Goal: Task Accomplishment & Management: Use online tool/utility

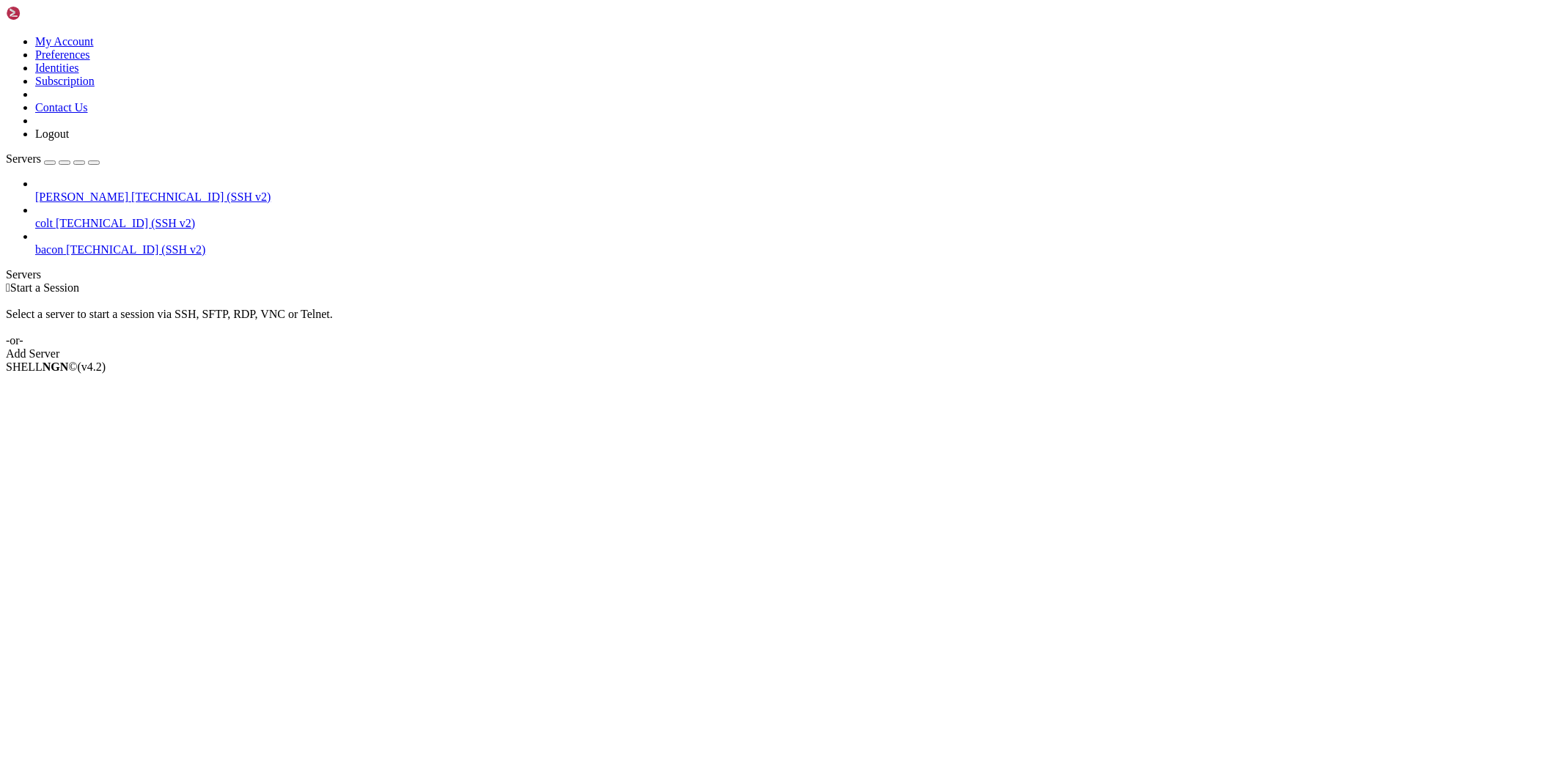
click at [131, 190] on span "[TECHNICAL_ID] (SSH v2)" at bounding box center [201, 196] width 140 height 12
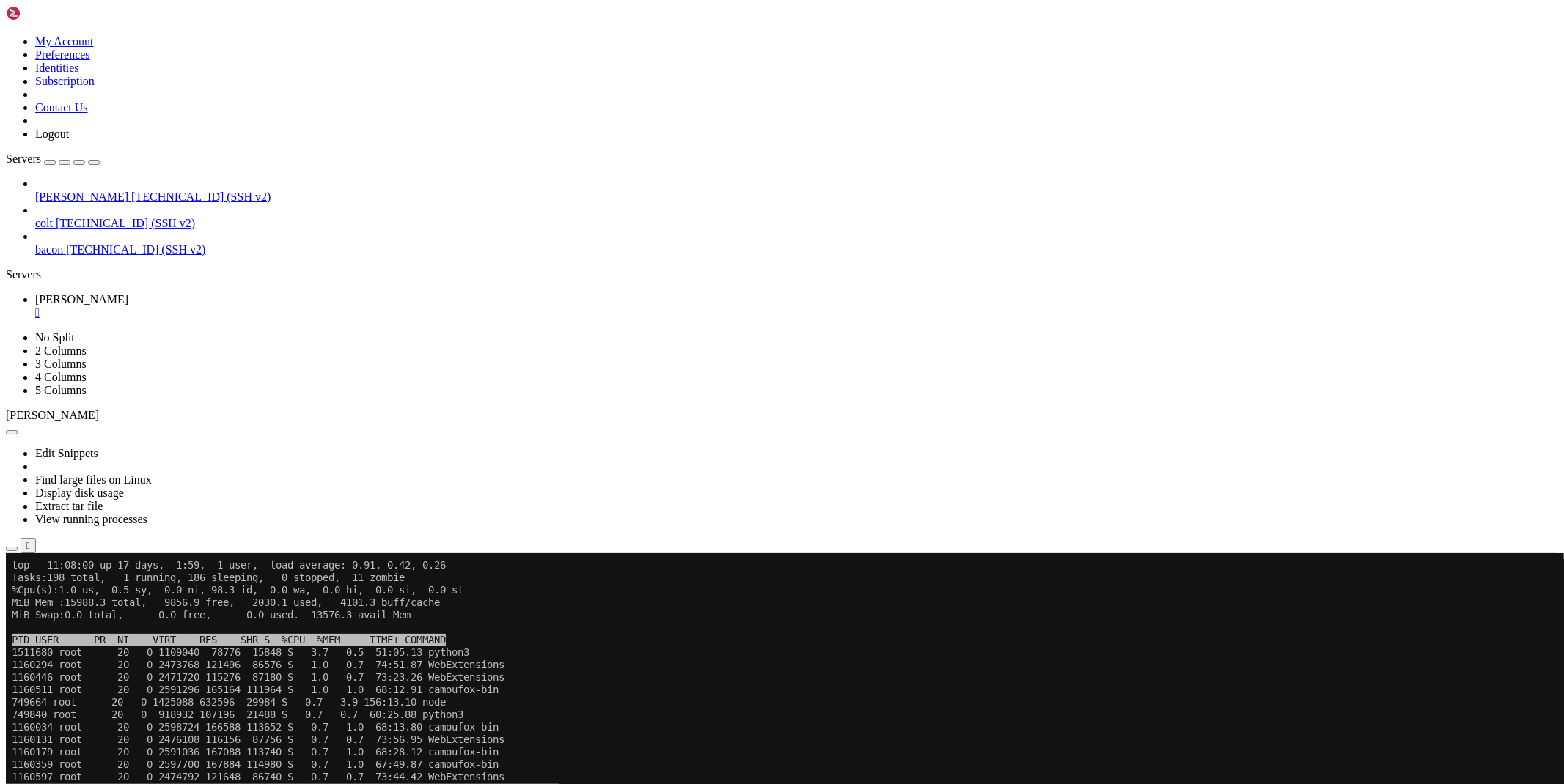
scroll to position [11, 0]
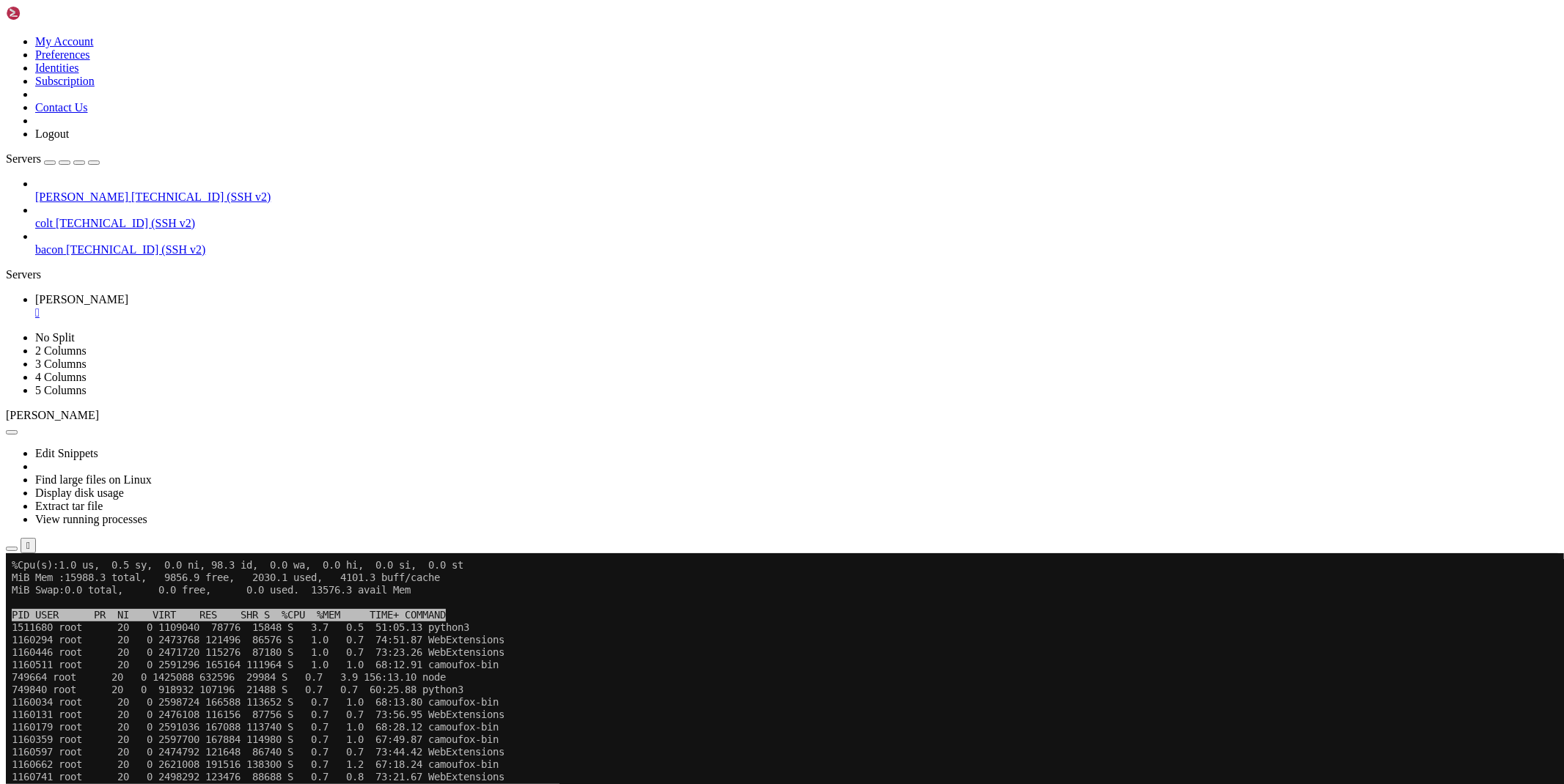
scroll to position [149, 0]
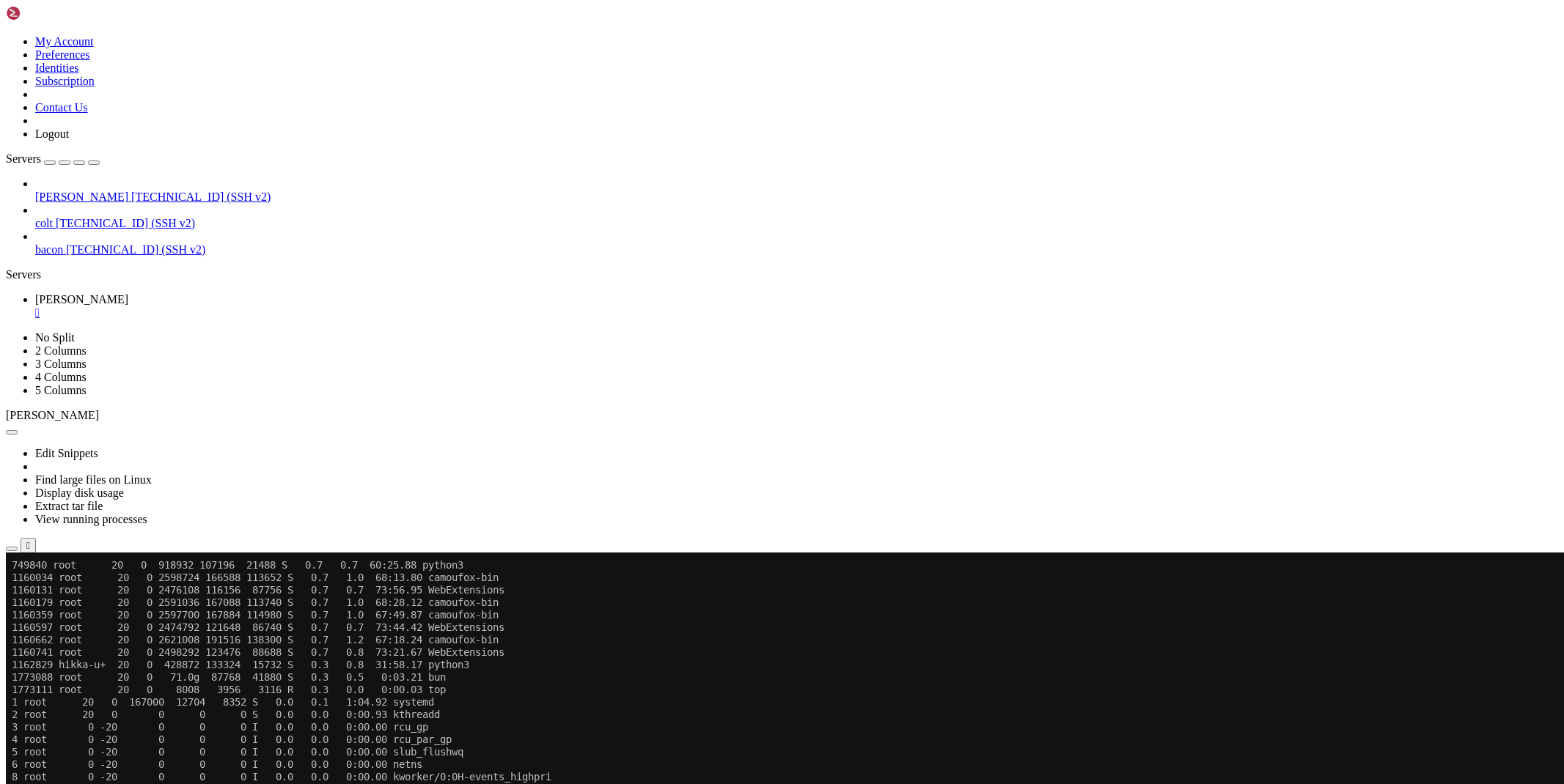
drag, startPoint x: 1450, startPoint y: 774, endPoint x: 1500, endPoint y: 774, distance: 50.0
click at [1500, 605] on div "[TECHNICAL_ID] Connected" at bounding box center [781, 592] width 1552 height 26
copy span "[TECHNICAL_ID]"
click at [17, 547] on button "button" at bounding box center [12, 548] width 12 height 4
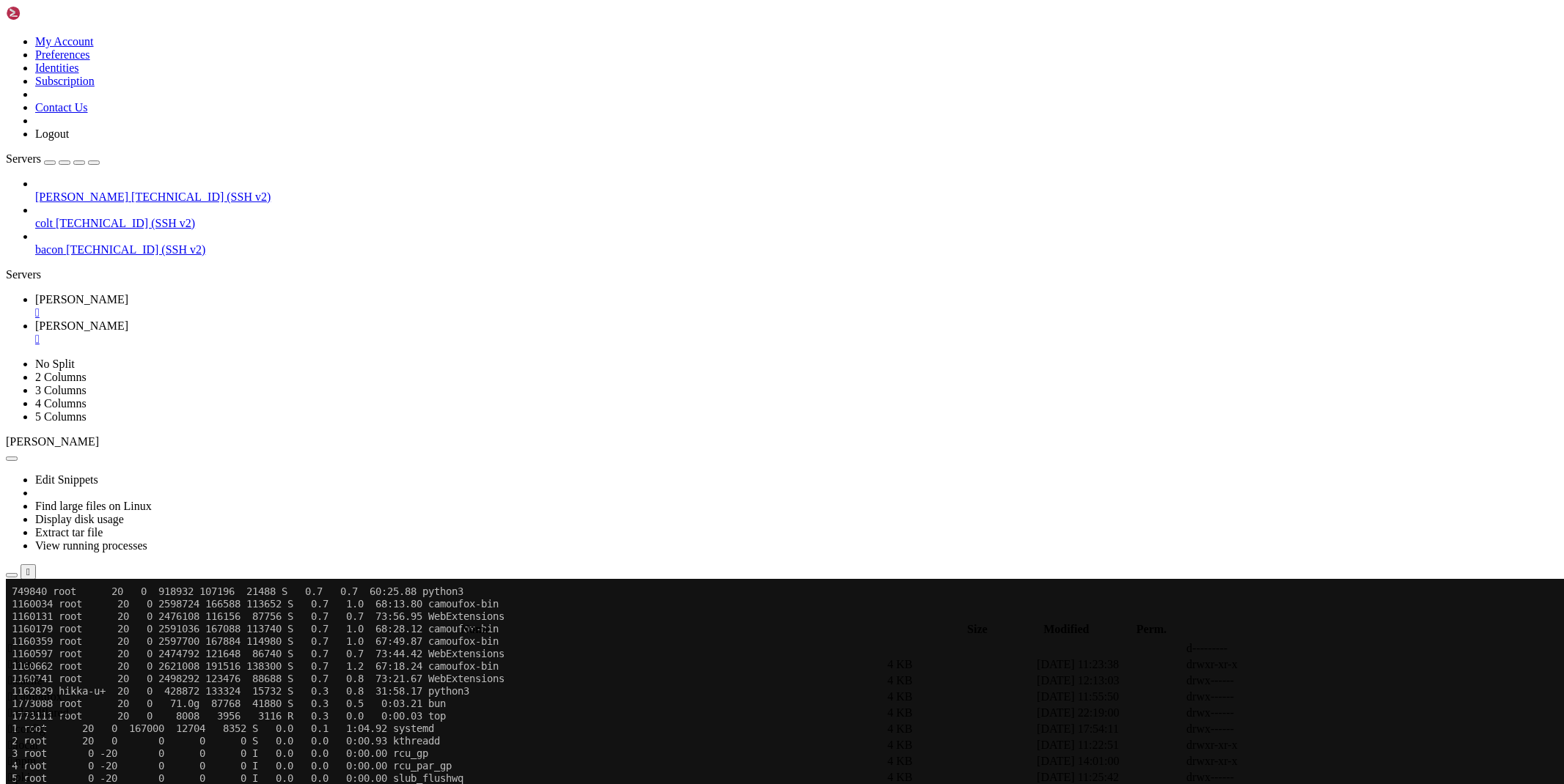
click at [230, 673] on td " scraper" at bounding box center [450, 681] width 886 height 15
type input "/root/cloudflare/scraper"
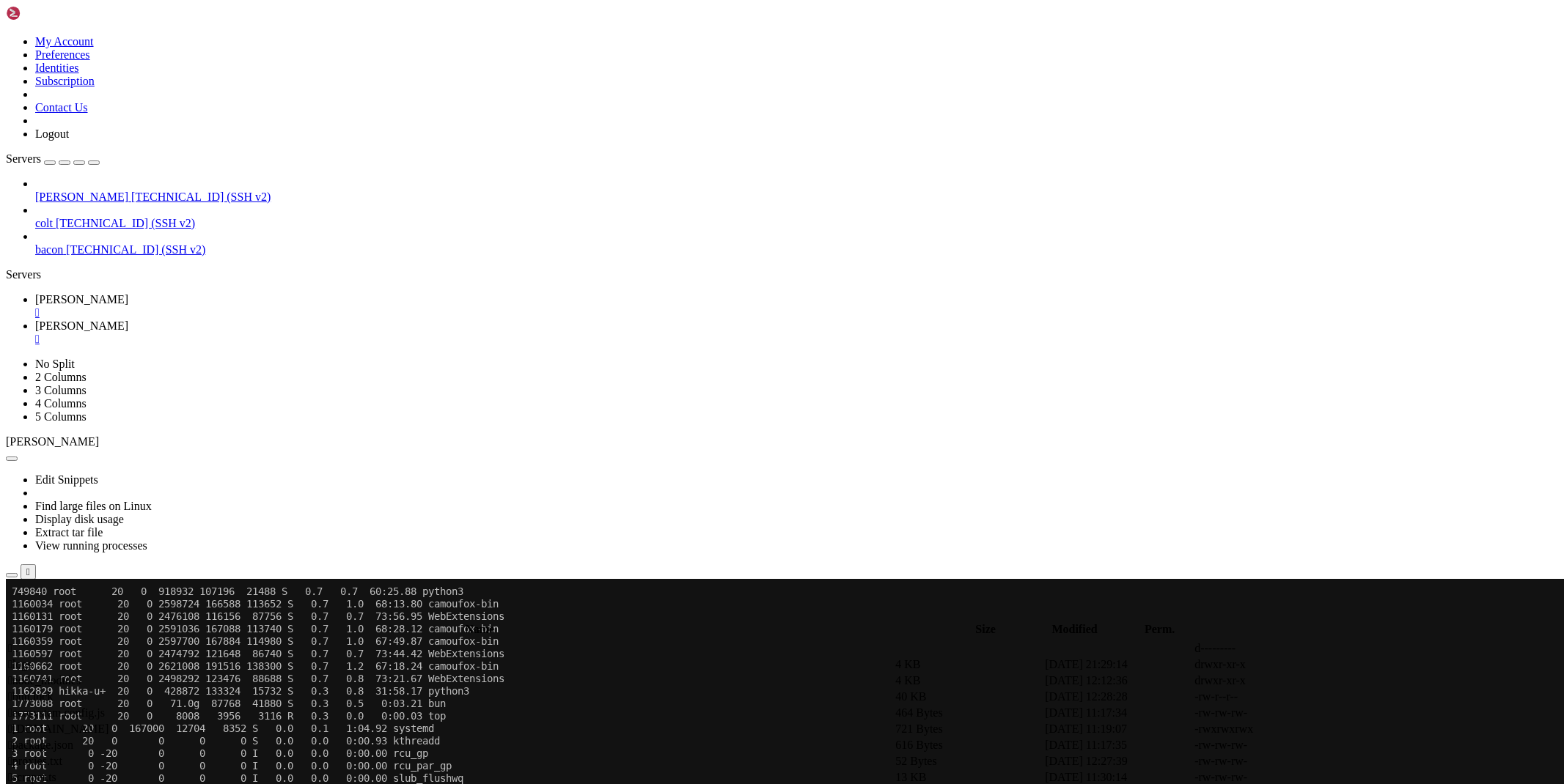
click at [1344, 777] on link at bounding box center [1344, 777] width 0 height 0
type textarea "return undefined"
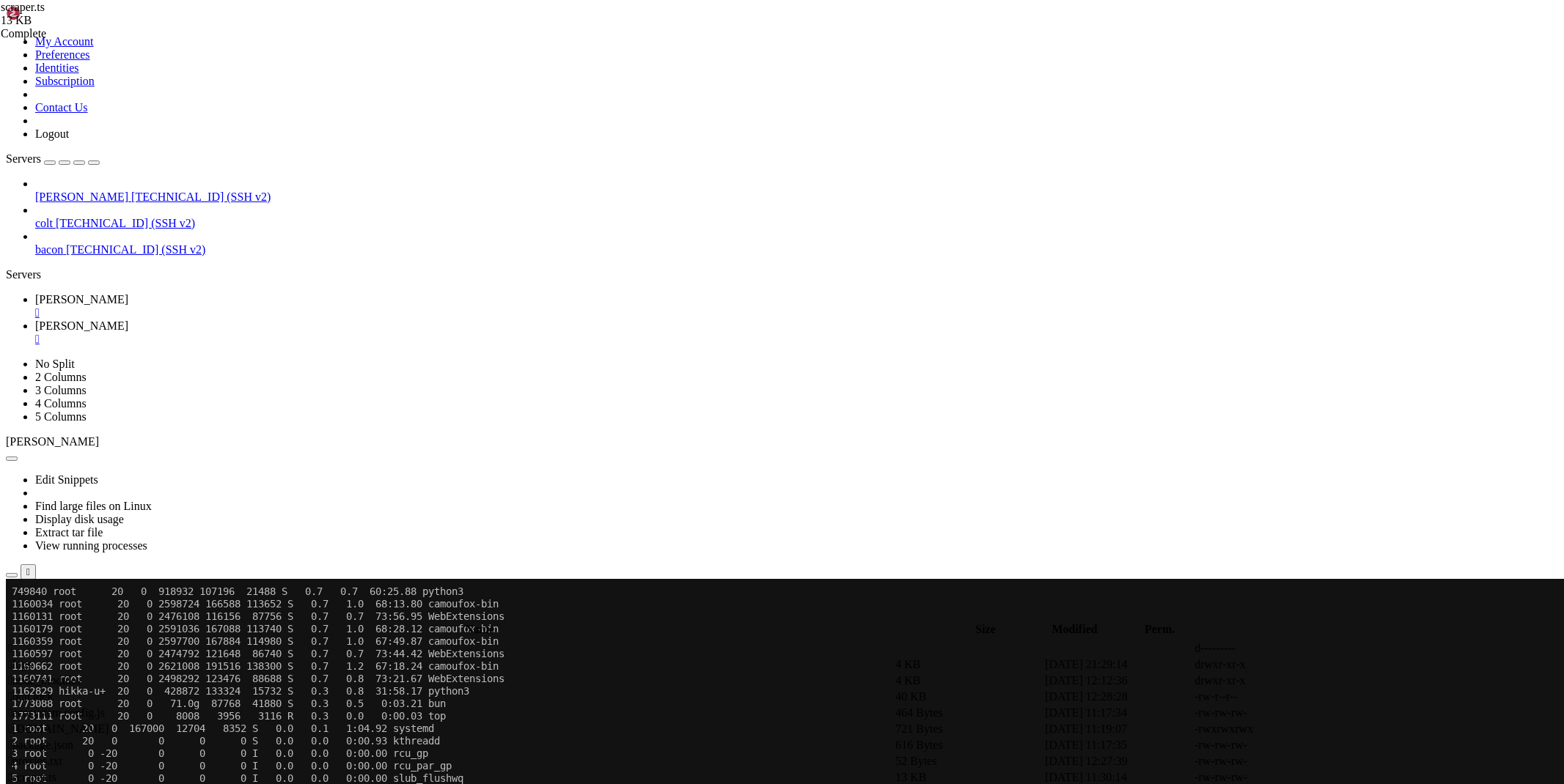
scroll to position [2246, 0]
click at [18, 642] on span " .." at bounding box center [13, 648] width 10 height 12
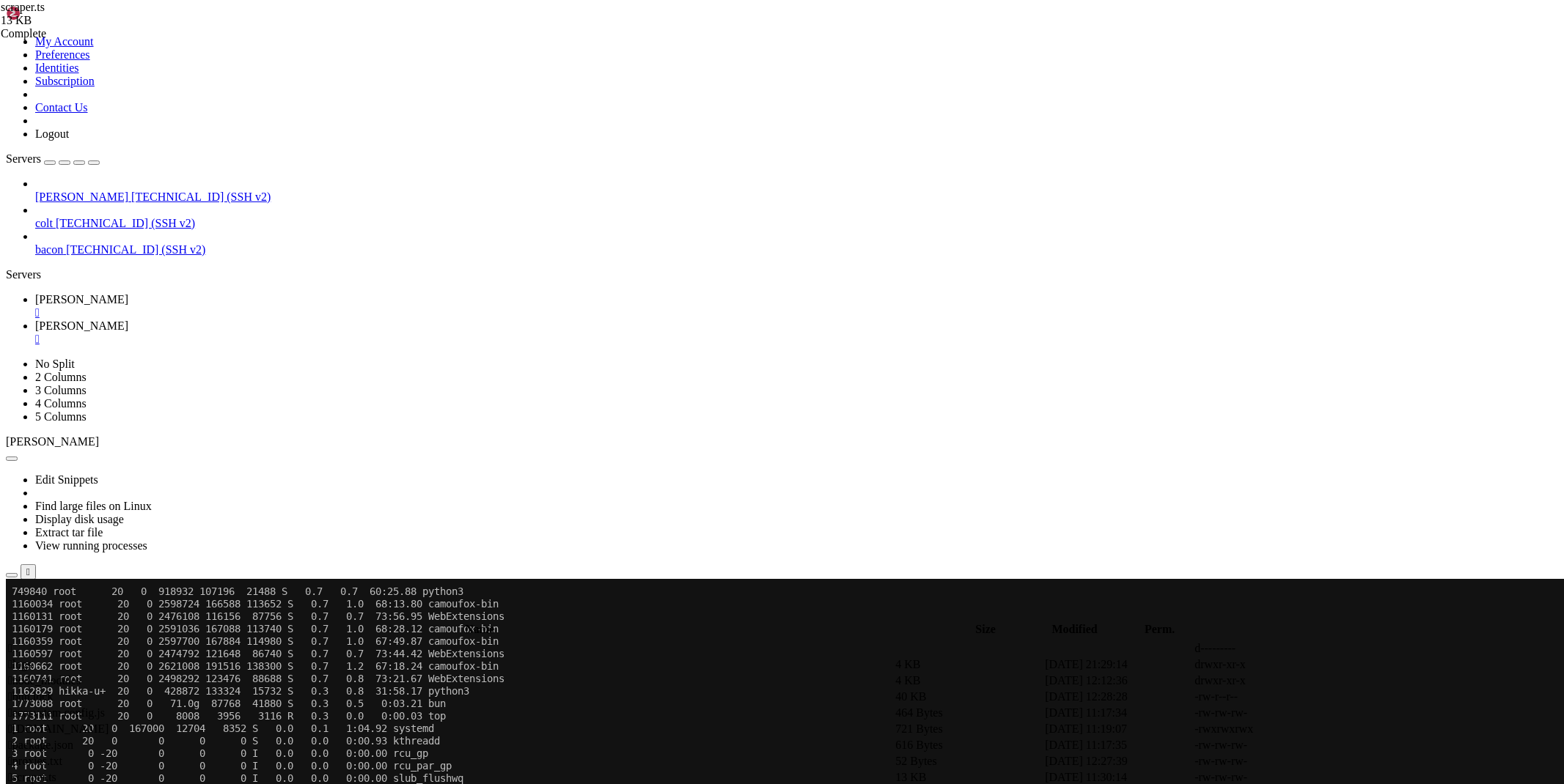
type input "/root/cloudflare"
click at [1344, 681] on icon at bounding box center [1344, 681] width 0 height 0
click at [1344, 697] on link at bounding box center [1344, 697] width 0 height 0
click at [147, 70] on span "scraper 13 MB" at bounding box center [74, 57] width 146 height 26
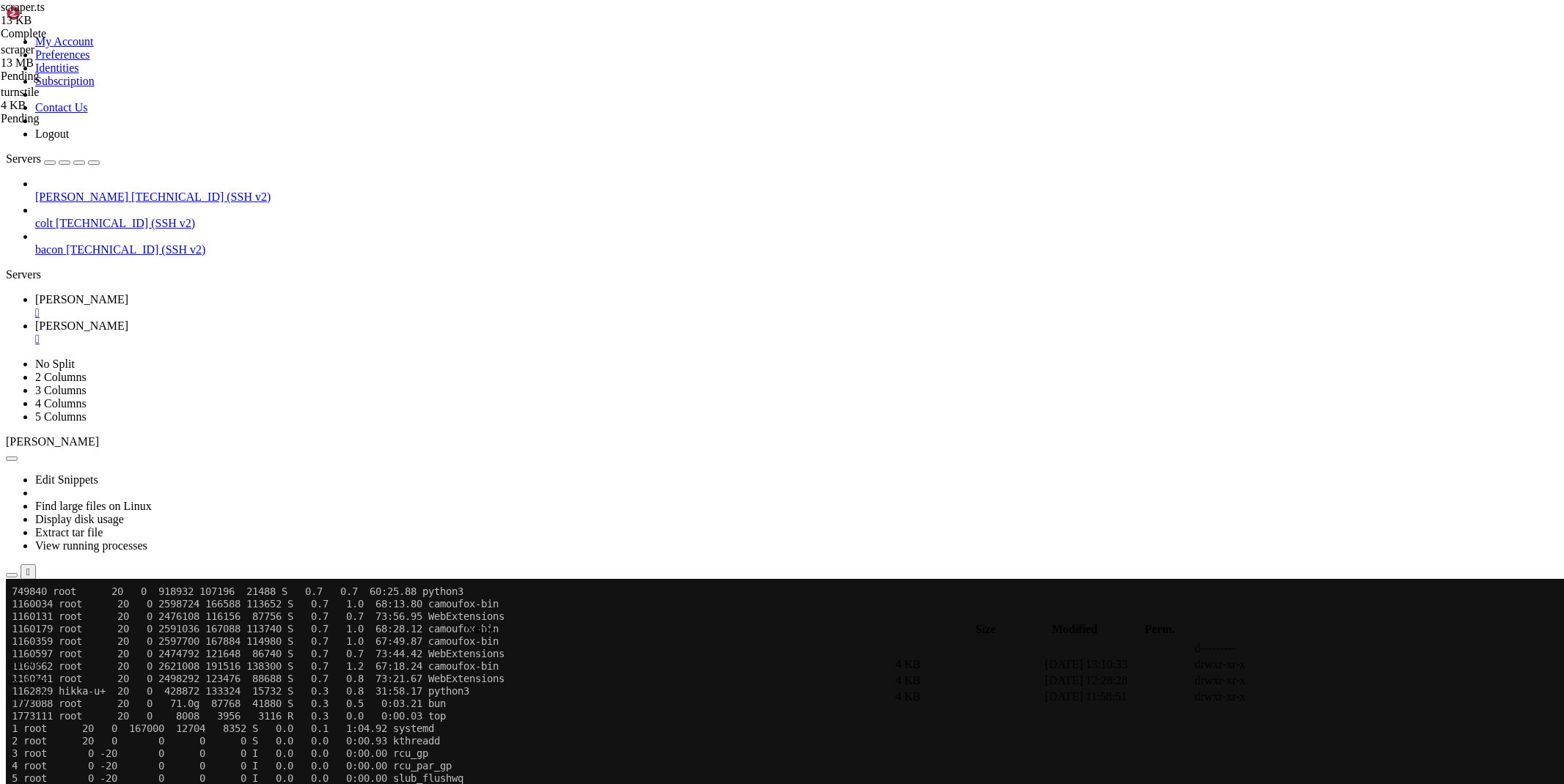
click at [329, 332] on div "" at bounding box center [797, 339] width 1523 height 13
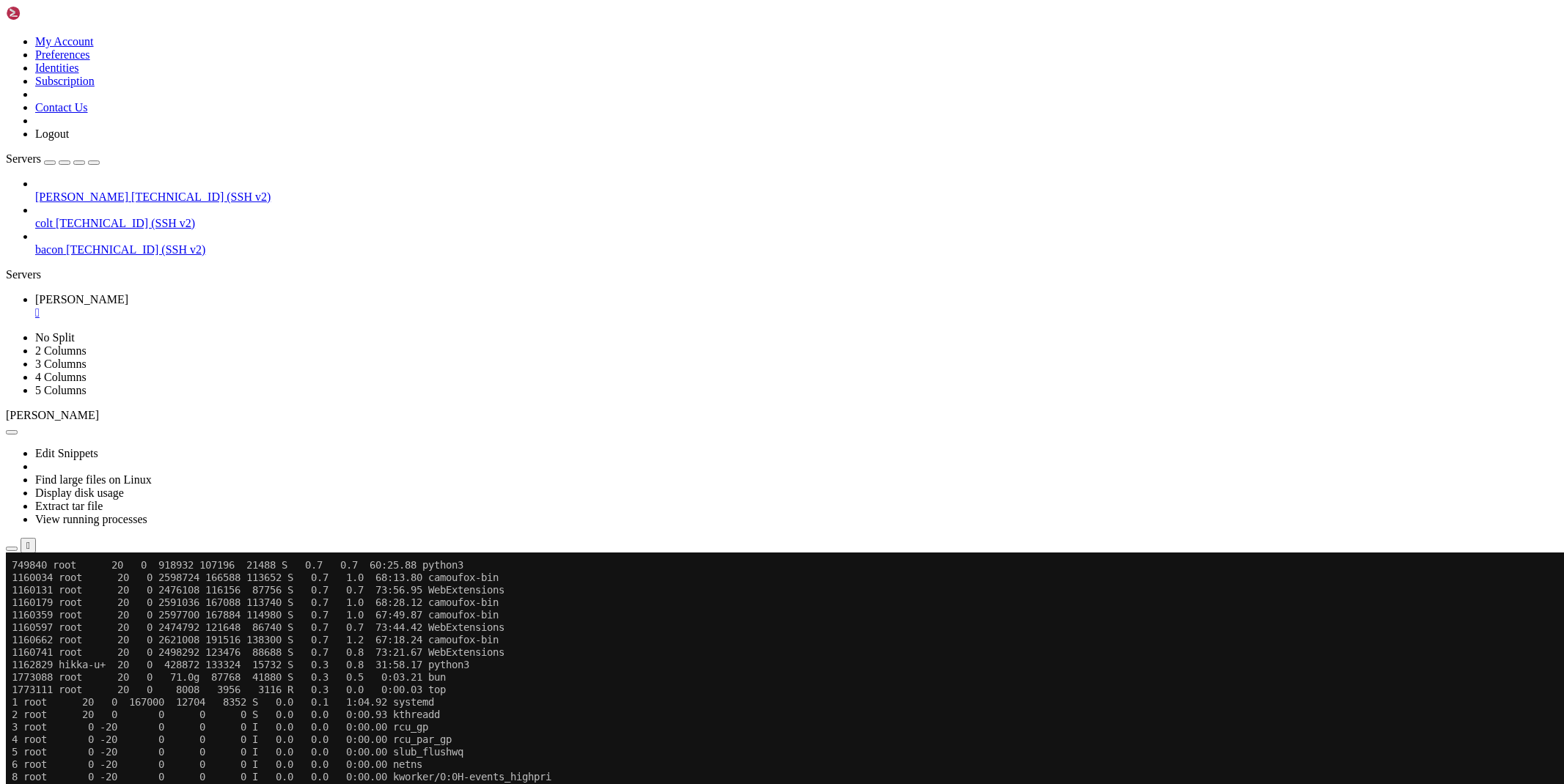
click at [12, 549] on icon "button" at bounding box center [12, 549] width 0 height 0
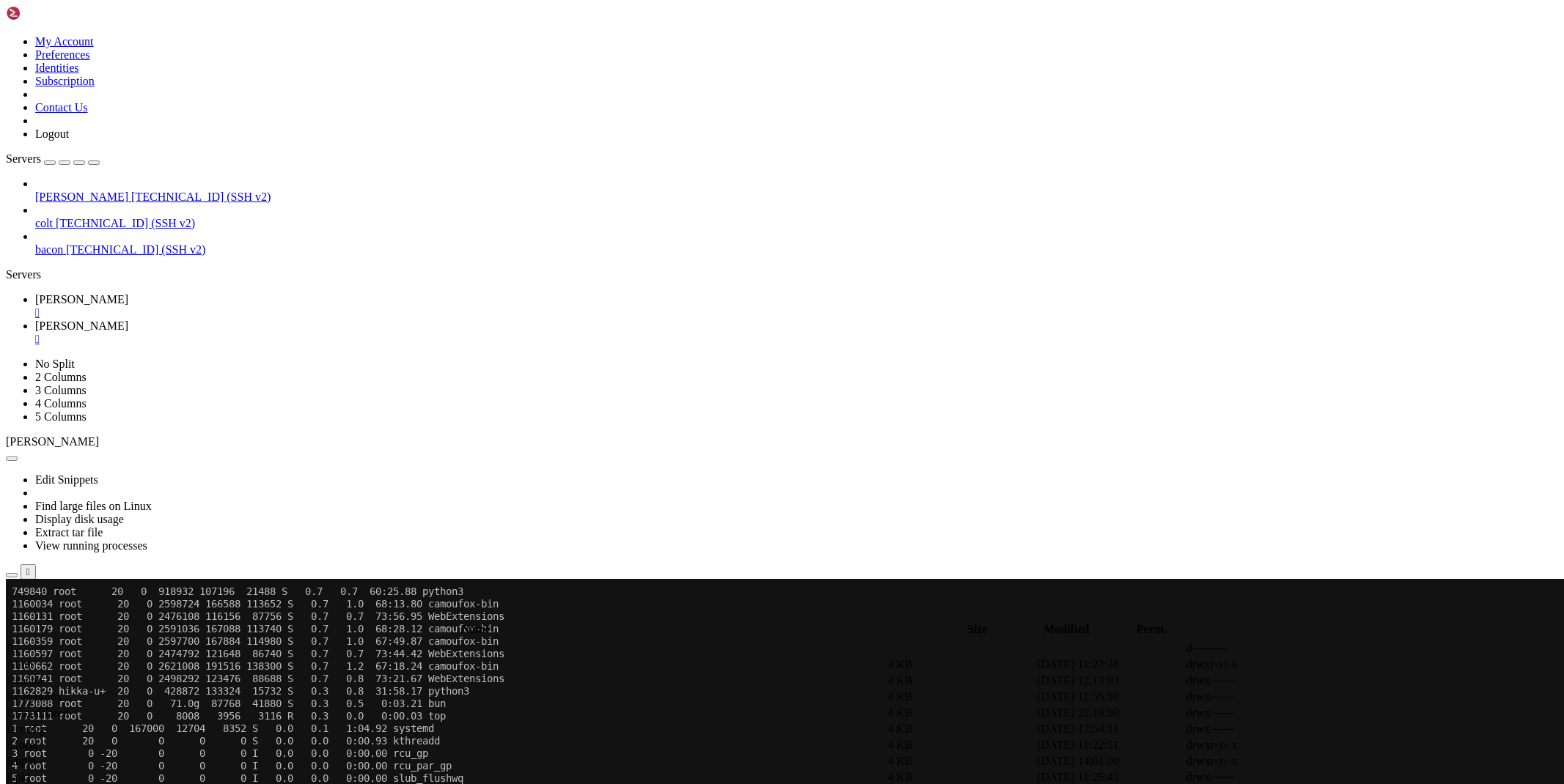
click at [46, 674] on span " scraper" at bounding box center [27, 680] width 38 height 12
type input "/root/cloudflare/scraper"
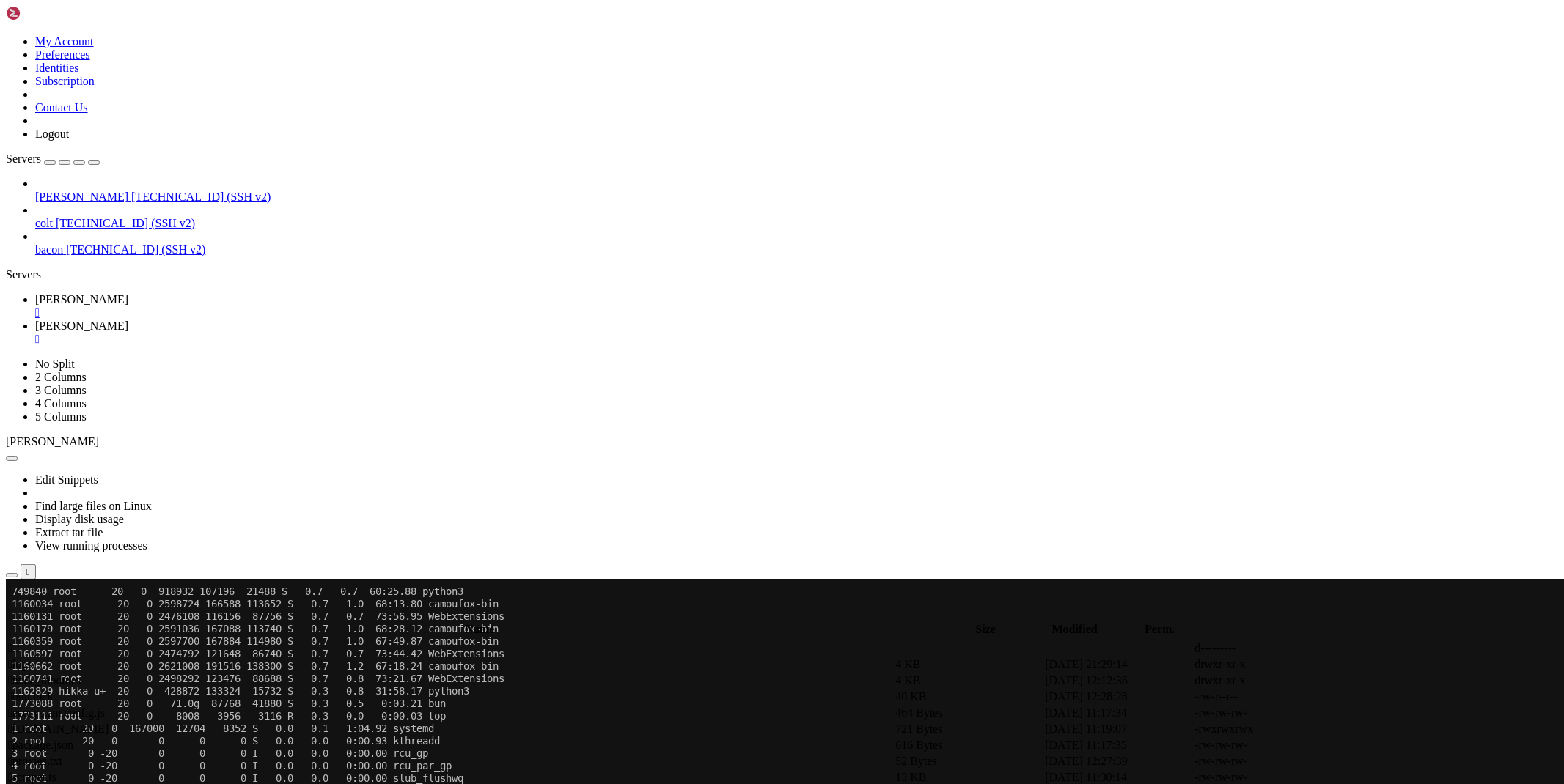
paste textarea "export DEFAULT_USER_AGENT="Mozilla/5.0 (Linux; [MEDICAL_DATA]; SM-G981B) AppleW…"
type textarea "fi done"
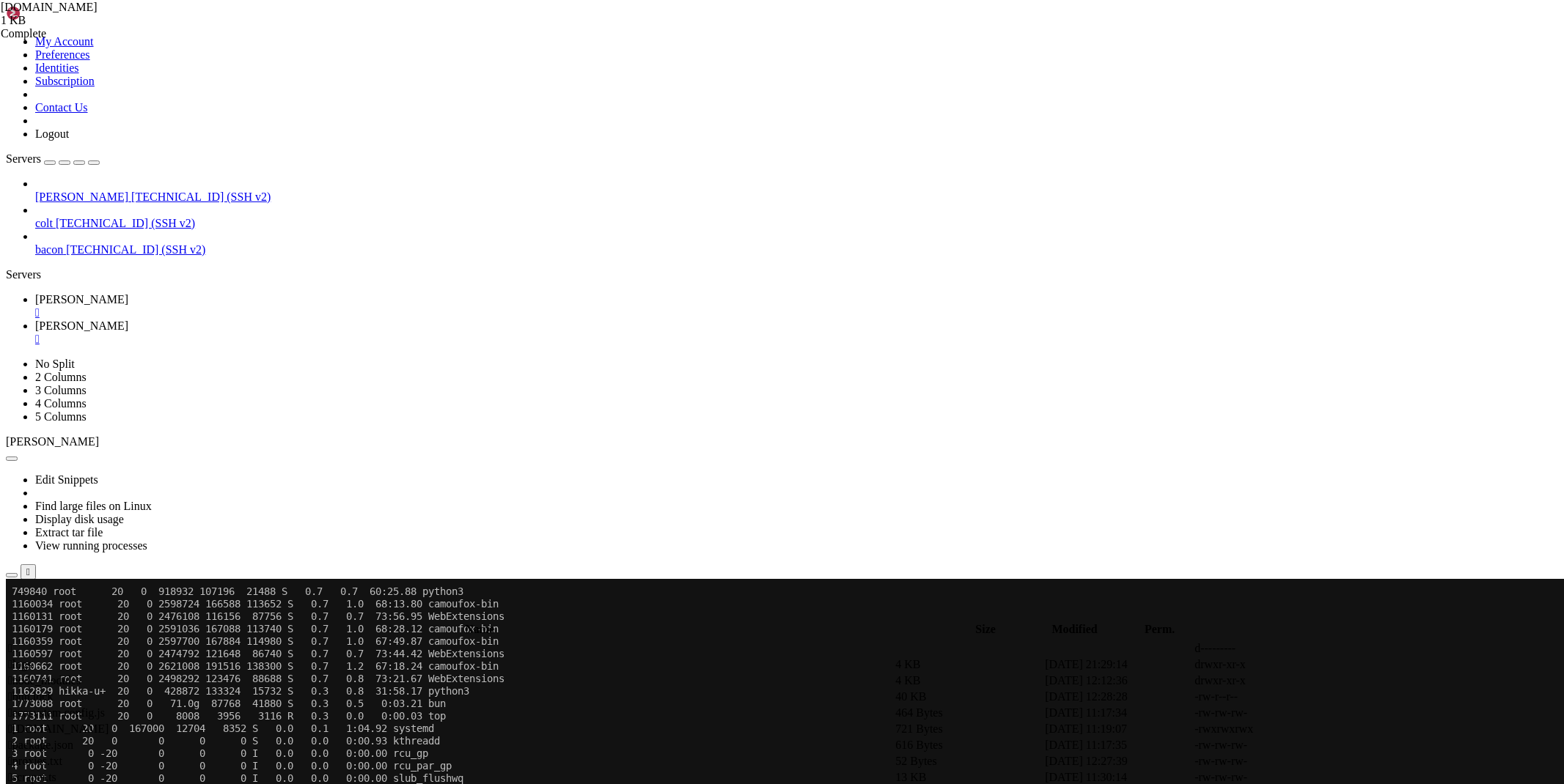
click at [128, 293] on span "[PERSON_NAME]" at bounding box center [81, 299] width 93 height 12
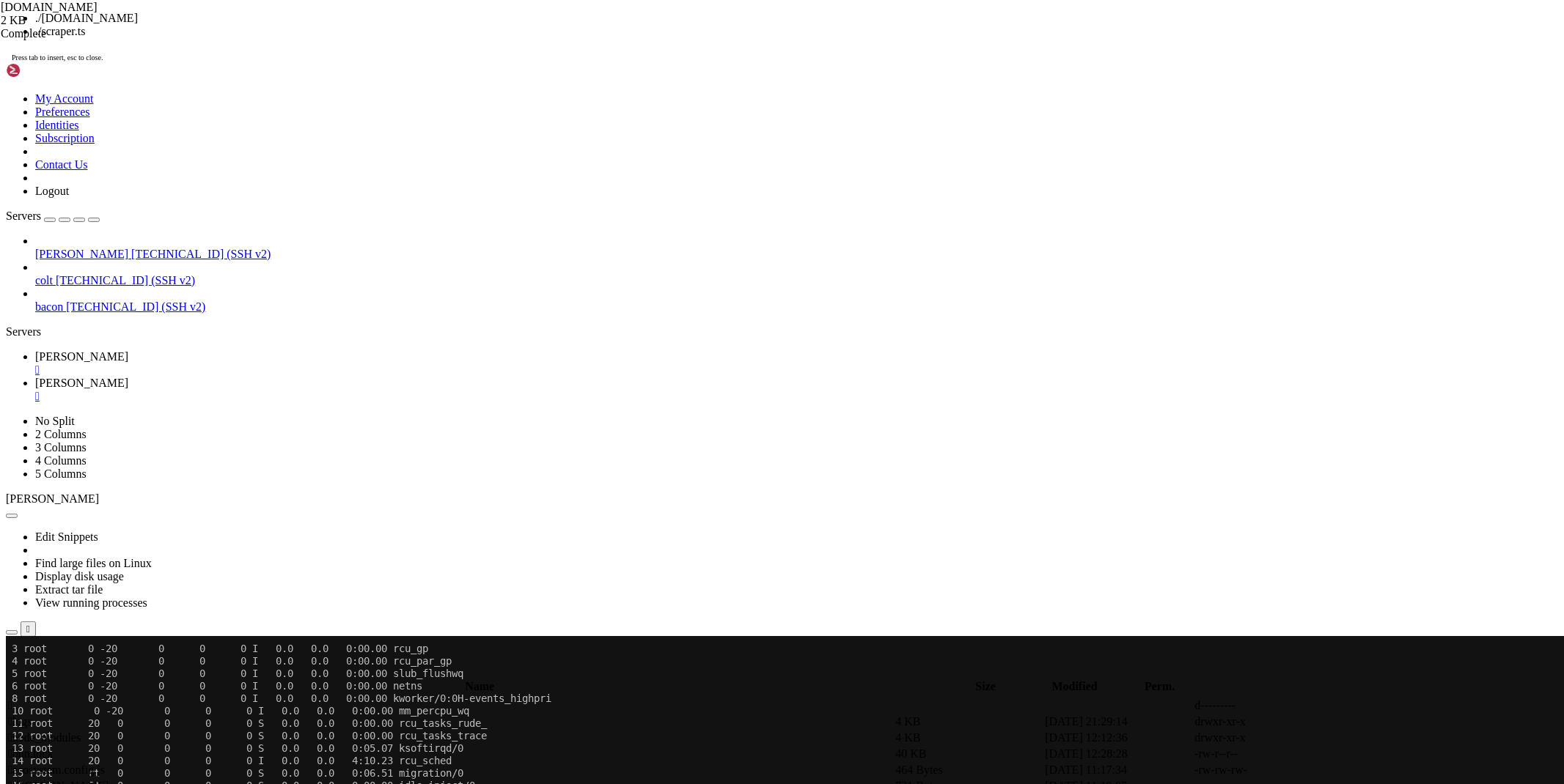
scroll to position [336, 0]
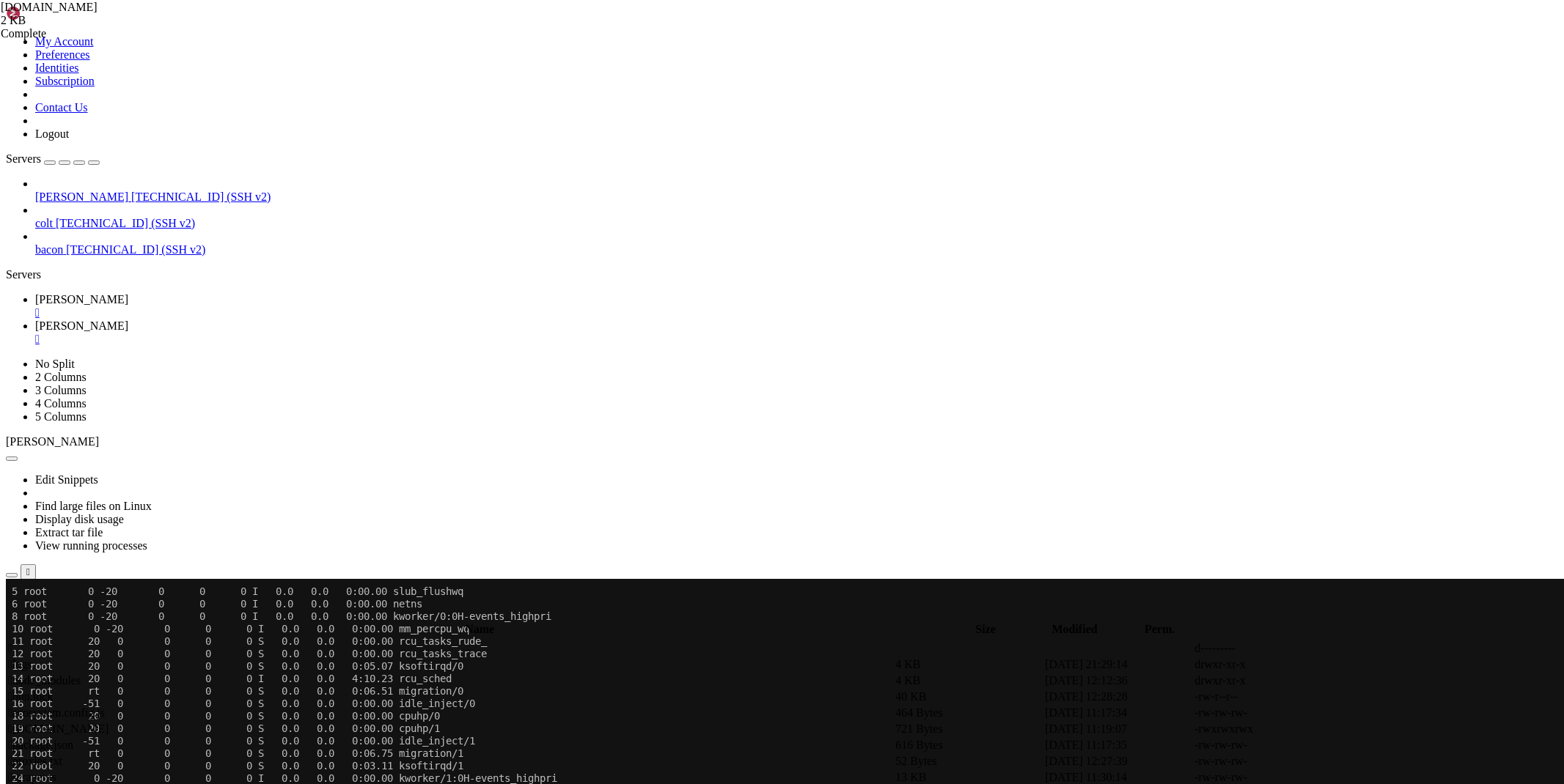
drag, startPoint x: 274, startPoint y: 1266, endPoint x: 12, endPoint y: 1239, distance: 263.4
click at [128, 319] on span "[PERSON_NAME]" at bounding box center [81, 325] width 93 height 12
click at [1344, 777] on icon at bounding box center [1344, 777] width 0 height 0
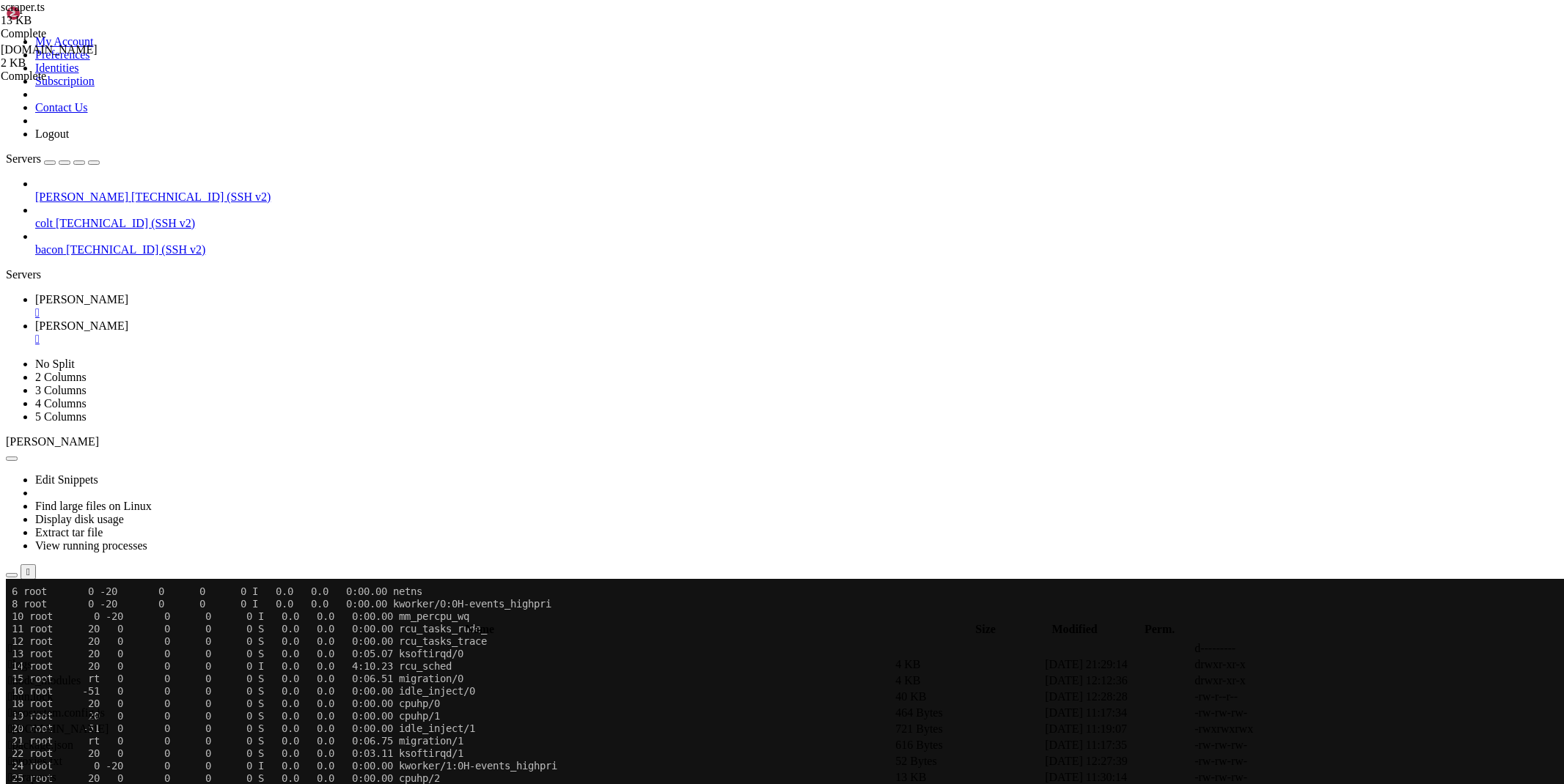
scroll to position [830, 0]
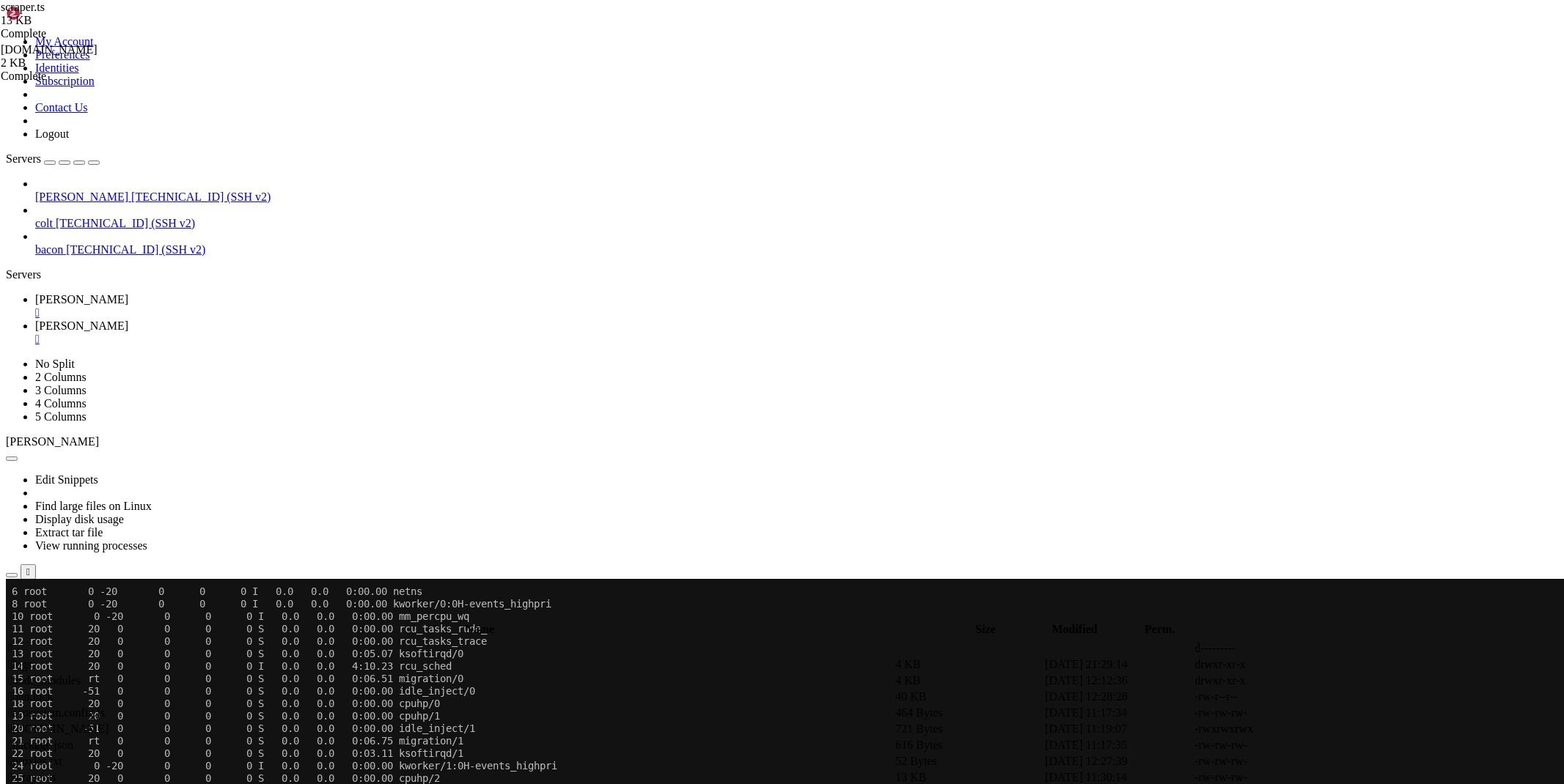
scroll to position [0, 46]
drag, startPoint x: 804, startPoint y: 605, endPoint x: 280, endPoint y: 586, distance: 524.3
type textarea "'"
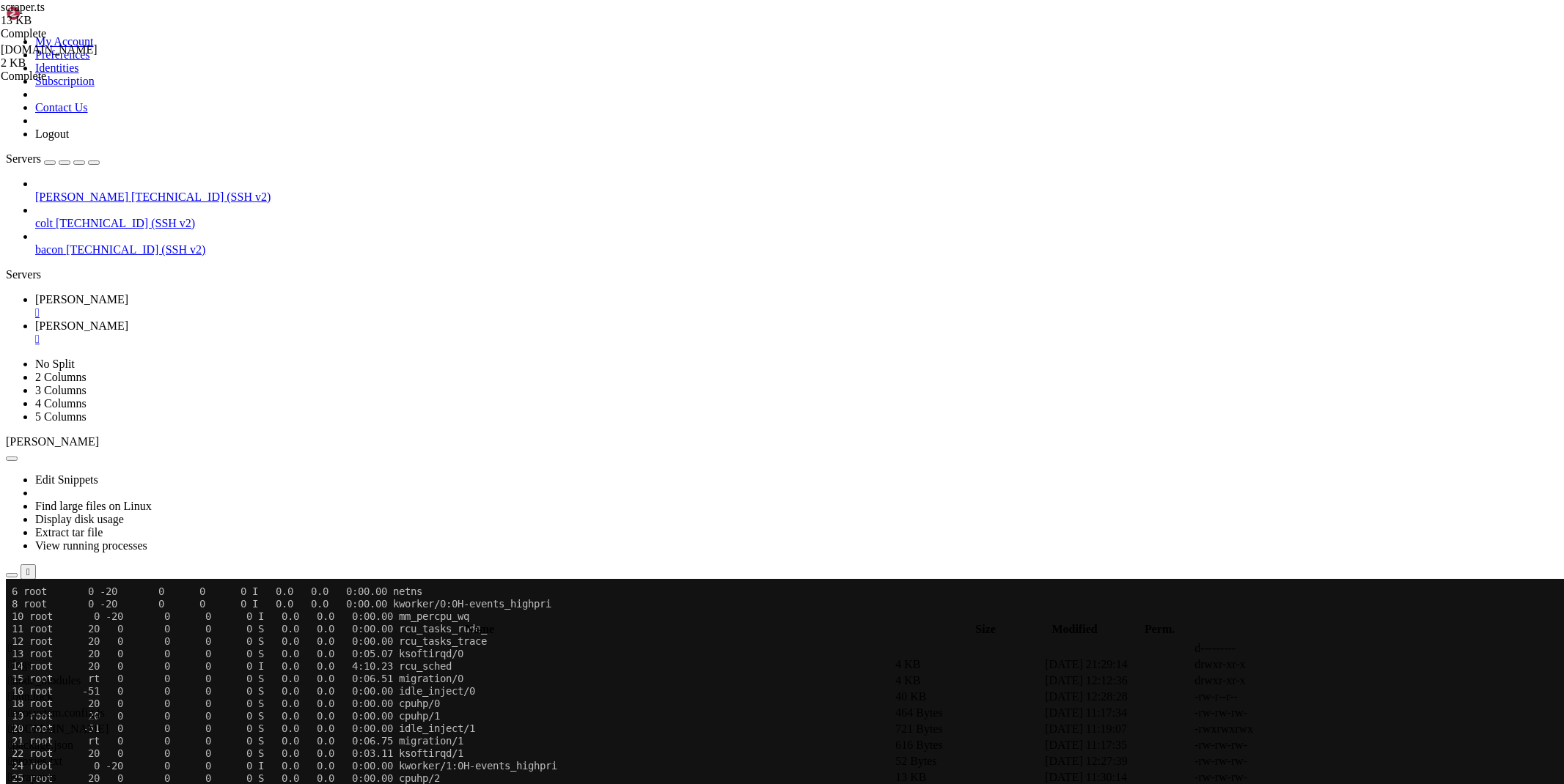
paste textarea
type textarea "'User-Agent': process.env.DEFAULT_USER_AGENT || cacheData.userAgent || 'Mozilla…"
type textarea "cacheData.userAgent || 'Mozilla/5.0 (Windows NT 10.0; Win64; x64) AppleWebKit/5…"
paste textarea
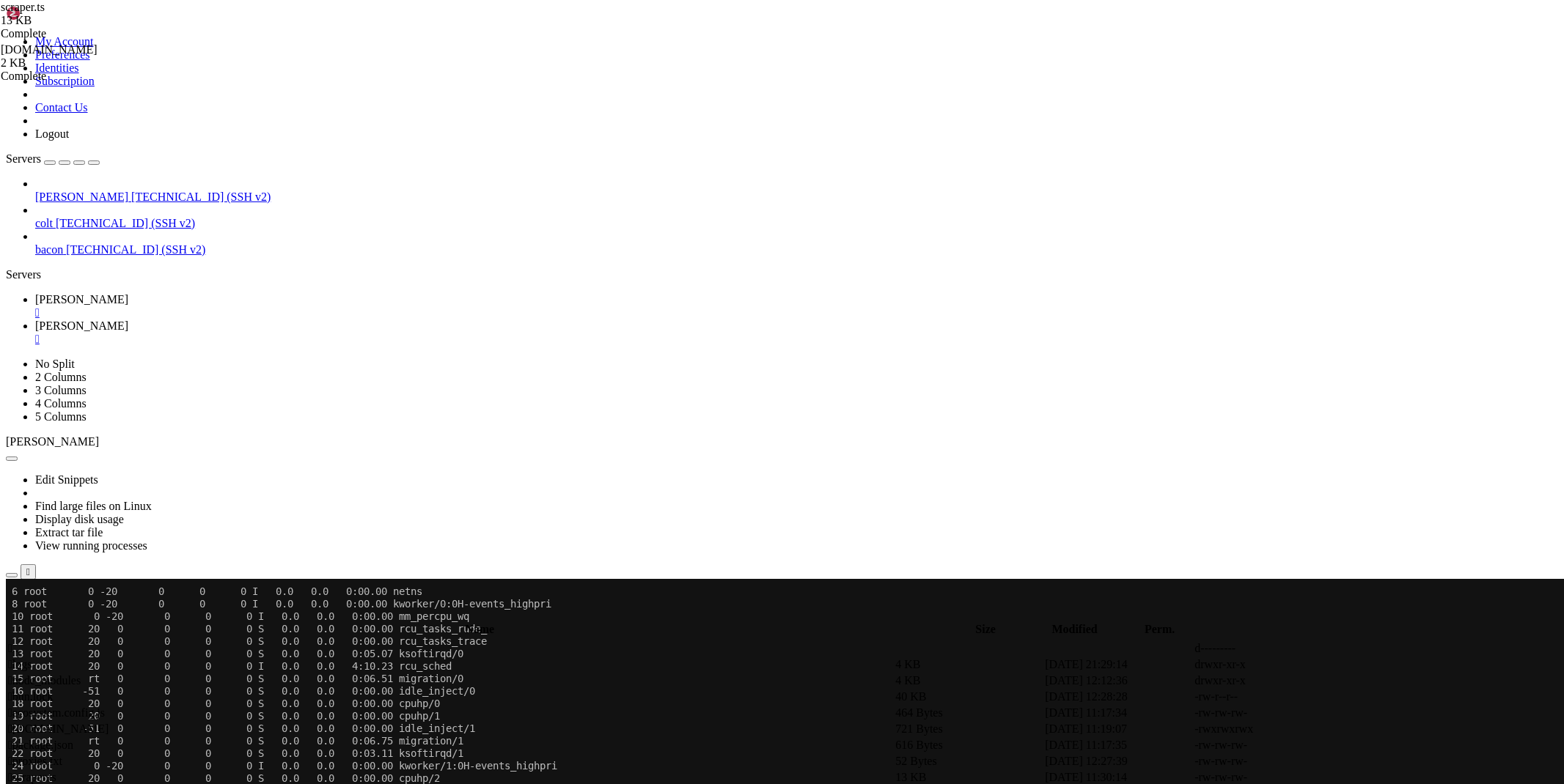
scroll to position [1807, 0]
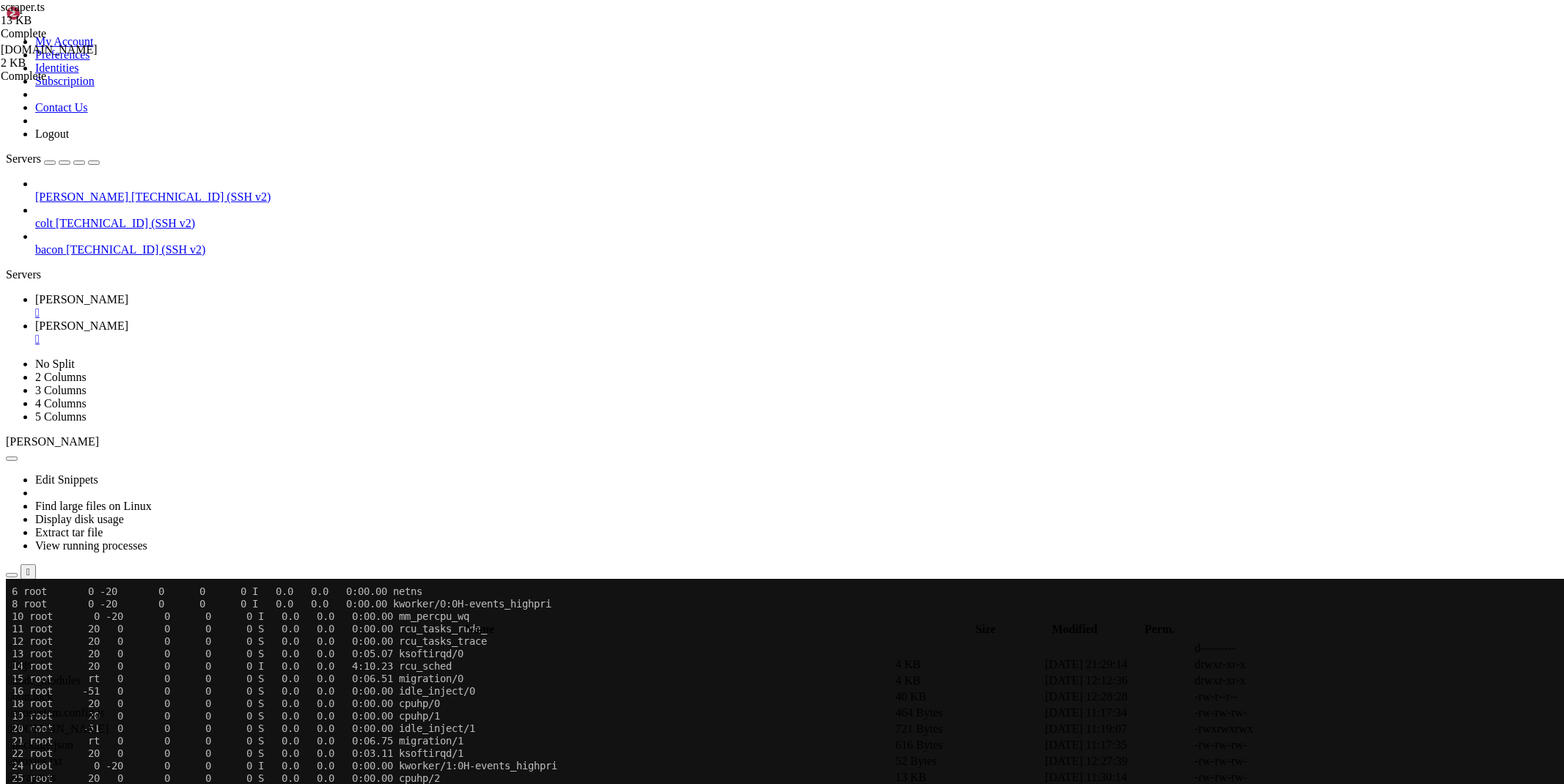
drag, startPoint x: 274, startPoint y: 570, endPoint x: 260, endPoint y: 534, distance: 38.6
type textarea "const [userAgent, html, title] = await Promise.all([ page.evaluate(() => naviga…"
paste textarea "]);"
drag, startPoint x: 249, startPoint y: 571, endPoint x: 195, endPoint y: 543, distance: 60.8
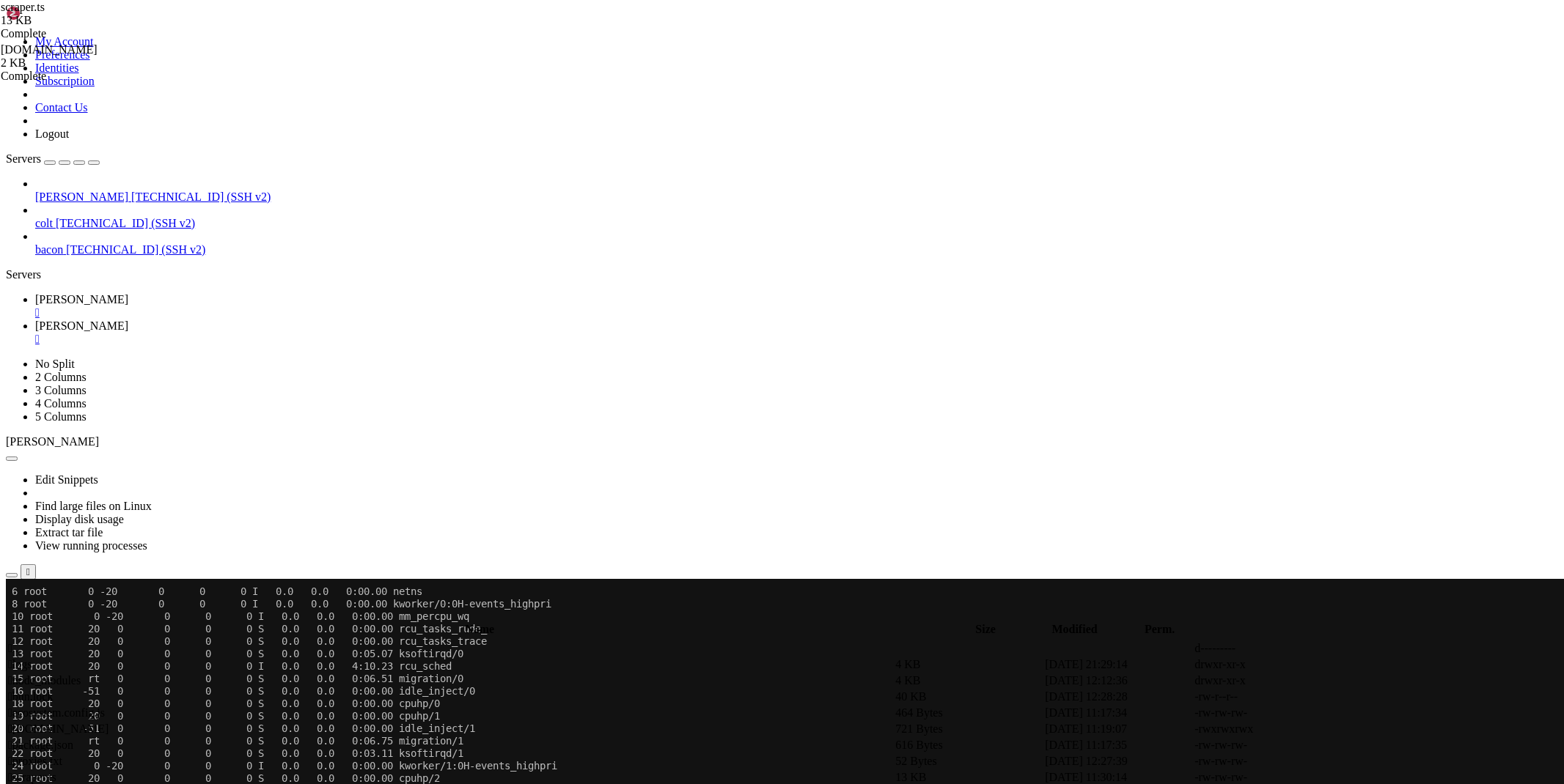
type textarea "]);"
click at [35, 293] on icon at bounding box center [35, 299] width 0 height 12
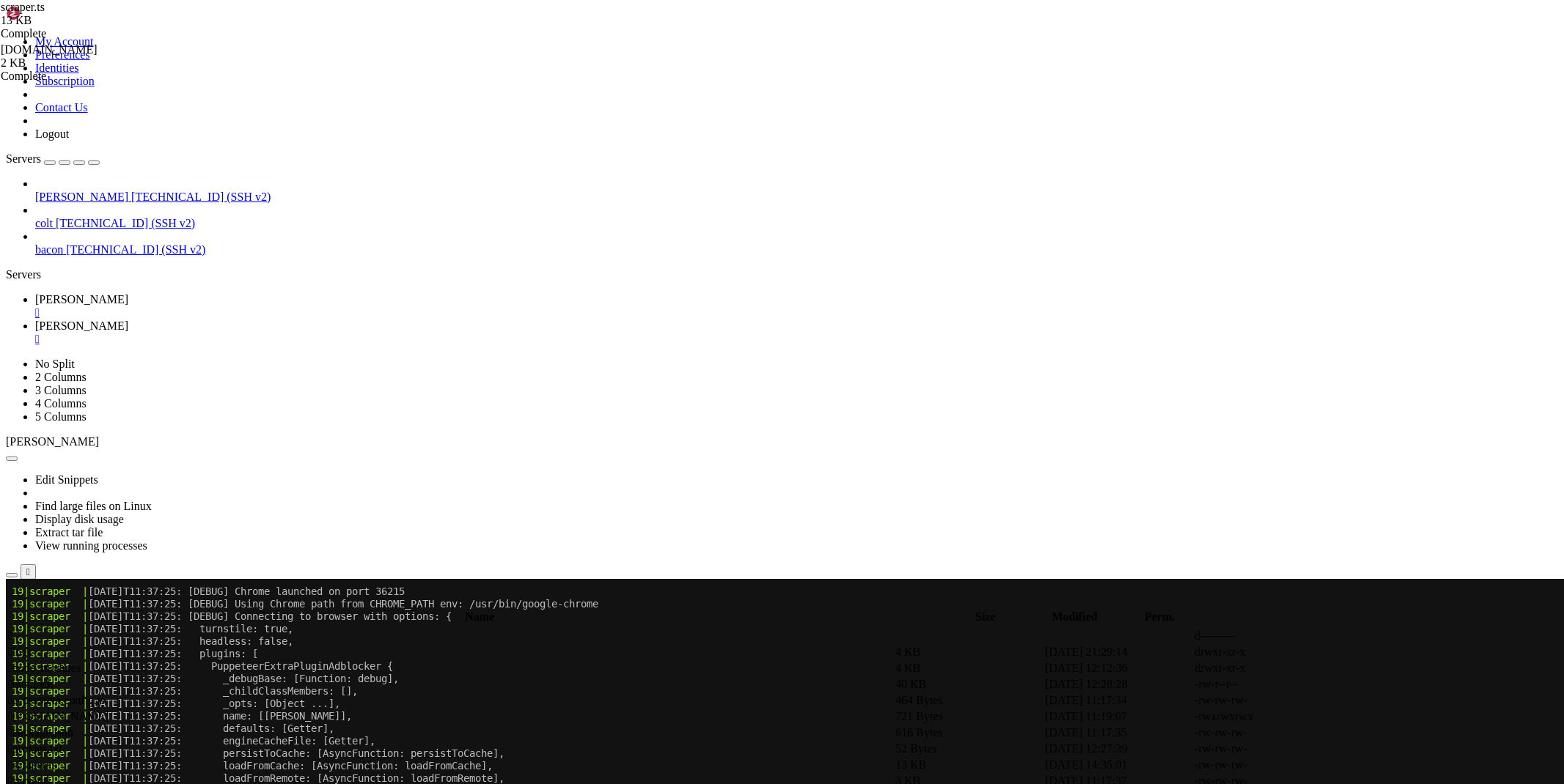
scroll to position [2180, 0]
click at [128, 319] on span "[PERSON_NAME]" at bounding box center [81, 325] width 93 height 12
click at [1344, 765] on icon at bounding box center [1344, 765] width 0 height 0
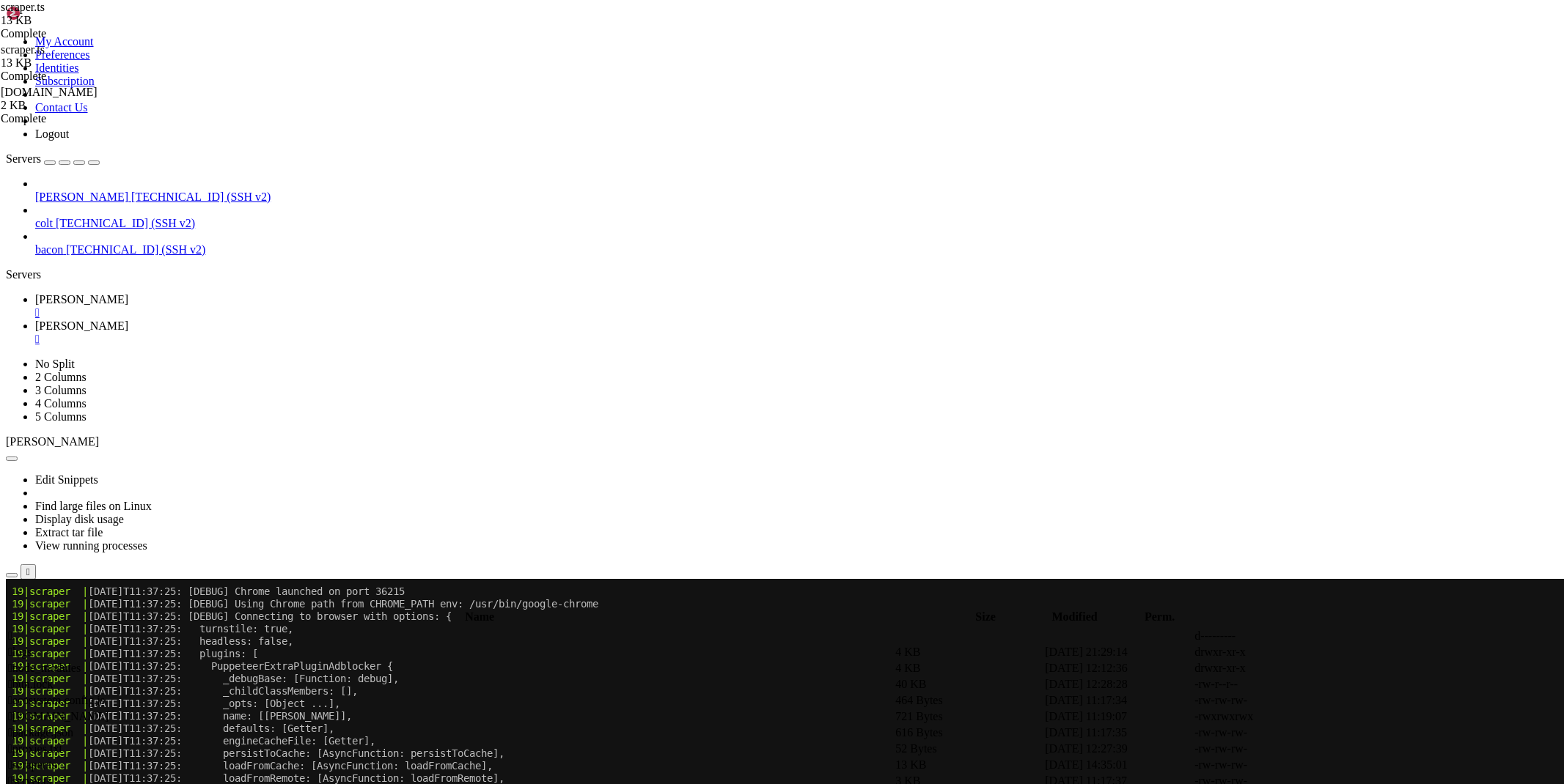
drag, startPoint x: 660, startPoint y: 281, endPoint x: 678, endPoint y: 283, distance: 18.1
type textarea "console.log('[DEBUG] Browser connected successfully')"
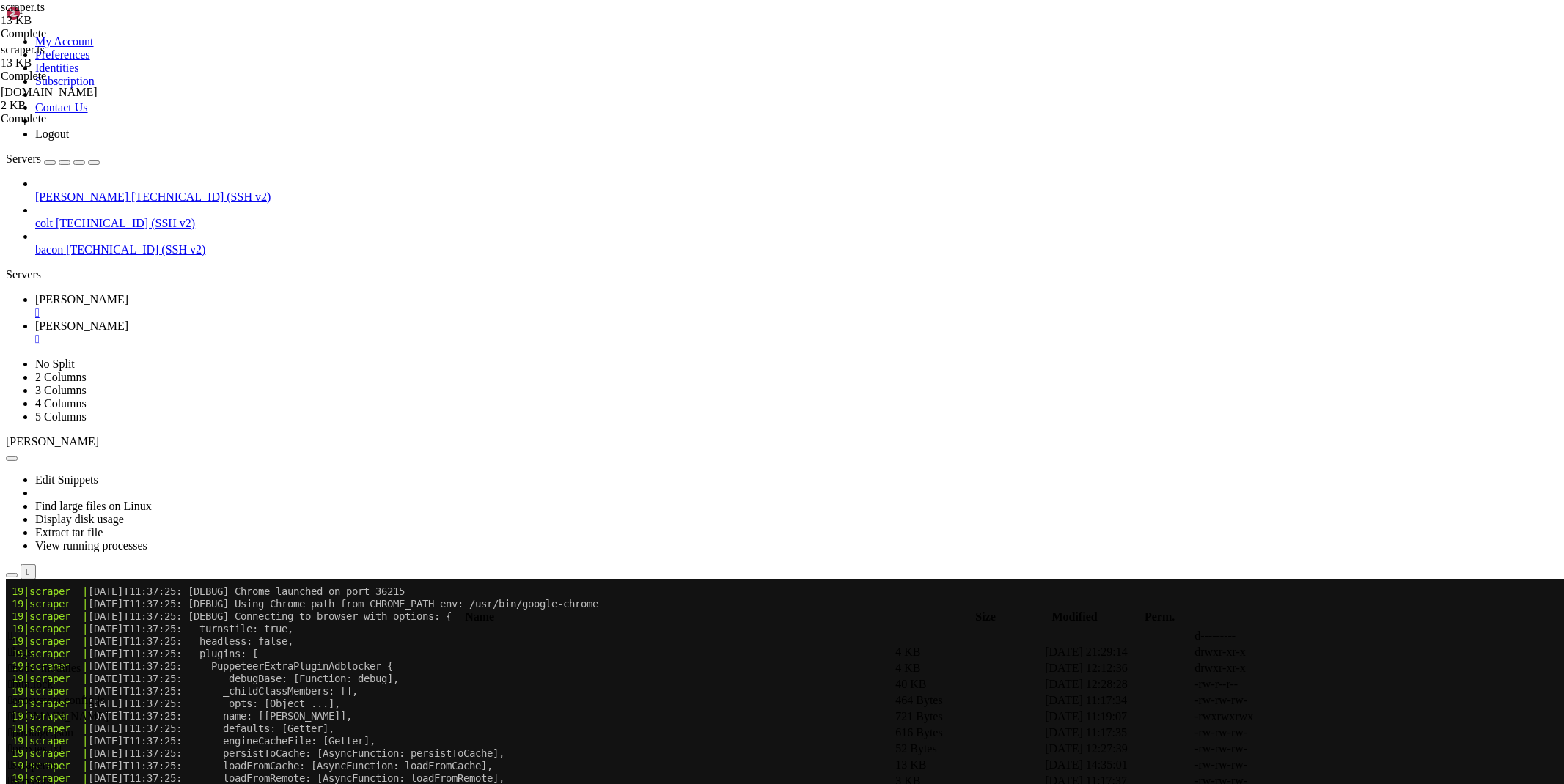
scroll to position [0, 2]
paste textarea "console.log(`[DEBUG] Using User-Agent: ${customUserAgent}`)"
drag, startPoint x: 418, startPoint y: 609, endPoint x: 178, endPoint y: 599, distance: 240.2
click at [178, 599] on div "My Account Preferences Identities Subscription Contact Us Logout Servers [PERSO…" at bounding box center [781, 701] width 1552 height 1391
type textarea "await page.setUserAgent(customUserAgent); console.log(`[DEBUG] Using User-Agent…"
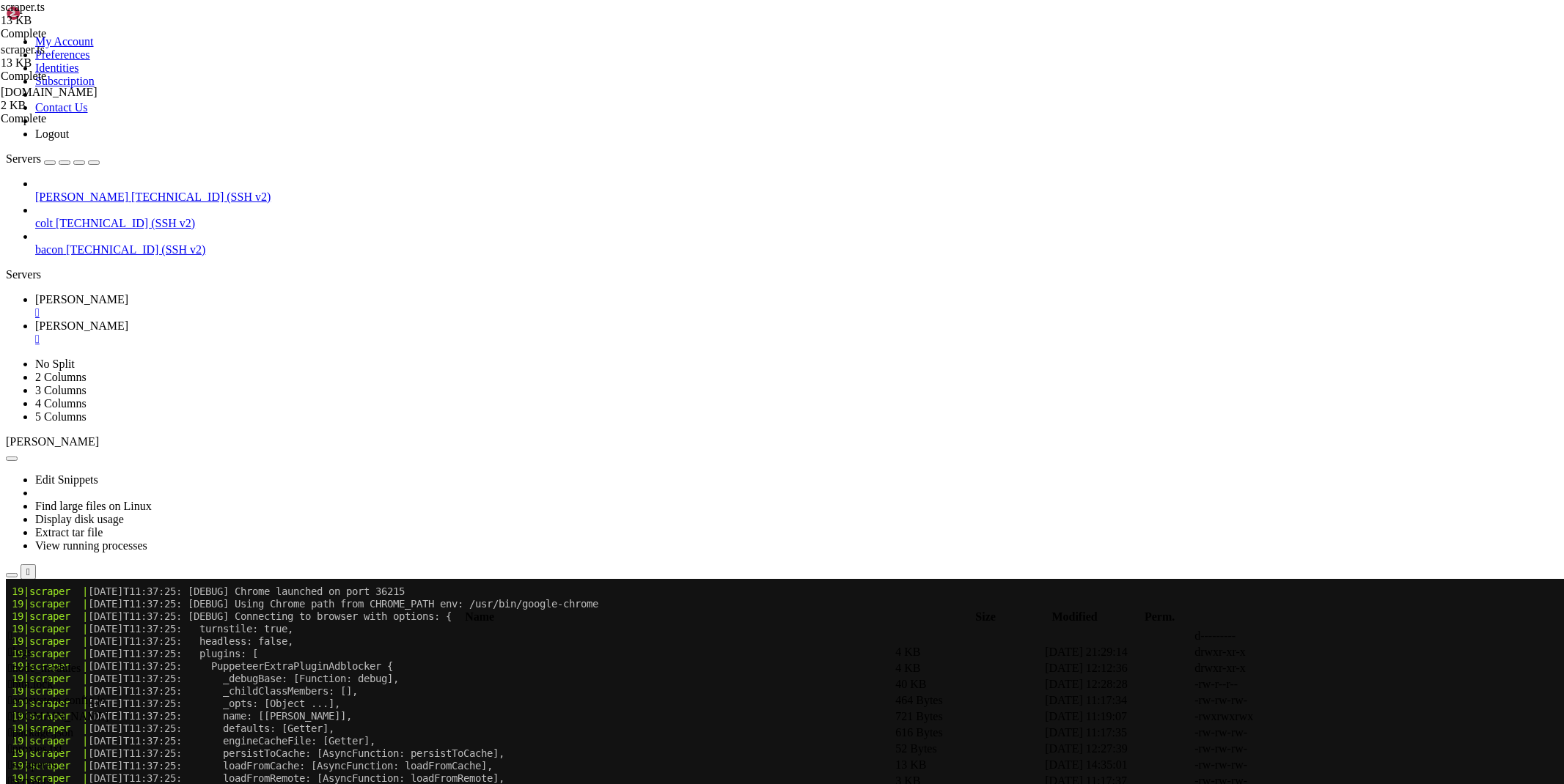
drag, startPoint x: 565, startPoint y: 542, endPoint x: 277, endPoint y: 540, distance: 288.0
paste textarea "customUserAgent;"
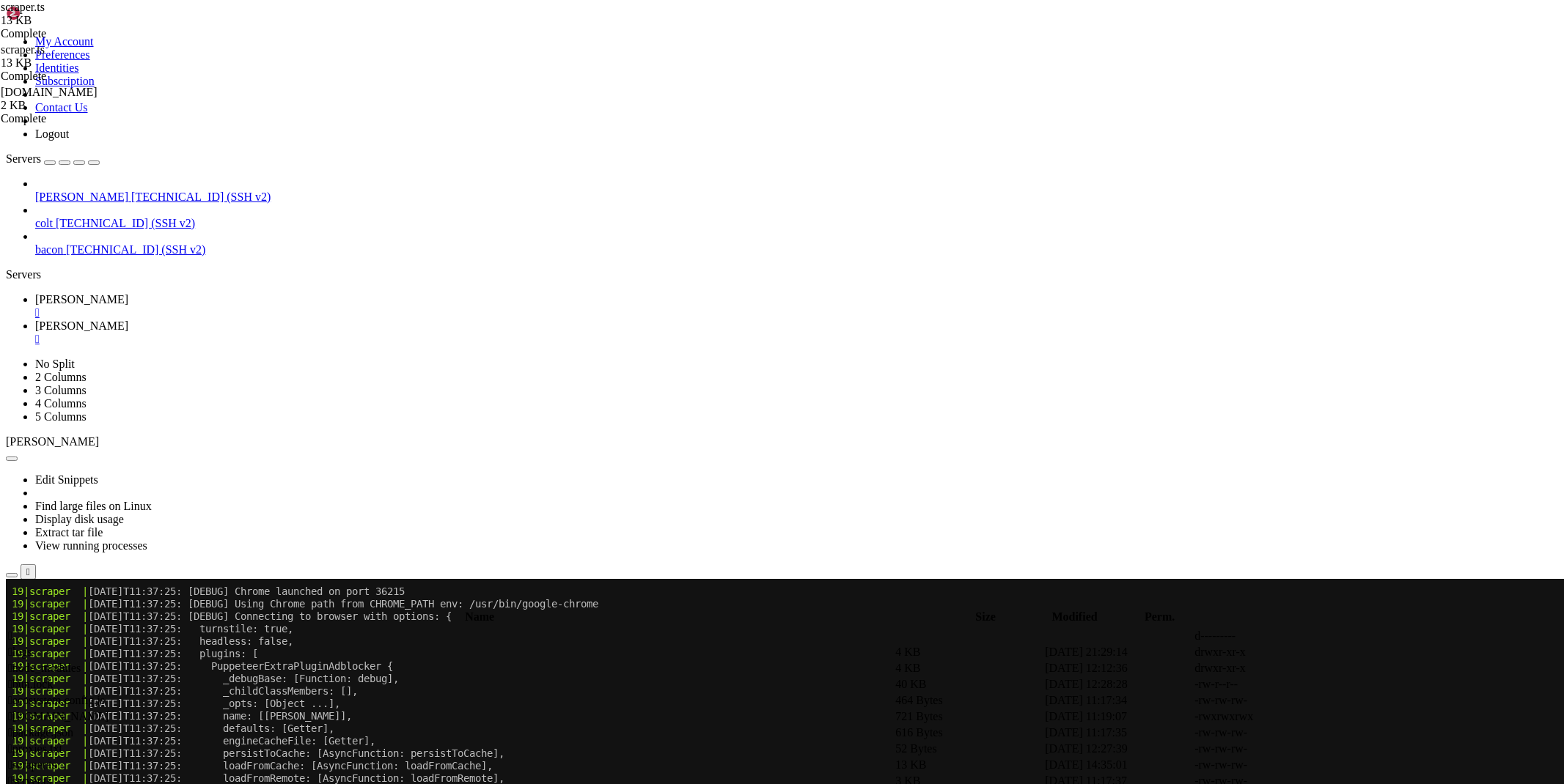
scroll to position [2642, 0]
paste textarea "userAgent: customUserAgent,"
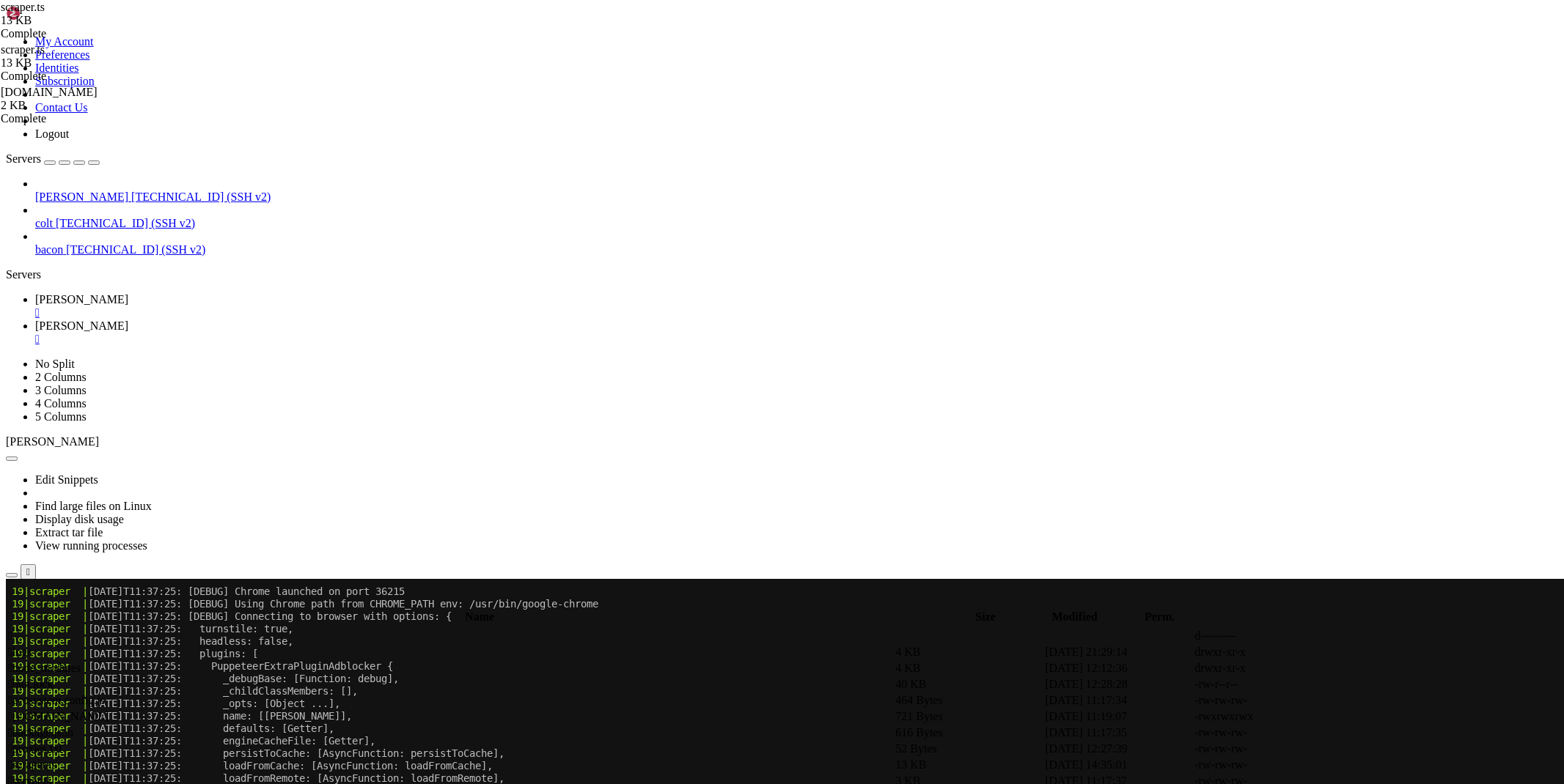
type textarea "]);"
paste textarea "const userAgent = customUserAgent;"
type textarea "const userAgent = customUserAgent;"
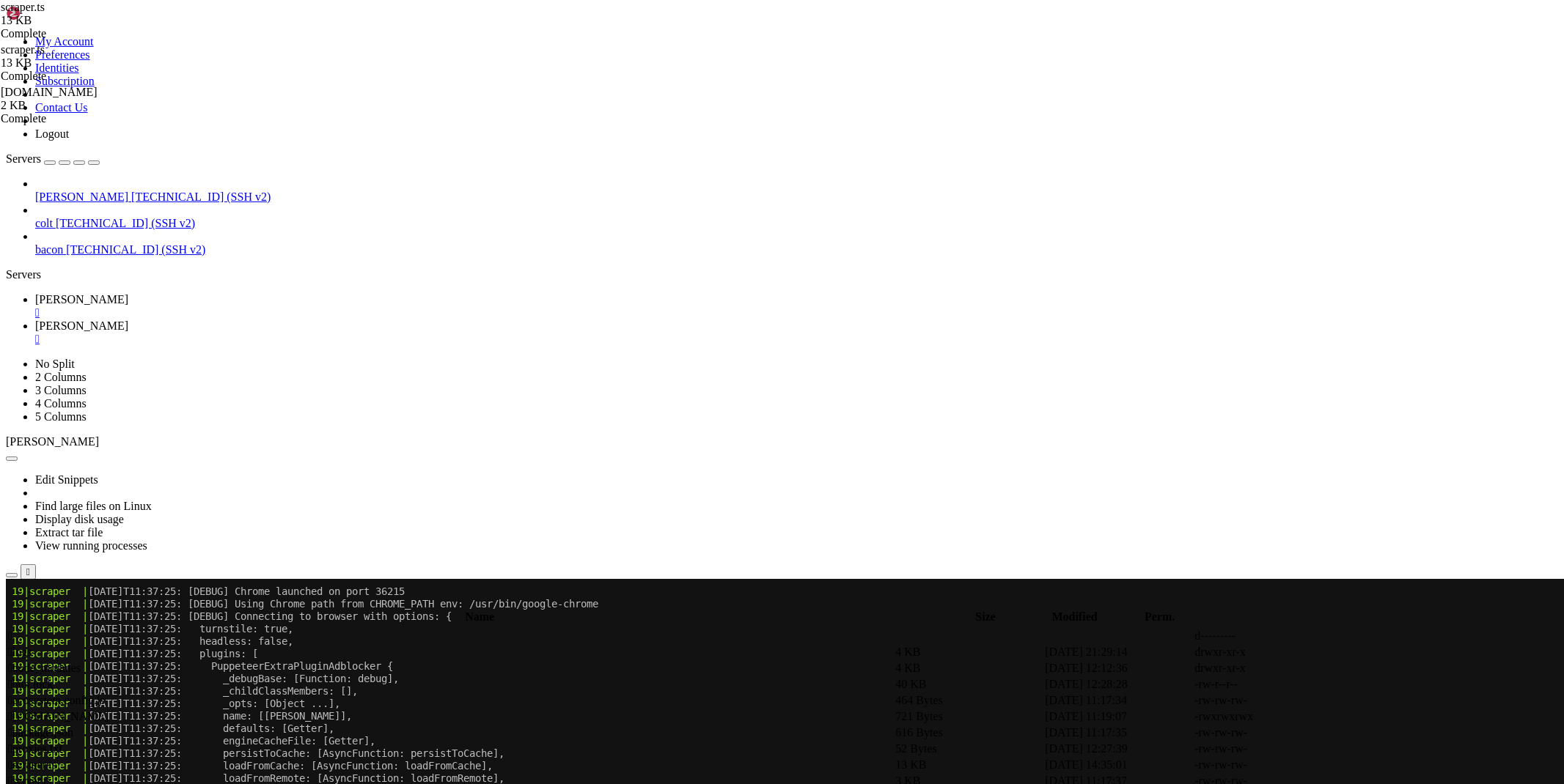
scroll to position [1519, 0]
click at [128, 293] on span "[PERSON_NAME]" at bounding box center [81, 299] width 93 height 12
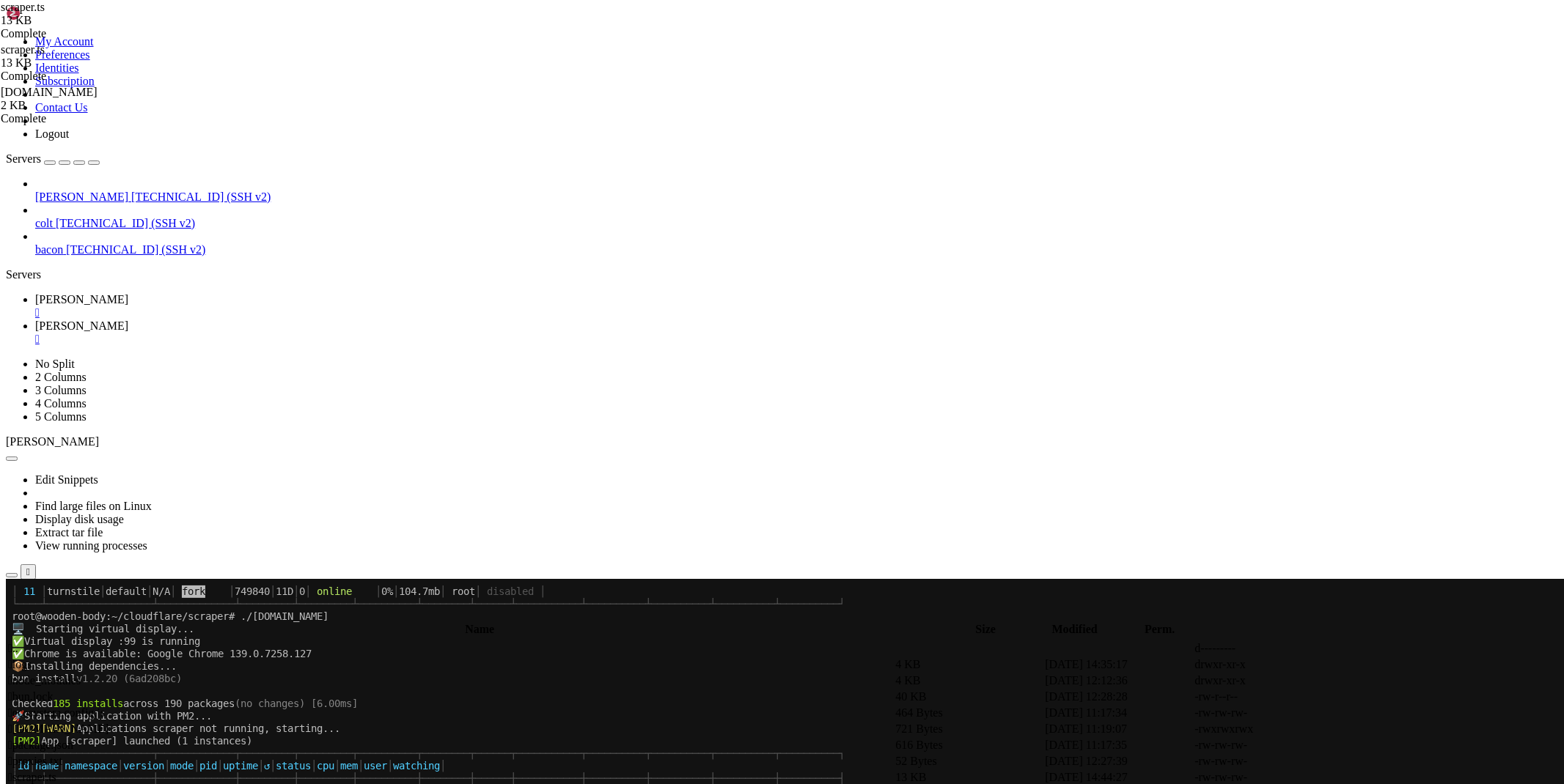
scroll to position [3126, 0]
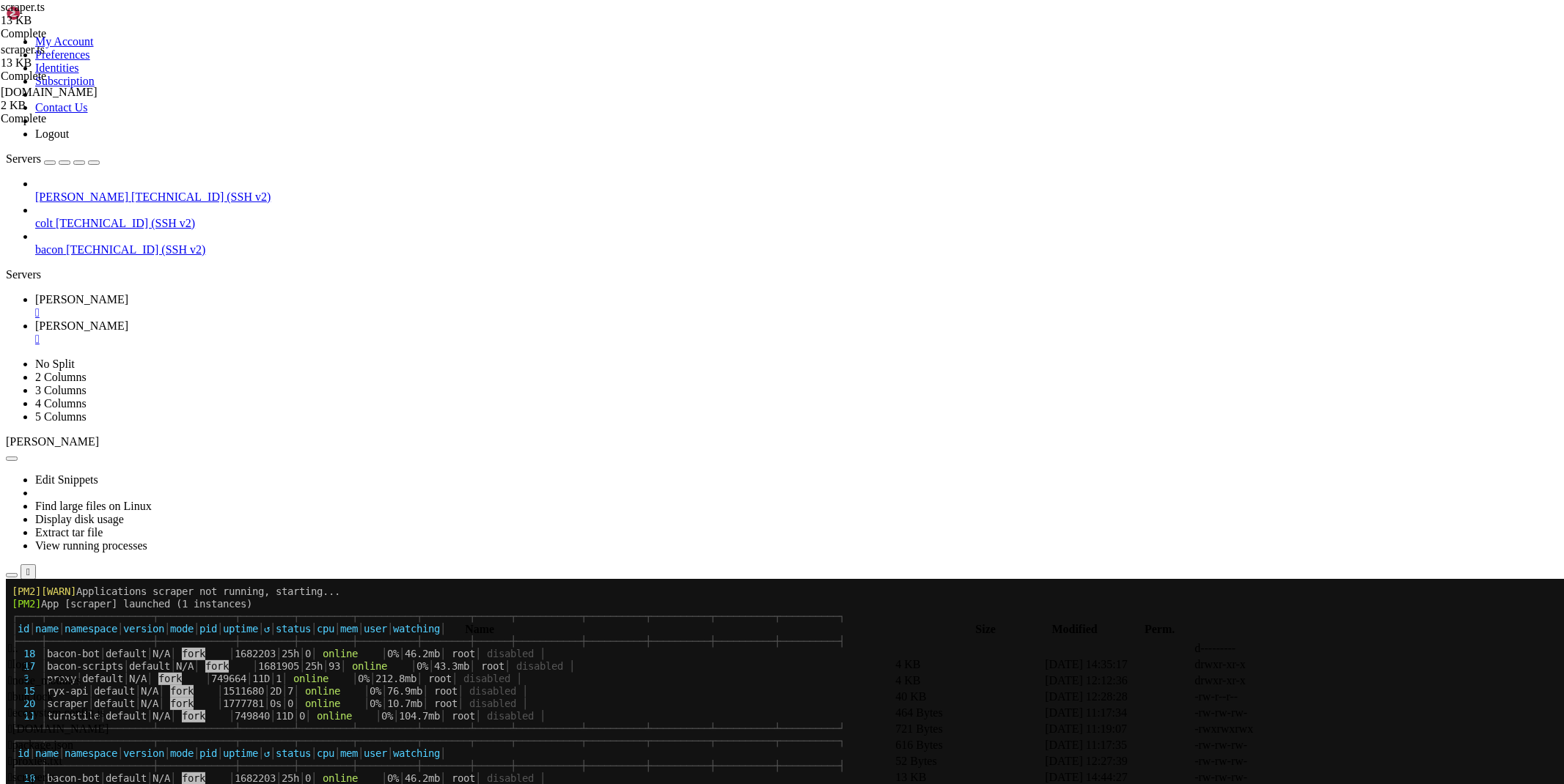
drag, startPoint x: 373, startPoint y: 1236, endPoint x: 13, endPoint y: 1022, distance: 418.8
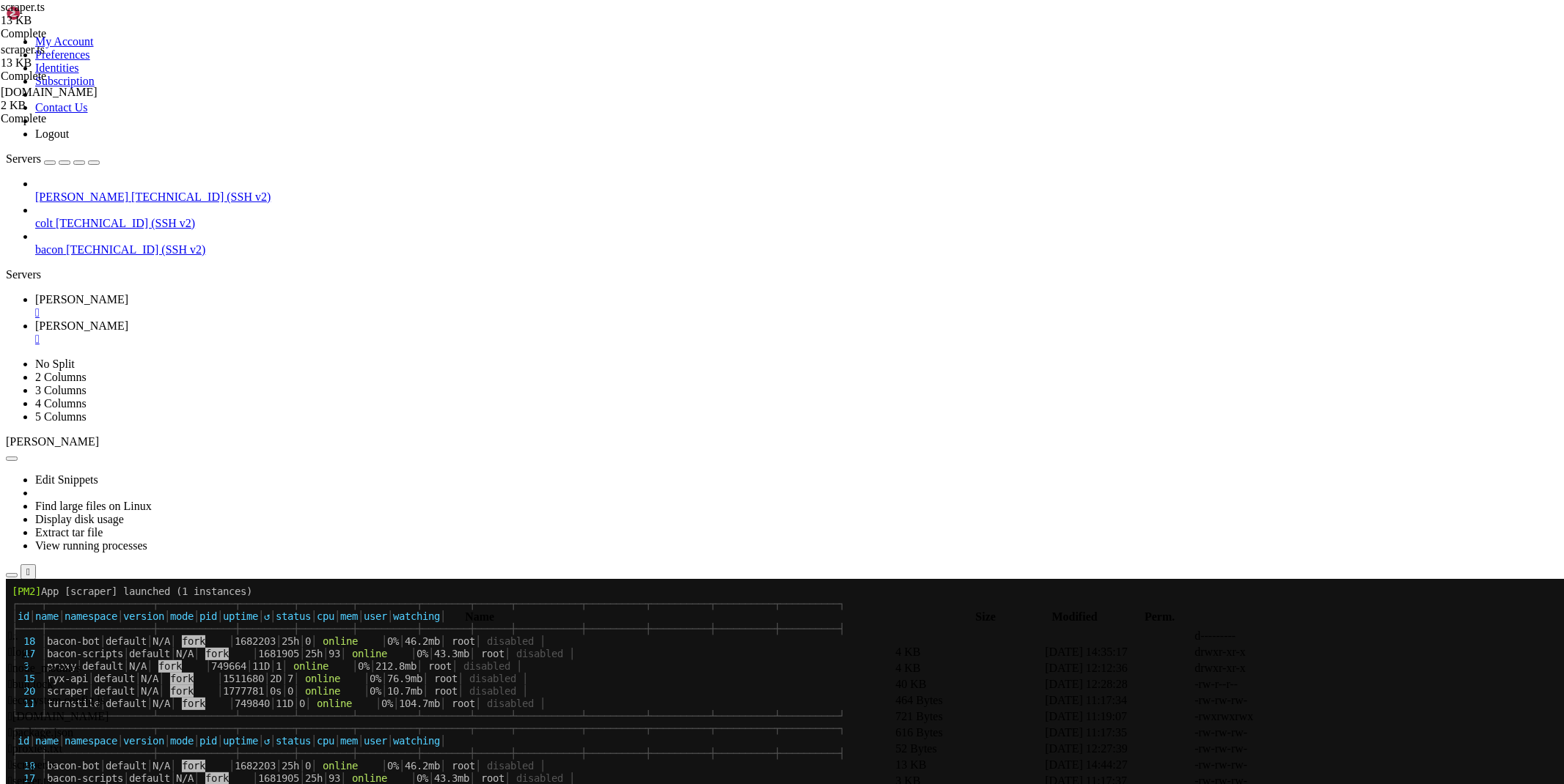
scroll to position [3139, 0]
click at [286, 319] on link "[PERSON_NAME] " at bounding box center [797, 332] width 1523 height 26
click at [1344, 765] on icon at bounding box center [1344, 765] width 0 height 0
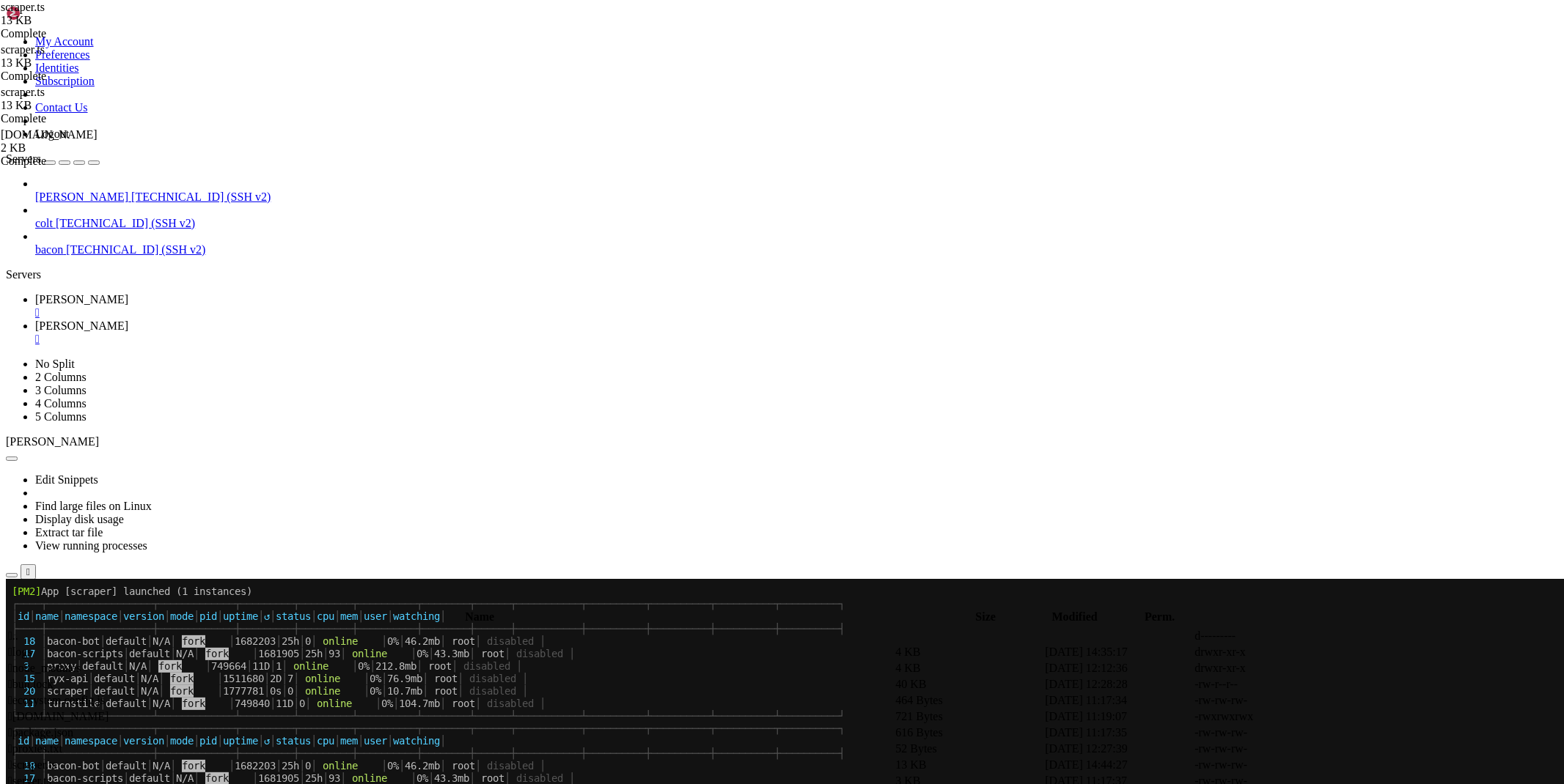
drag, startPoint x: 642, startPoint y: 428, endPoint x: 200, endPoint y: 427, distance: 442.0
type textarea "process.env.DEFAULT_USER_AGENT || await page.evaluate(() => navigator.userAgent…"
type textarea "]);"
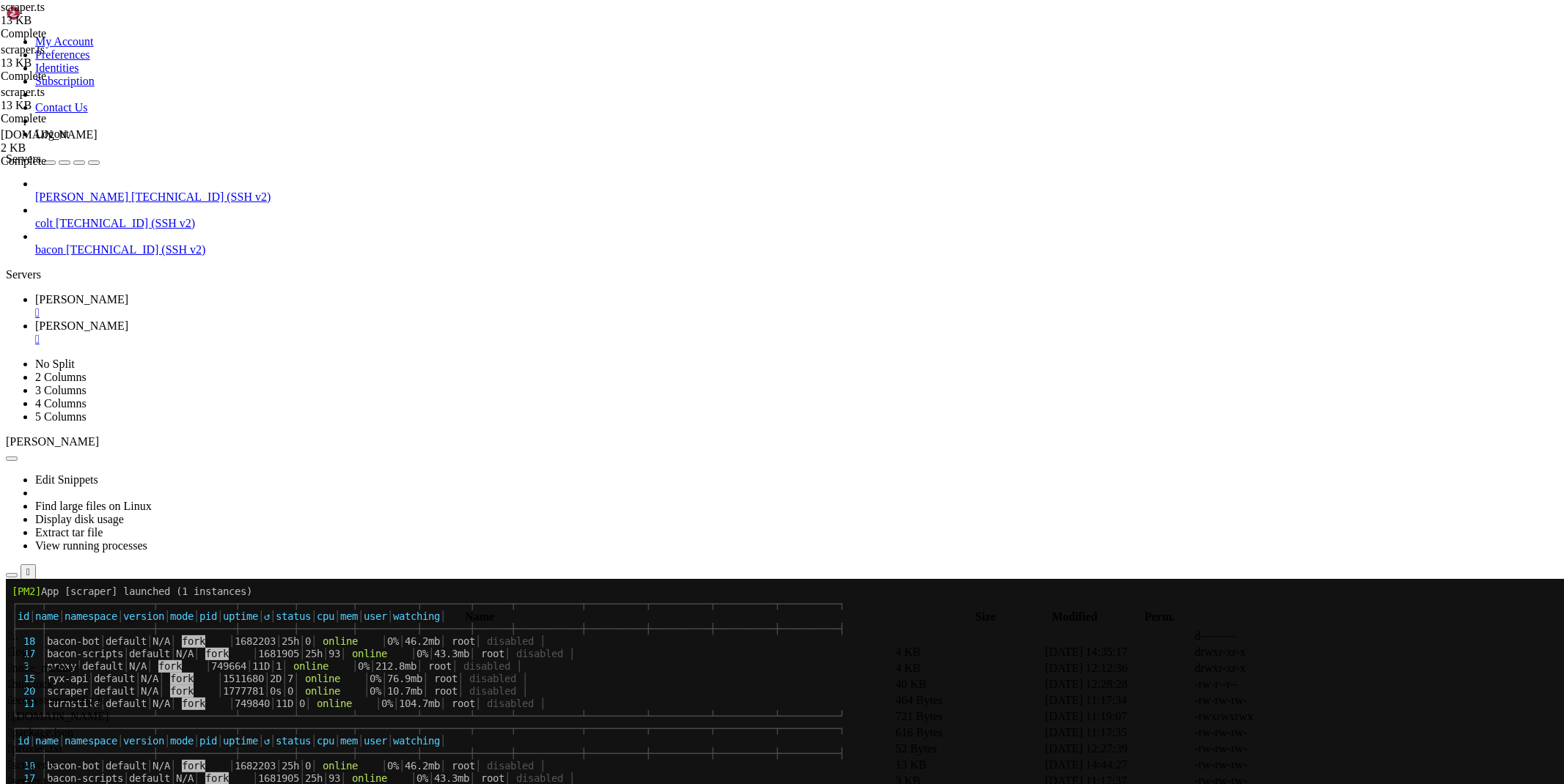
click at [201, 293] on link "[PERSON_NAME] " at bounding box center [797, 306] width 1523 height 26
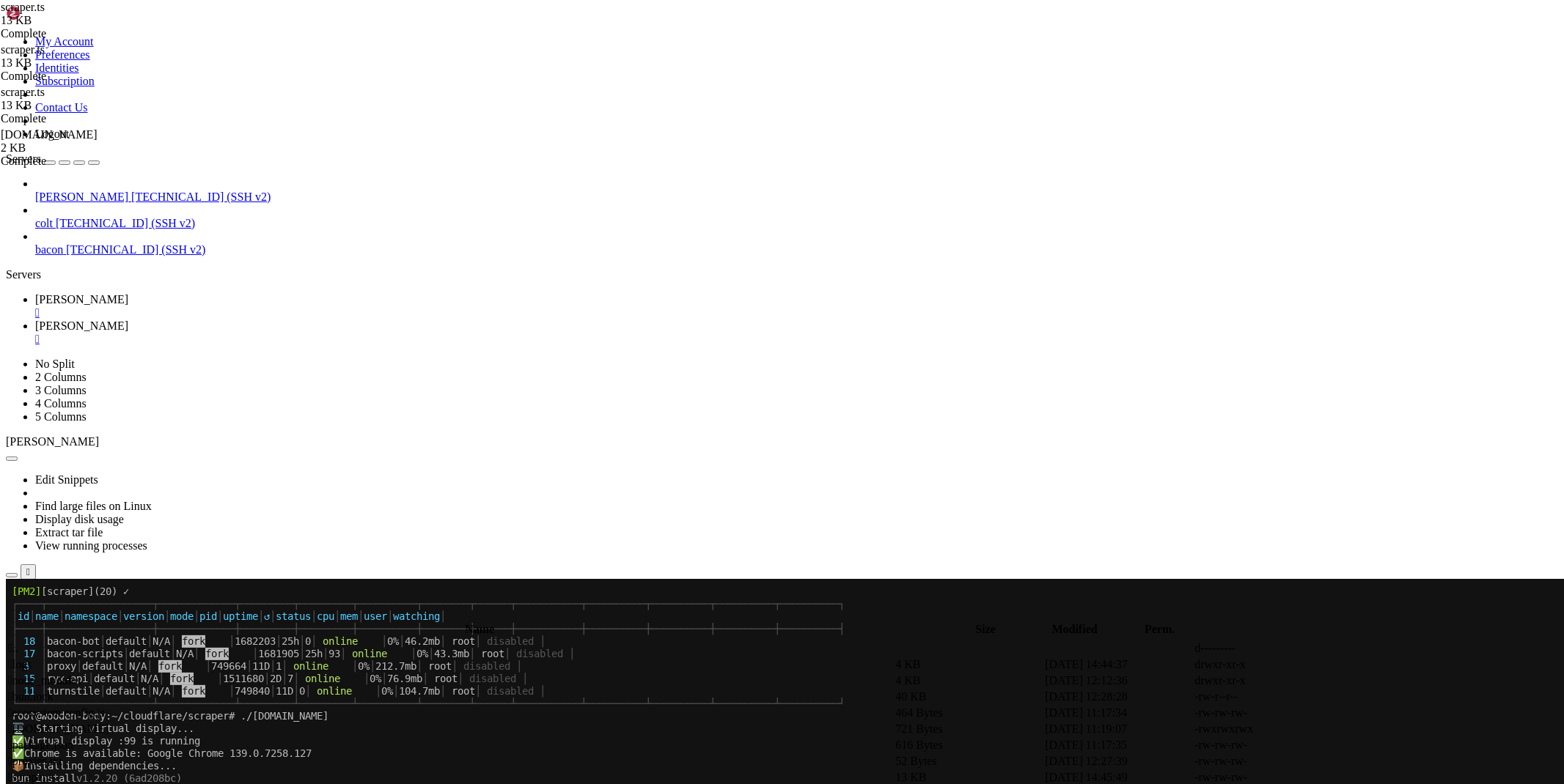
scroll to position [4073, 0]
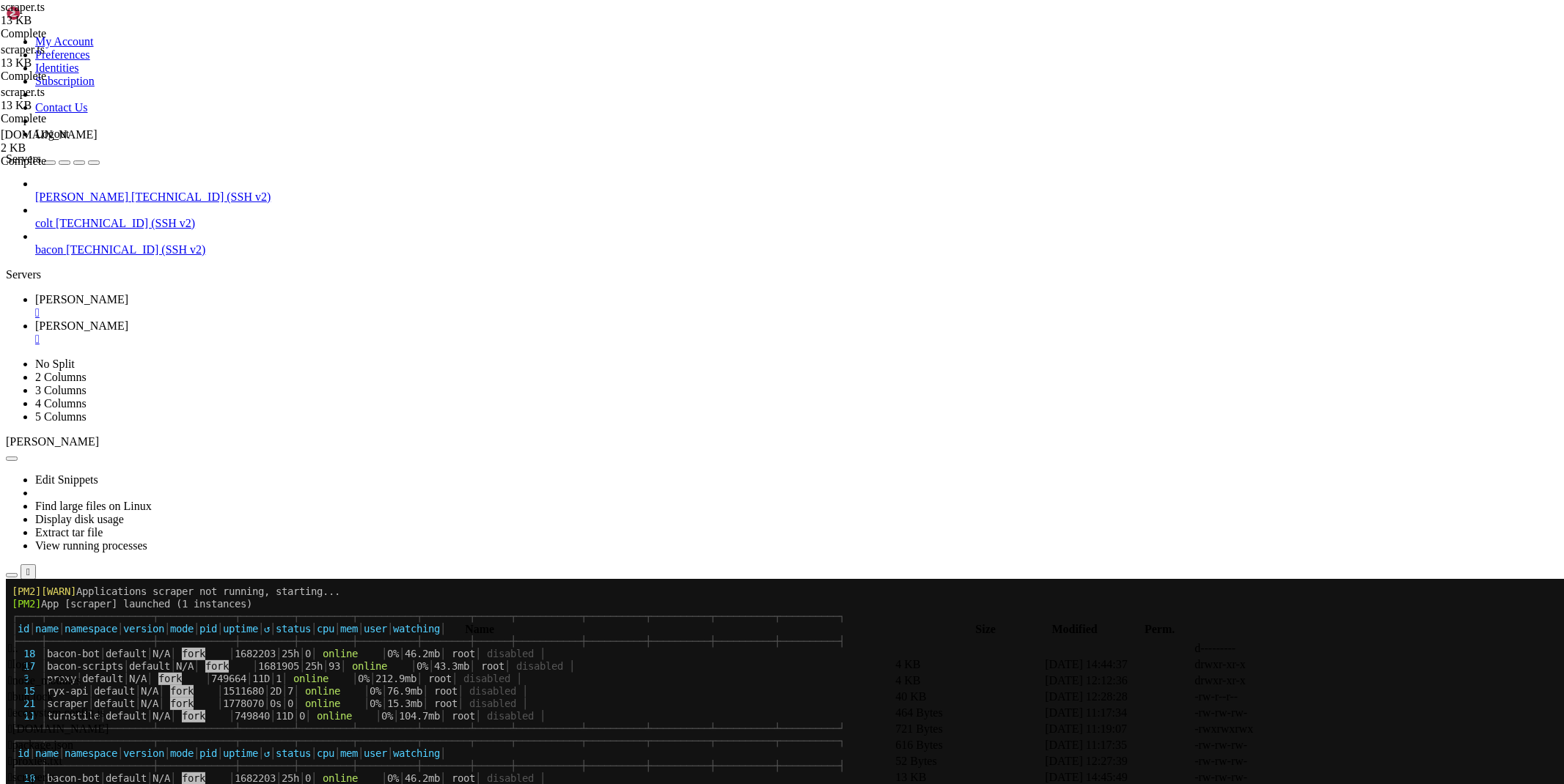
click at [128, 319] on span "[PERSON_NAME]" at bounding box center [81, 325] width 93 height 12
click at [1344, 777] on icon at bounding box center [1344, 777] width 0 height 0
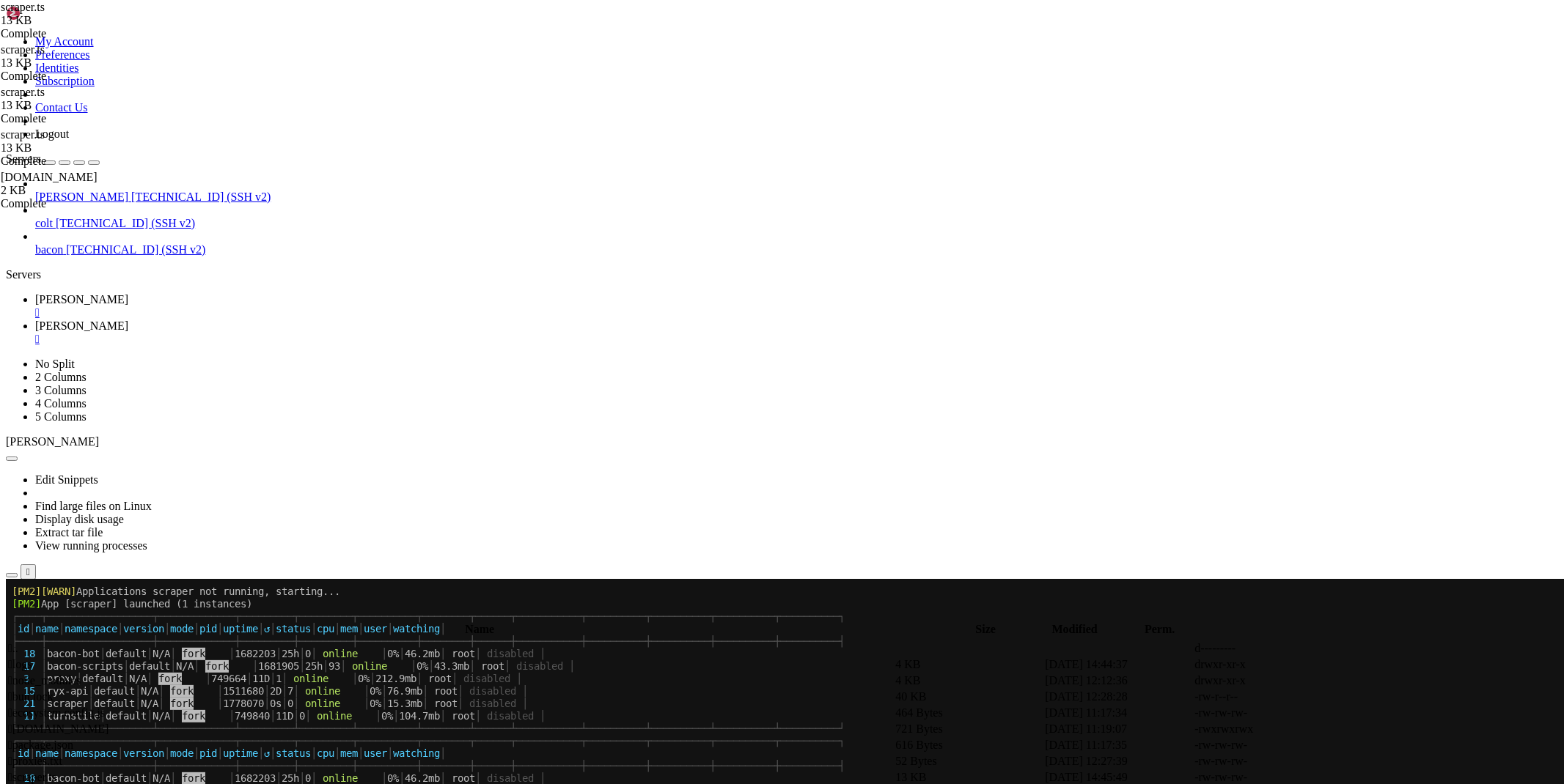
type textarea "const [html, title] = await Promise.all(["
click at [128, 293] on span "[PERSON_NAME]" at bounding box center [81, 299] width 93 height 12
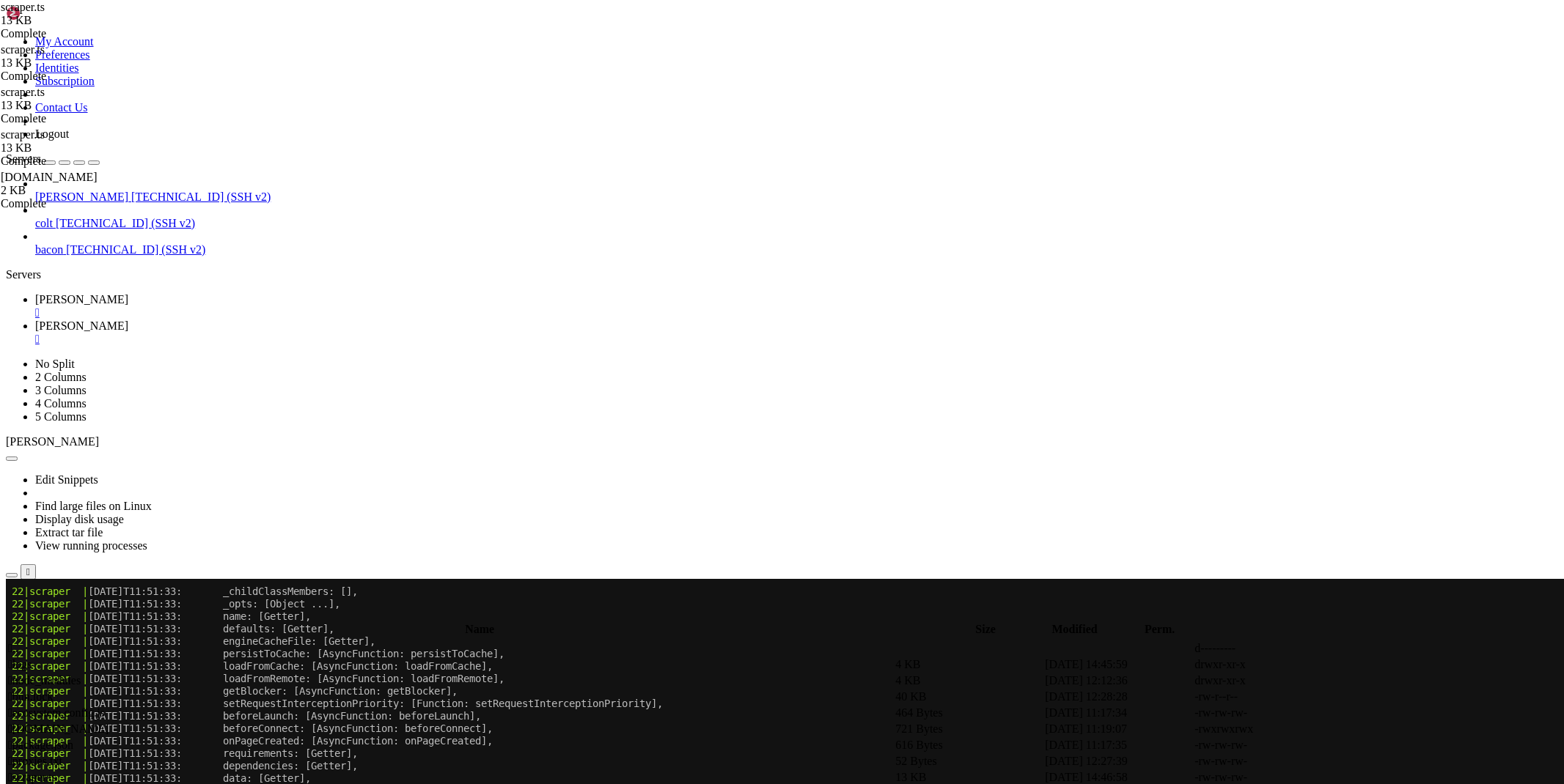
scroll to position [10599, 0]
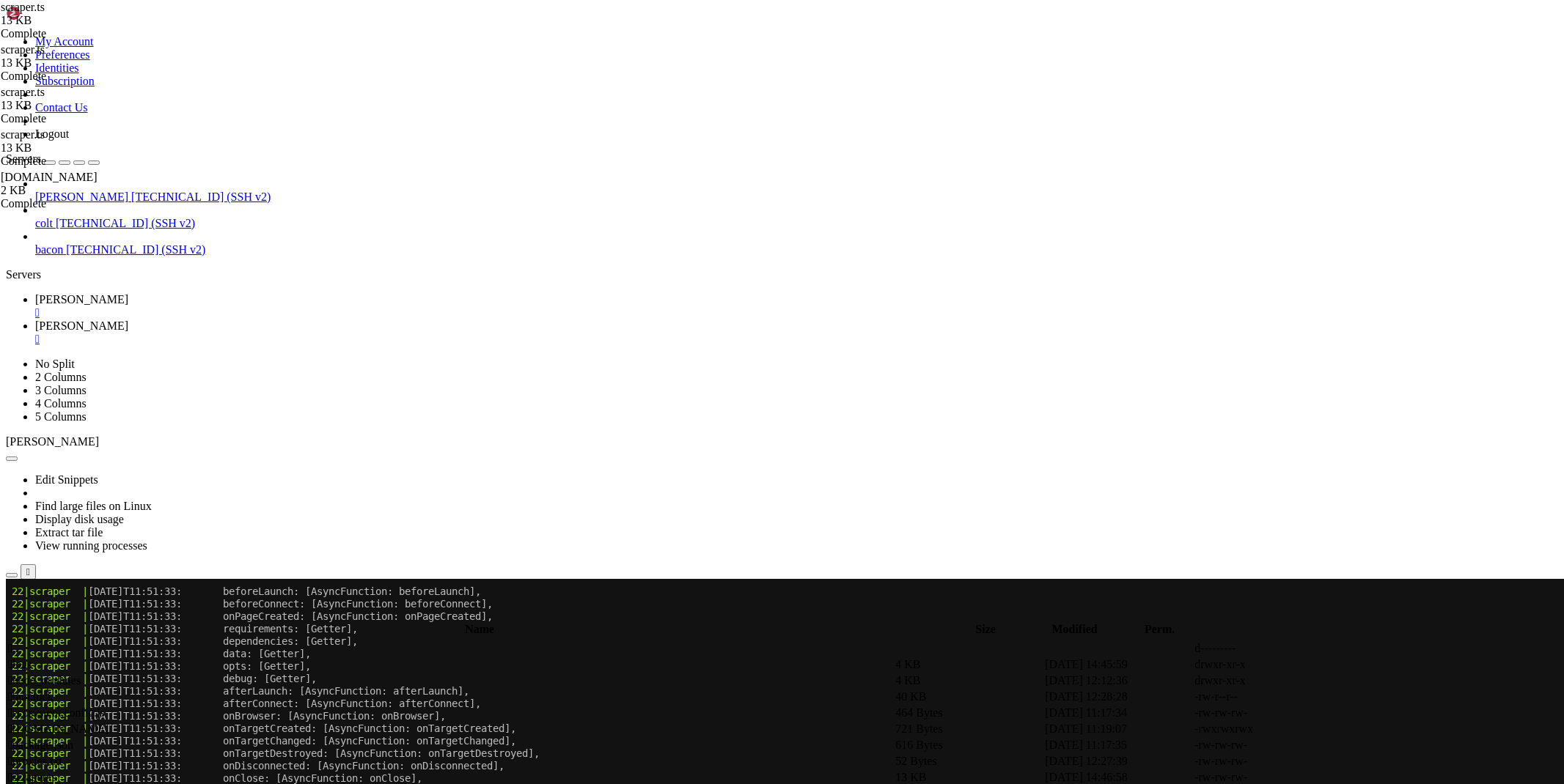
click at [128, 319] on span "[PERSON_NAME]" at bounding box center [81, 325] width 93 height 12
click at [1344, 777] on icon at bounding box center [1344, 777] width 0 height 0
type textarea "}"
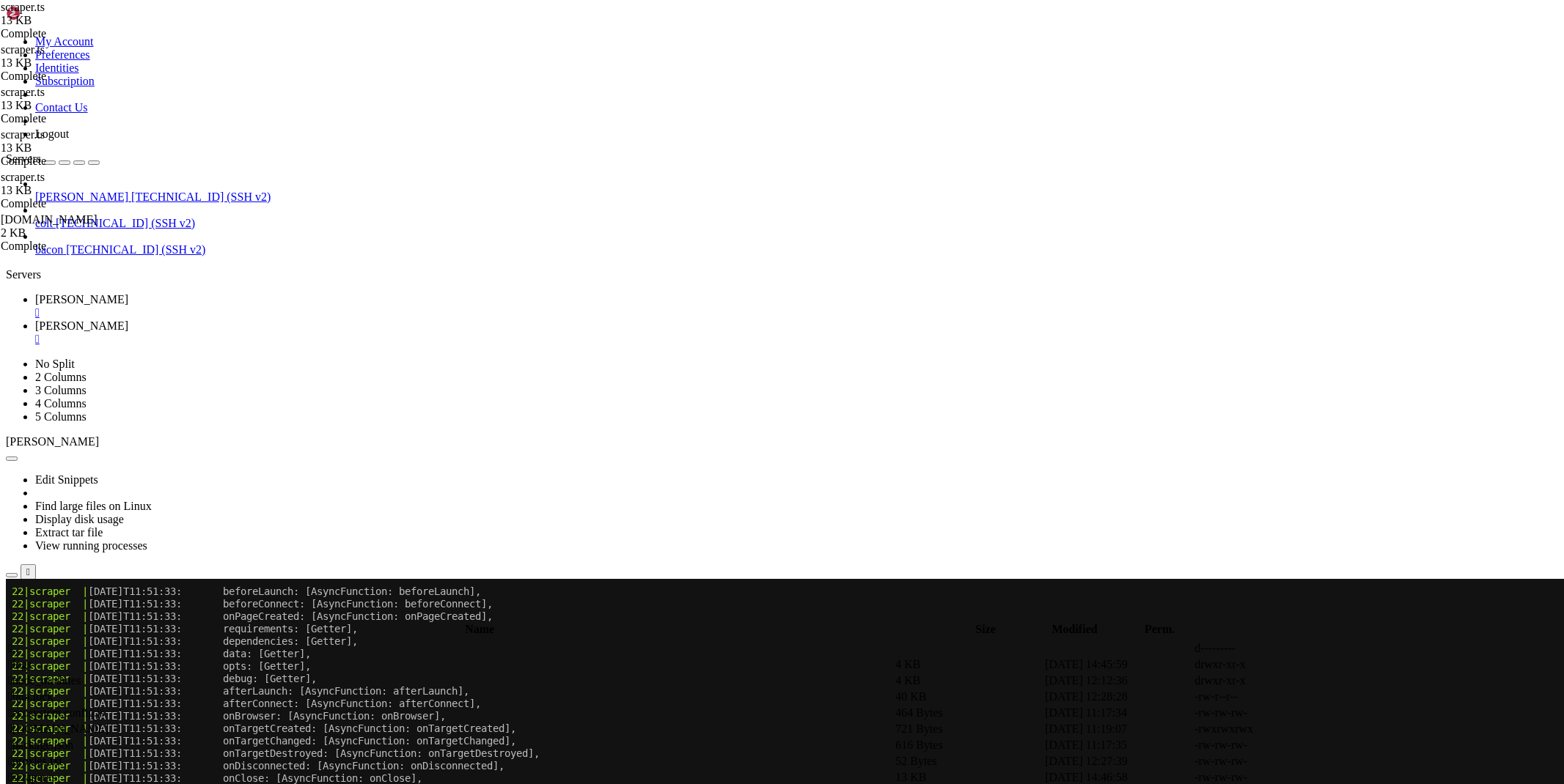
paste textarea
type textarea "}"
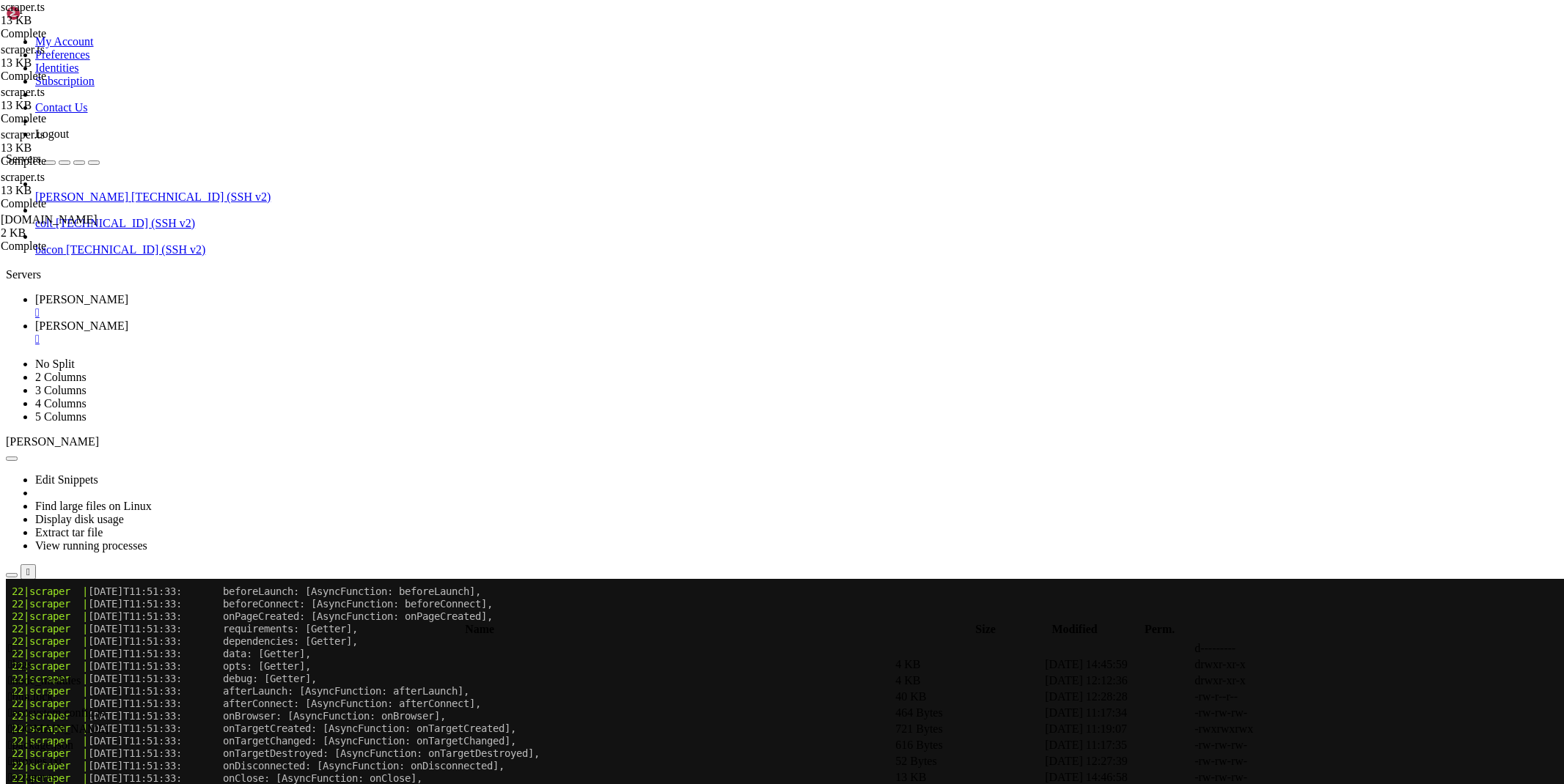
click at [128, 293] on span "[PERSON_NAME]" at bounding box center [81, 299] width 93 height 12
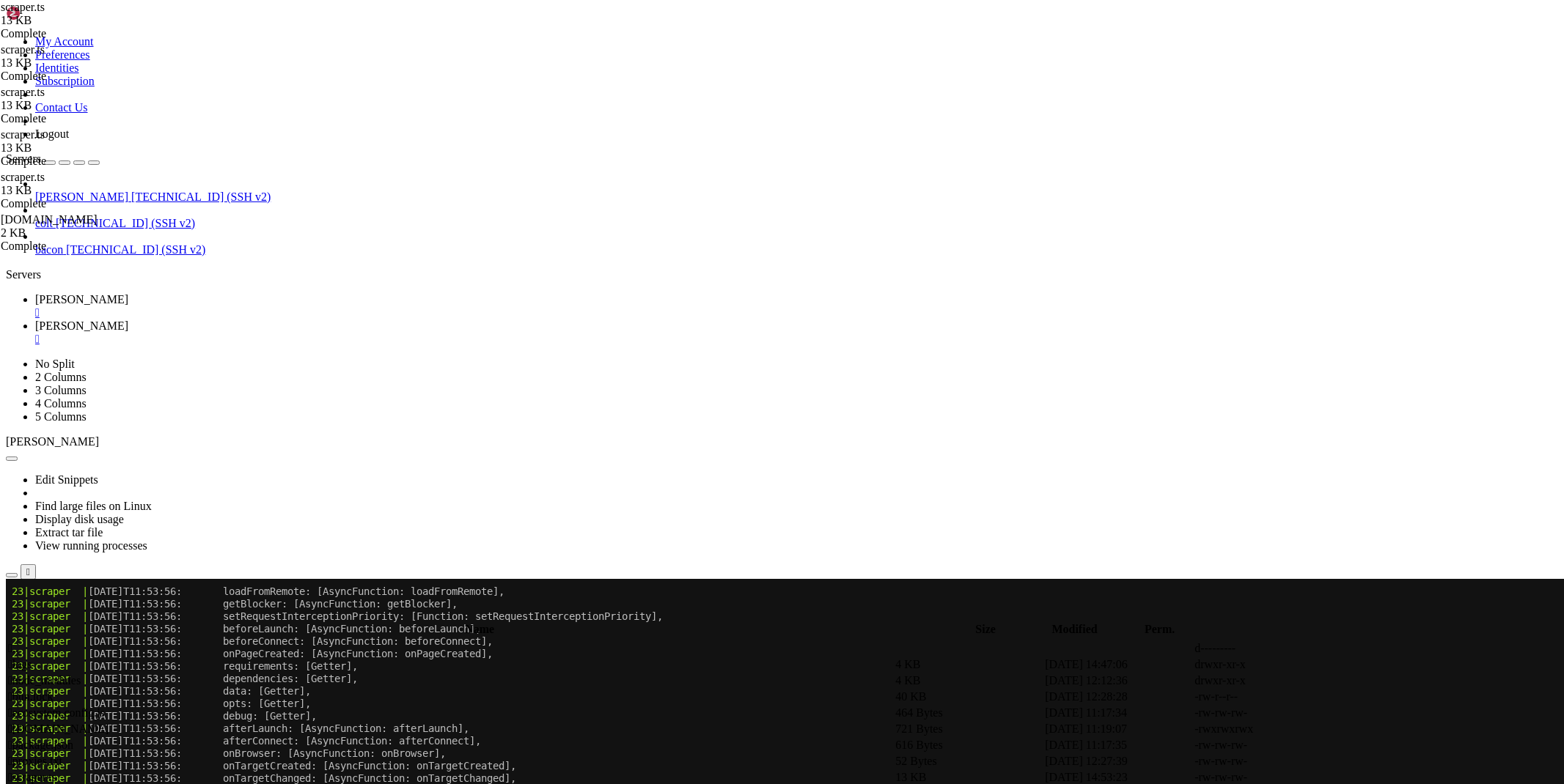
scroll to position [12294, 0]
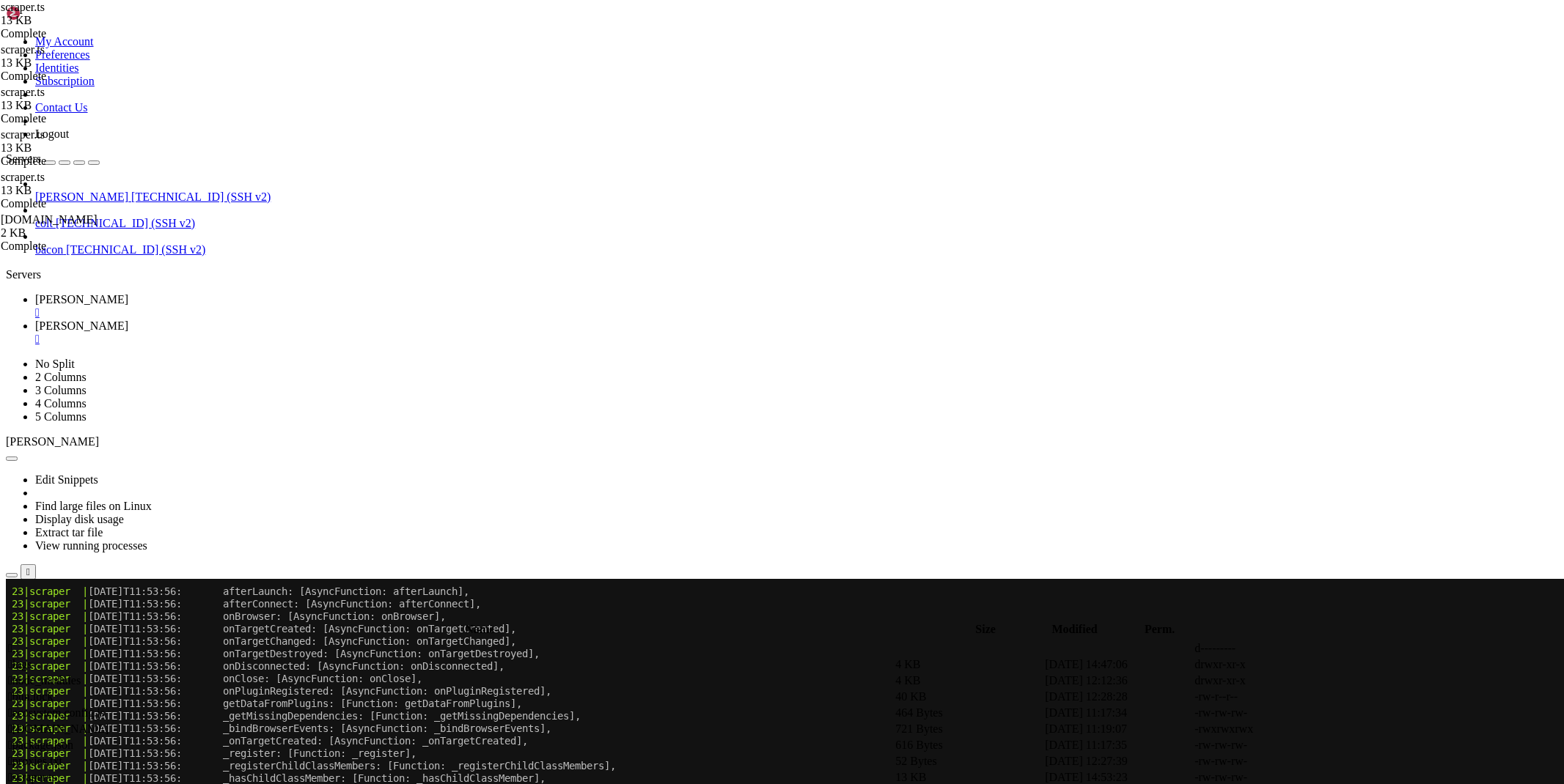
click at [128, 319] on span "[PERSON_NAME]" at bounding box center [81, 325] width 93 height 12
click at [1344, 777] on icon at bounding box center [1344, 777] width 0 height 0
type textarea "cache: boolean"
paste textarea "userAgent?: string"
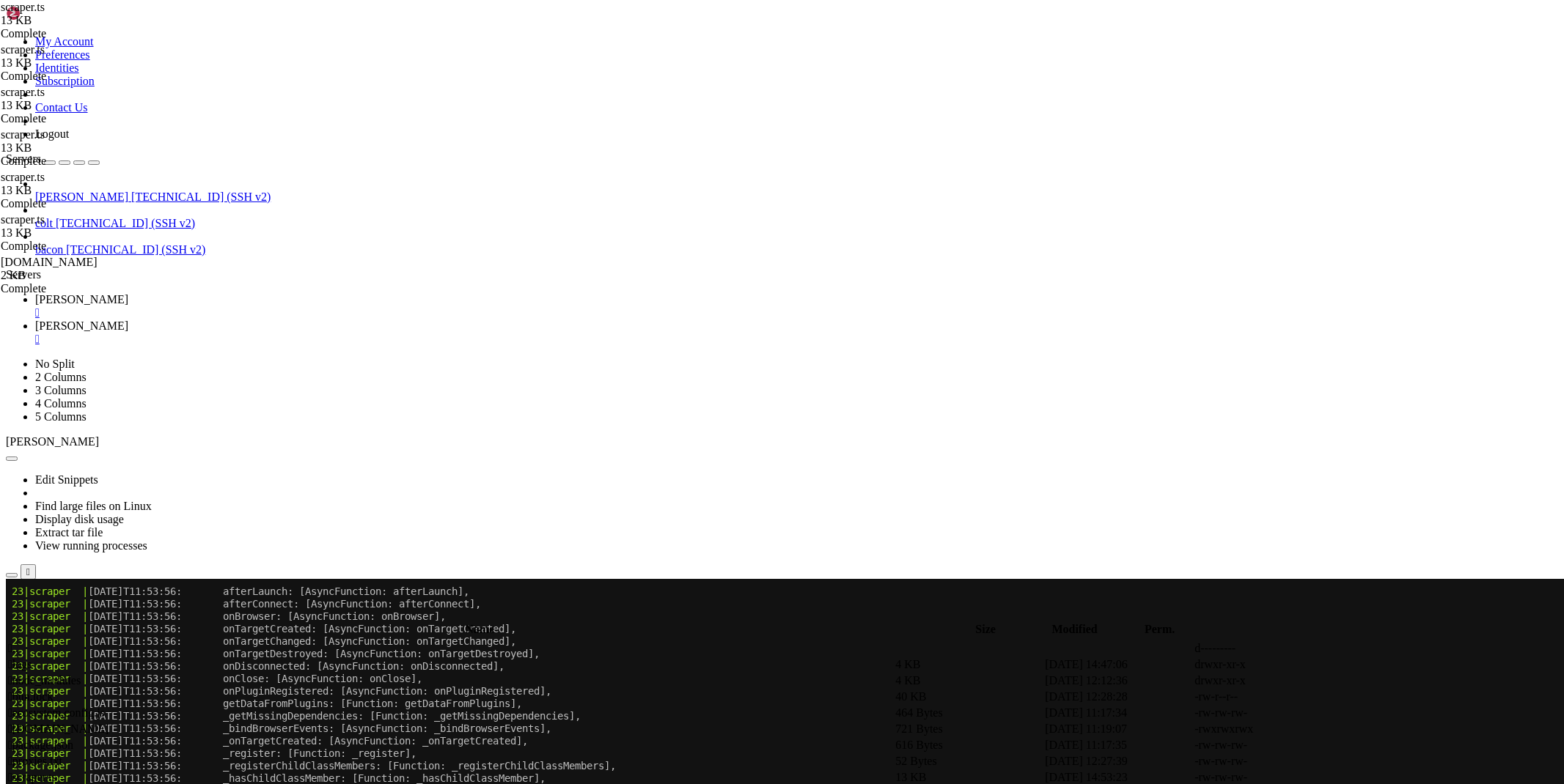
scroll to position [1709, 0]
type textarea "console.log('[DEBUG] Browser connected successfully')"
paste textarea "}"
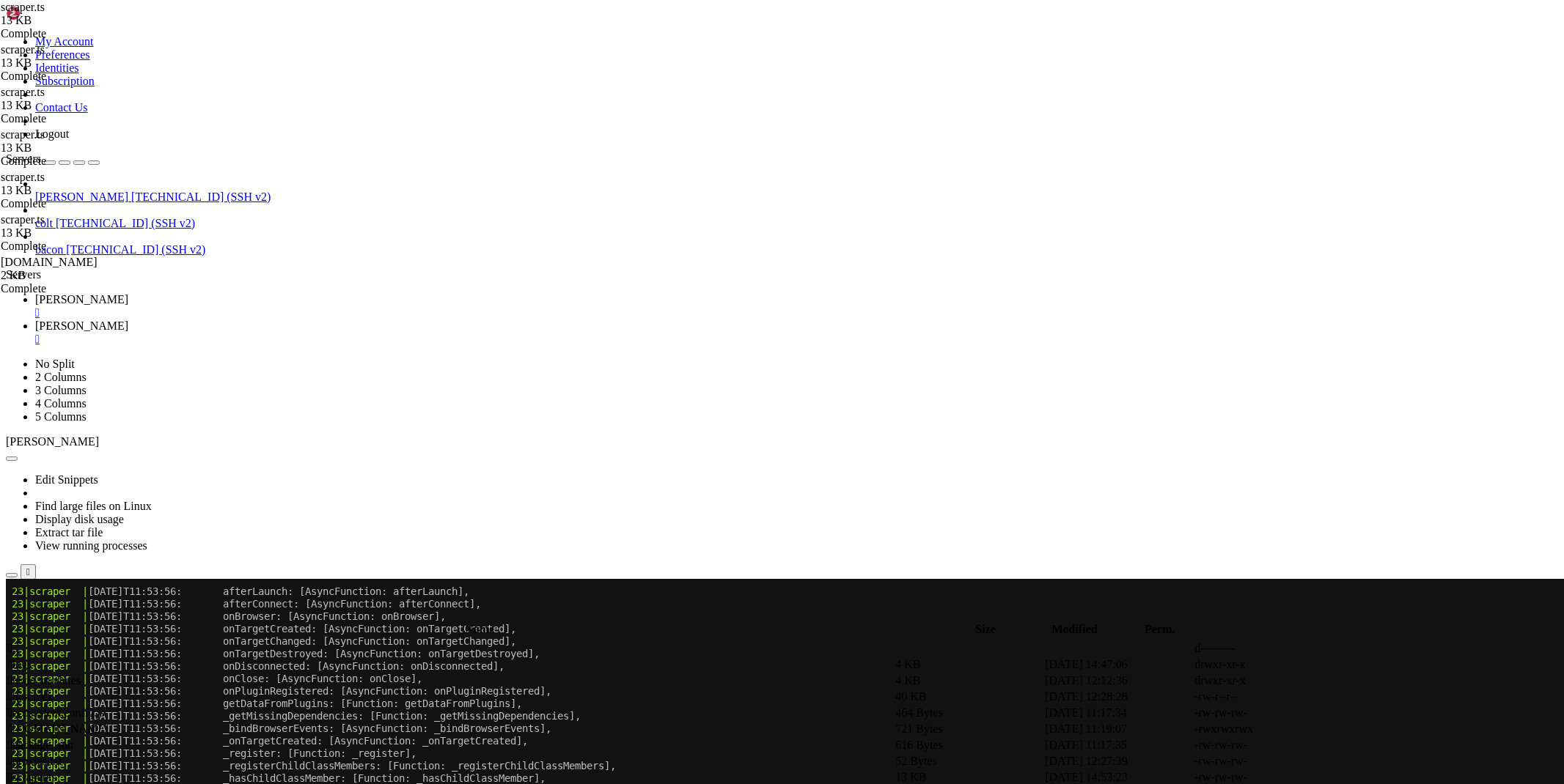
type textarea "}"
click at [1344, 783] on icon at bounding box center [1344, 794] width 0 height 0
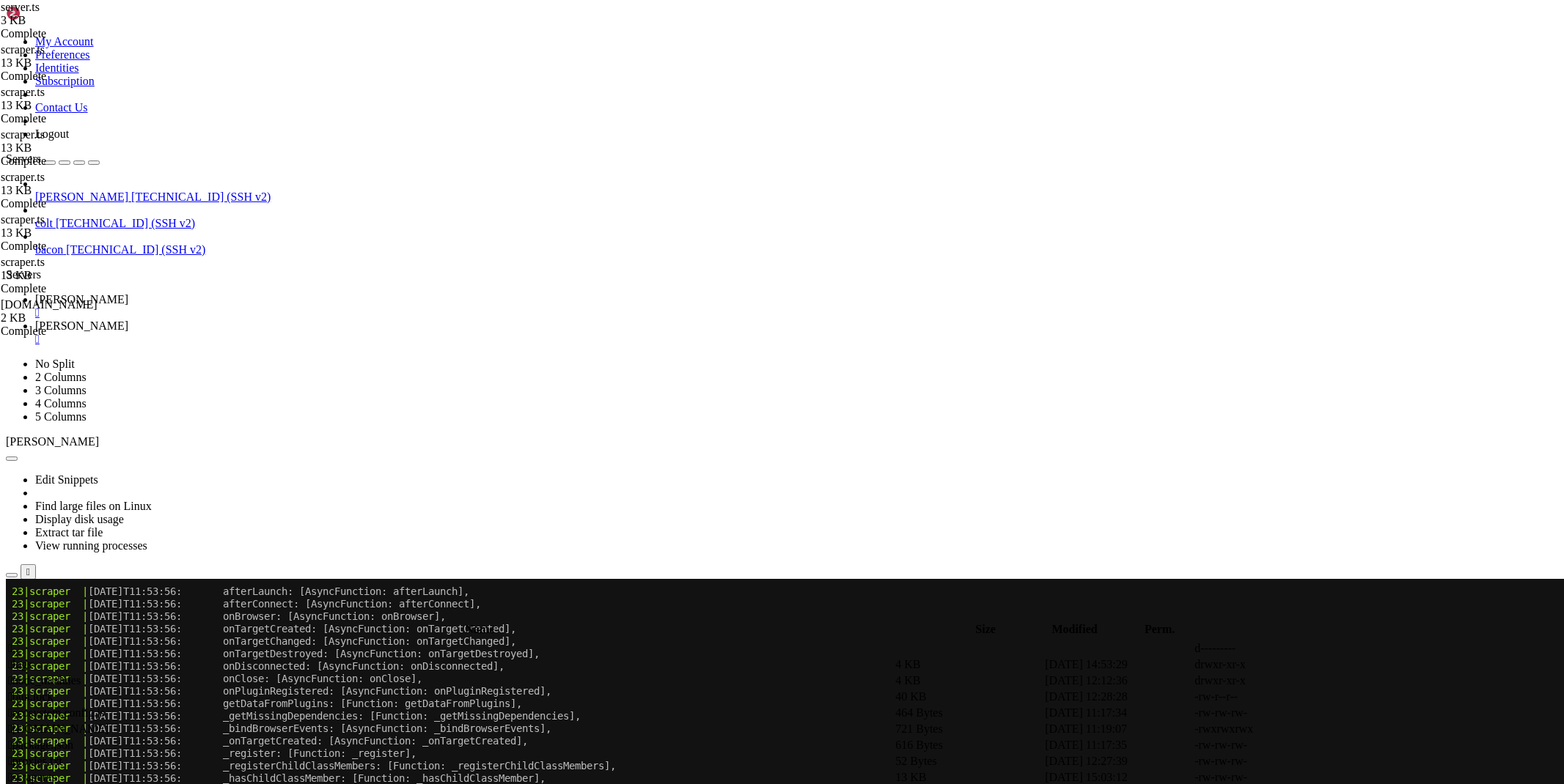
type textarea "const delay = parseInt(url.searchParams.get('delay') || '0')"
paste textarea "const userAgent = url.searchParams.get('user_agent');"
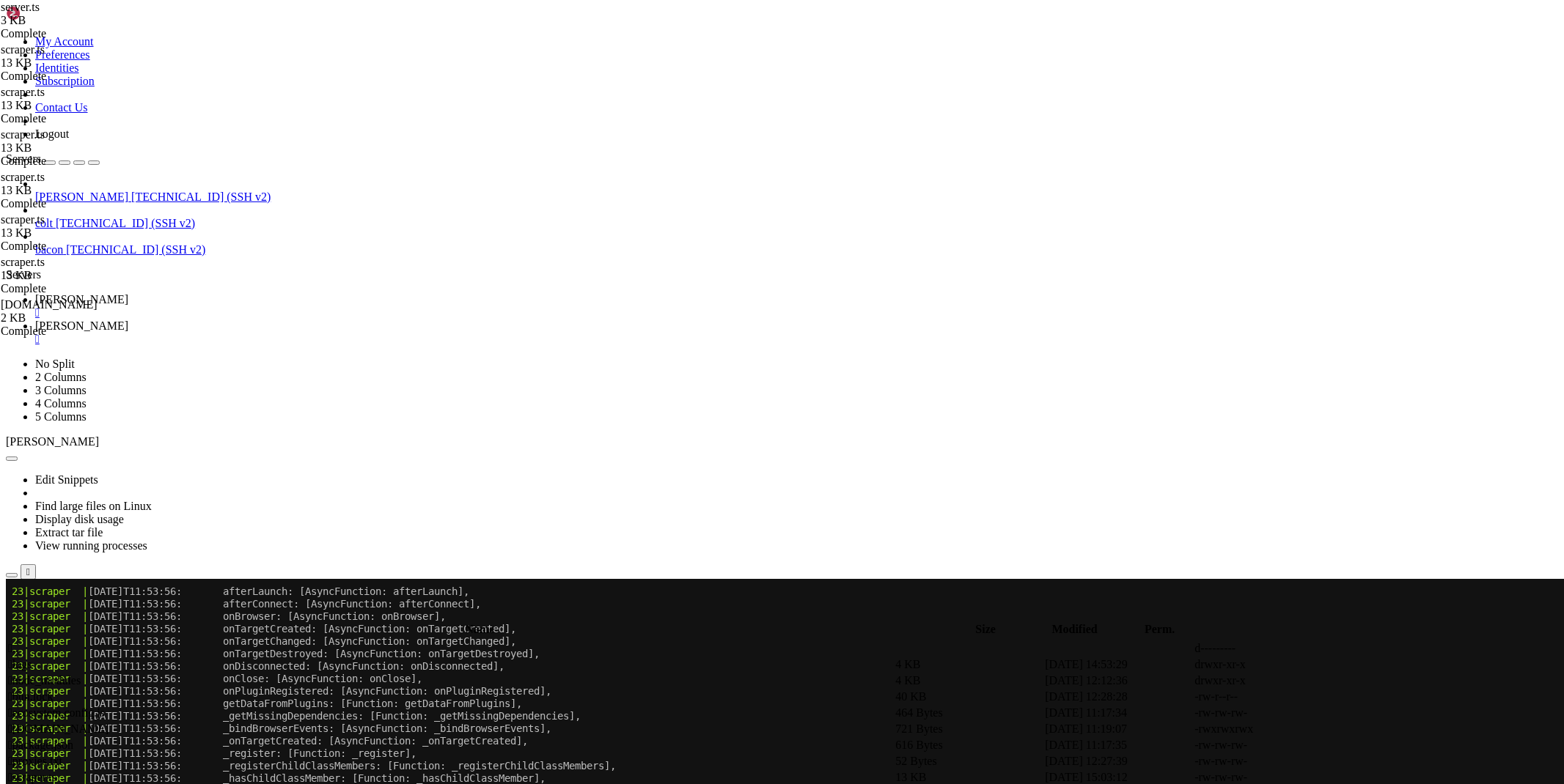
type textarea "cache: useCache"
paste textarea "userAgent: userAgent || undefined"
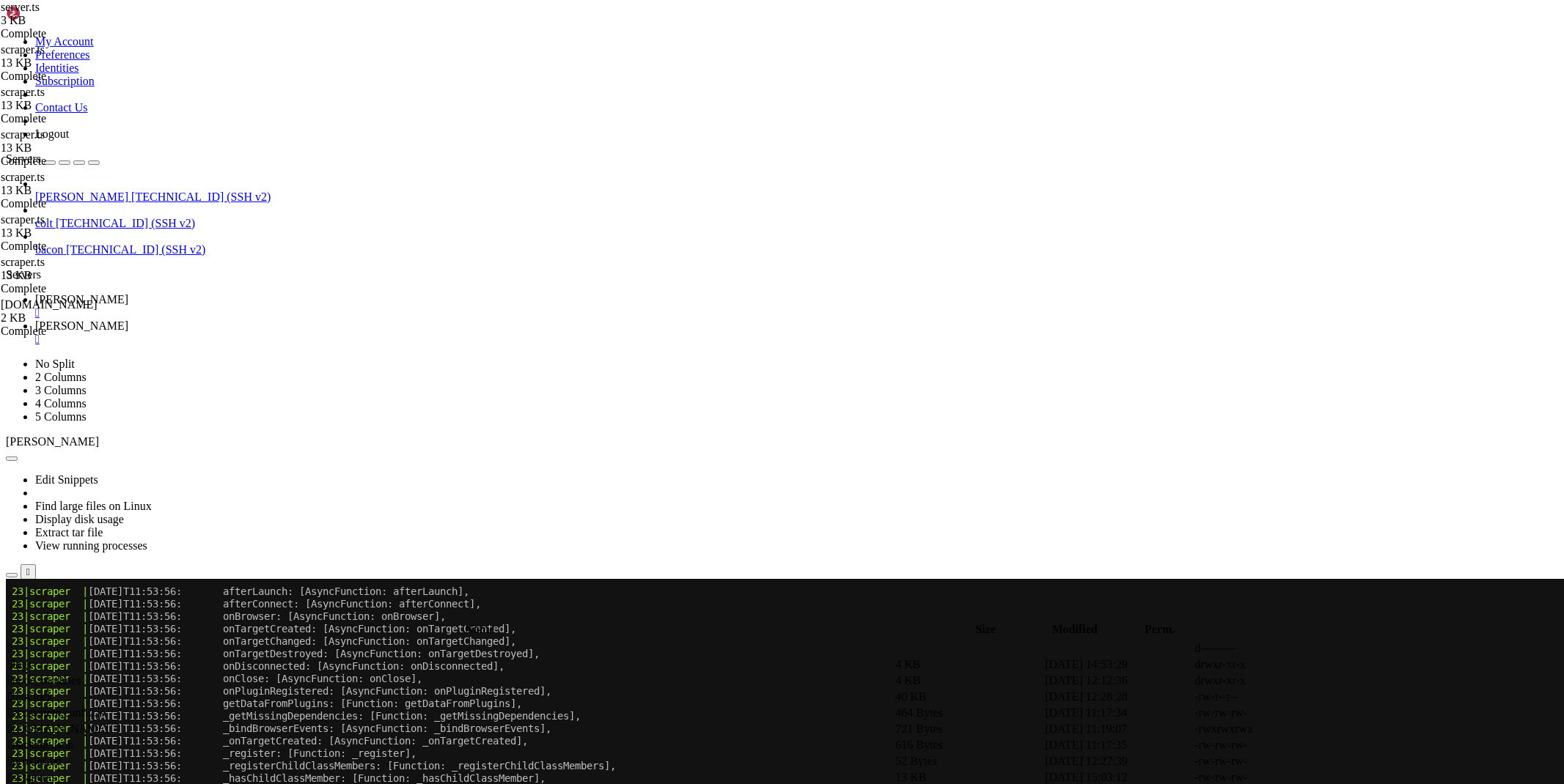
type textarea "delayBeforeClose: delay,"
click at [223, 293] on link "[PERSON_NAME] " at bounding box center [797, 306] width 1523 height 26
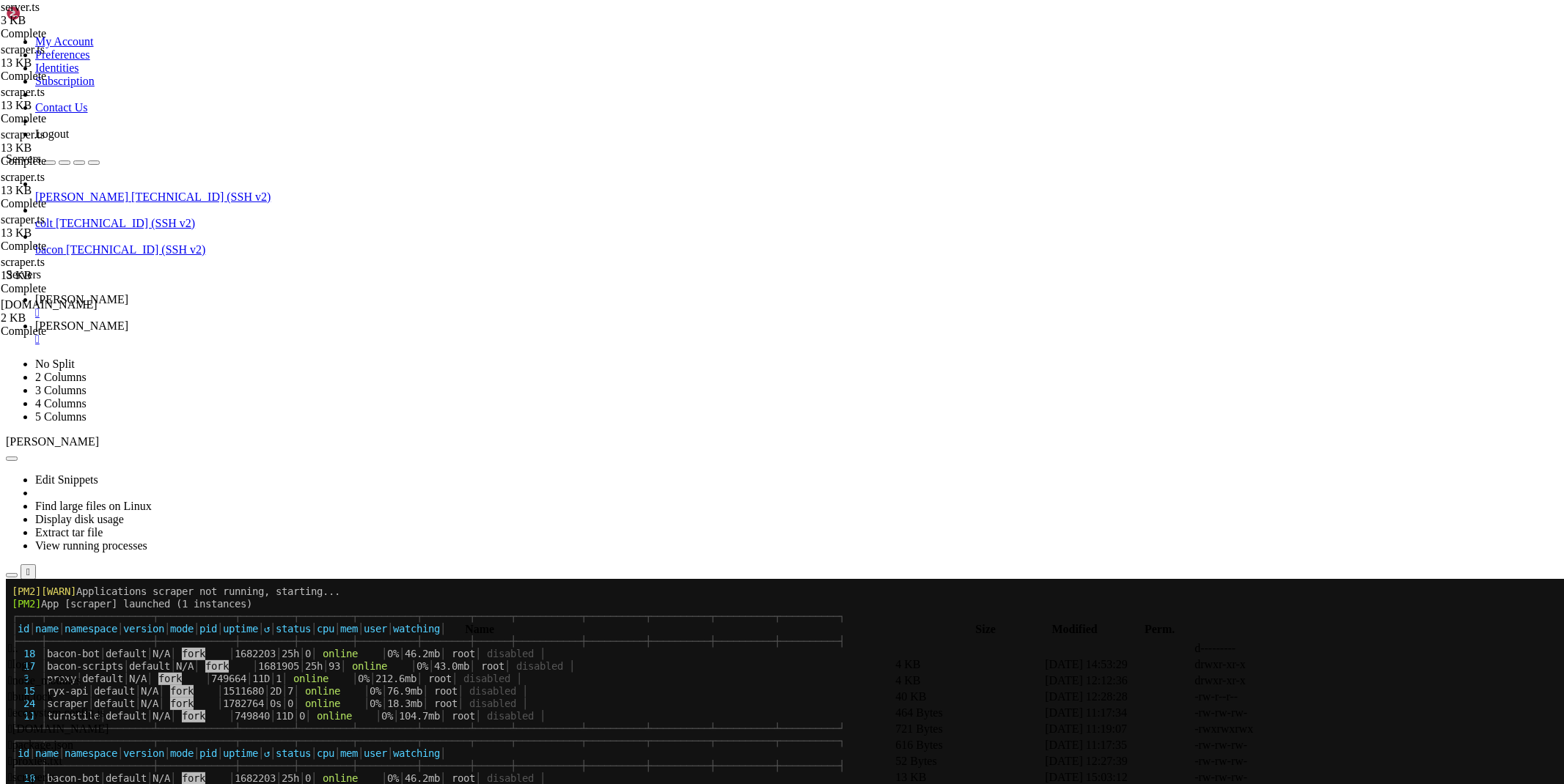
scroll to position [13079, 0]
drag, startPoint x: 358, startPoint y: 1237, endPoint x: 12, endPoint y: 1026, distance: 405.3
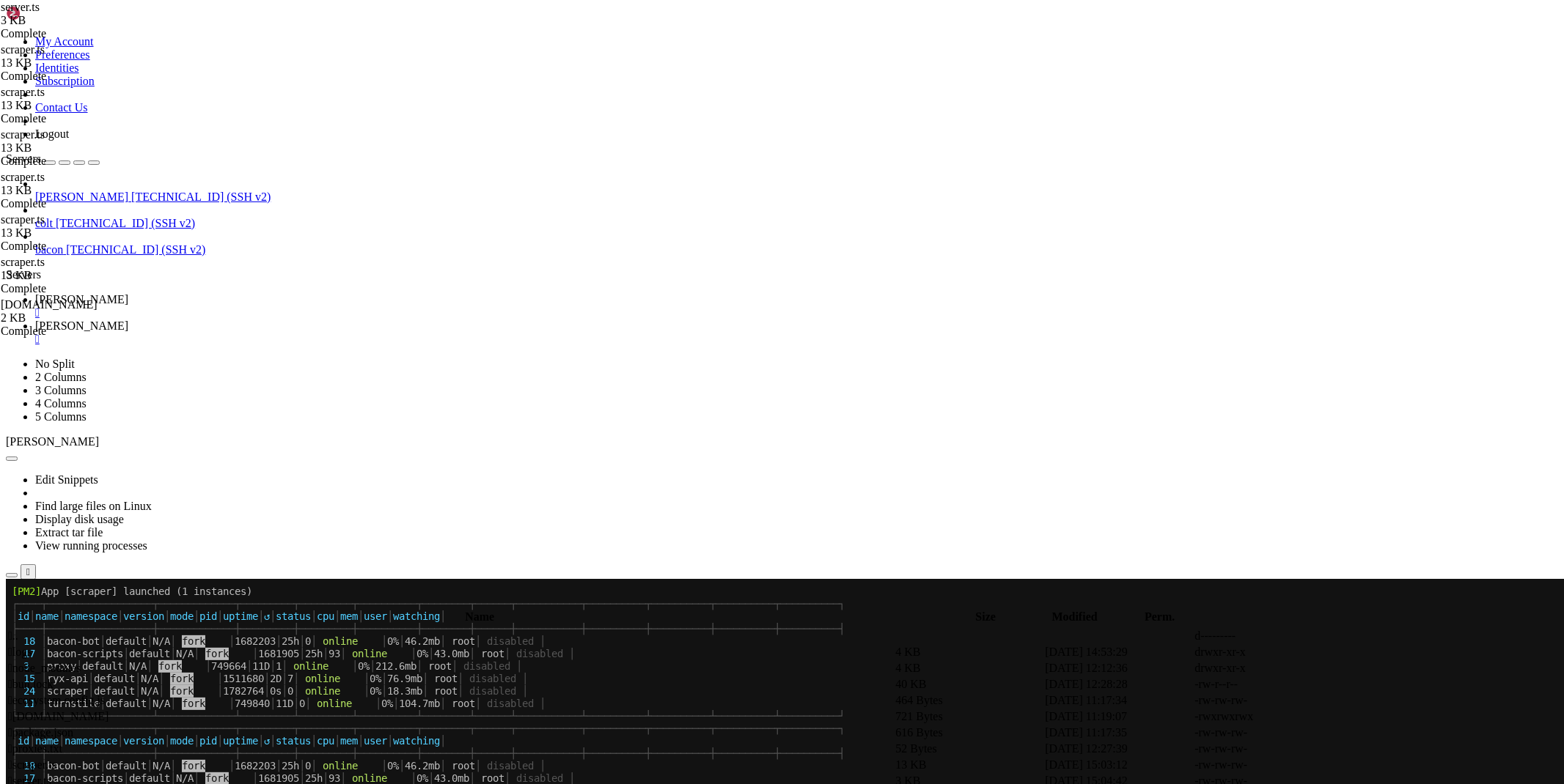
scroll to position [13091, 0]
click at [128, 319] on span "[PERSON_NAME]" at bounding box center [81, 325] width 93 height 12
click at [1344, 781] on icon at bounding box center [1344, 781] width 0 height 0
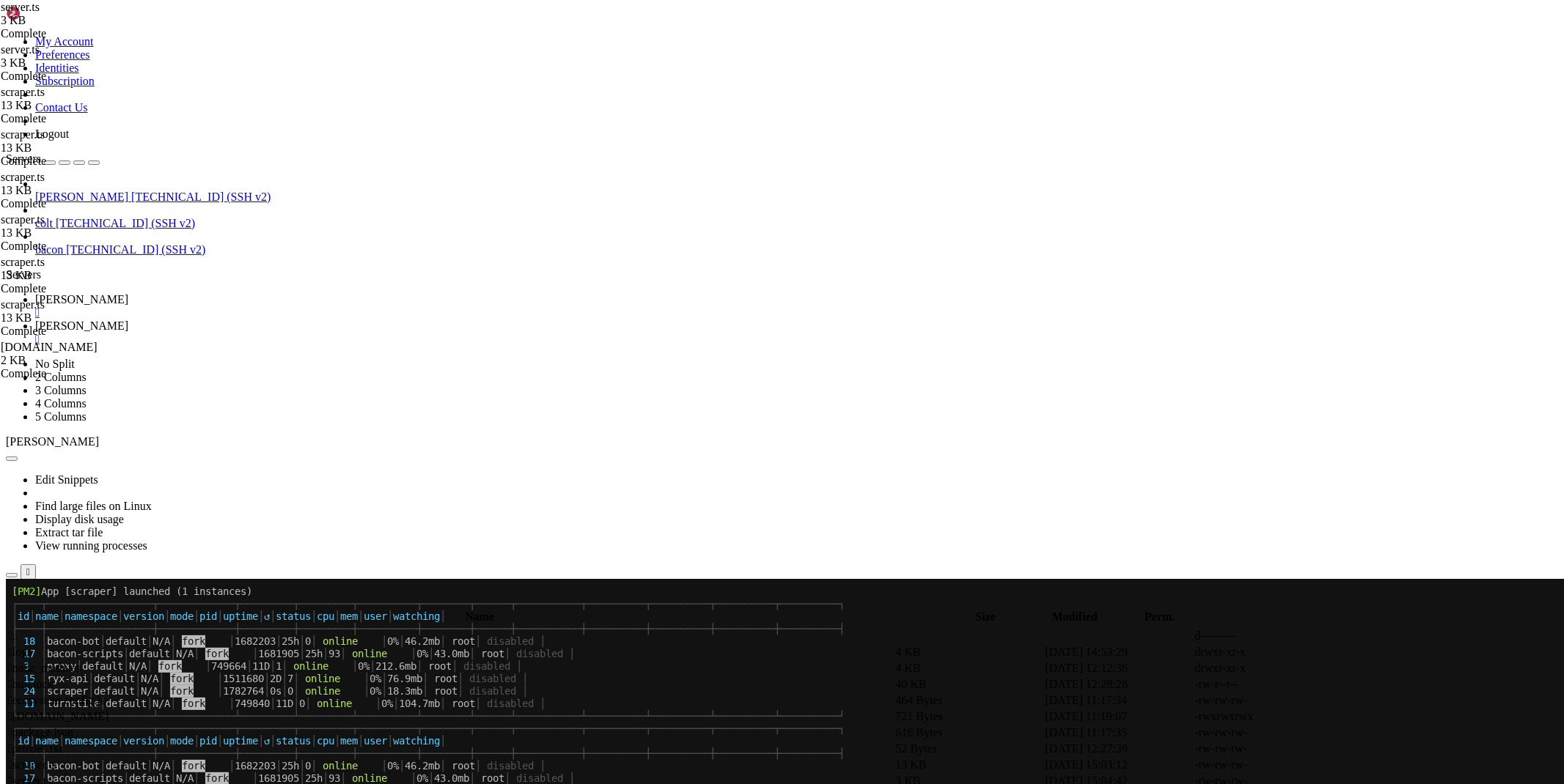
scroll to position [0, 8]
type textarea "cache: useCache,"
click at [128, 293] on span "[PERSON_NAME]" at bounding box center [81, 299] width 93 height 12
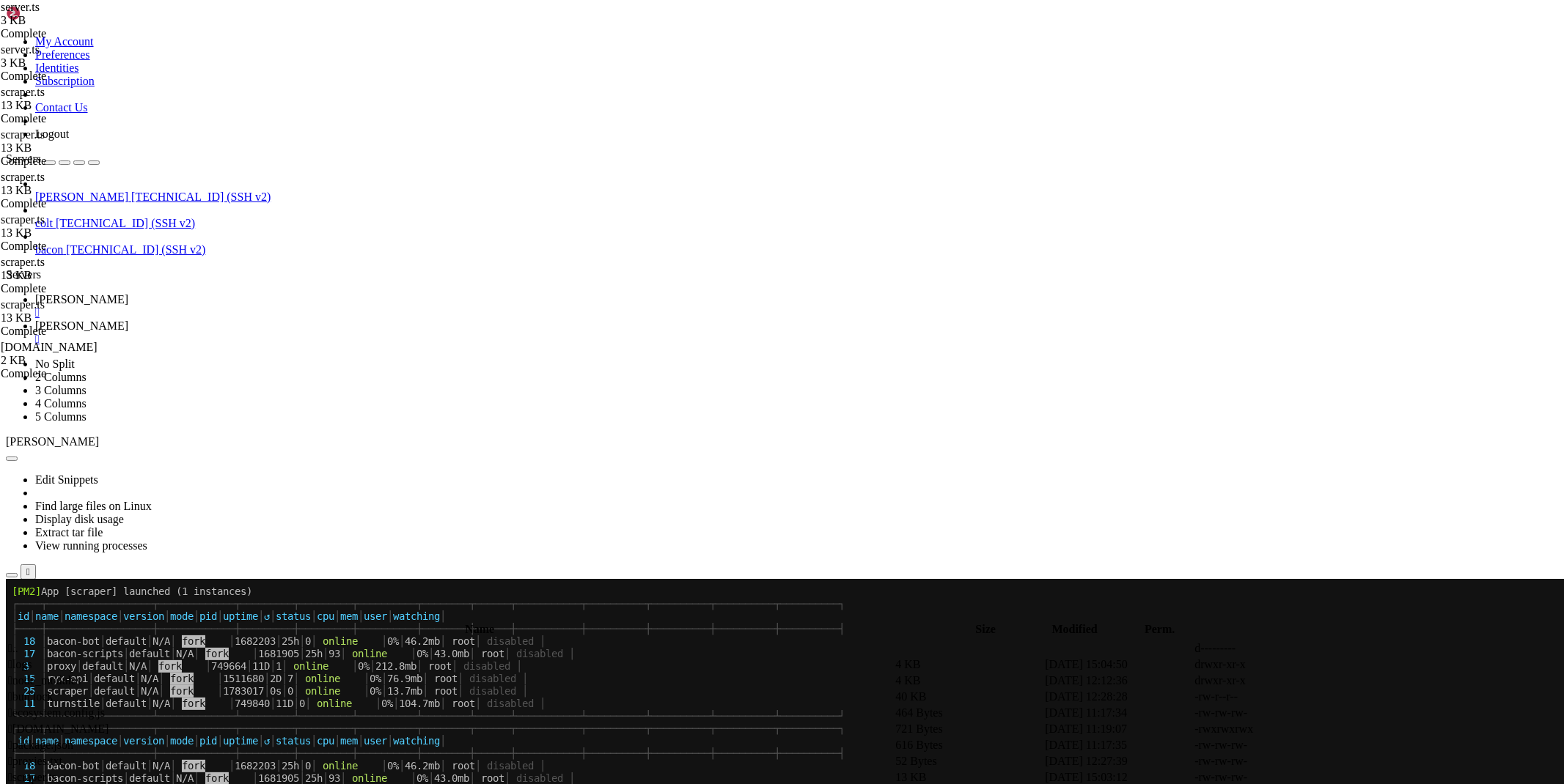
scroll to position [14037, 0]
click at [128, 319] on span "[PERSON_NAME]" at bounding box center [81, 325] width 93 height 12
drag, startPoint x: 898, startPoint y: 89, endPoint x: 181, endPoint y: 85, distance: 717.0
click at [181, 85] on div "My Account Preferences Identities Subscription Contact Us Logout Servers [PERSO…" at bounding box center [781, 707] width 1552 height 1403
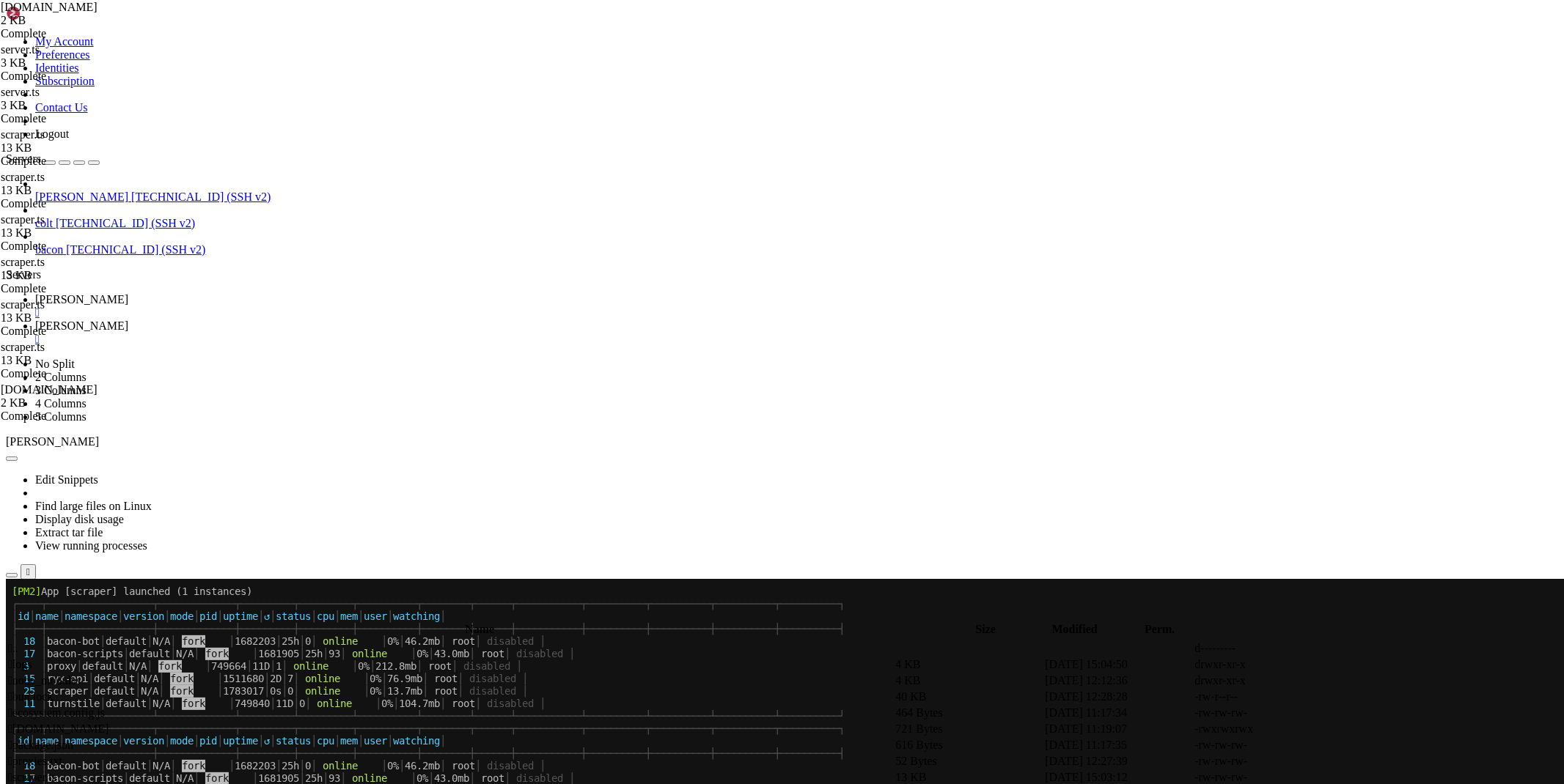
type textarea "export DEFAULT_USER_AGENT="Mozilla/5.0 (Linux; [MEDICAL_DATA]; SM-G981B) AppleW…"
type textarea "#!/bin/bash"
click at [128, 293] on span "[PERSON_NAME]" at bounding box center [81, 299] width 93 height 12
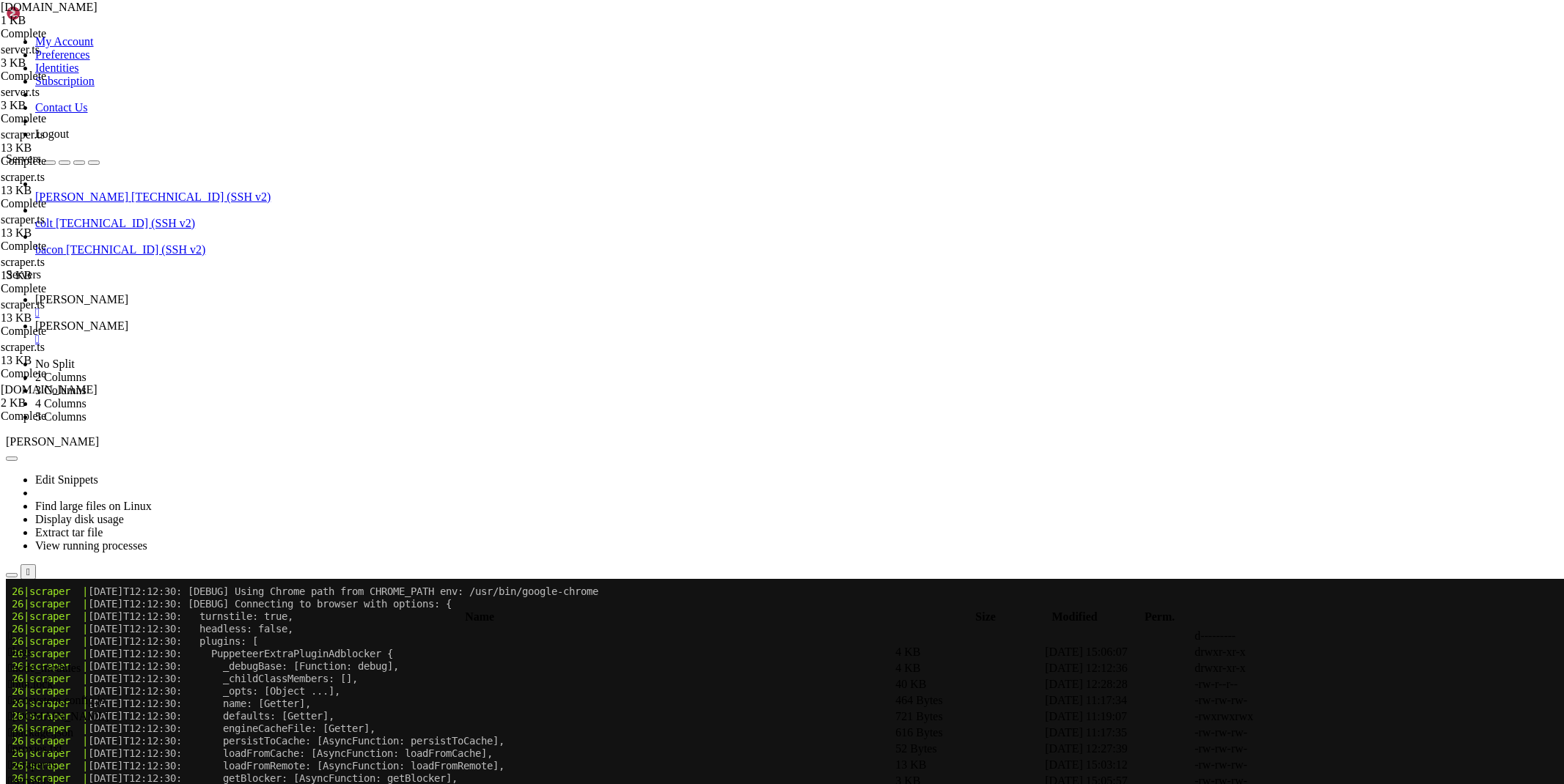
scroll to position [18062, 0]
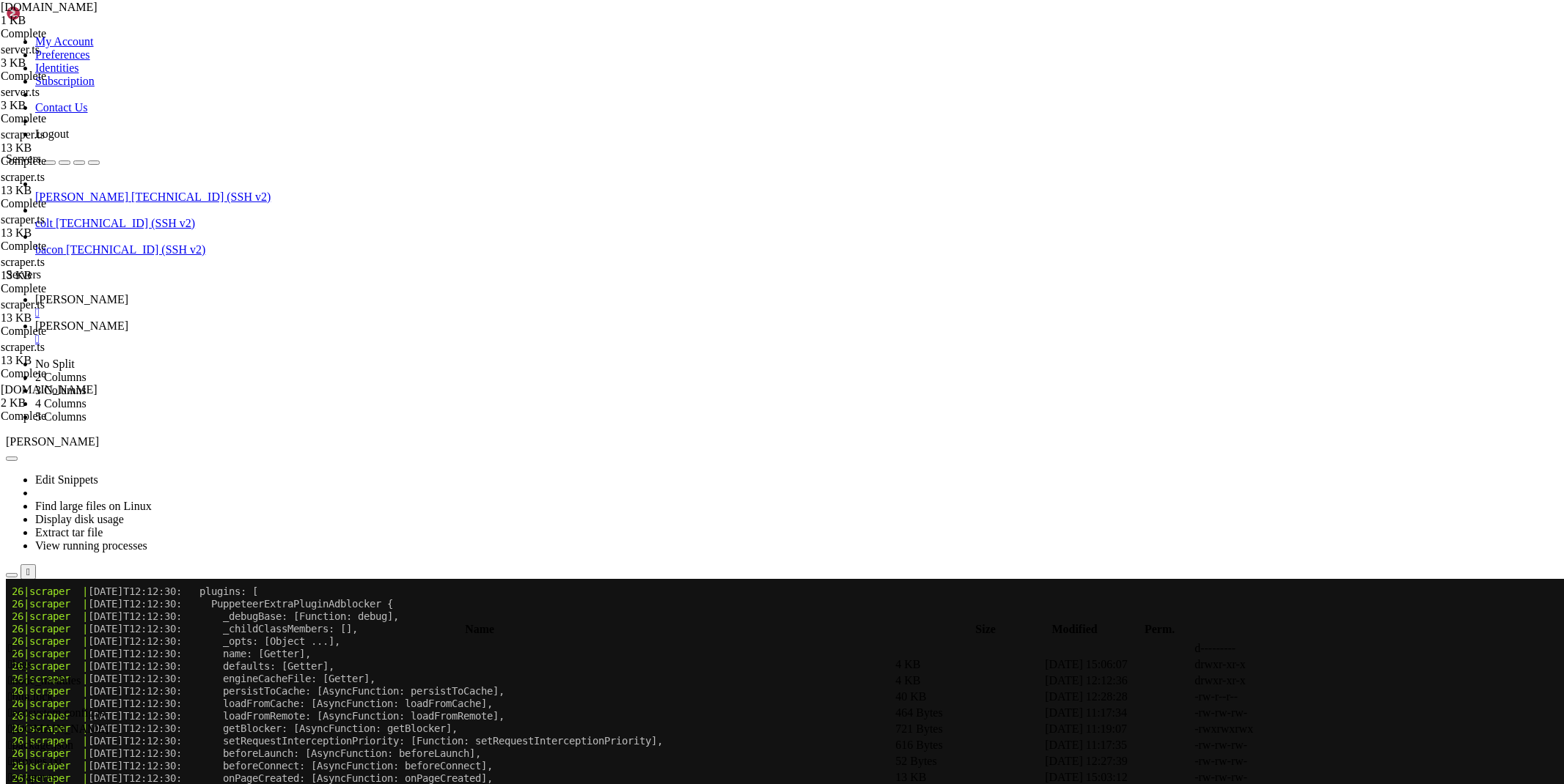
click at [128, 319] on span "[PERSON_NAME]" at bounding box center [81, 325] width 93 height 12
type textarea "export DEFAULT_USER_AGENT="Mozilla/5.0 (Linux; Android 13; SM-S901B) AppleWebKi…"
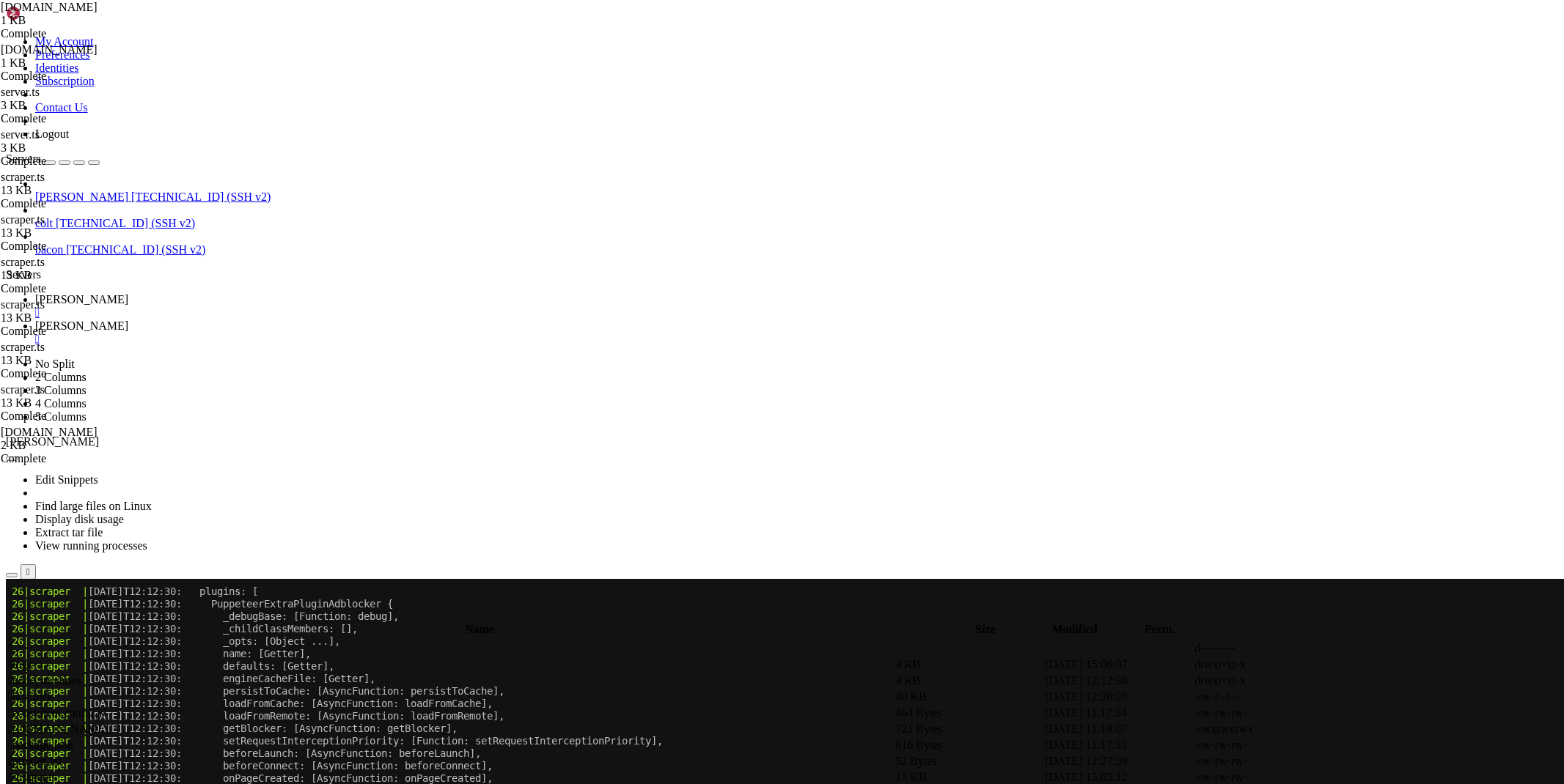
drag, startPoint x: 338, startPoint y: 89, endPoint x: 858, endPoint y: 89, distance: 520.0
click at [209, 293] on link "[PERSON_NAME] " at bounding box center [797, 306] width 1523 height 26
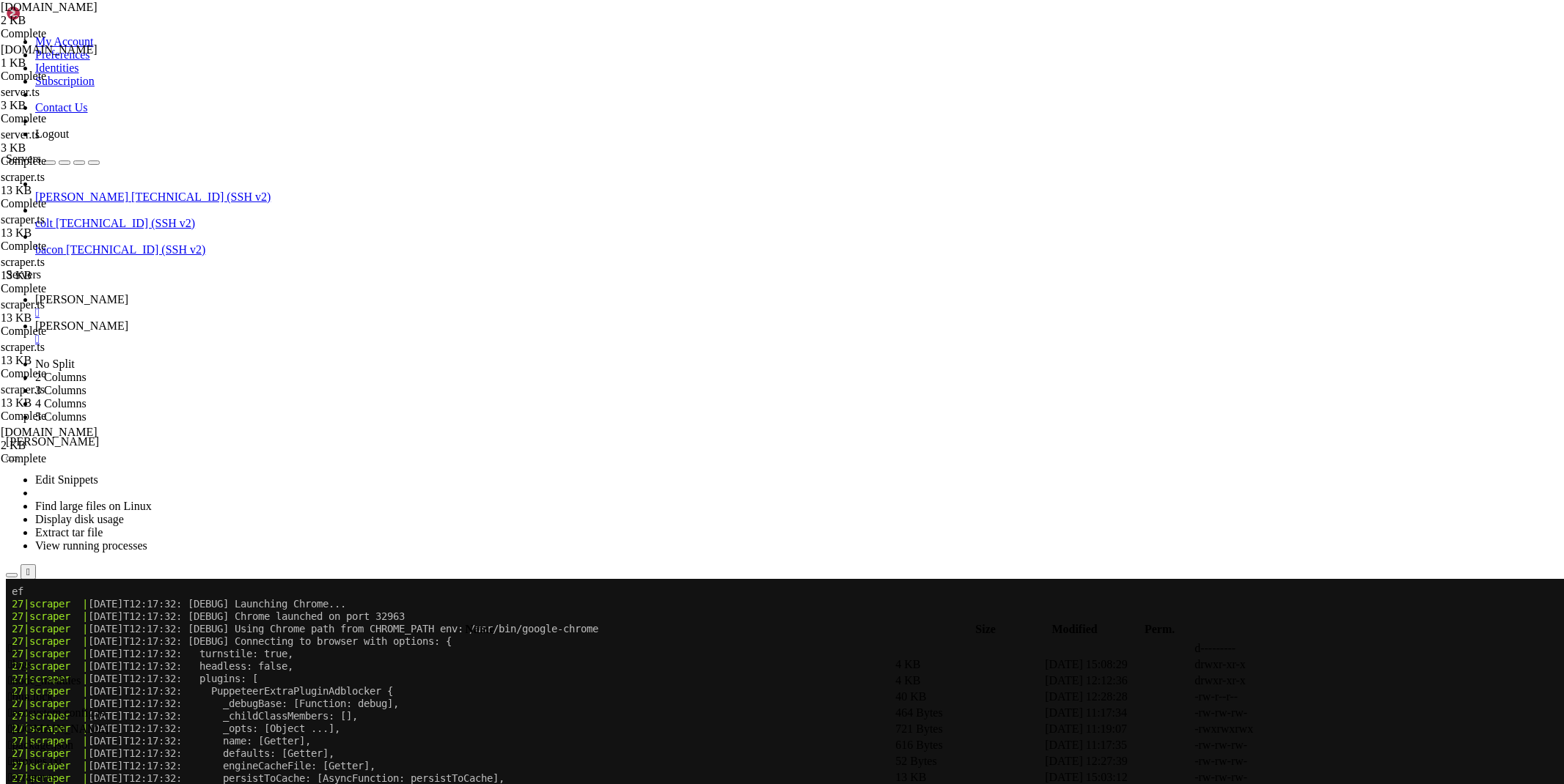
scroll to position [20416, 0]
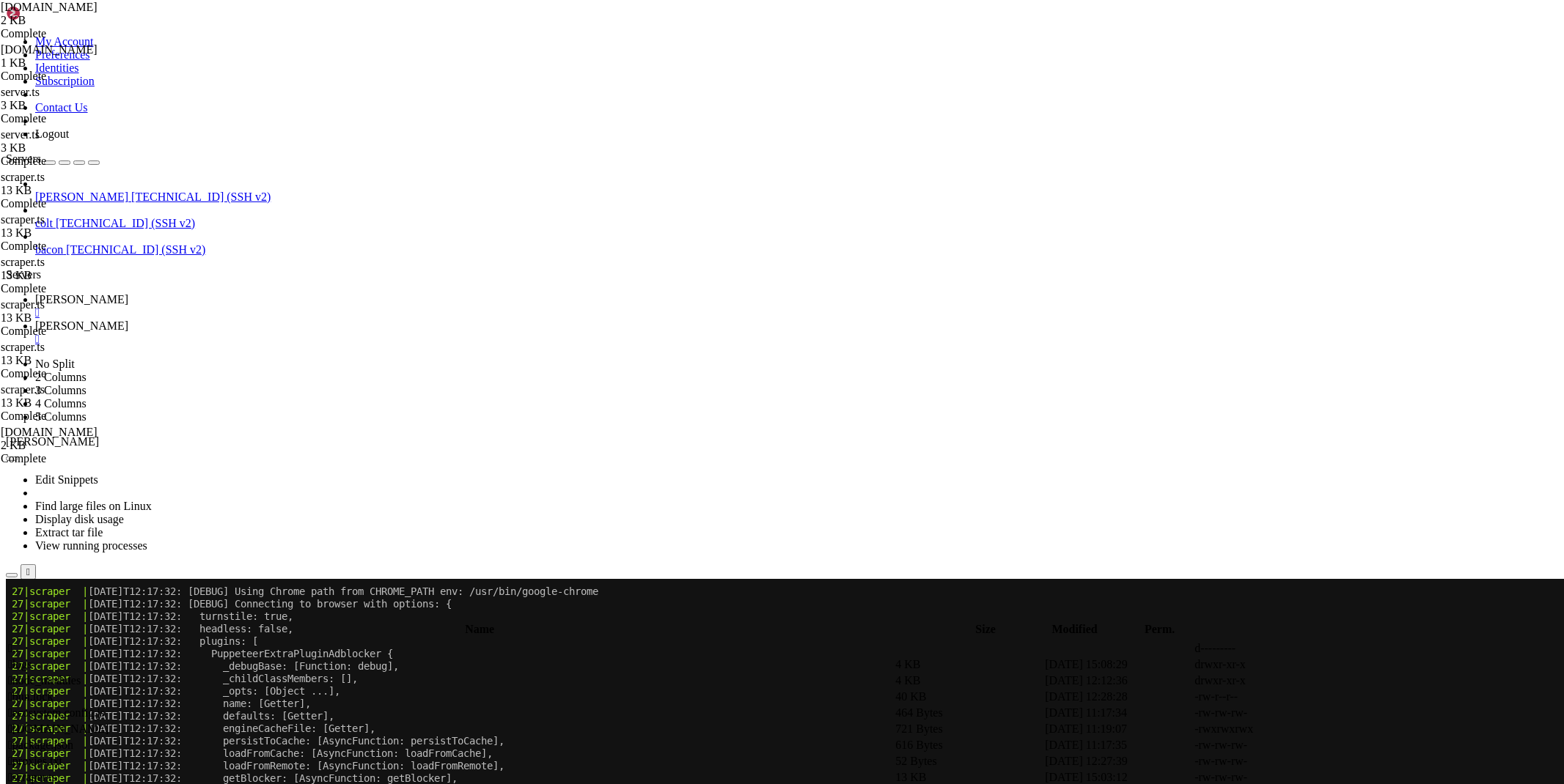
click at [128, 319] on span "[PERSON_NAME]" at bounding box center [81, 325] width 93 height 12
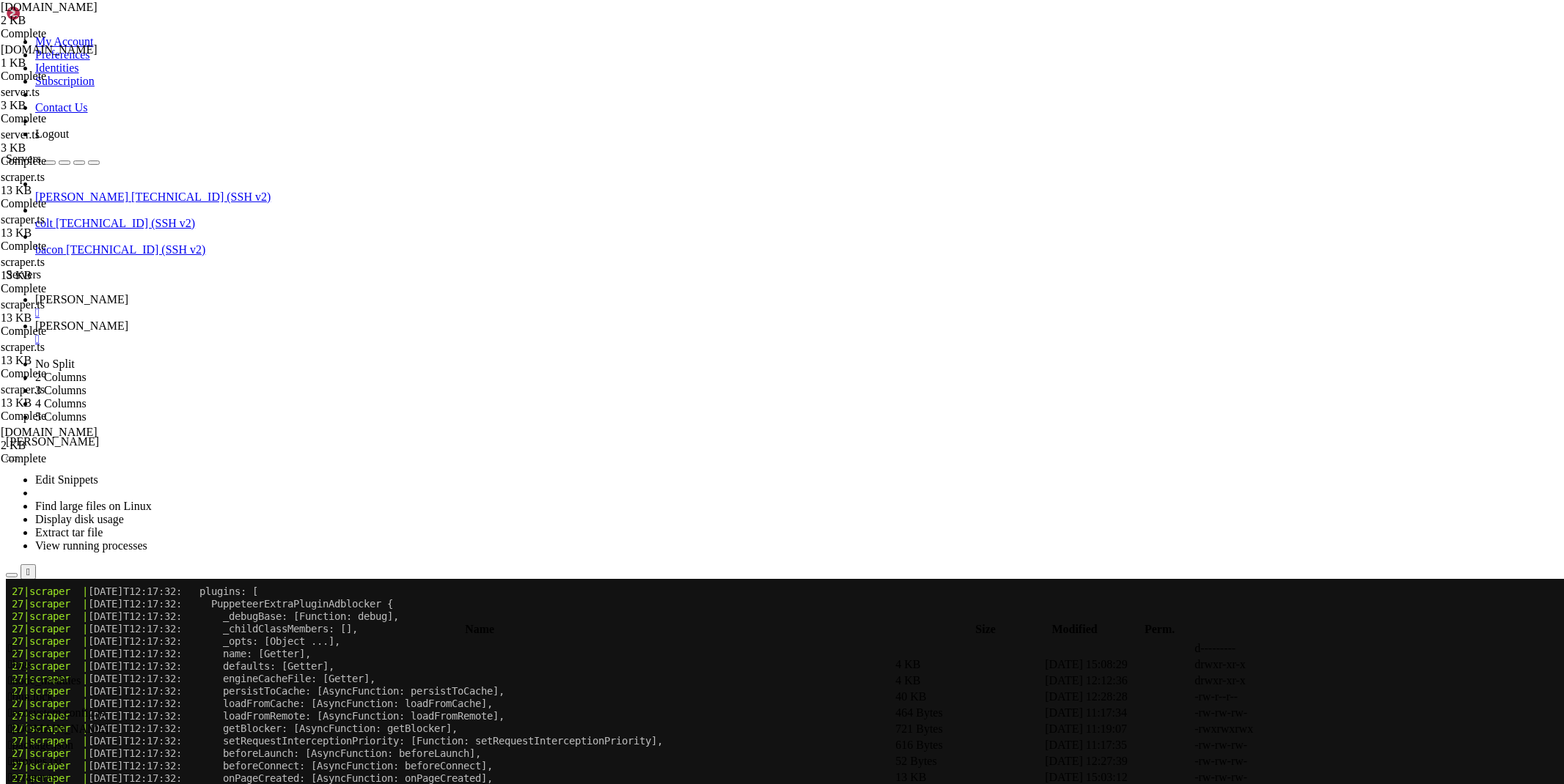
click at [1344, 777] on icon at bounding box center [1344, 777] width 0 height 0
type textarea "import { sleep } from 'bun'"
click at [128, 293] on span "[PERSON_NAME]" at bounding box center [81, 299] width 93 height 12
click at [329, 332] on div "" at bounding box center [797, 339] width 1523 height 13
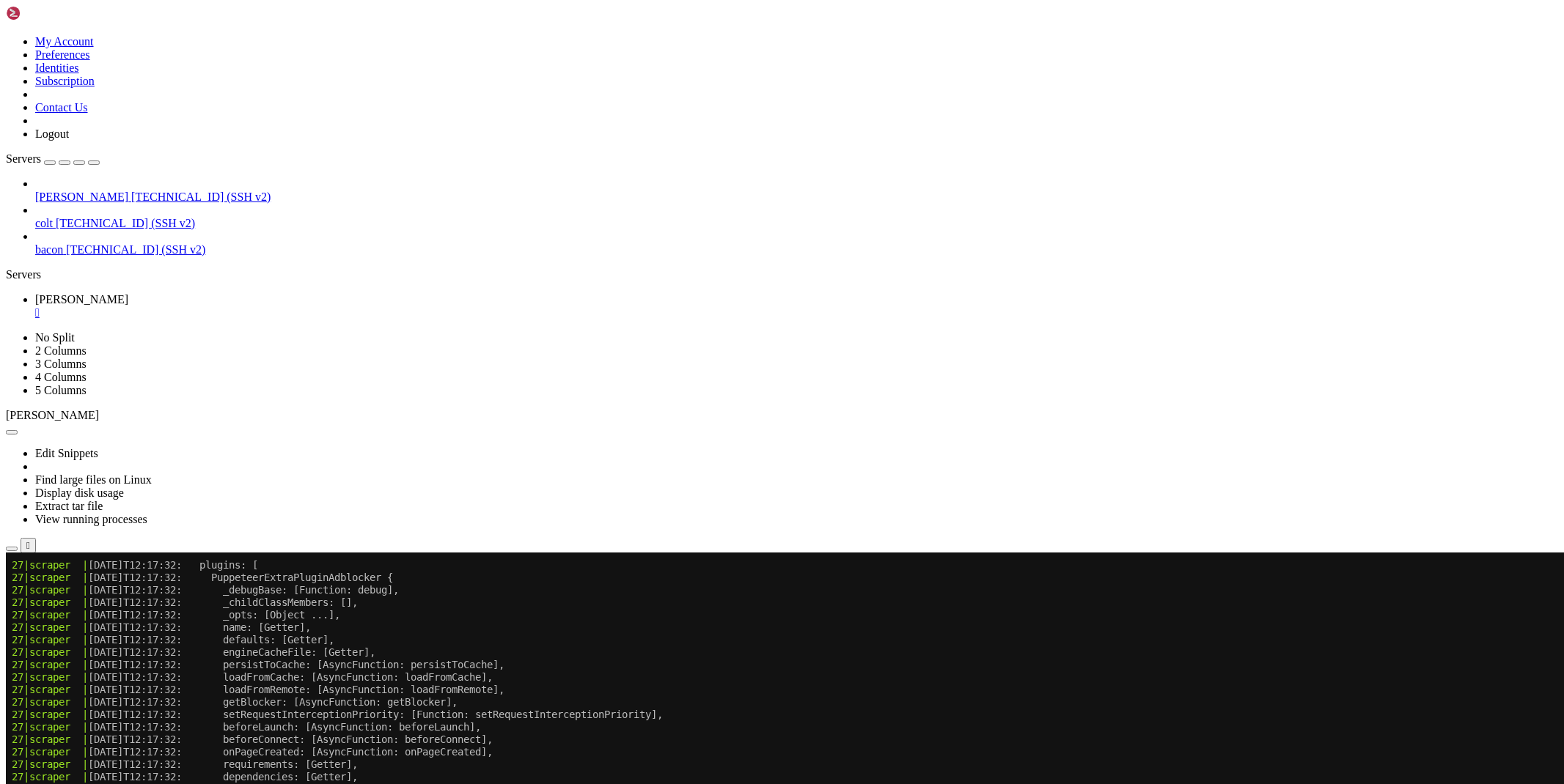
click at [12, 549] on icon "button" at bounding box center [12, 549] width 0 height 0
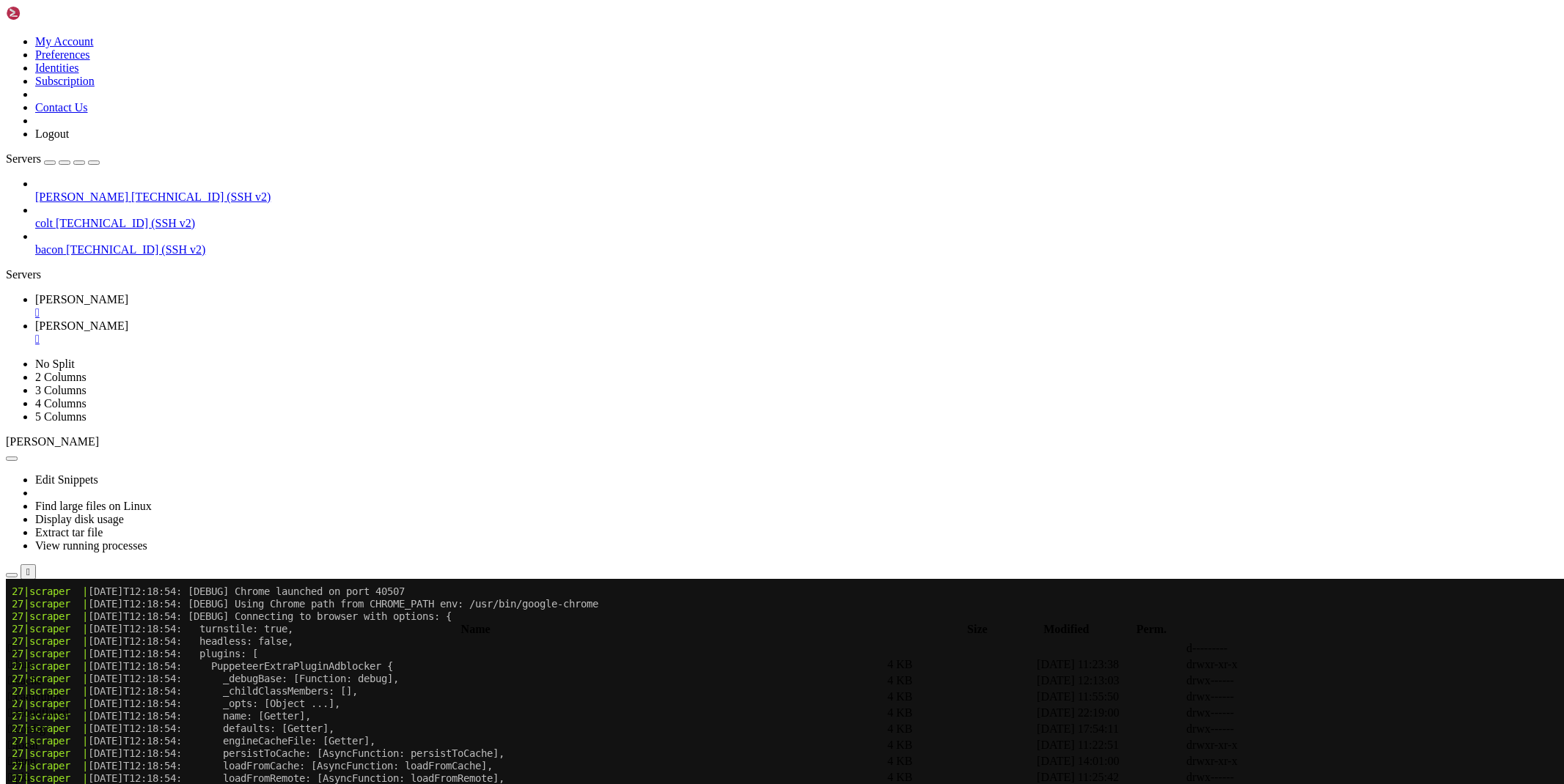
scroll to position [21187, 0]
click at [46, 674] on span " scraper" at bounding box center [27, 680] width 38 height 12
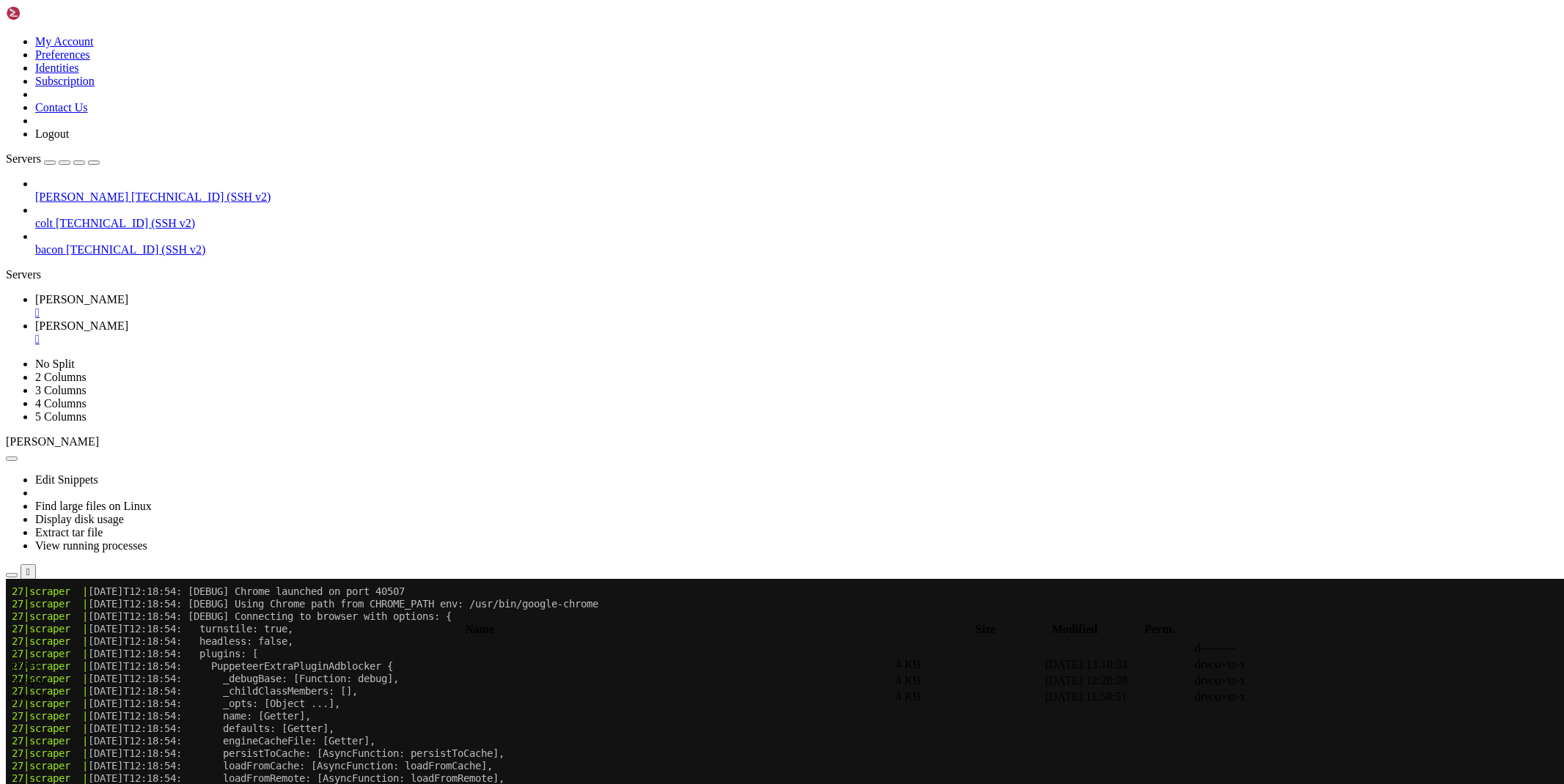
type input "/root/cloudflare/scraper"
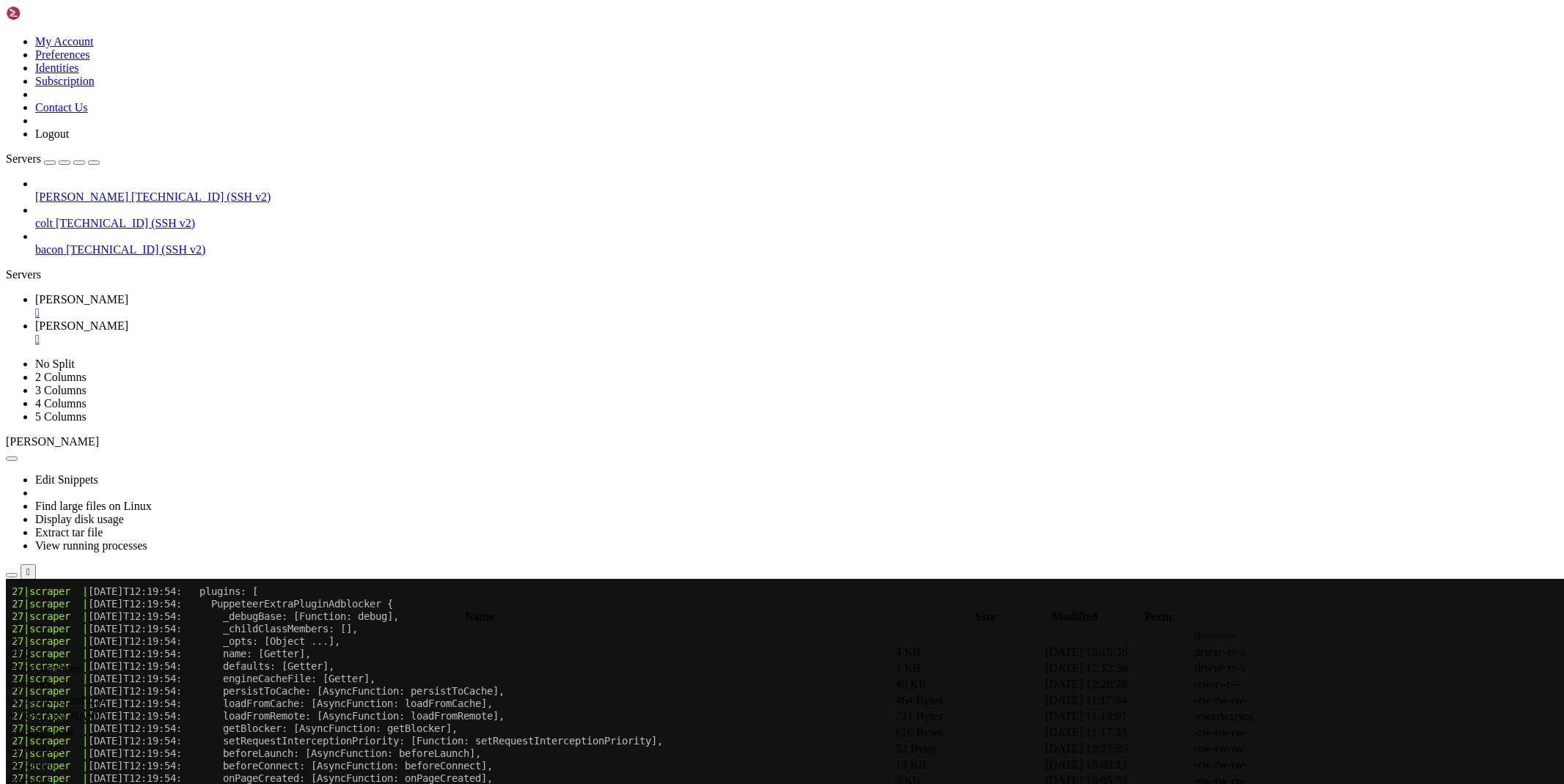
scroll to position [23480, 0]
click at [1344, 765] on icon at bounding box center [1344, 765] width 0 height 0
drag, startPoint x: 569, startPoint y: 521, endPoint x: 287, endPoint y: 519, distance: 282.0
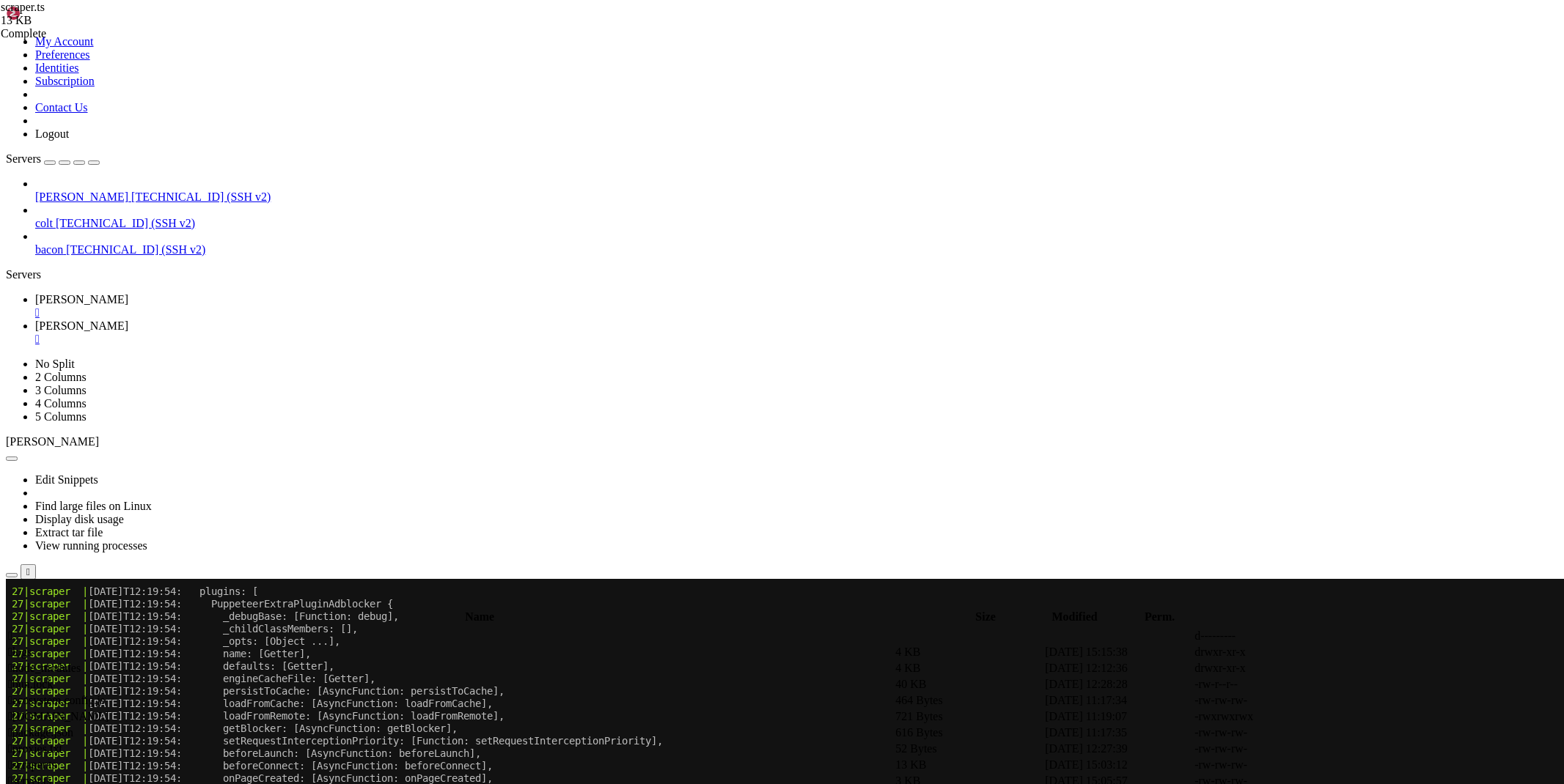
drag, startPoint x: 563, startPoint y: 525, endPoint x: 274, endPoint y: 522, distance: 289.0
type textarea "const userAgent = await page.evaluate(() => navigator.userAgent)"
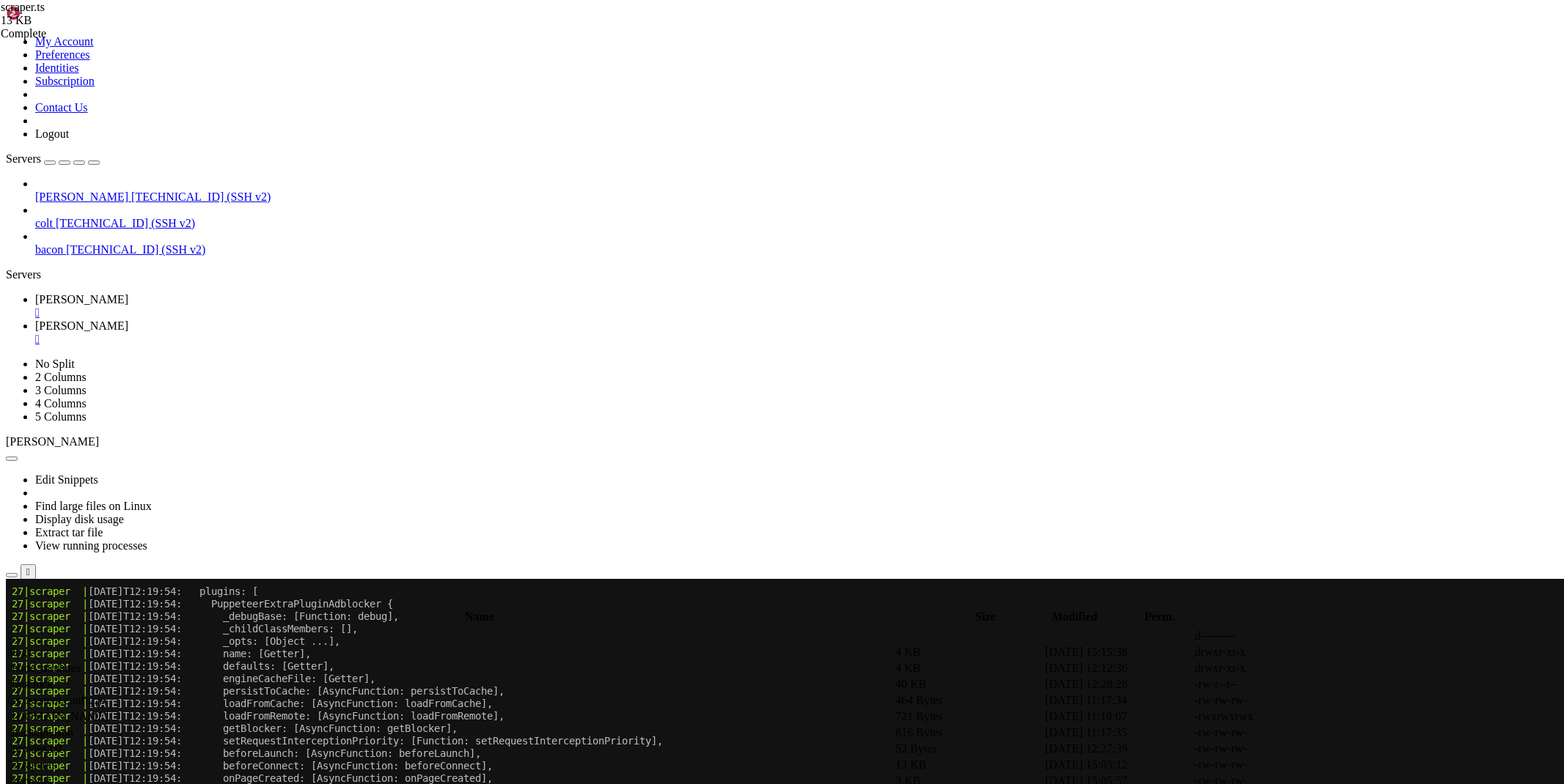
drag, startPoint x: 576, startPoint y: 526, endPoint x: 278, endPoint y: 524, distance: 298.0
paste textarea "const userAgent = customUserAgent;"
type textarea "const userAgent = customUserAgent;"
paste textarea "customUserAgent;"
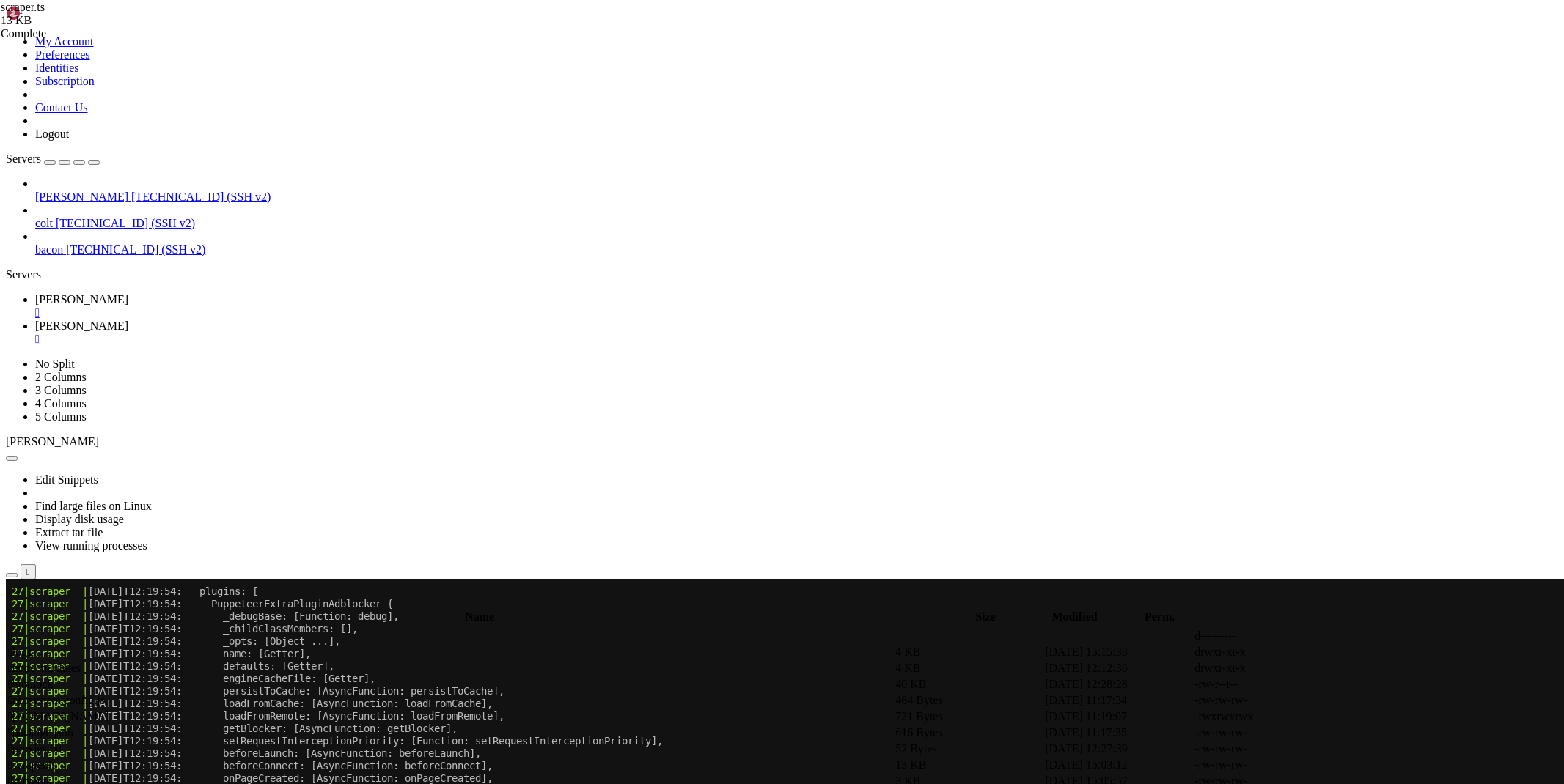
scroll to position [2638, 0]
type textarea "])"
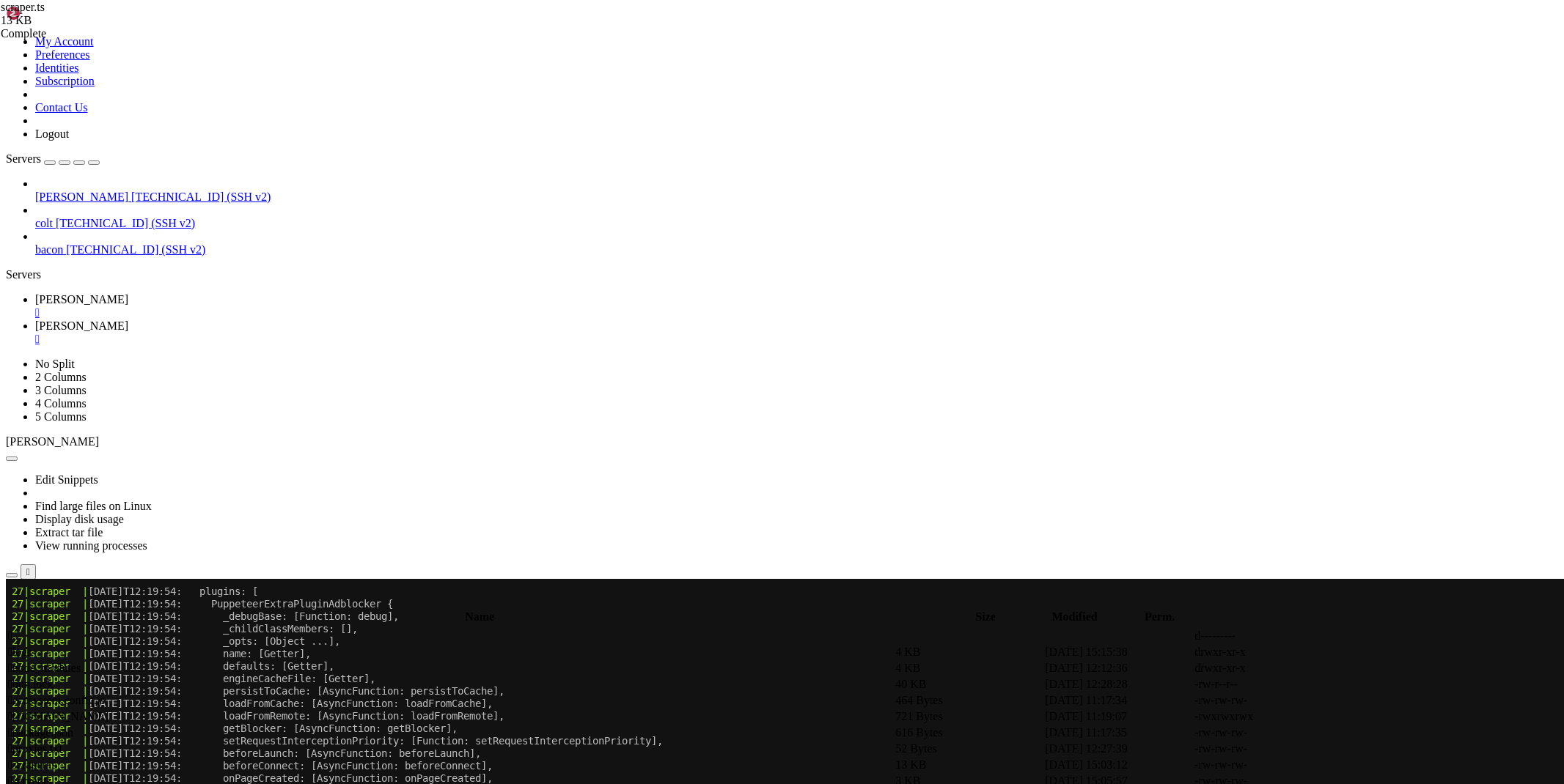
scroll to position [0, 2]
paste textarea "const userAgent = customUserAgent;"
type textarea "const userAgent = customUserAgent;"
click at [35, 293] on icon at bounding box center [35, 299] width 0 height 12
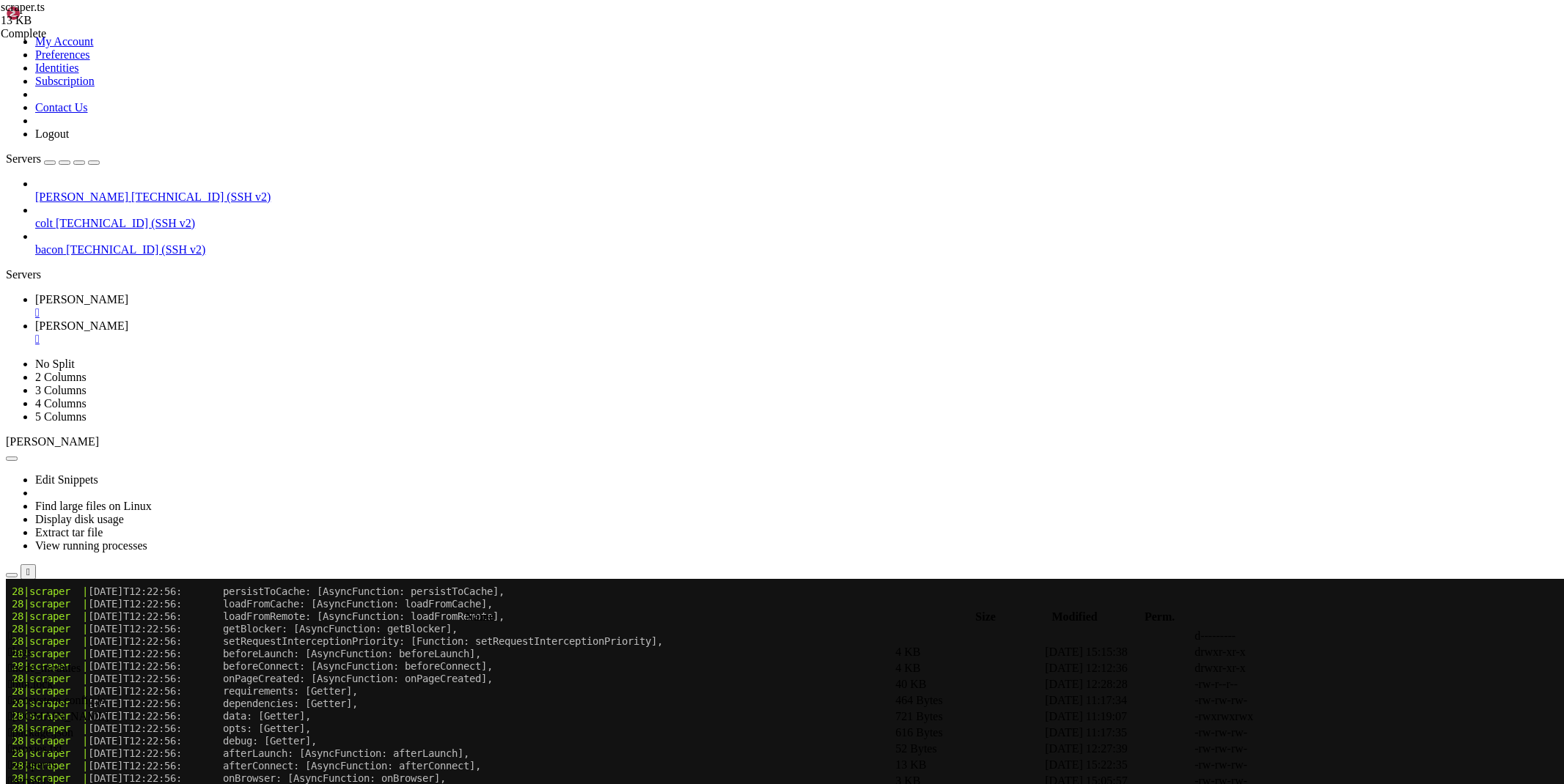
scroll to position [25161, 0]
click at [128, 319] on span "[PERSON_NAME]" at bounding box center [81, 325] width 93 height 12
click at [1344, 765] on icon at bounding box center [1344, 765] width 0 height 0
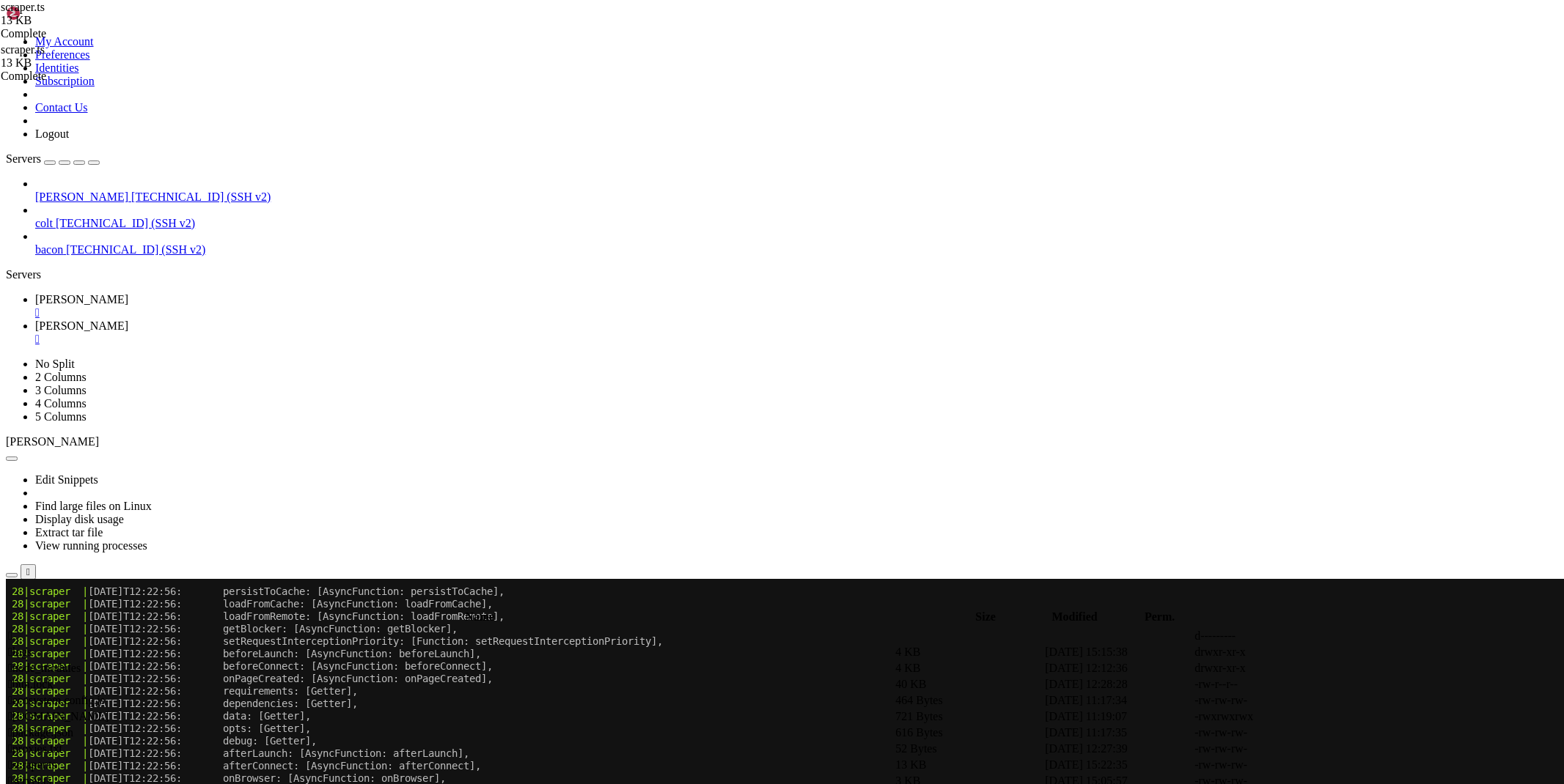
type textarea "const hostname = new URL(url).hostname"
drag, startPoint x: 258, startPoint y: 516, endPoint x: 206, endPoint y: 235, distance: 285.8
drag, startPoint x: 802, startPoint y: 364, endPoint x: 276, endPoint y: 346, distance: 526.3
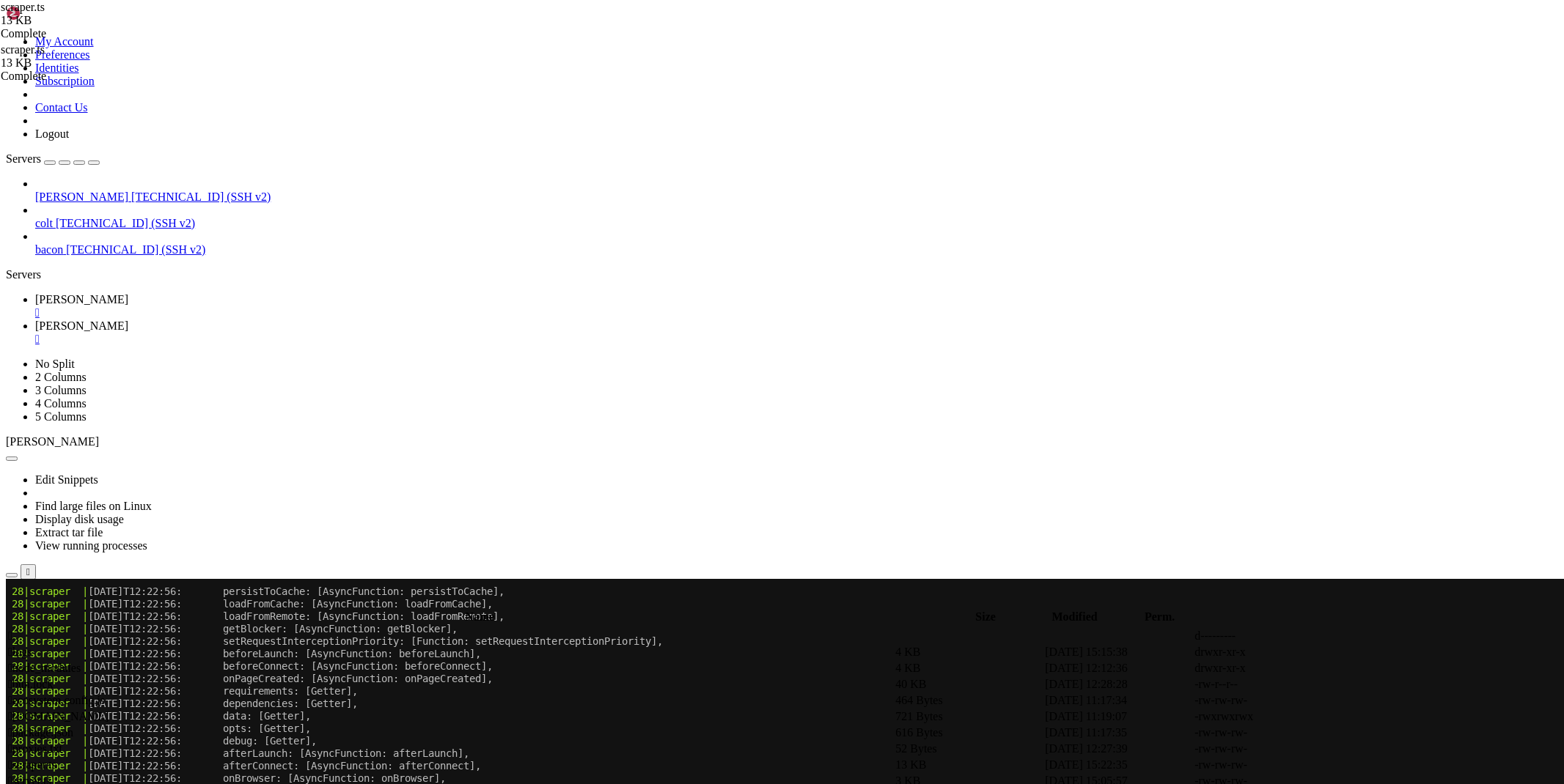
drag, startPoint x: 805, startPoint y: 369, endPoint x: 277, endPoint y: 346, distance: 528.5
drag, startPoint x: 771, startPoint y: 374, endPoint x: 278, endPoint y: 352, distance: 493.5
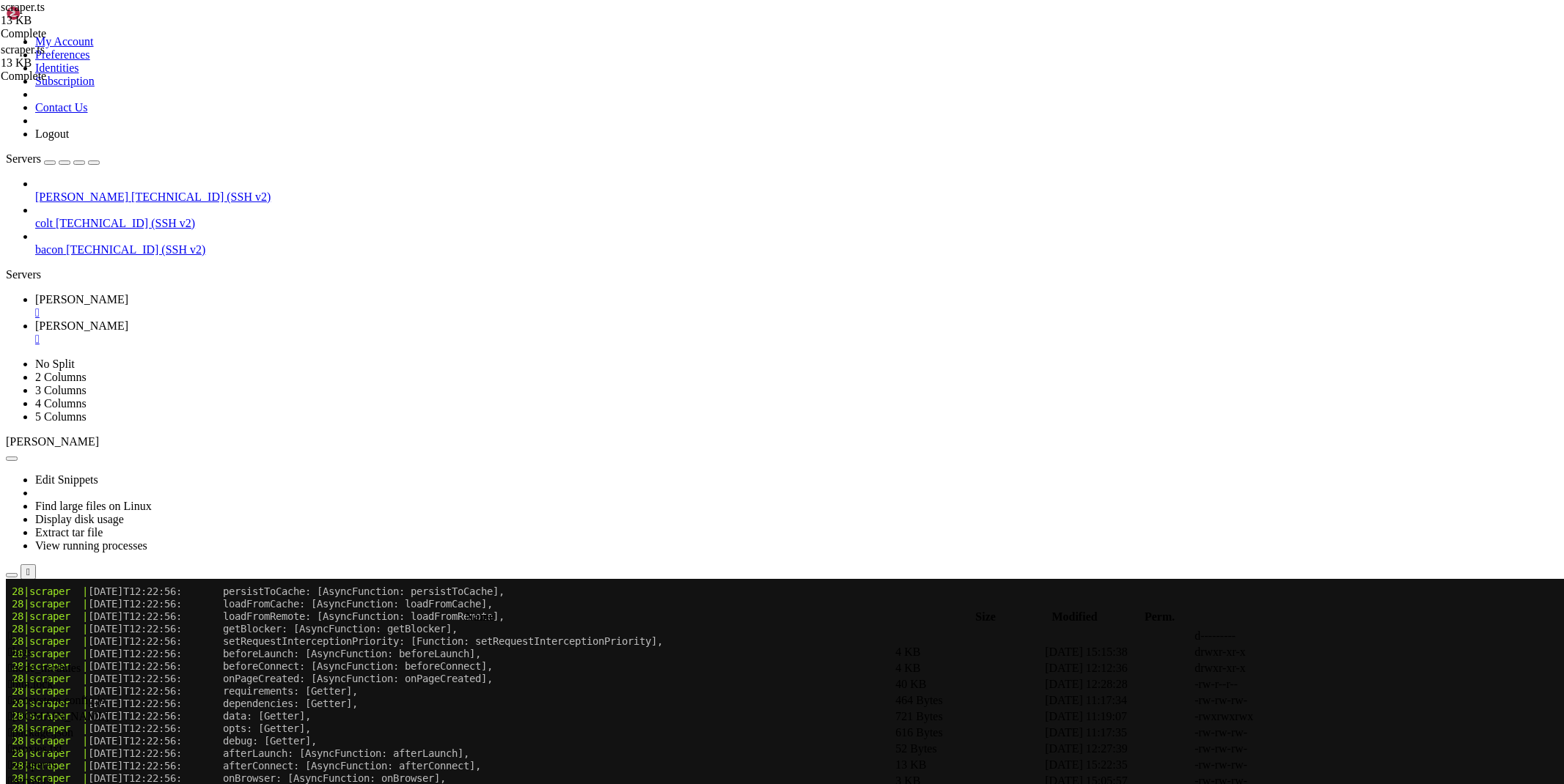
type textarea "'User-Agent': cacheData.userAgent ||"
type textarea "headers: {"
paste textarea "'User-Agent': process.env.DEFAULT_USER_AGENT || cacheData.userAgent || 'Mozilla…"
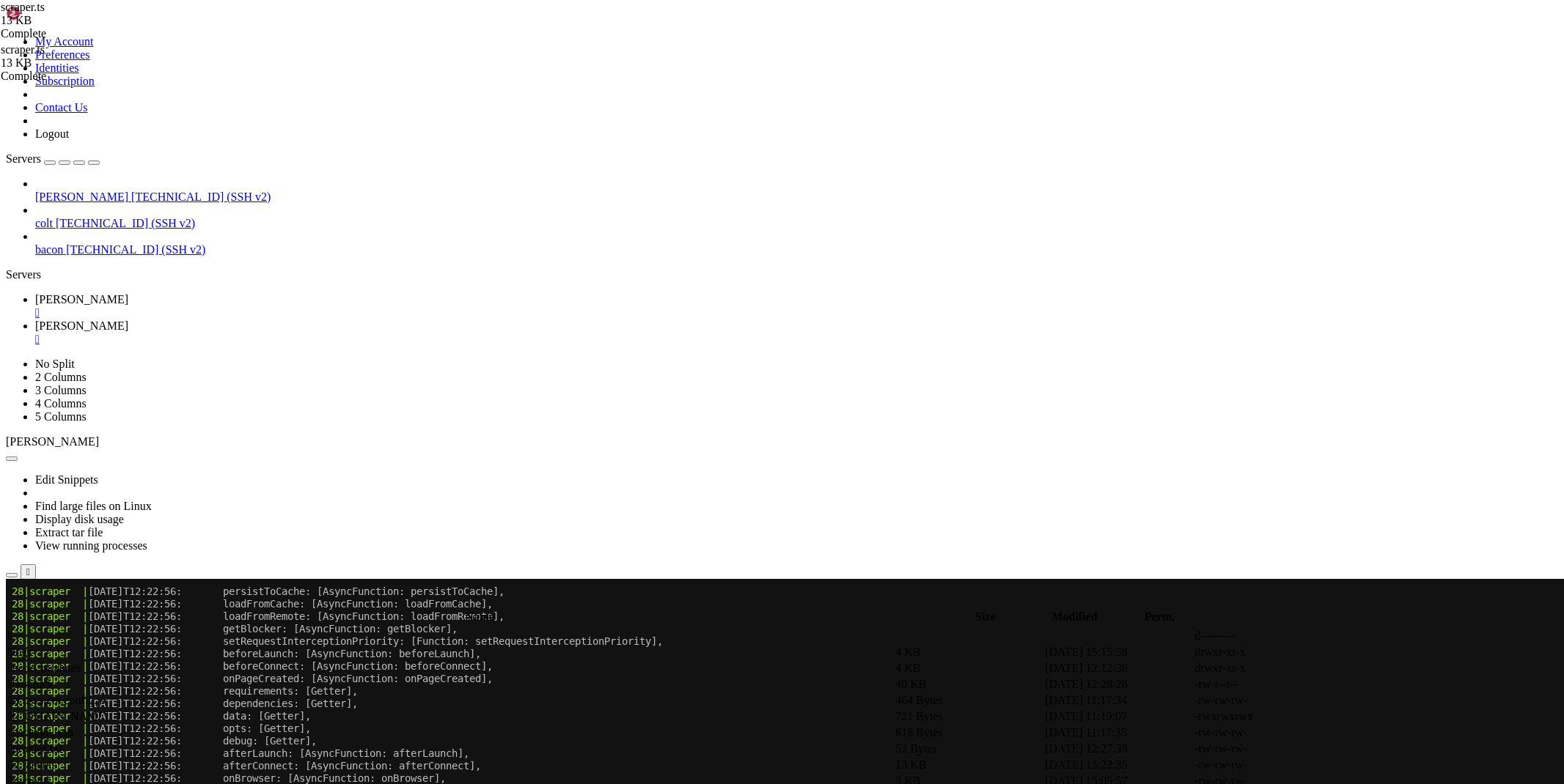
type textarea "'User-Agent': process.env.DEFAULT_USER_AGENT || cacheData.userAgent || 'Mozilla…"
click at [235, 293] on link "[PERSON_NAME] " at bounding box center [797, 306] width 1523 height 26
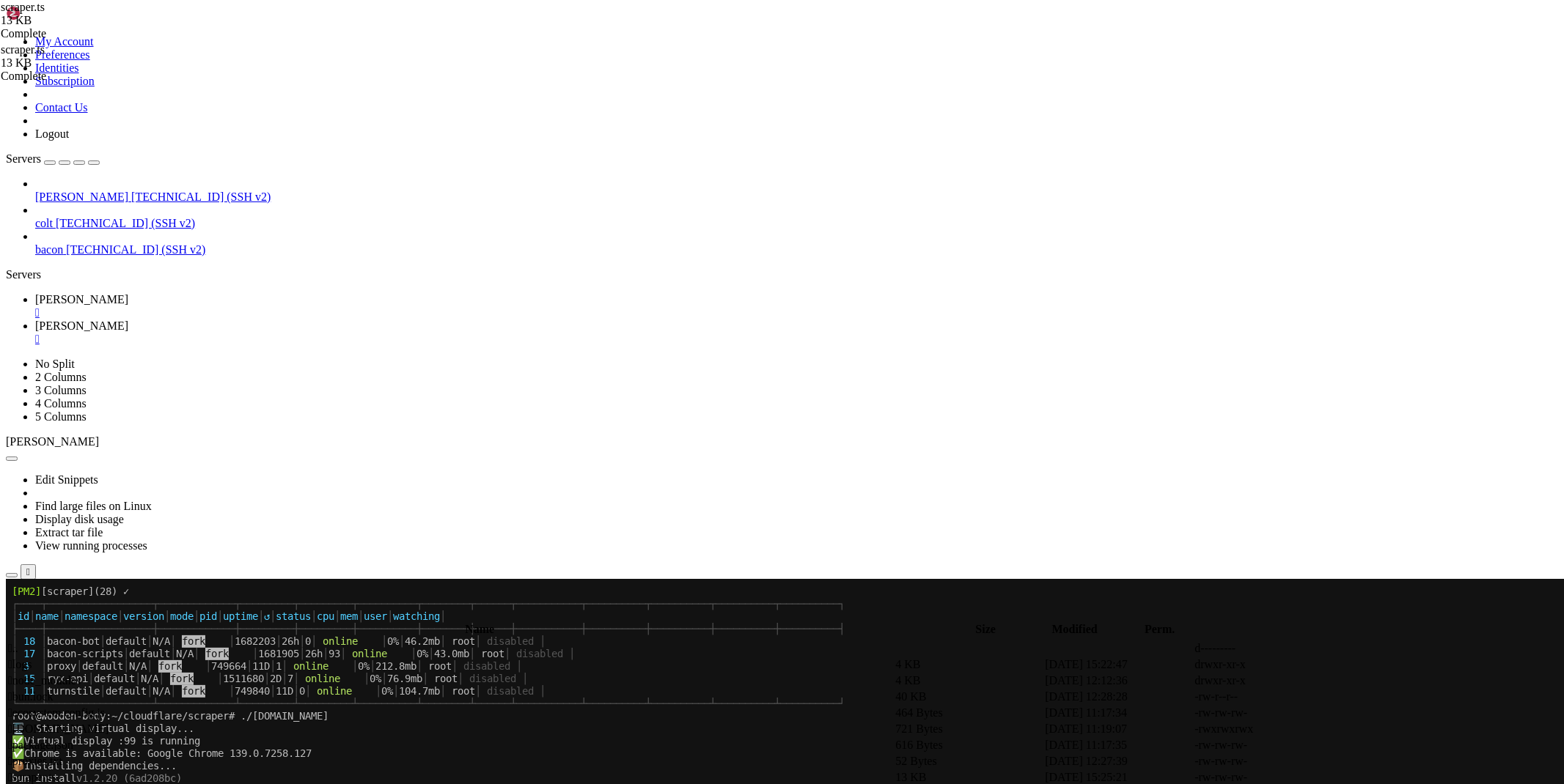
scroll to position [25958, 0]
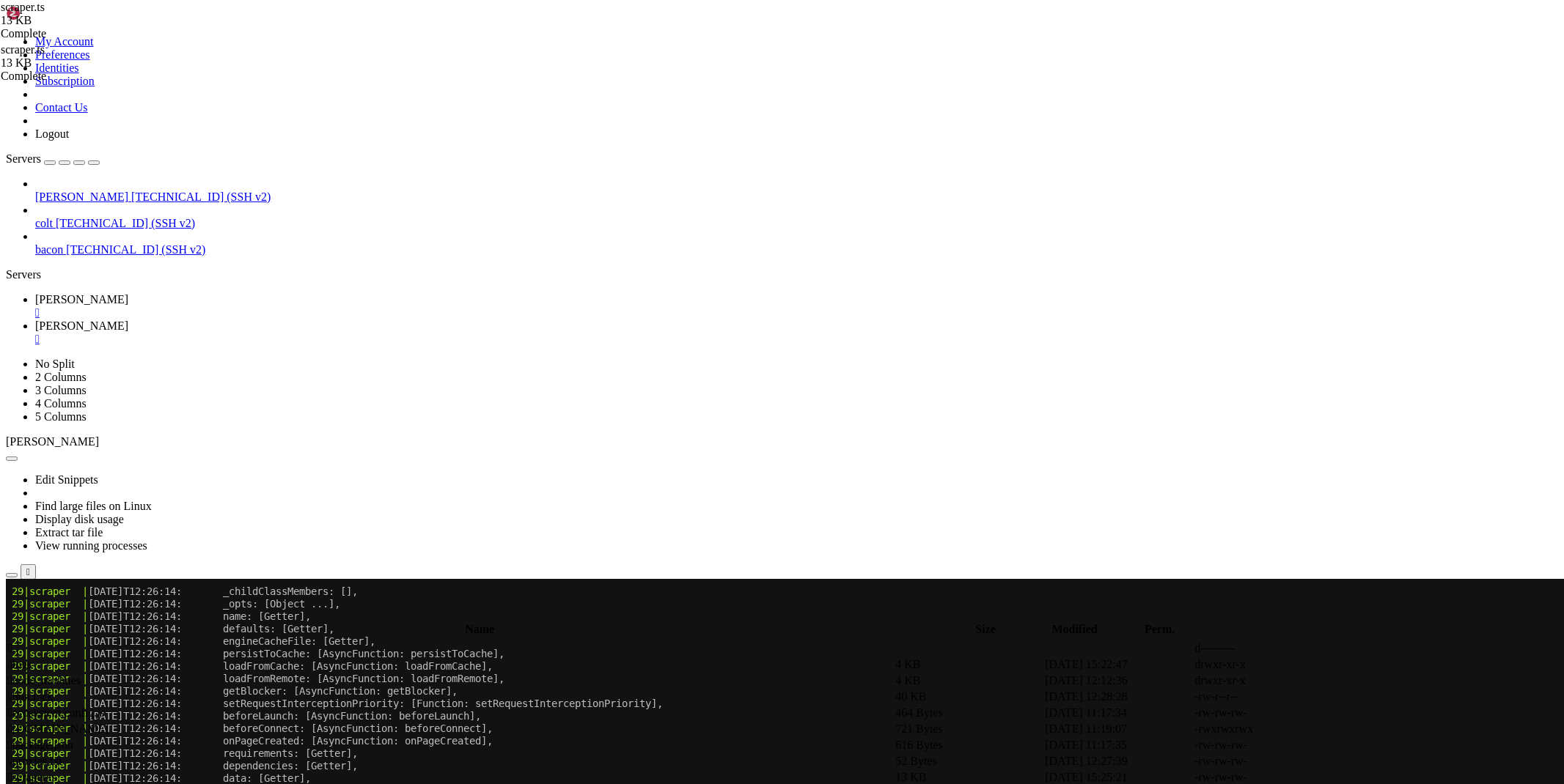
scroll to position [28412, 0]
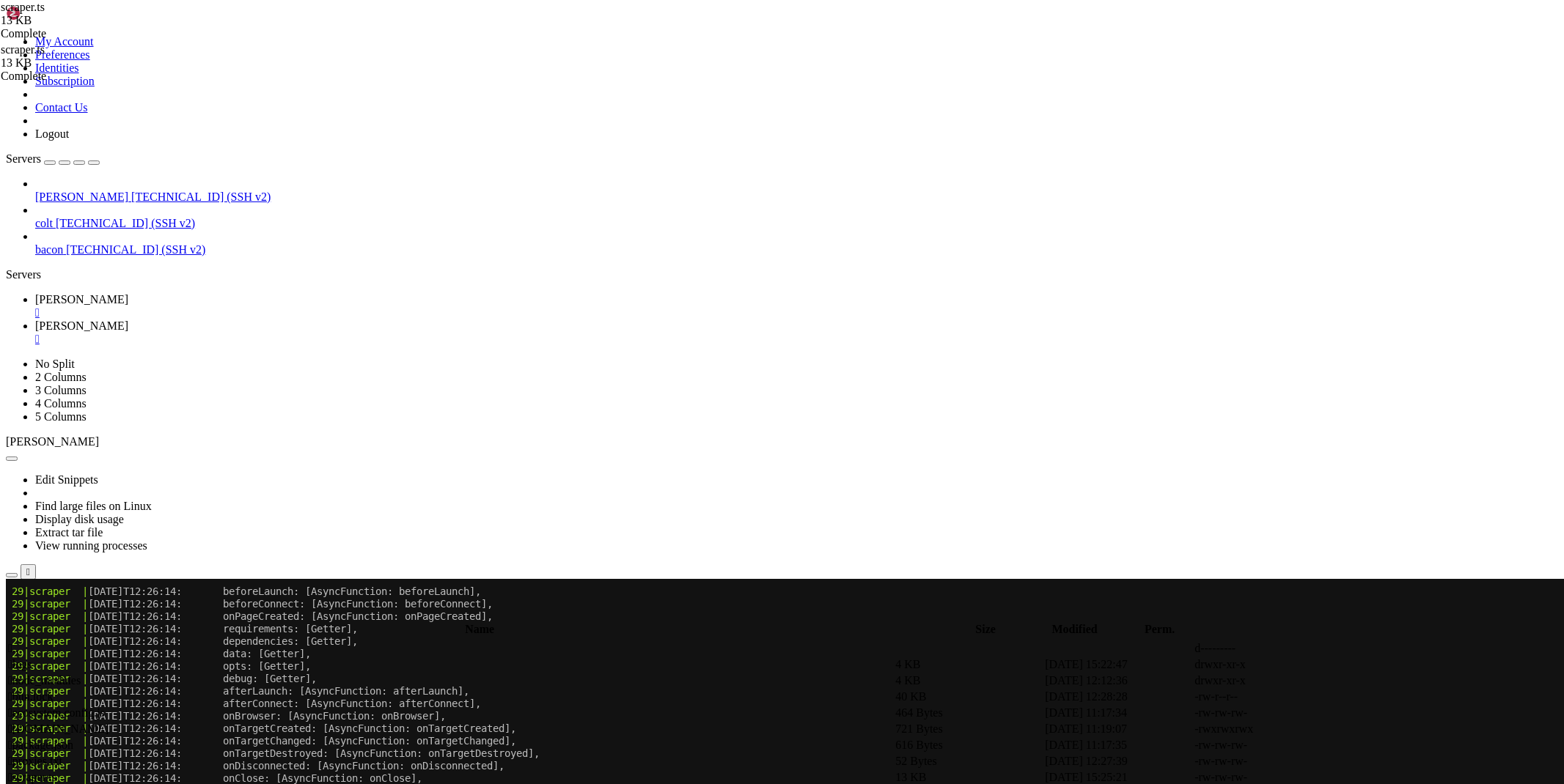
click at [269, 319] on link "[PERSON_NAME] " at bounding box center [797, 332] width 1523 height 26
click at [1344, 777] on icon at bounding box center [1344, 777] width 0 height 0
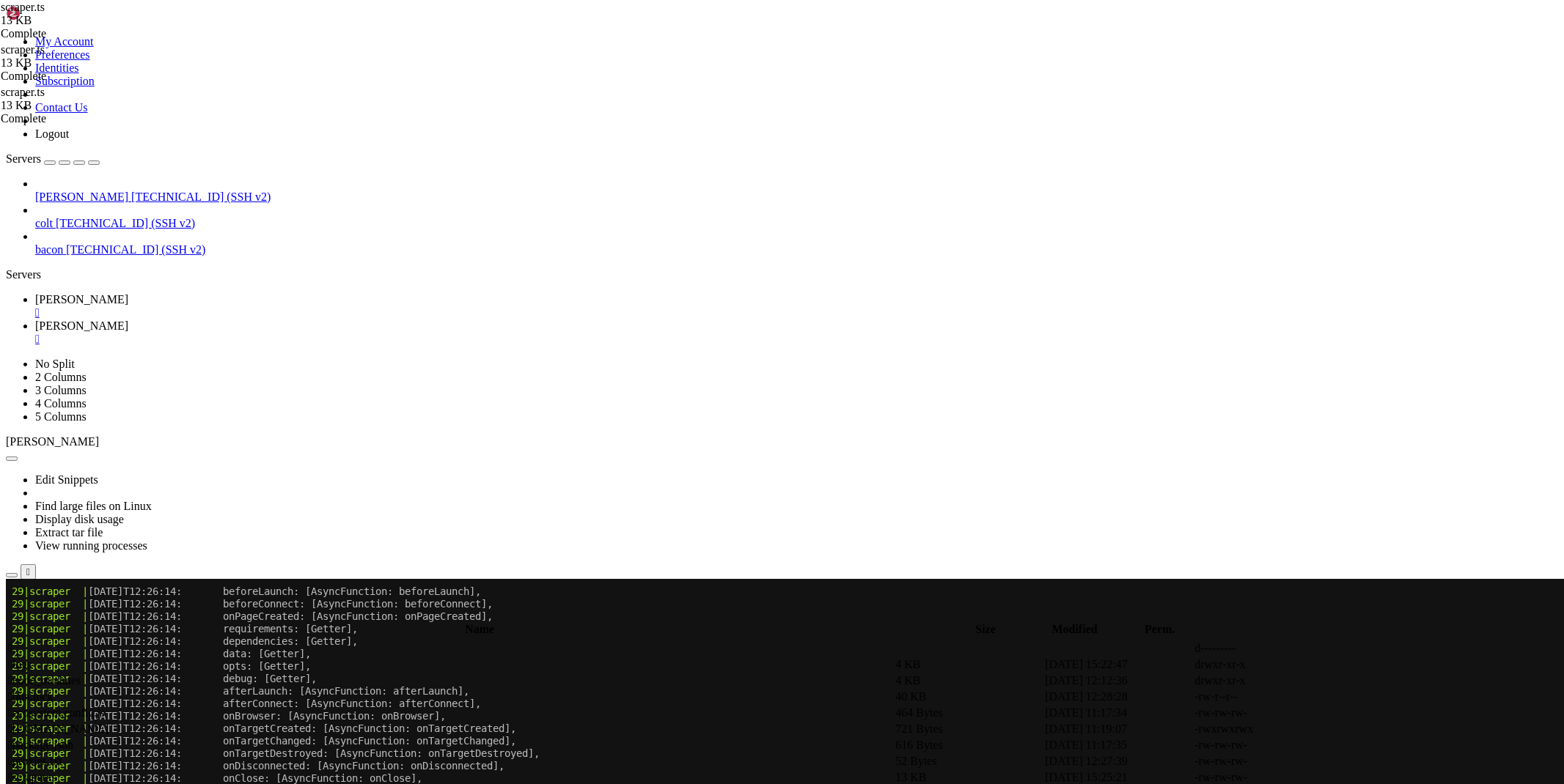
type textarea "} }"
type textarea "}"
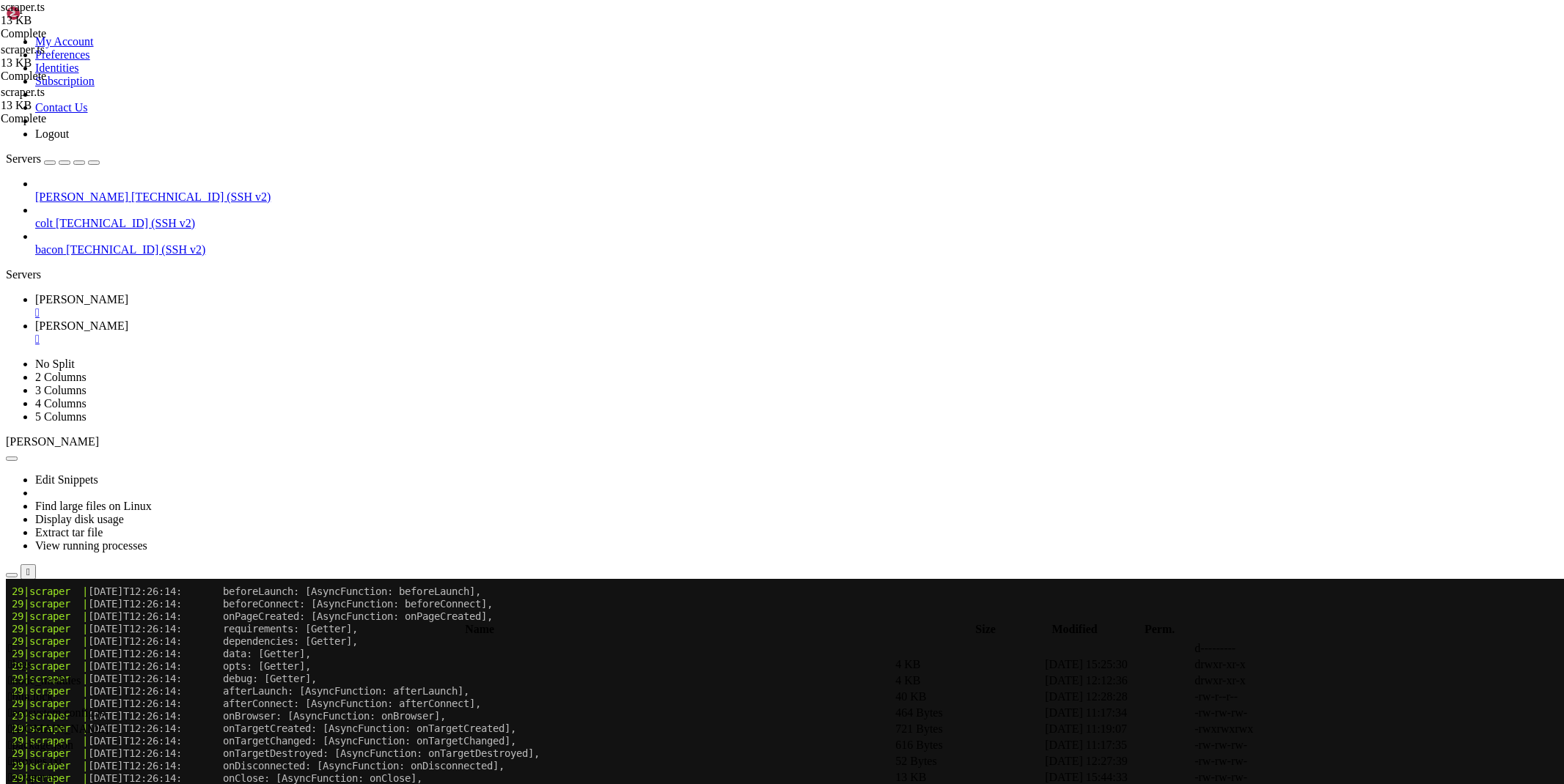
click at [128, 293] on span "[PERSON_NAME]" at bounding box center [81, 299] width 93 height 12
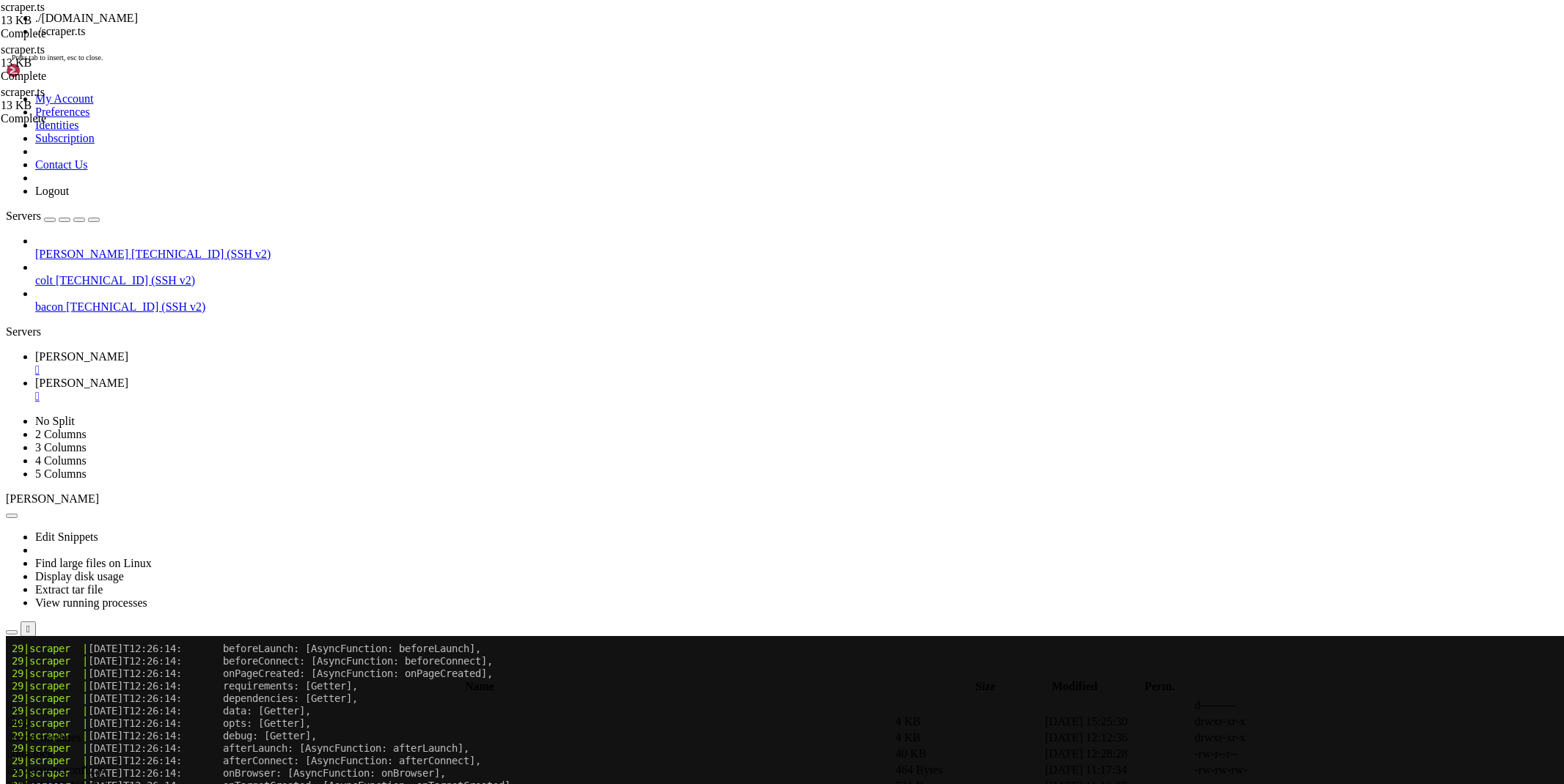
click at [128, 377] on span "[PERSON_NAME]" at bounding box center [81, 383] width 93 height 12
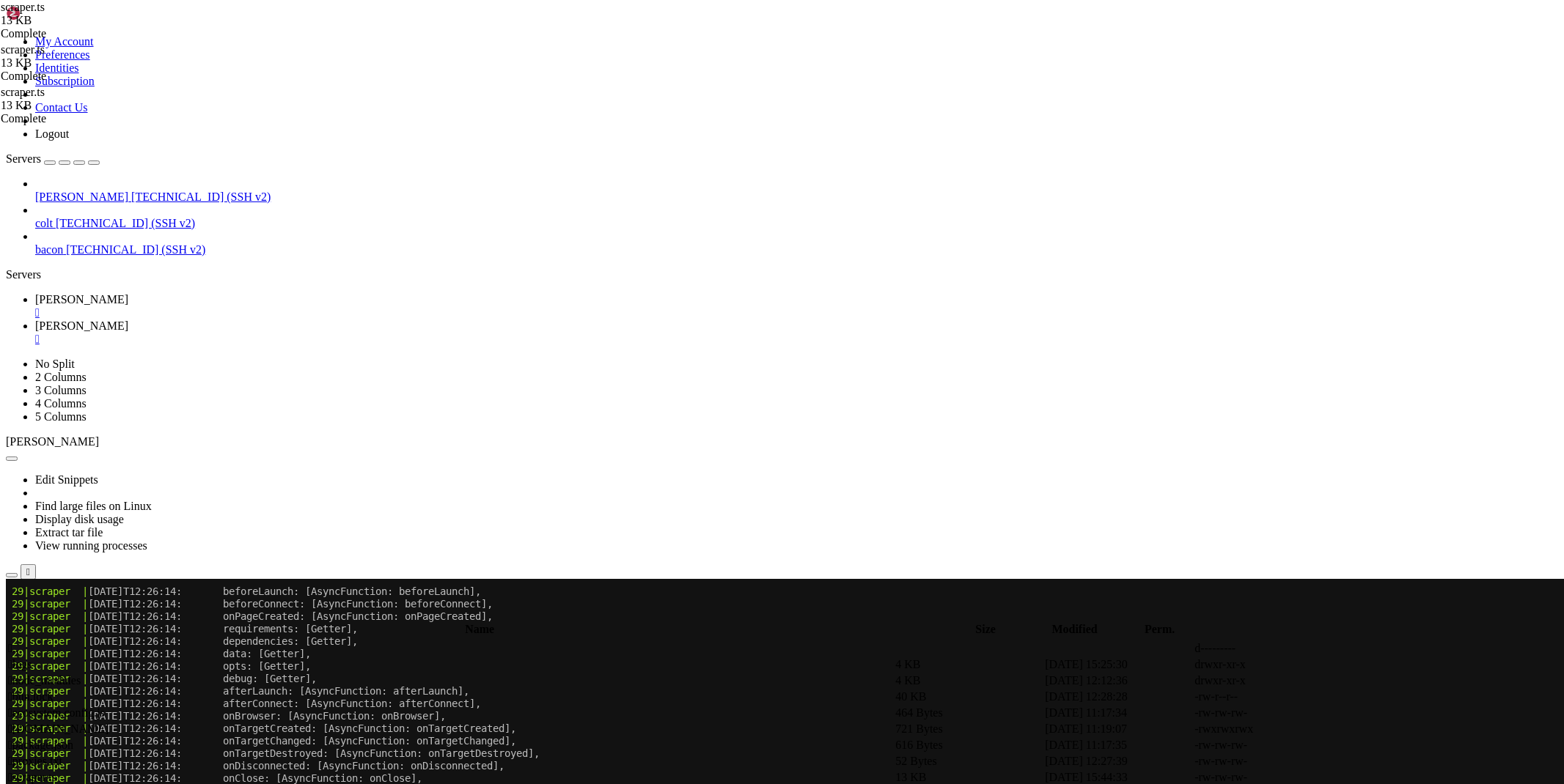
drag, startPoint x: 904, startPoint y: 85, endPoint x: 211, endPoint y: 82, distance: 693.0
type textarea "export DEFAULT_USER_AGENT="Mozilla/5.0 (Linux; Android 13; SM-S901B) AppleWebKi…"
type textarea "#!/bin/bash"
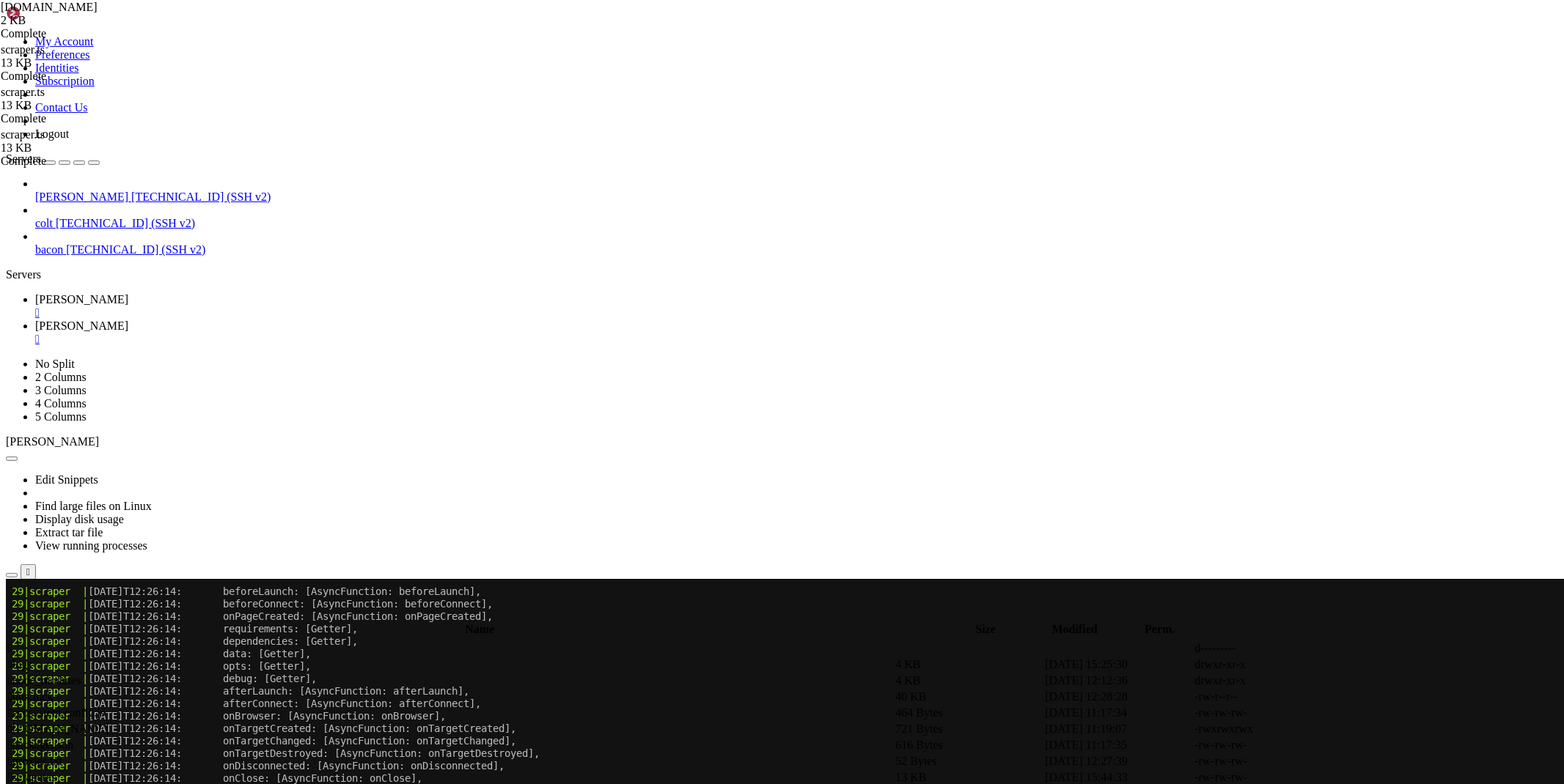
click at [230, 293] on link "[PERSON_NAME] " at bounding box center [797, 306] width 1523 height 26
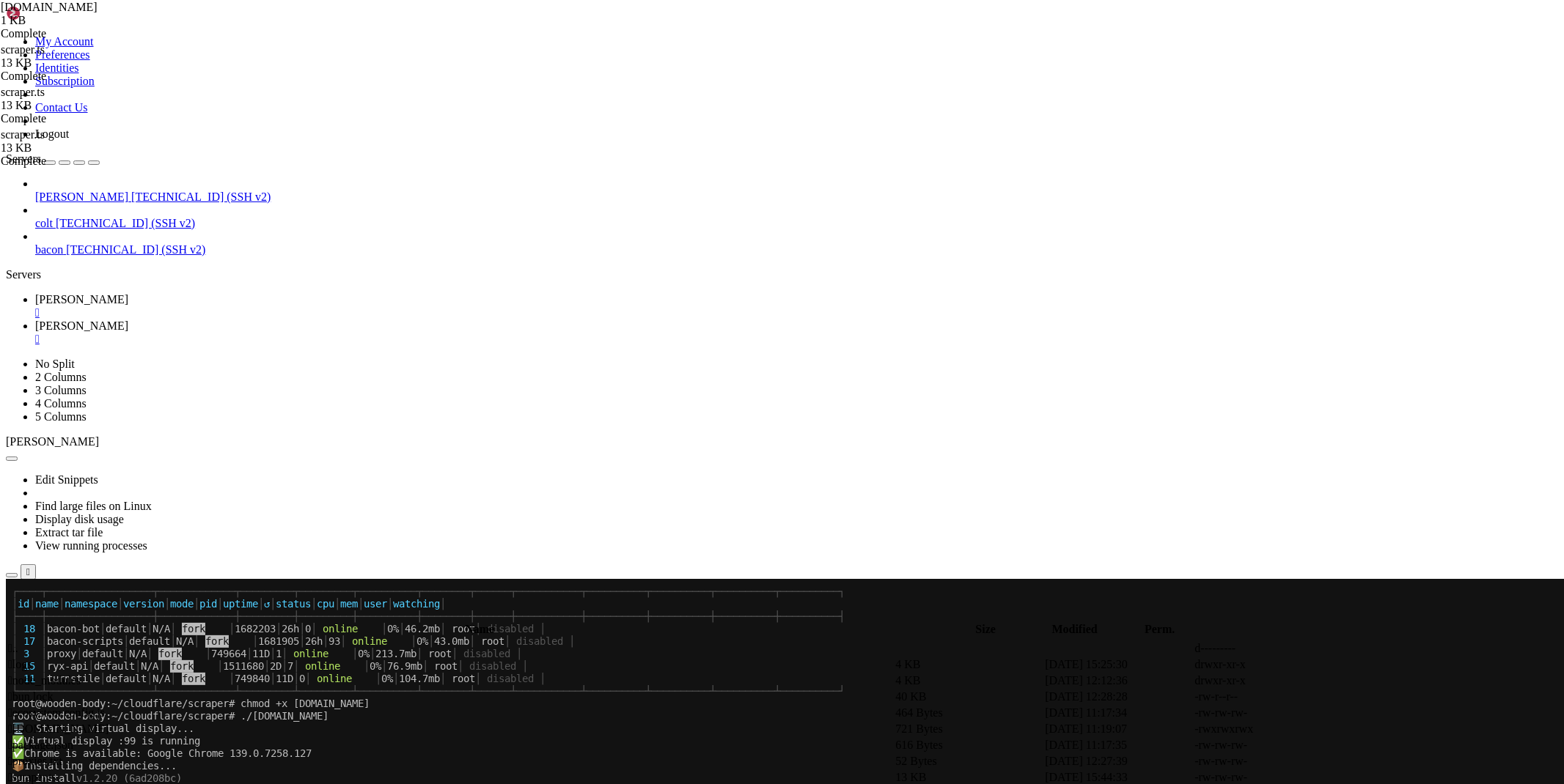
scroll to position [29109, 0]
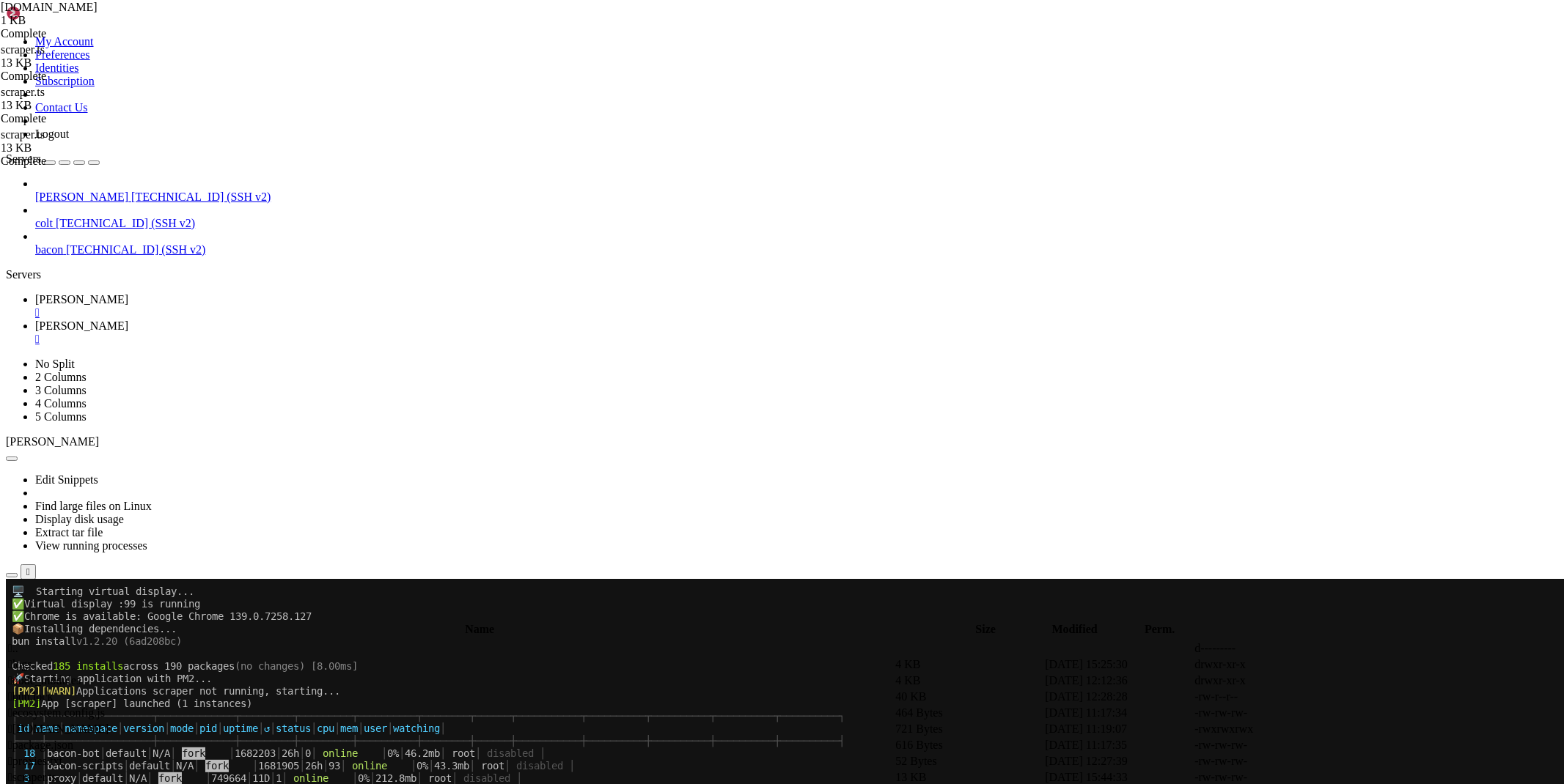
click at [35, 319] on icon at bounding box center [35, 325] width 0 height 12
click at [1344, 777] on link at bounding box center [1344, 777] width 0 height 0
type textarea "cache: boolean"
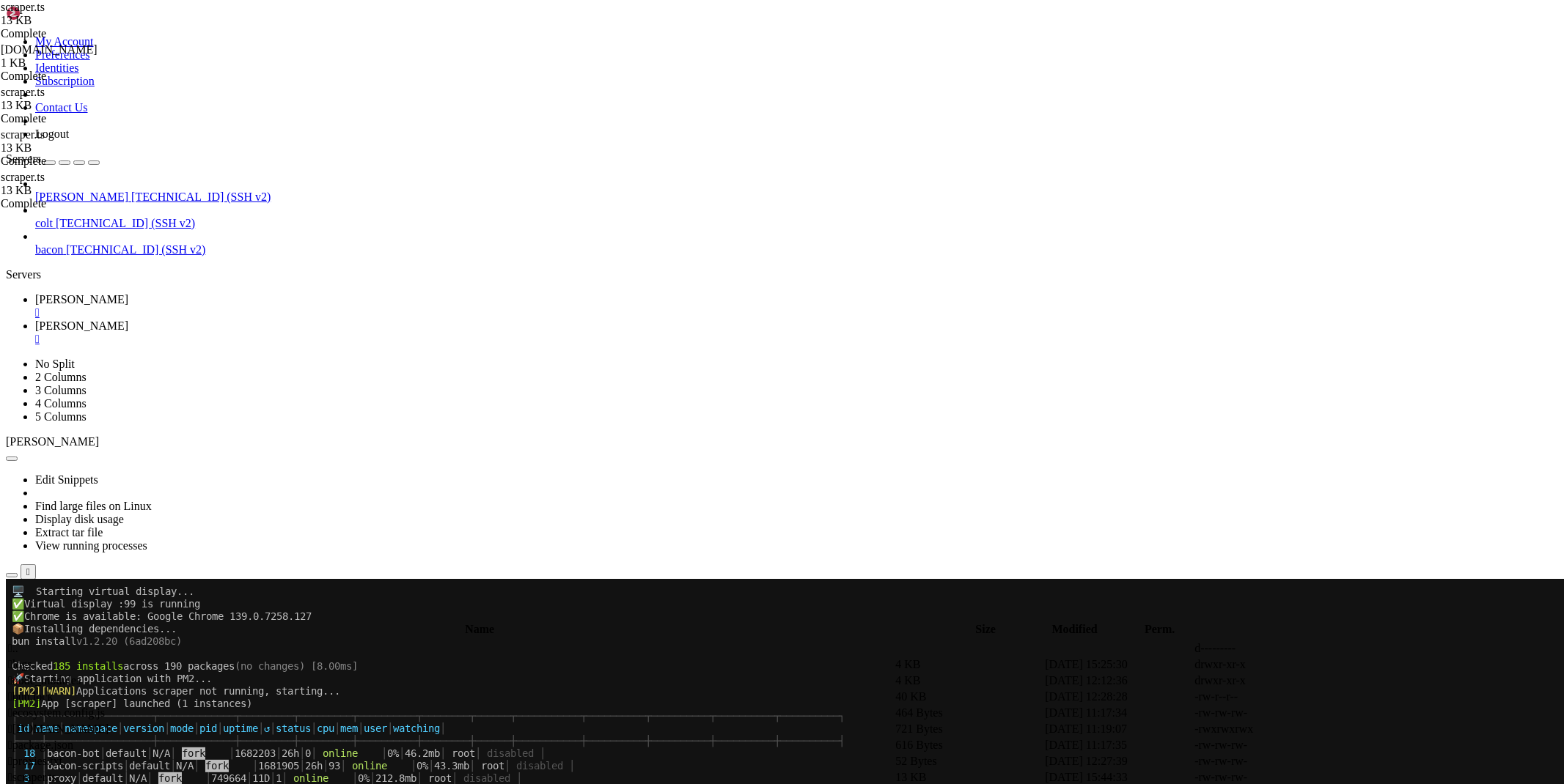
paste textarea "userAgent?: string"
type textarea "): Promise<CloudflareResult | CloudflareError> {"
paste textarea "const androidUserAgent = options.userAgent || 'Mozilla/5.0 (Linux; Android 13; …"
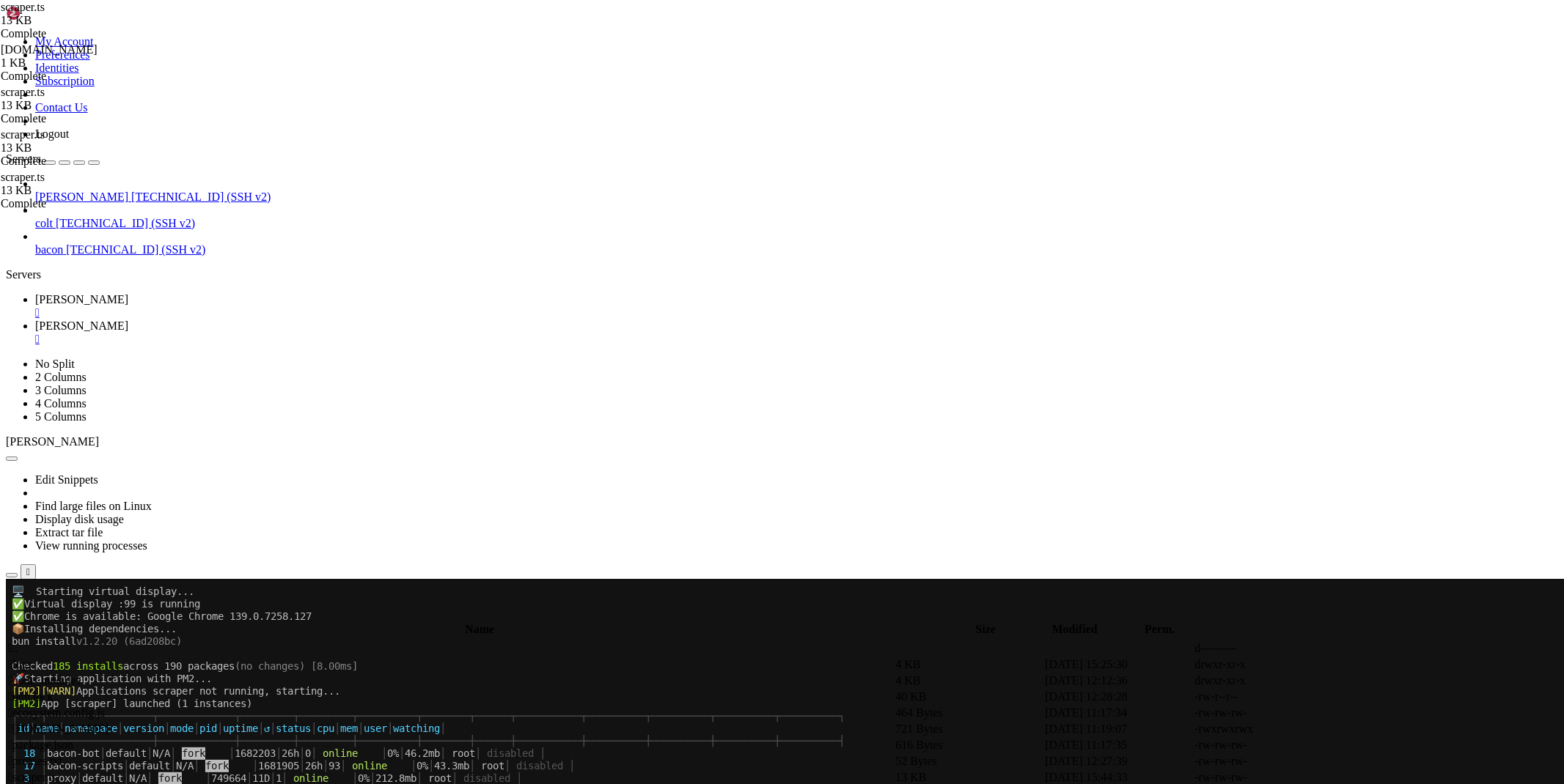
drag, startPoint x: 400, startPoint y: 685, endPoint x: 485, endPoint y: 687, distance: 85.0
paste textarea "androidUserAgent"
type textarea "user_agent: androidUserAgent,"
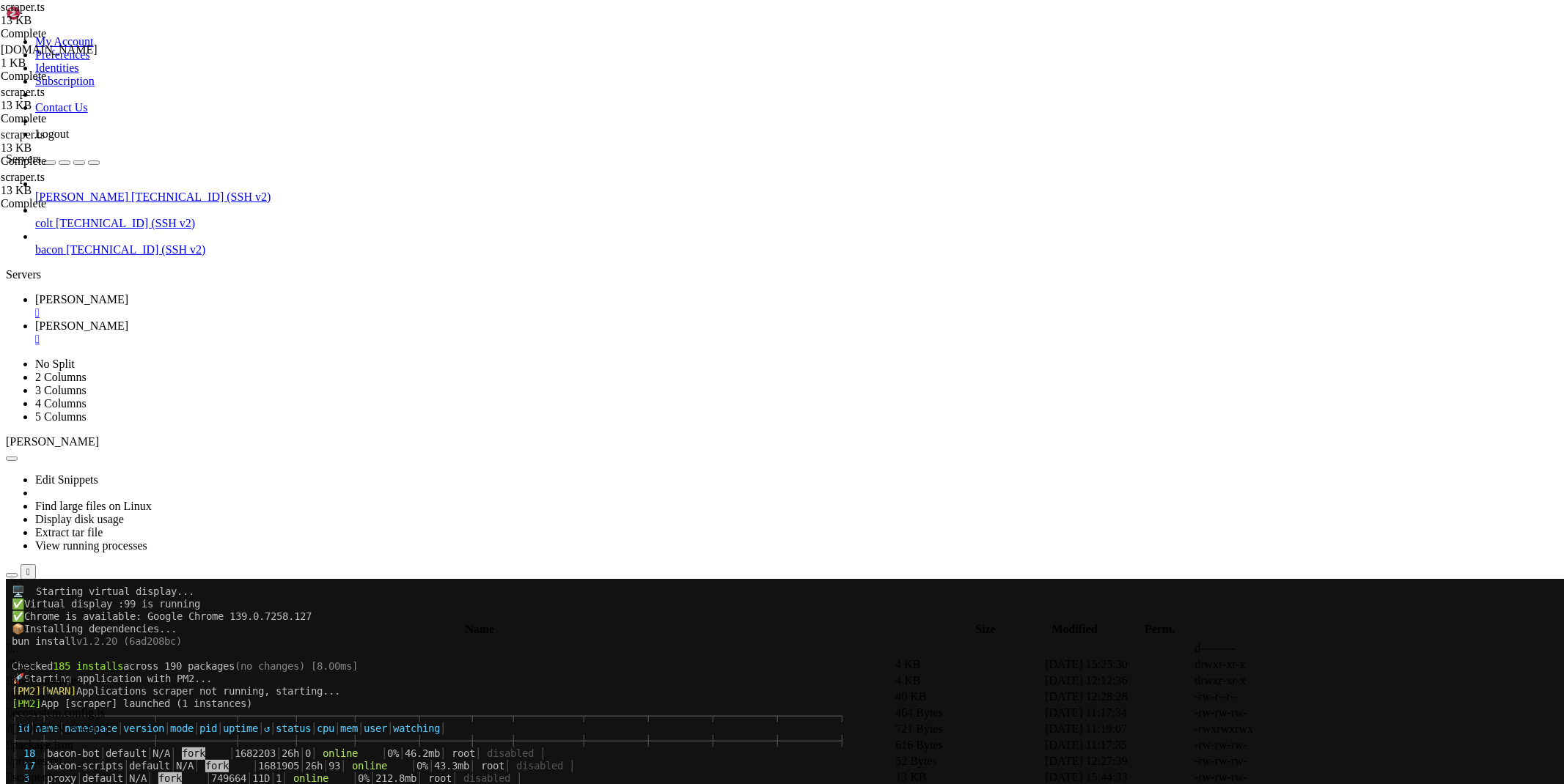
paste textarea "})"
drag, startPoint x: 381, startPoint y: 510, endPoint x: 125, endPoint y: 502, distance: 256.1
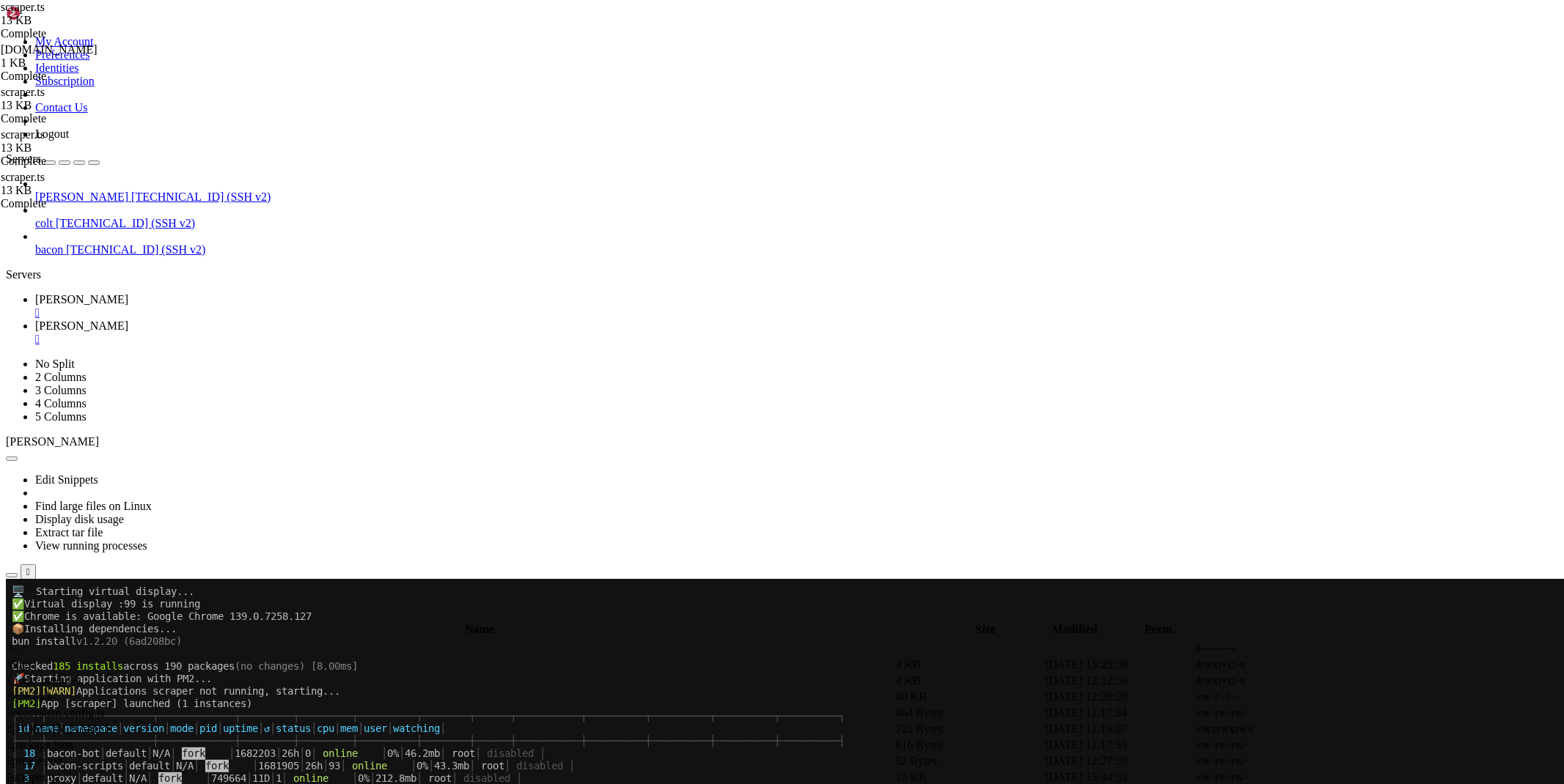
click at [125, 502] on div "My Account Preferences Identities Subscription Contact Us Logout Servers [PERSO…" at bounding box center [781, 707] width 1552 height 1403
type textarea "// Эмулируйте Android устройство"
drag, startPoint x: 222, startPoint y: 594, endPoint x: 163, endPoint y: 508, distance: 104.3
click at [163, 508] on div "My Account Preferences Identities Subscription Contact Us Logout Servers [PERSO…" at bounding box center [781, 707] width 1552 height 1403
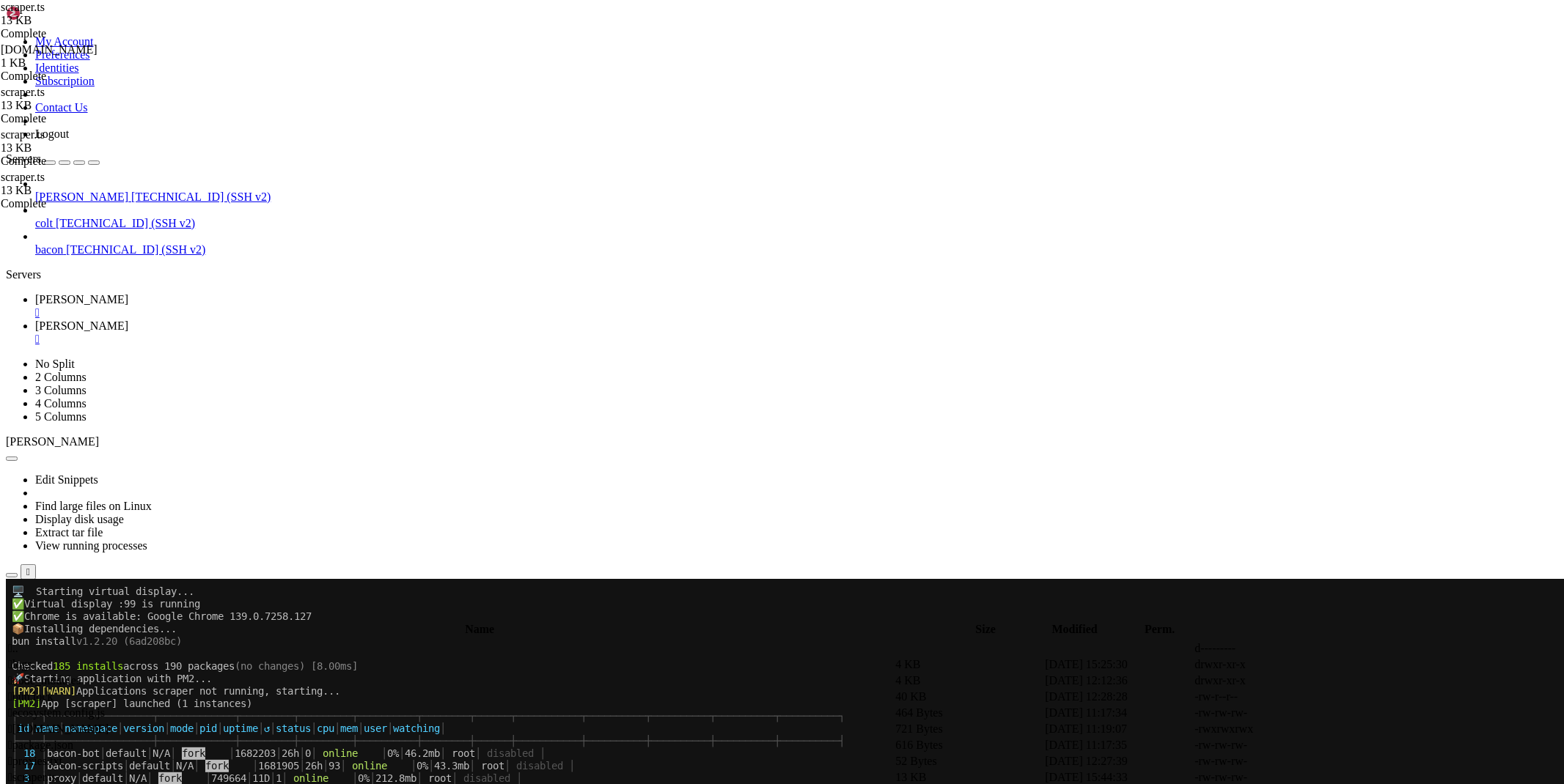
type textarea "deviceScaleFactor: 3,"
click at [1344, 783] on icon at bounding box center [1344, 794] width 0 height 0
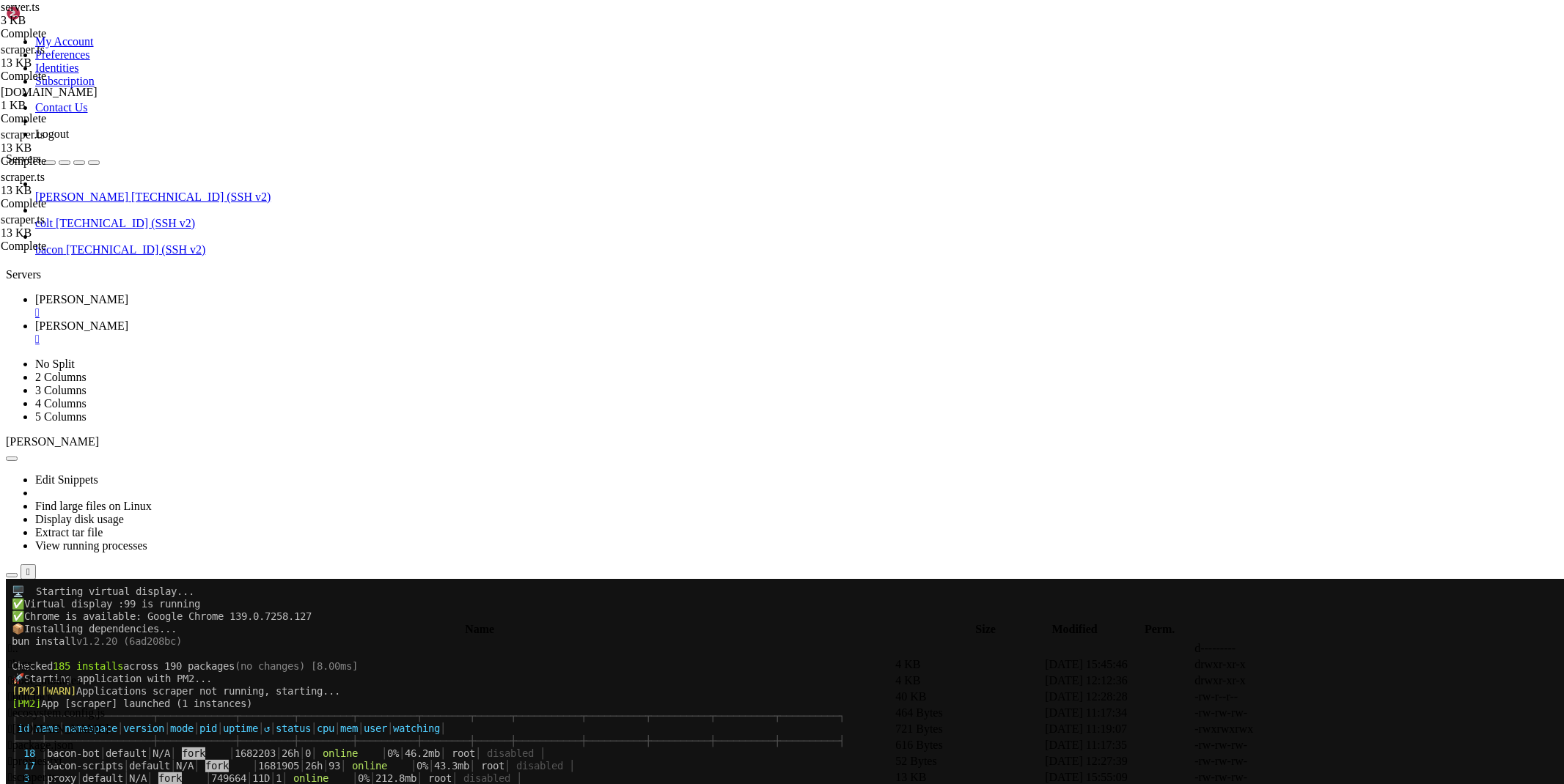
type textarea "const userAgent = url.searchParams.get('userAgent');"
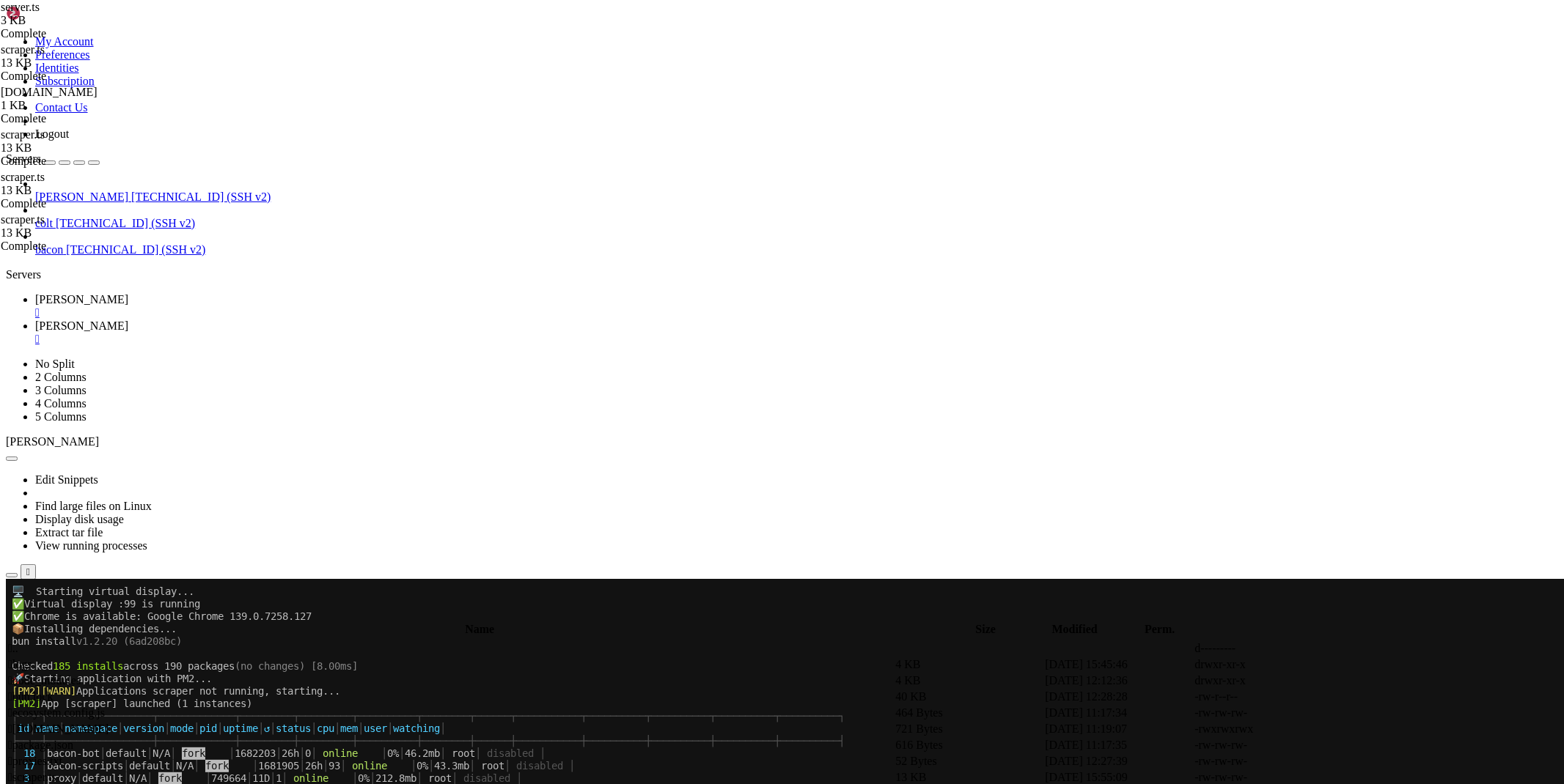
click at [128, 293] on span "[PERSON_NAME]" at bounding box center [81, 299] width 93 height 12
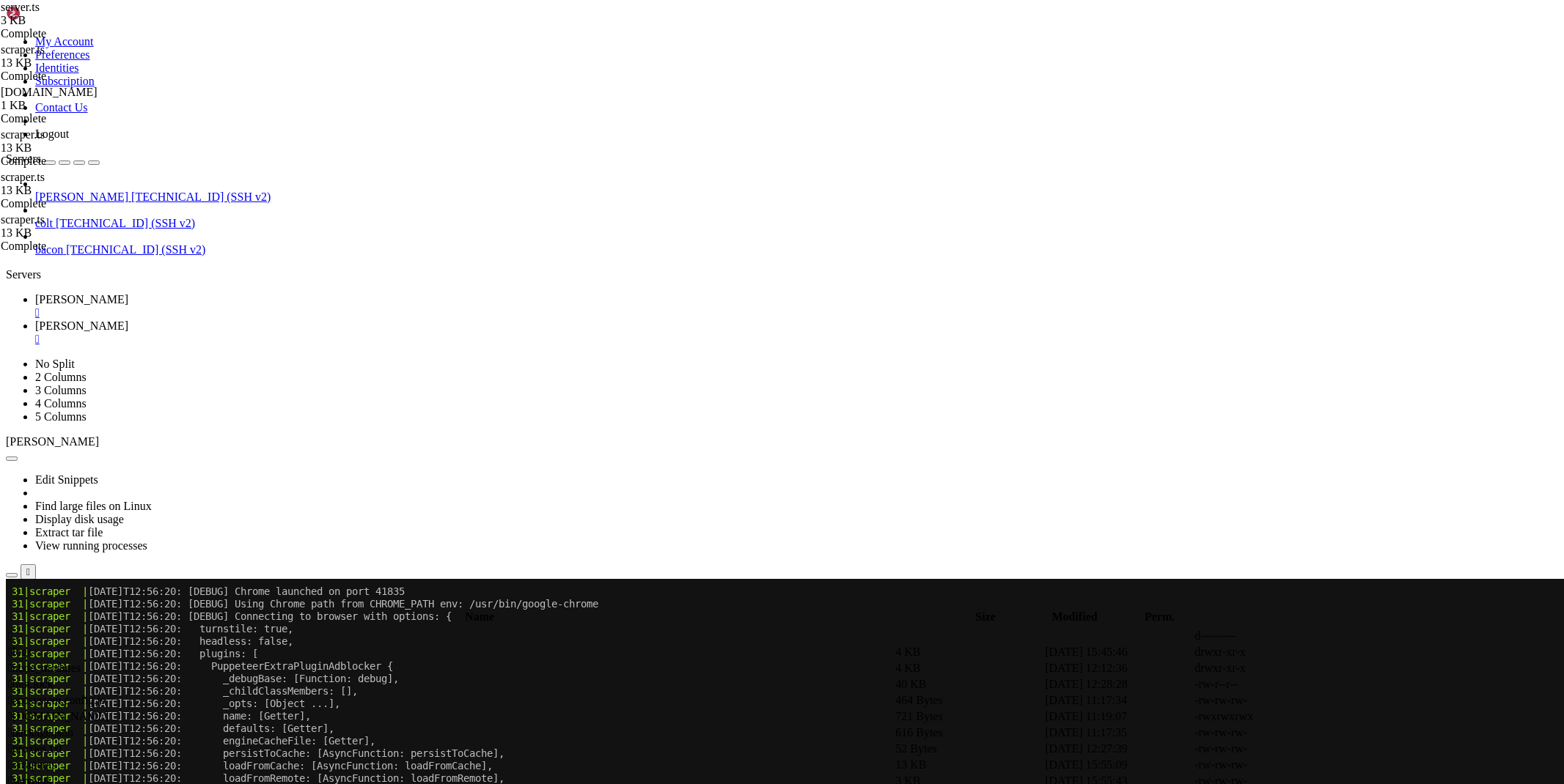
scroll to position [30542, 0]
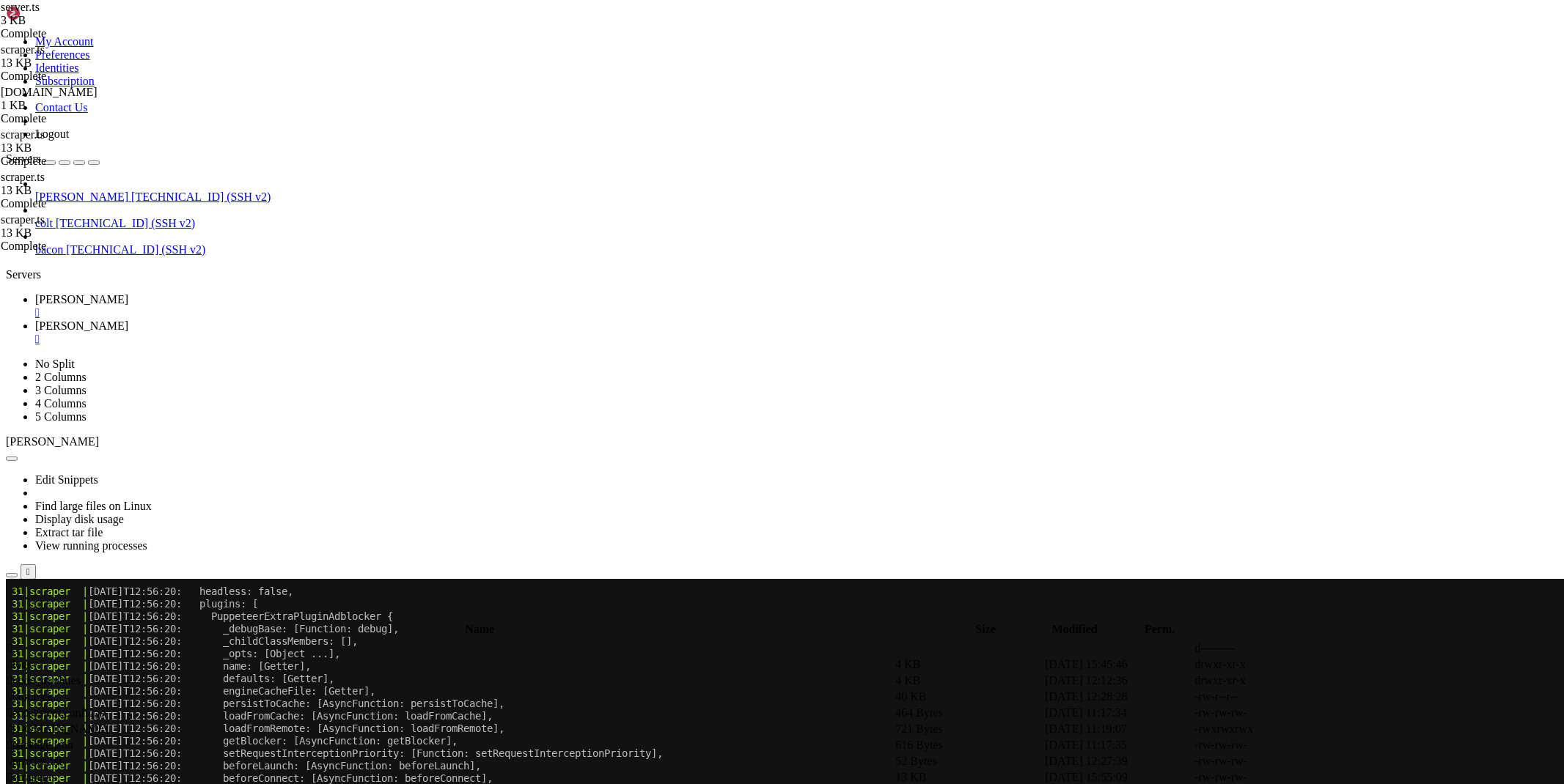
click at [271, 319] on link "[PERSON_NAME] " at bounding box center [797, 332] width 1523 height 26
click at [1344, 783] on link at bounding box center [1344, 794] width 0 height 0
drag, startPoint x: 435, startPoint y: 386, endPoint x: 147, endPoint y: 387, distance: 288.0
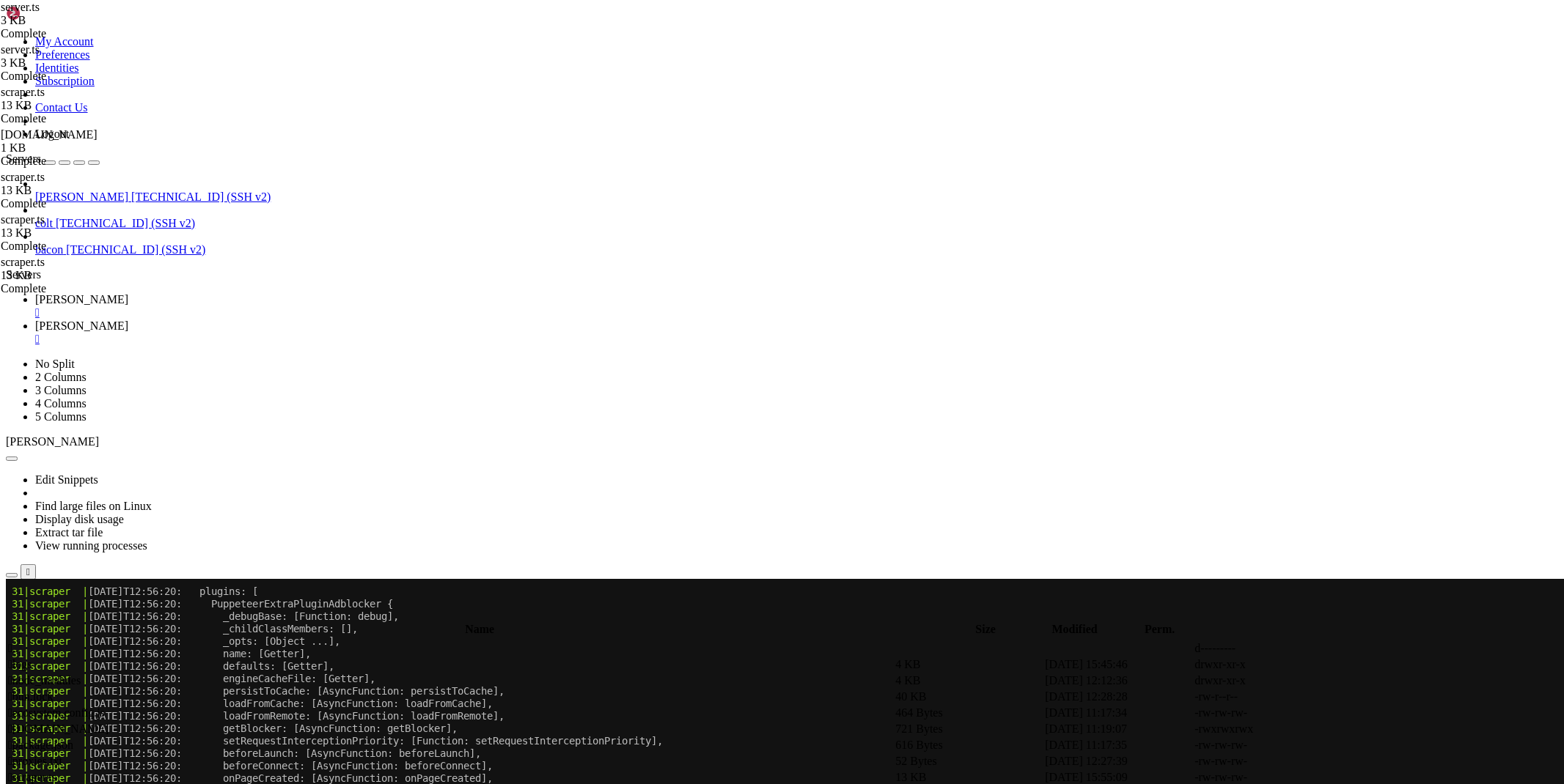
click at [147, 387] on div "My Account Preferences Identities Subscription Contact Us Logout Servers [PERSO…" at bounding box center [781, 707] width 1552 height 1403
type textarea "userAgent: userAgent || undefined"
drag, startPoint x: 501, startPoint y: 327, endPoint x: 474, endPoint y: 357, distance: 40.4
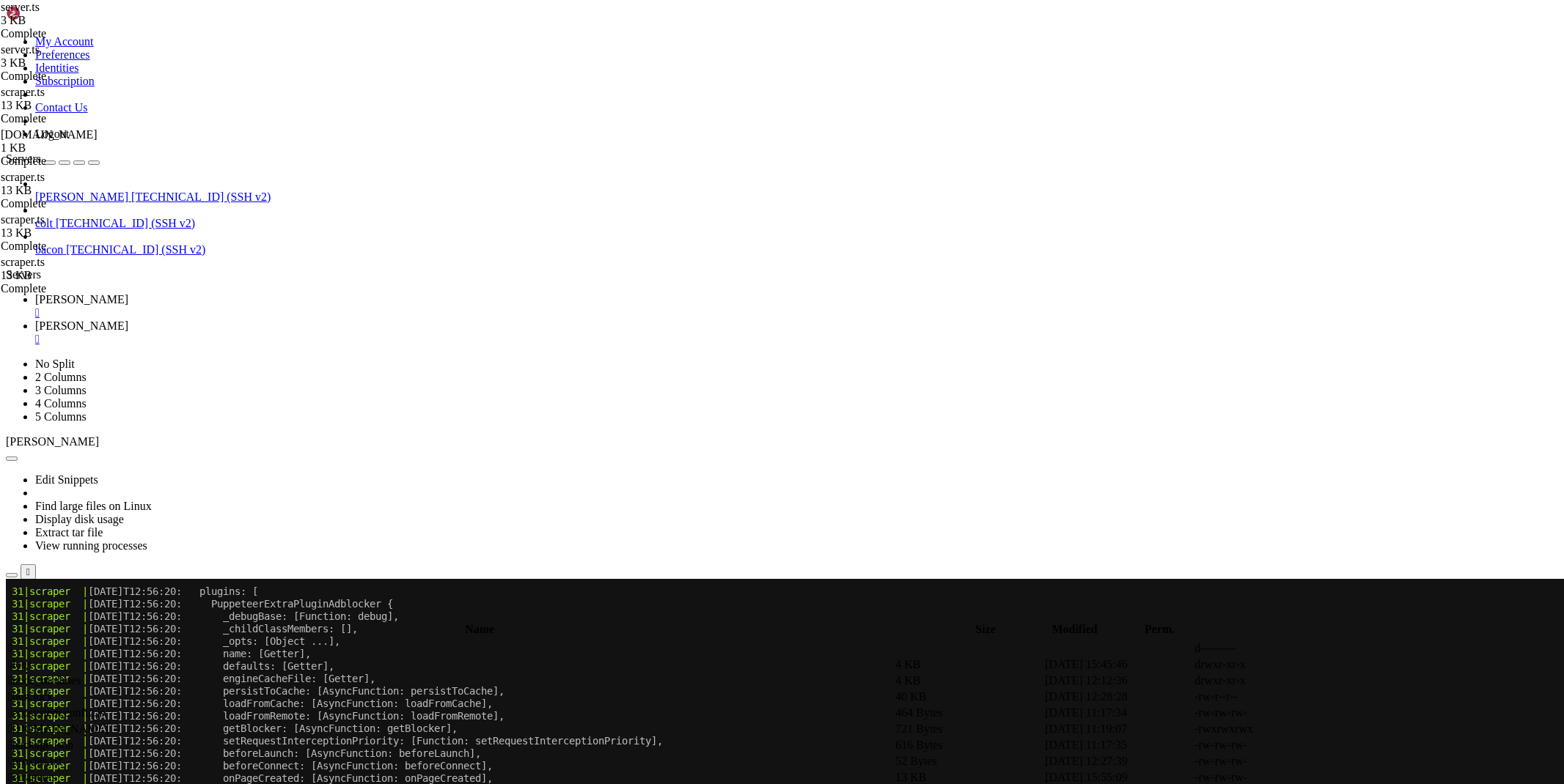
type textarea "const userAgent = url.searchParams.get('userAgent');"
drag, startPoint x: 495, startPoint y: 355, endPoint x: 147, endPoint y: 353, distance: 348.0
click at [147, 353] on div "My Account Preferences Identities Subscription Contact Us Logout Servers [PERSO…" at bounding box center [781, 707] width 1552 height 1403
type textarea "const delay = parseInt(url.searchParams.get('delay') || '0')"
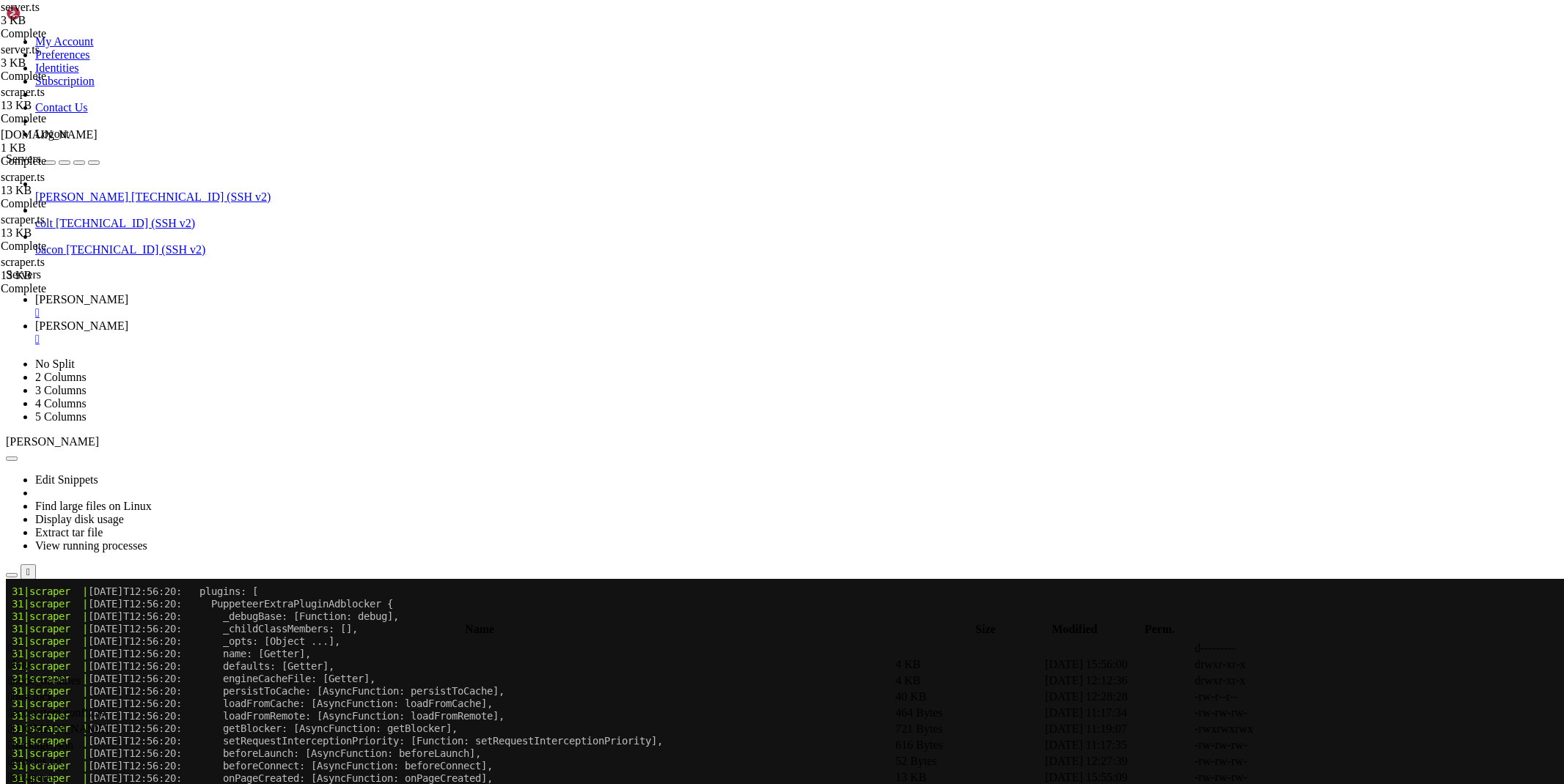
click at [1344, 777] on icon at bounding box center [1344, 777] width 0 height 0
type textarea "} }"
type textarea "}"
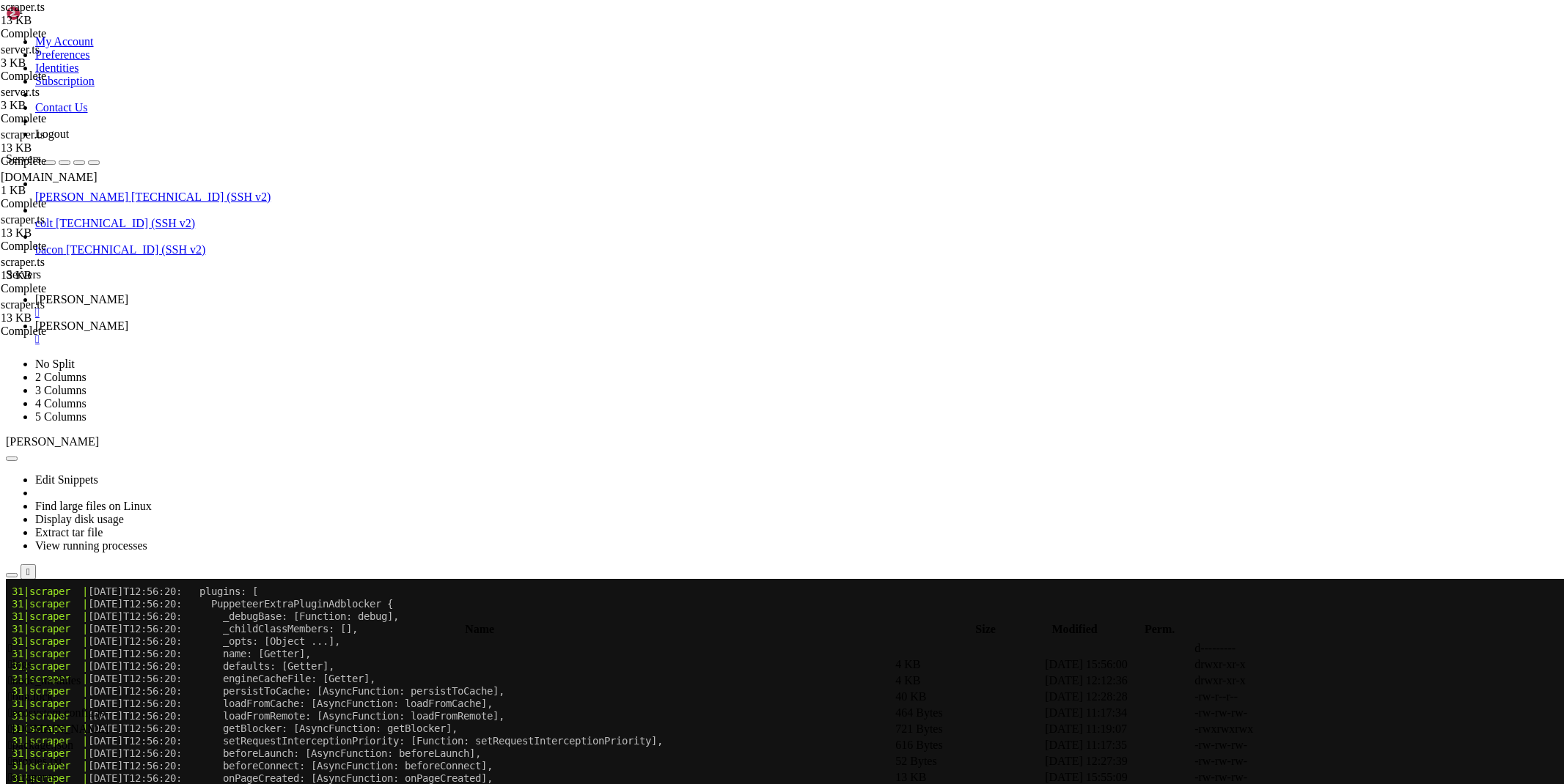
scroll to position [2713, 0]
click at [325, 332] on div "" at bounding box center [797, 339] width 1523 height 13
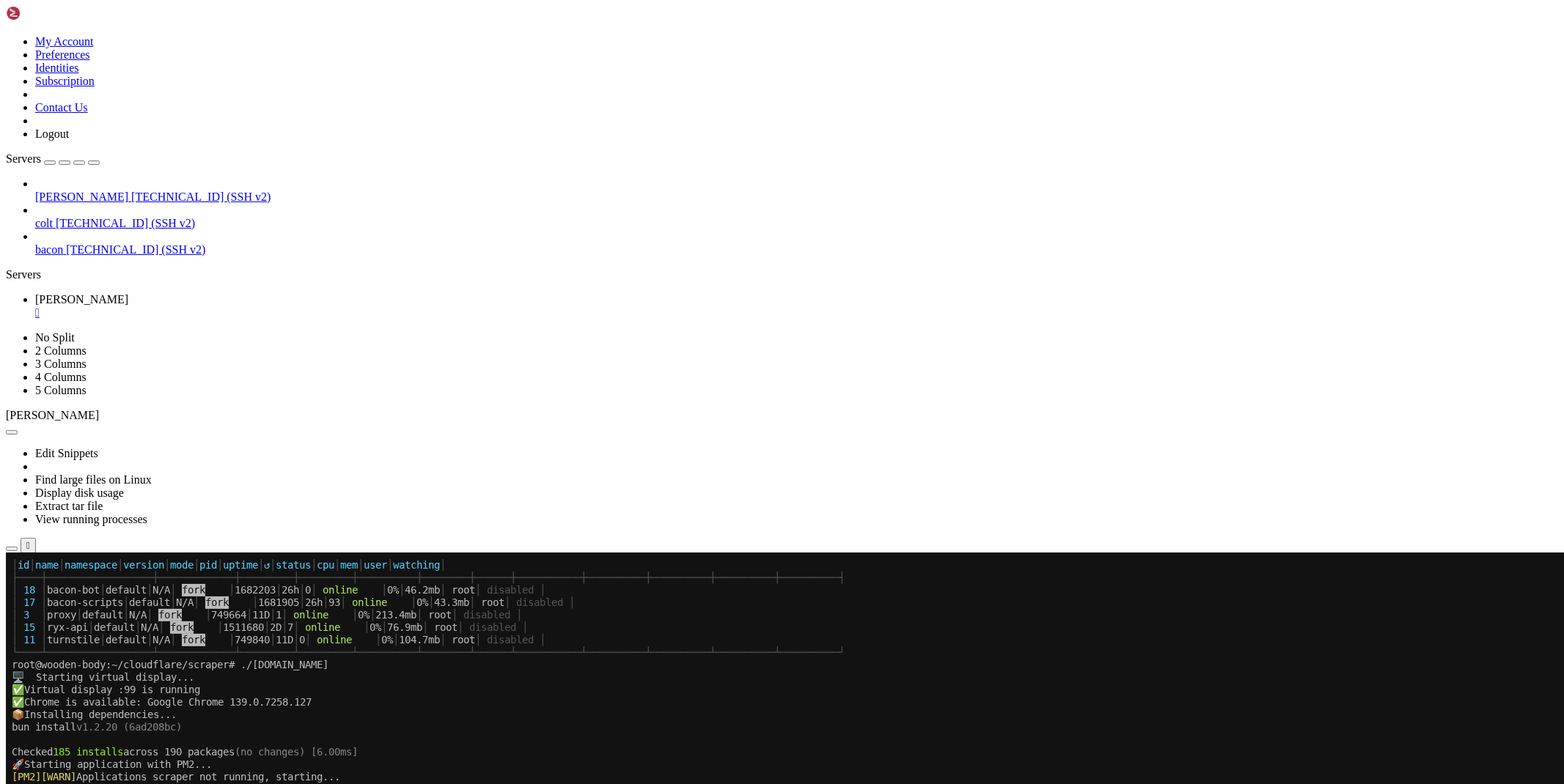
scroll to position [31277, 0]
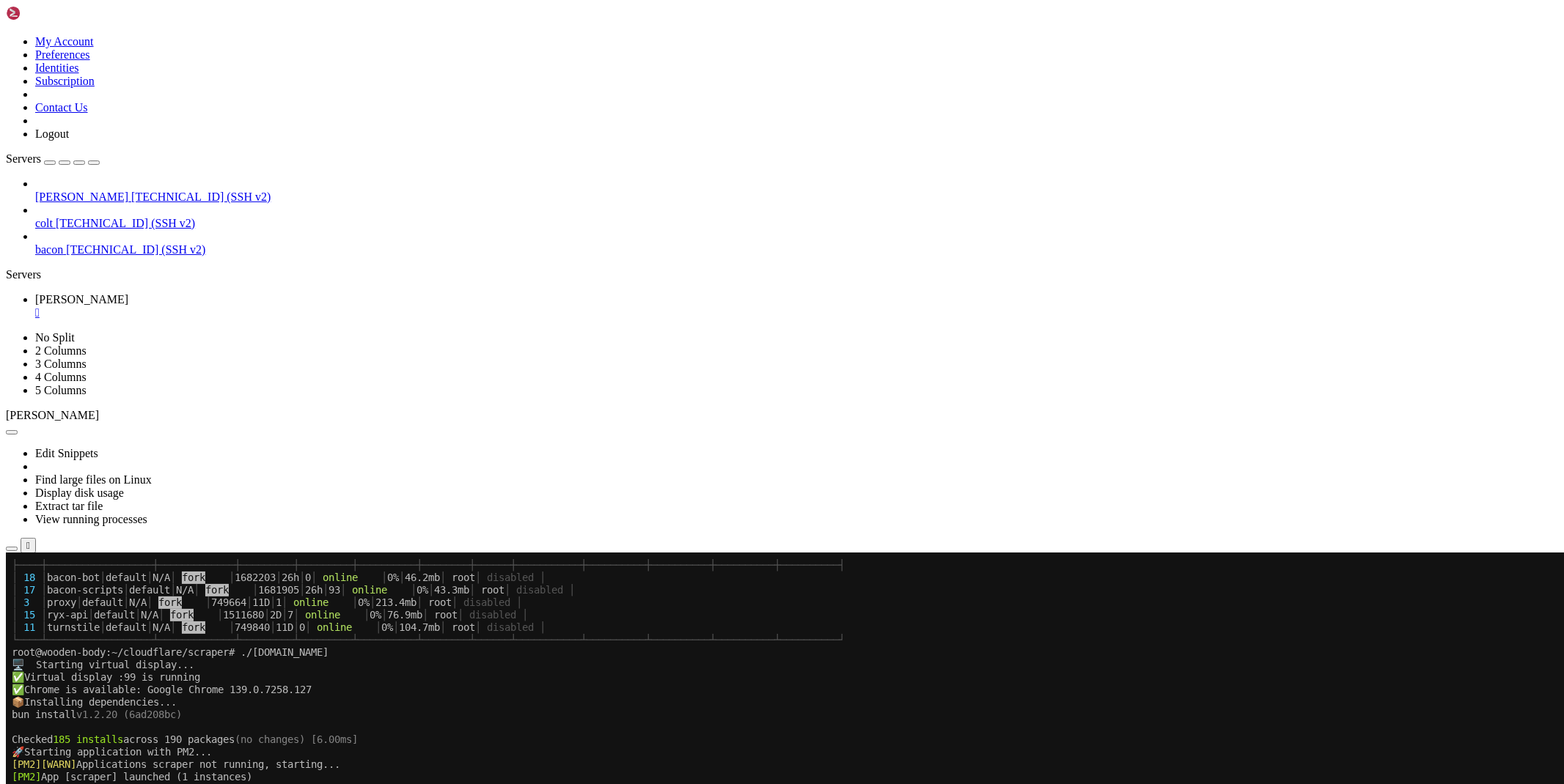
scroll to position [31352, 0]
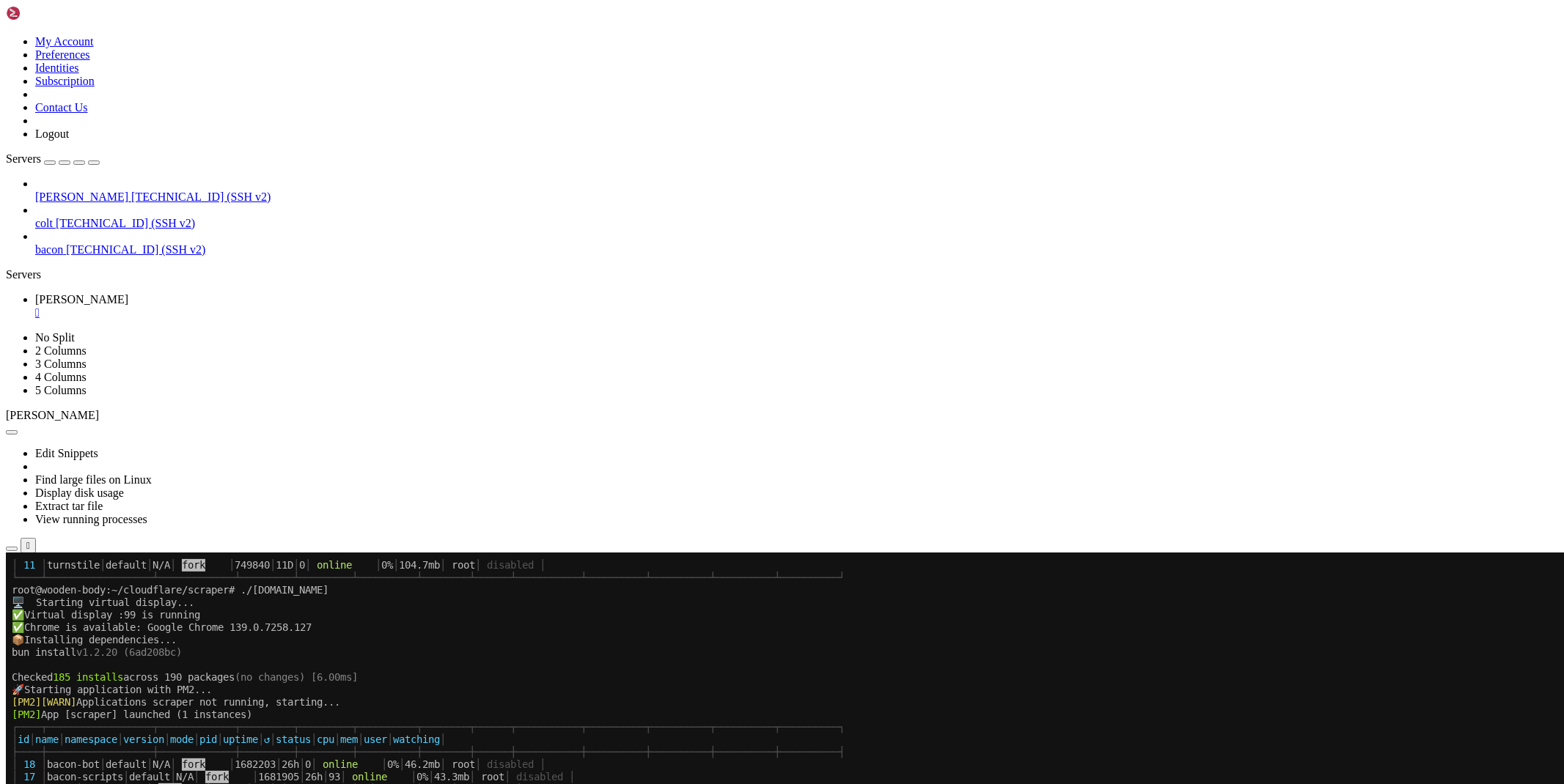
drag, startPoint x: 582, startPoint y: 1240, endPoint x: 251, endPoint y: 1238, distance: 331.0
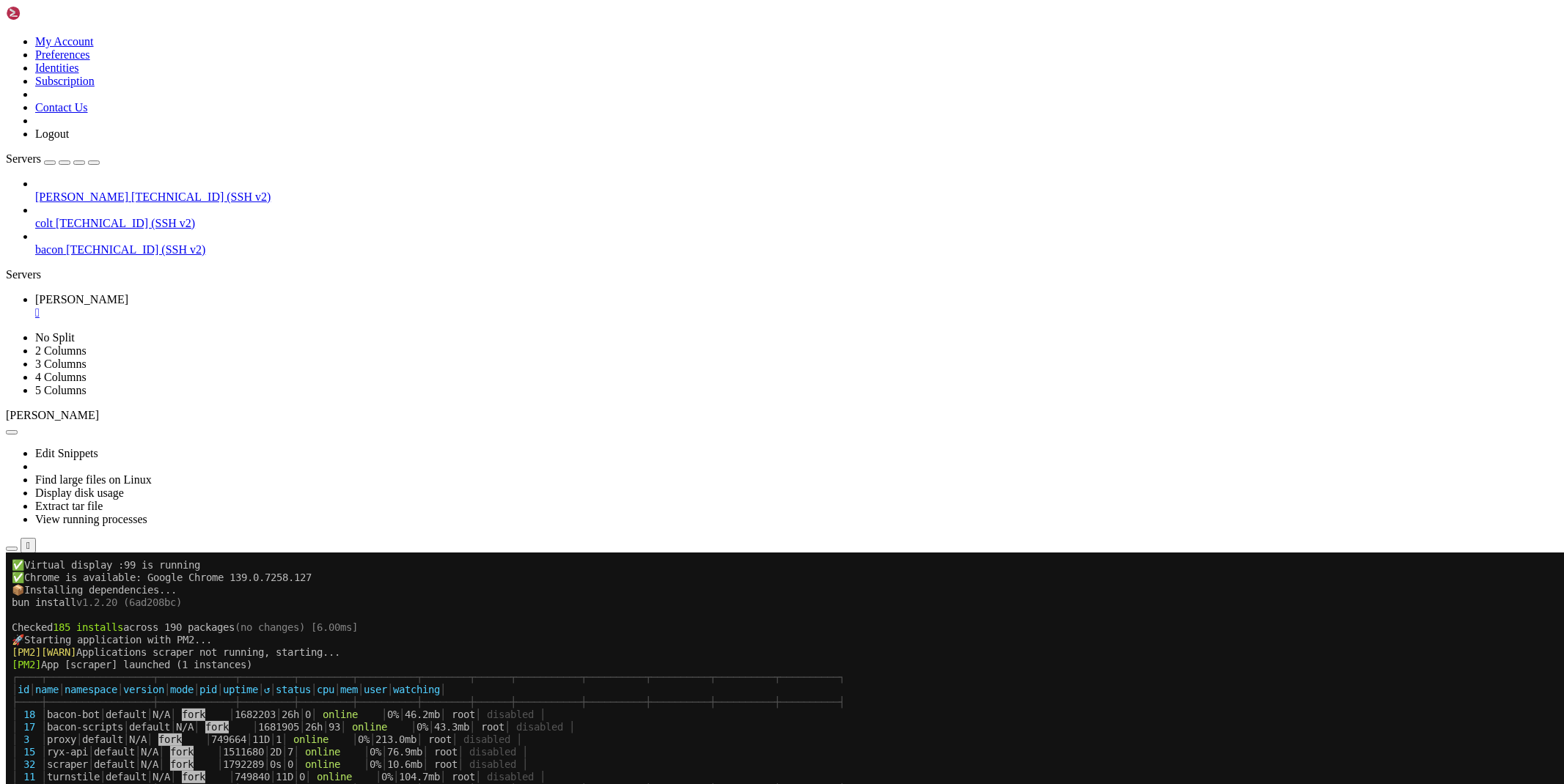
scroll to position [31426, 0]
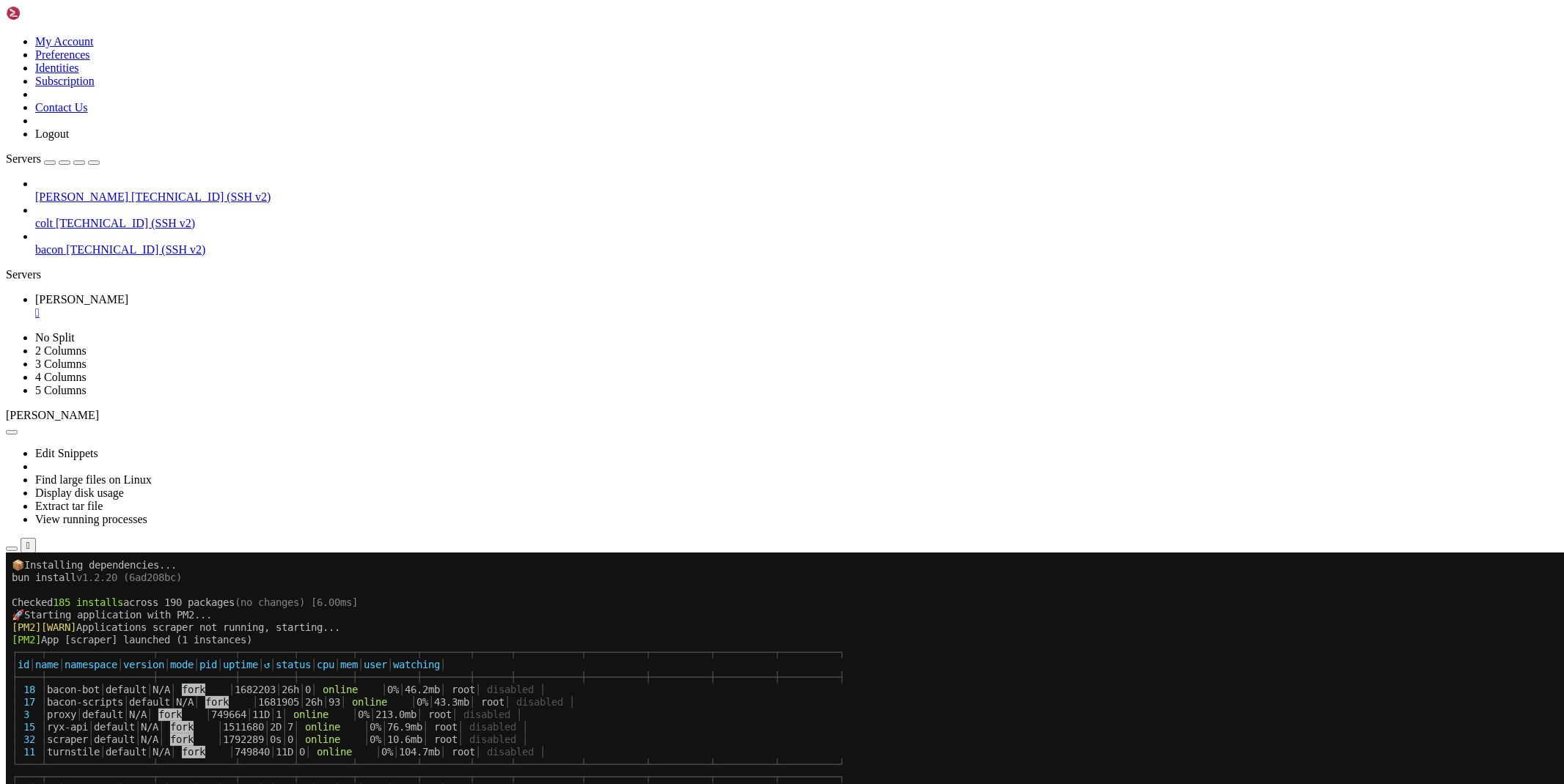
click at [12, 549] on icon "button" at bounding box center [12, 549] width 0 height 0
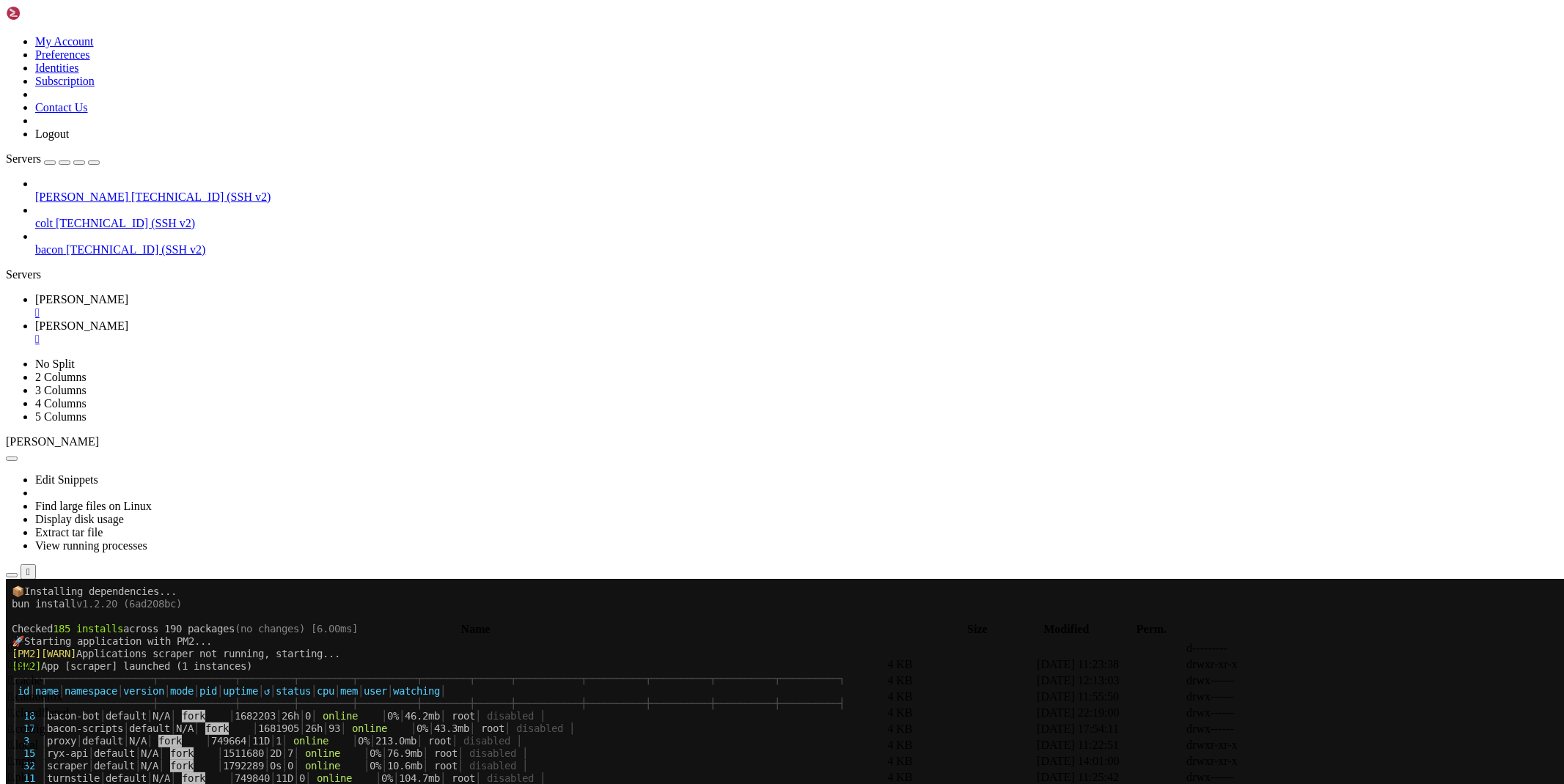
click at [46, 674] on span " scraper" at bounding box center [27, 680] width 38 height 12
type input "/root/cloudflare/scraper"
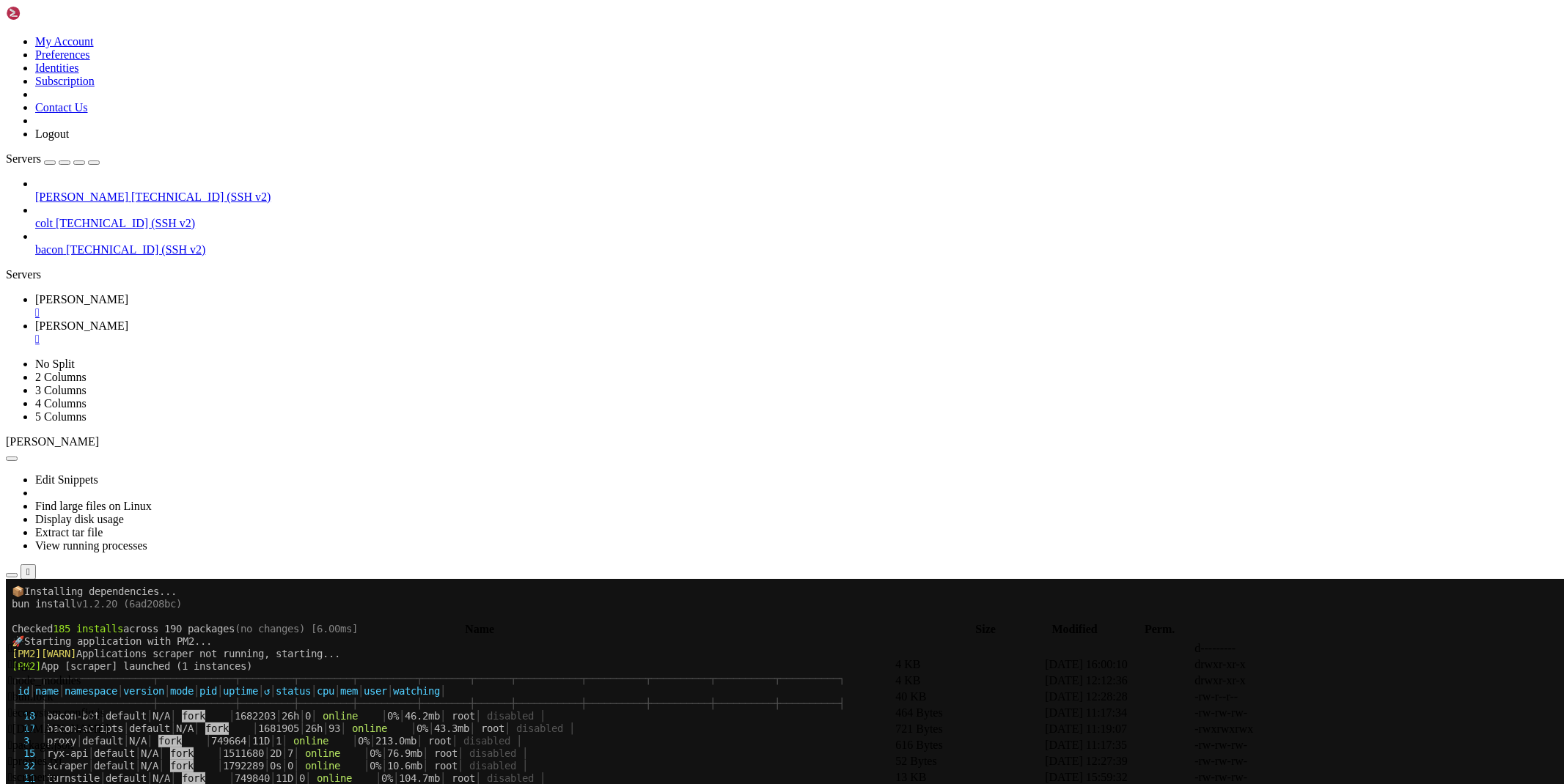
click at [1344, 783] on icon at bounding box center [1344, 794] width 0 height 0
type textarea "const delay = parseInt(url.searchParams.get('delay') || '0')"
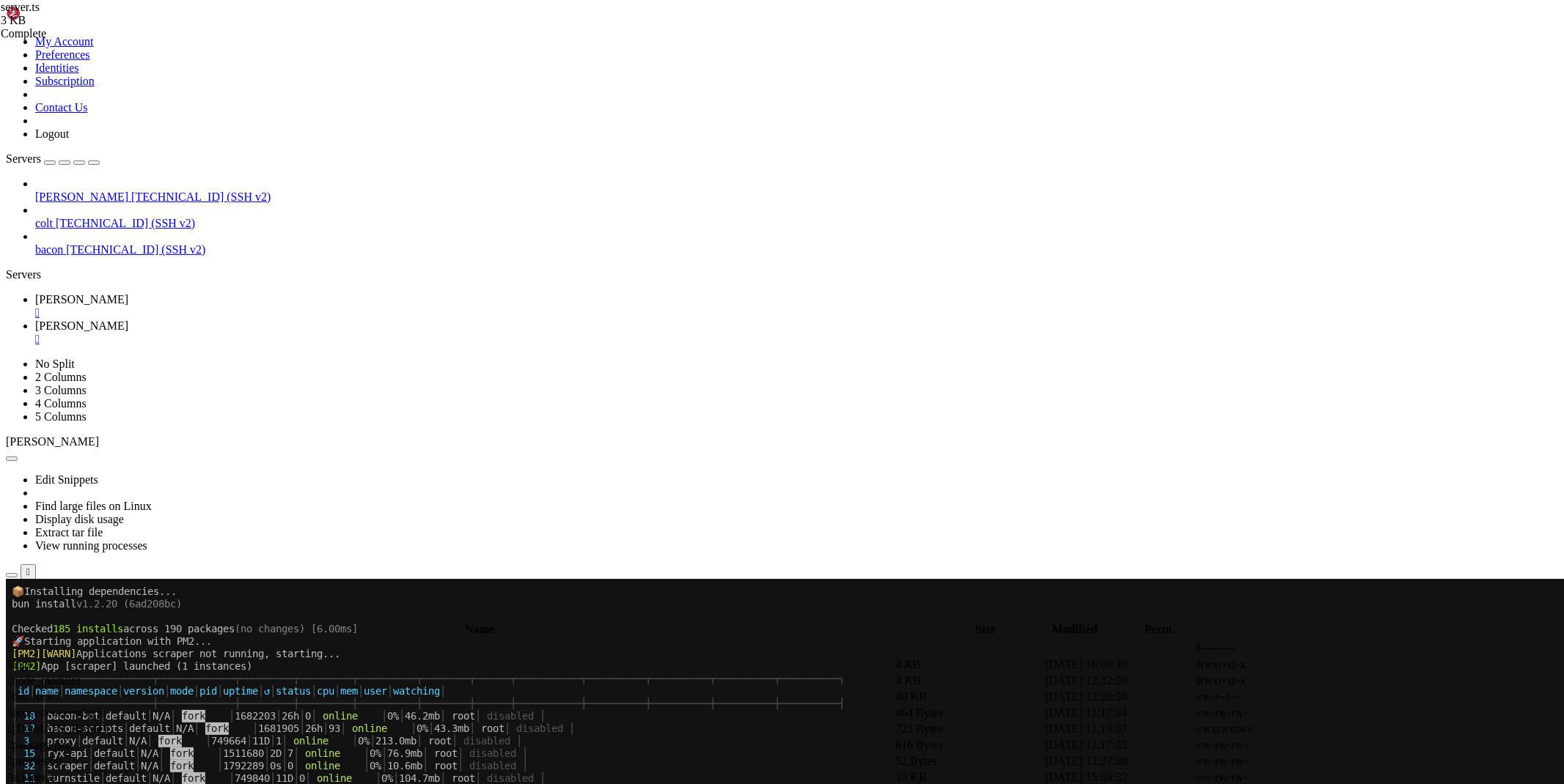
paste textarea "const proxyUrl = url.searchParams.get('proxy_url')"
type textarea "const result = await cloudflareScraper(targetUrl, {"
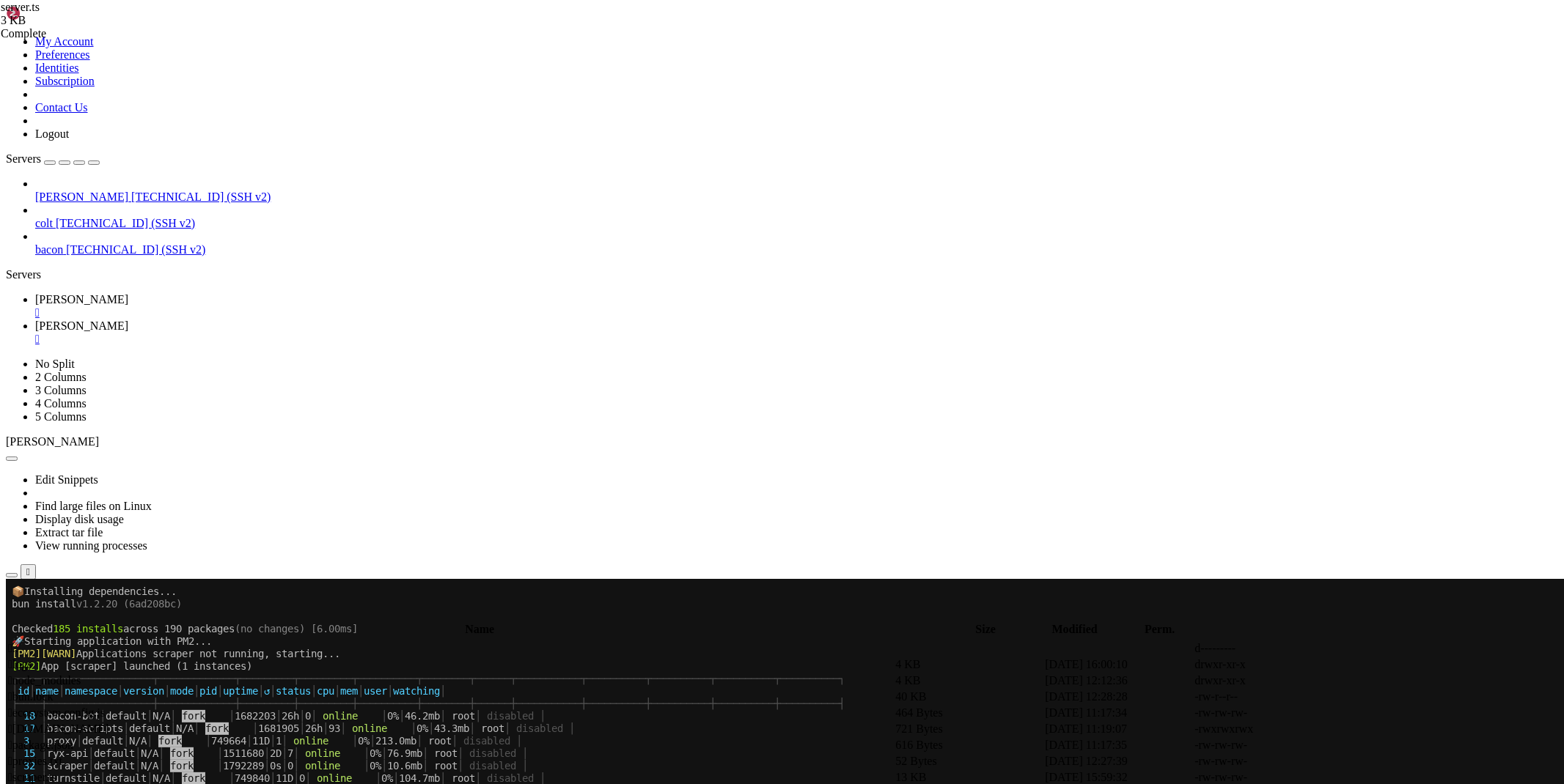
paste textarea "}"
drag, startPoint x: 242, startPoint y: 457, endPoint x: 196, endPoint y: 415, distance: 62.3
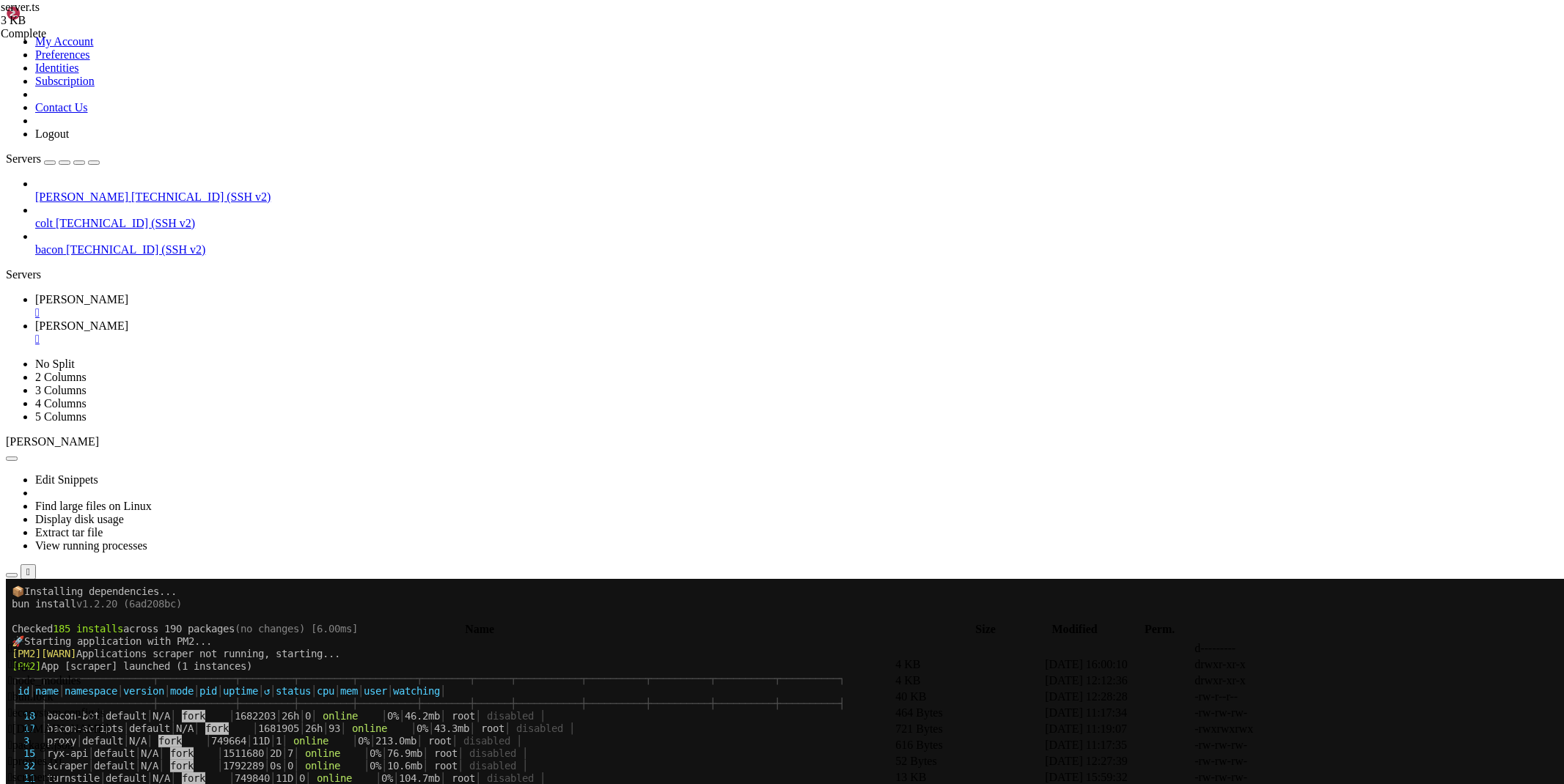
drag, startPoint x: 504, startPoint y: 429, endPoint x: 364, endPoint y: 429, distance: 140.0
drag, startPoint x: 508, startPoint y: 433, endPoint x: 383, endPoint y: 435, distance: 125.0
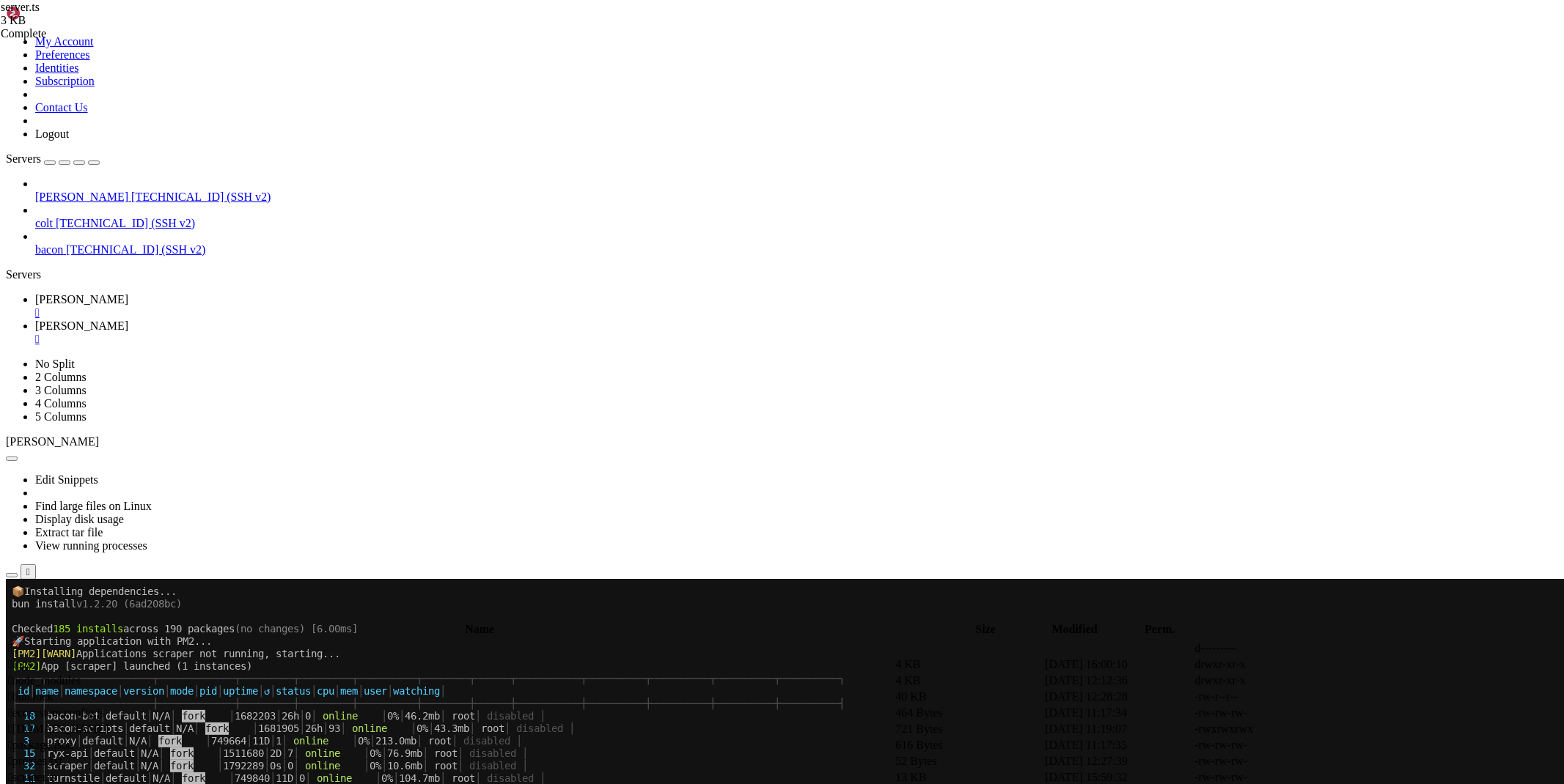
type textarea "cache: useCache,"
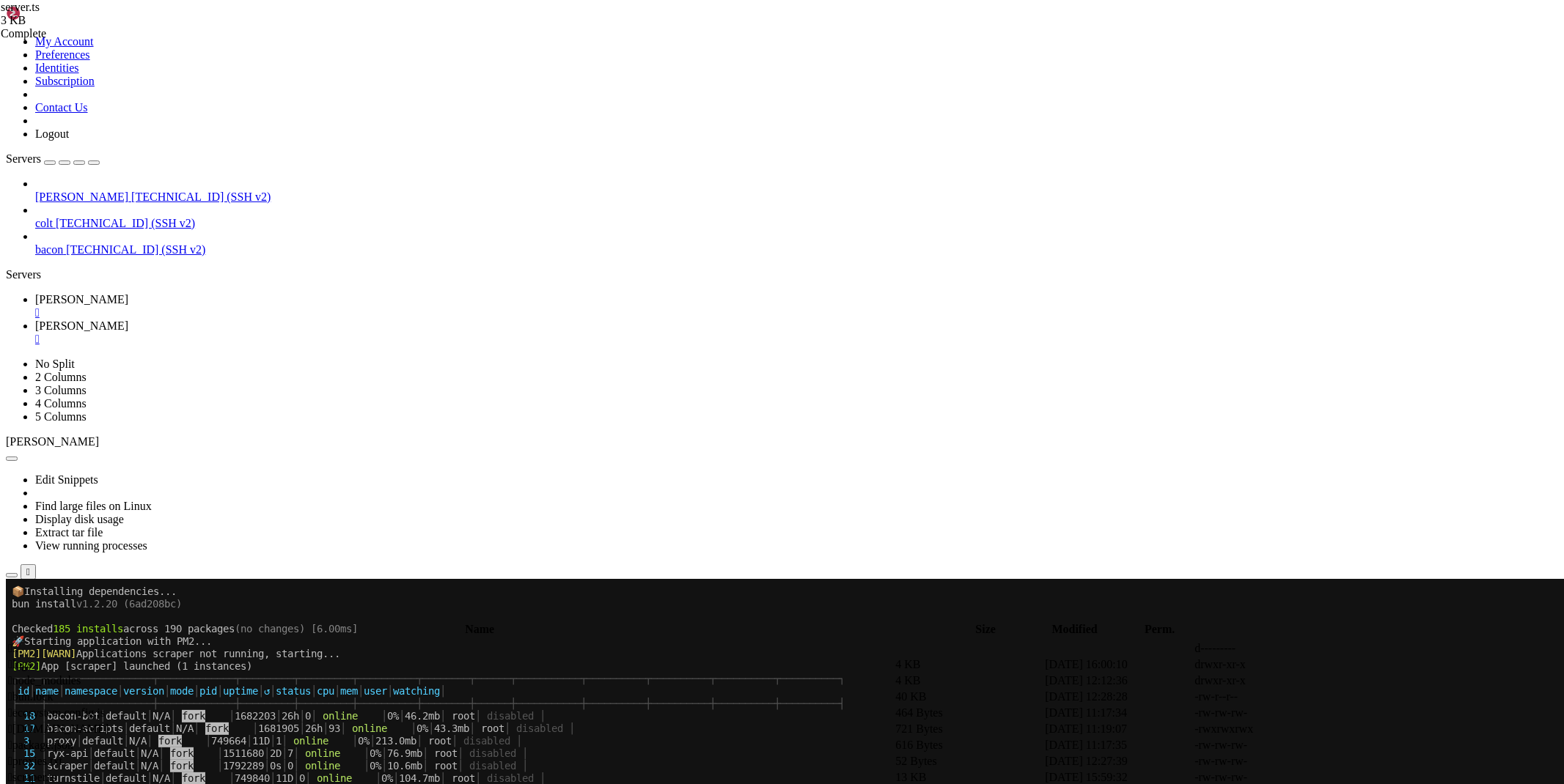
paste textarea "proxy: proxyConfig"
type textarea "proxy: proxyConfig"
click at [242, 306] on div "" at bounding box center [797, 313] width 1523 height 13
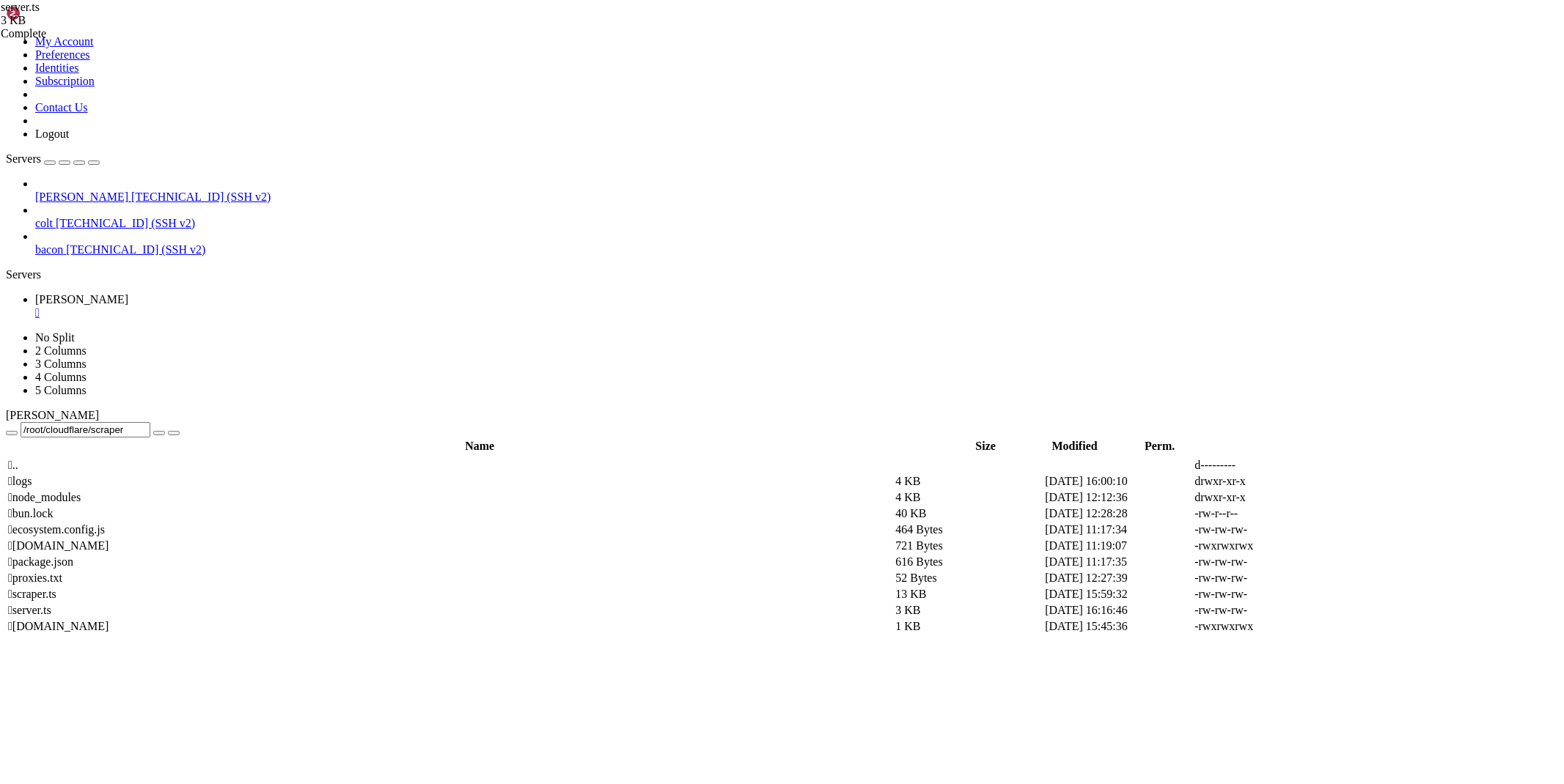
click at [247, 306] on div "" at bounding box center [797, 313] width 1523 height 13
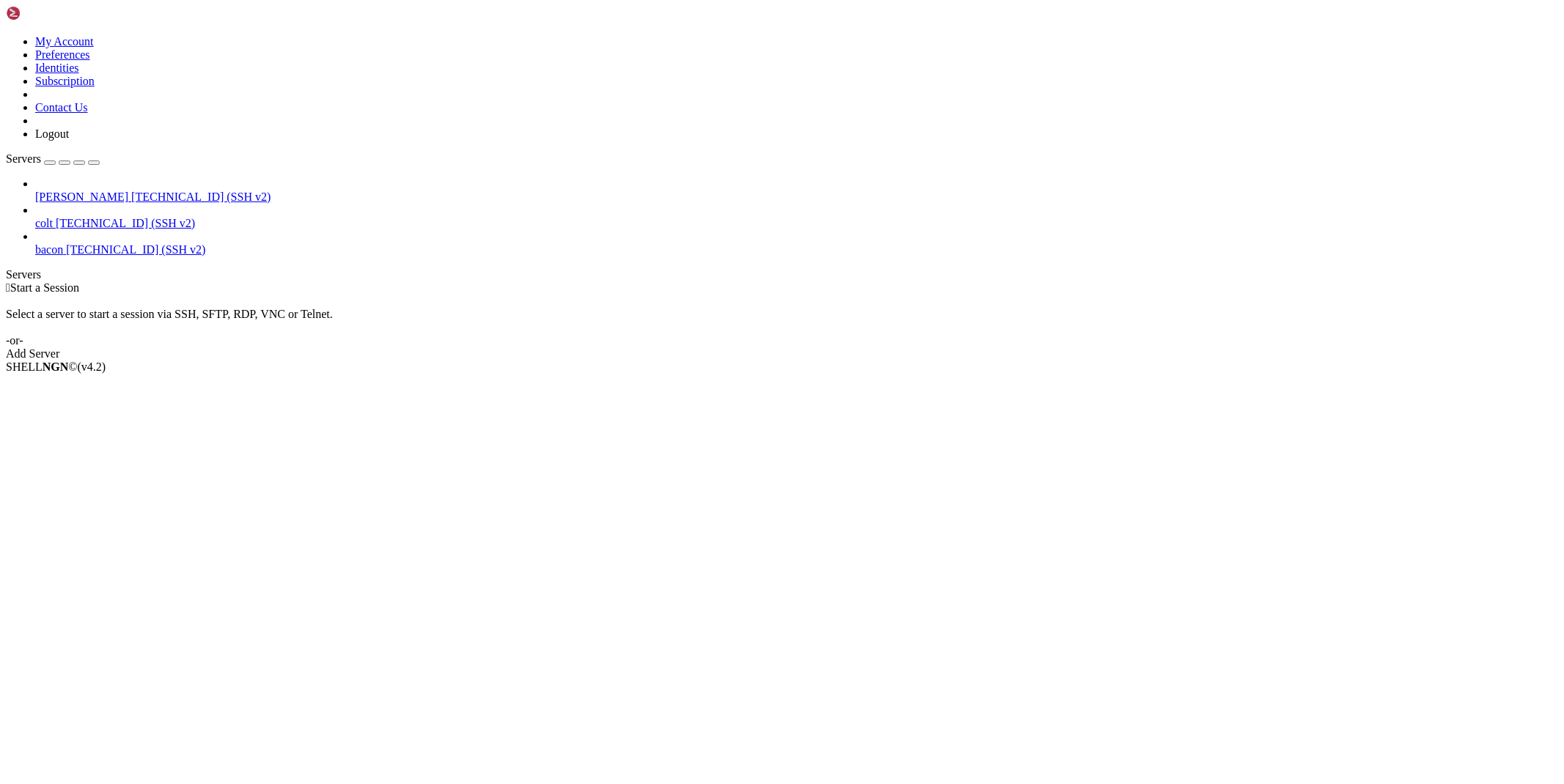
click at [104, 190] on span "[PERSON_NAME]" at bounding box center [81, 196] width 93 height 12
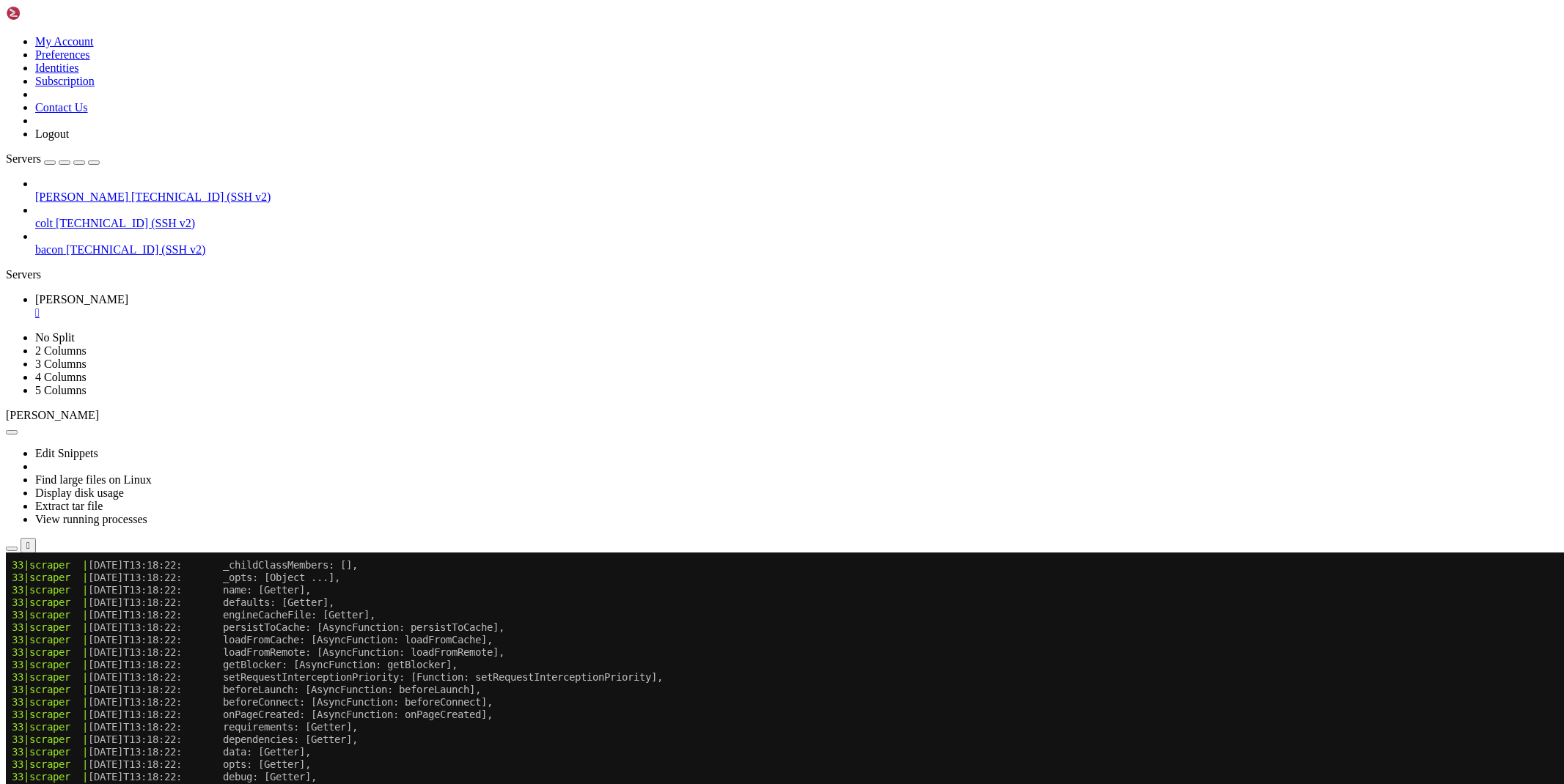
scroll to position [2628, 0]
click at [12, 549] on icon "button" at bounding box center [12, 549] width 0 height 0
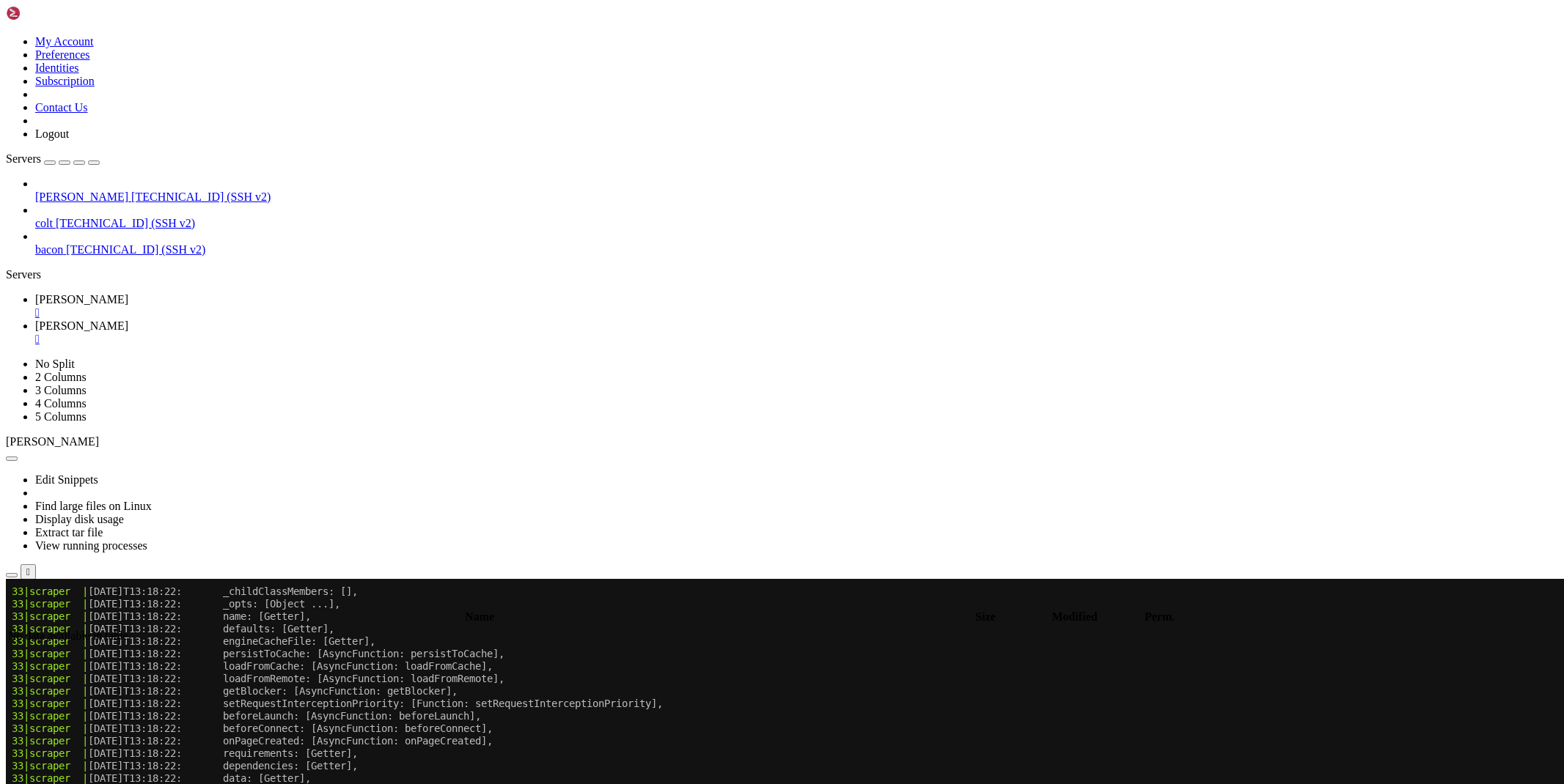
click at [204, 293] on link "[PERSON_NAME] " at bounding box center [797, 306] width 1523 height 26
click at [128, 319] on span "[PERSON_NAME]" at bounding box center [81, 325] width 93 height 12
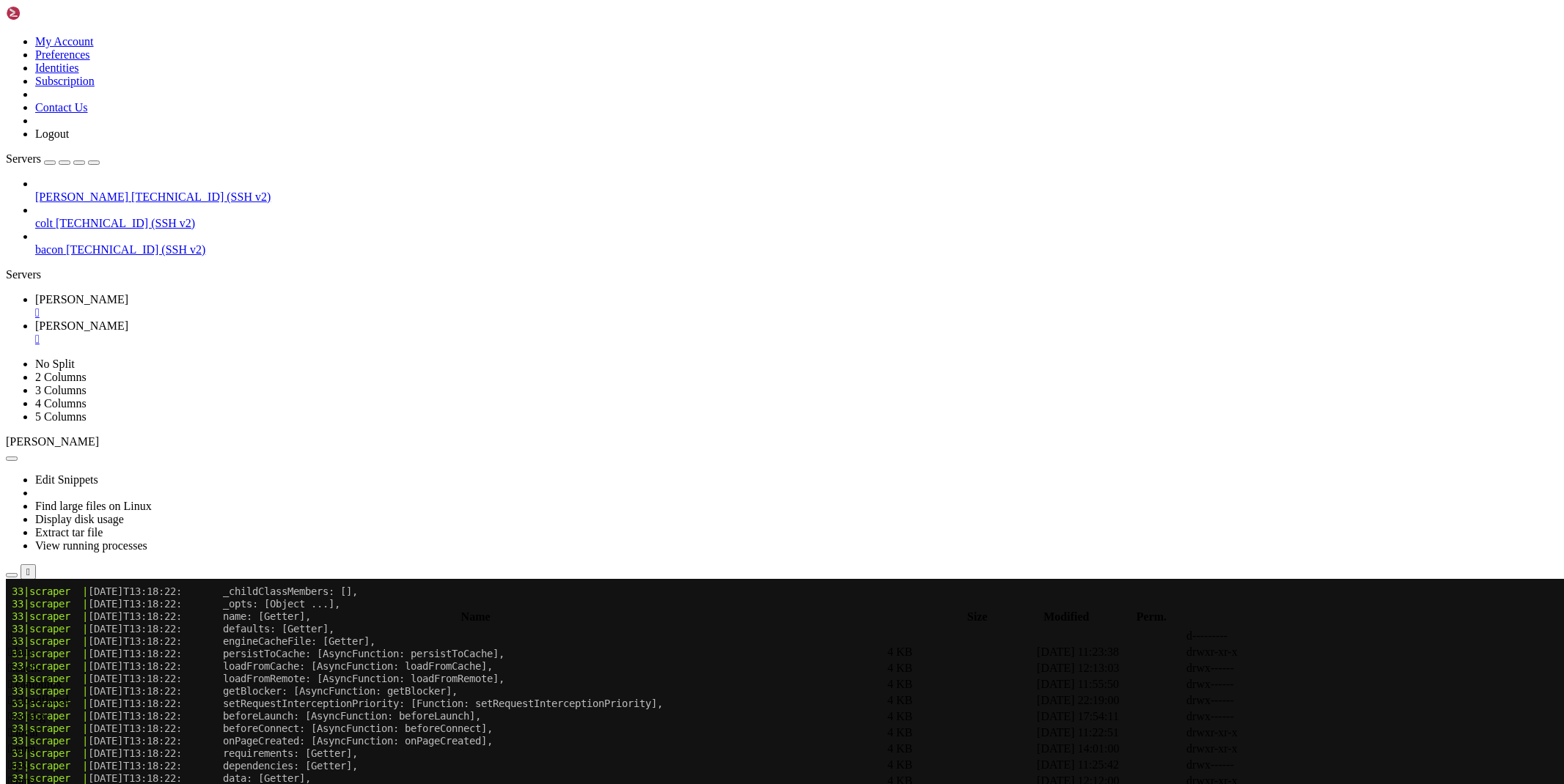
scroll to position [0, 0]
click at [46, 662] on span " scraper" at bounding box center [27, 667] width 38 height 12
type input "/root/cloudflare/scraper"
click at [1344, 781] on icon at bounding box center [1344, 781] width 0 height 0
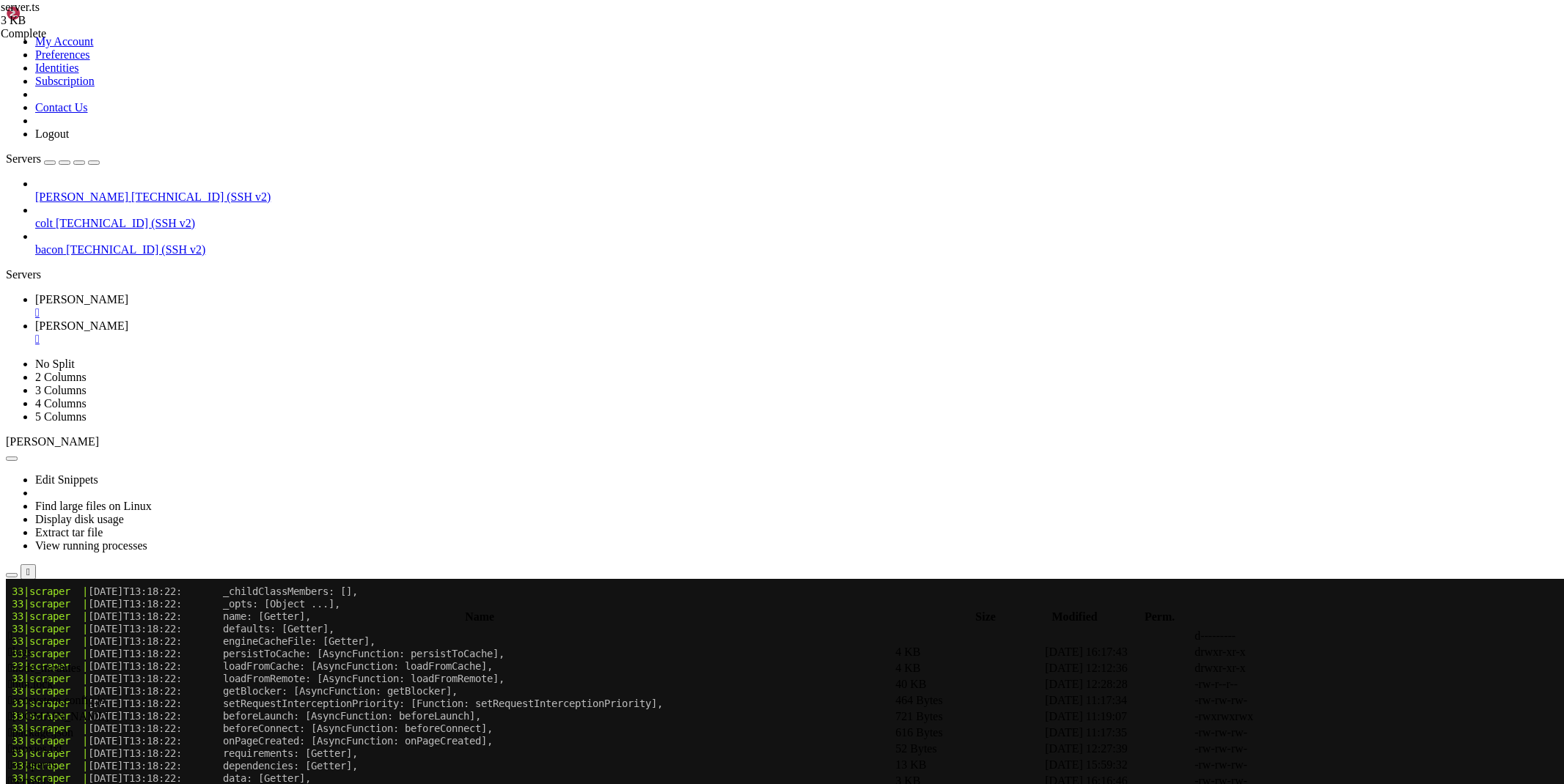
type textarea "const corsHeaders = {"
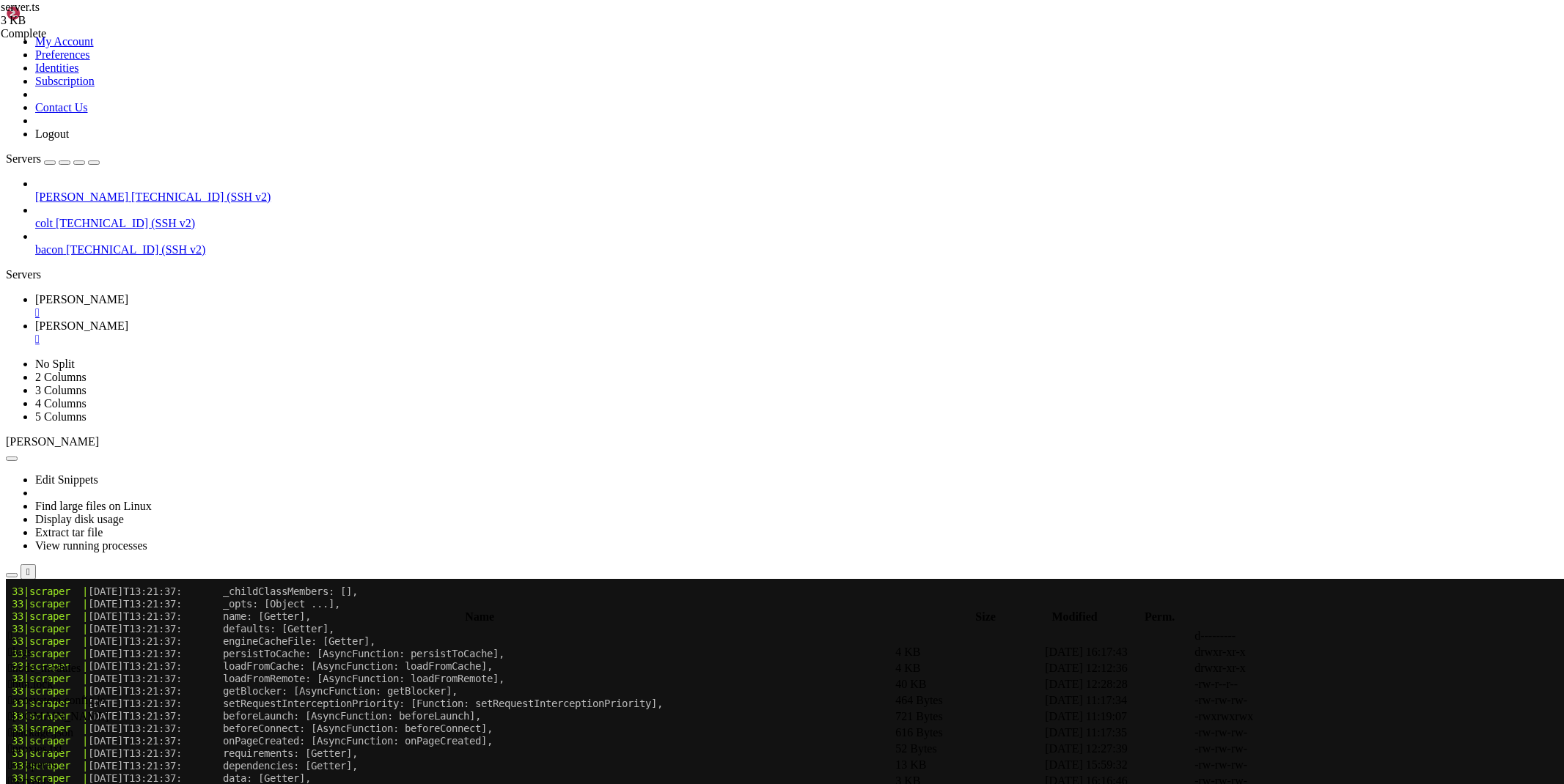
type textarea "const proxyUrl = url.searchParams.get('proxy_url')"
click at [1344, 765] on link at bounding box center [1344, 765] width 0 height 0
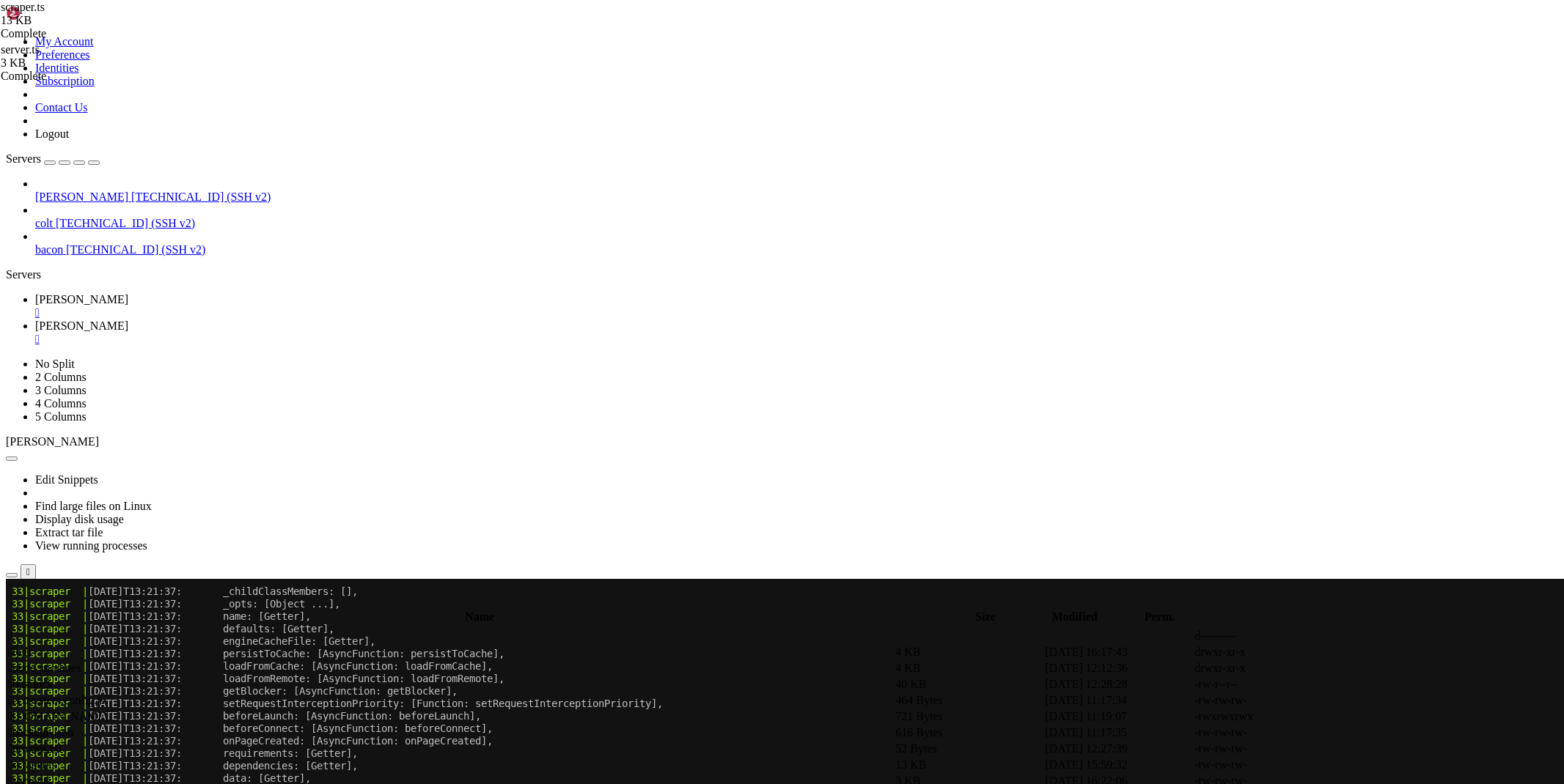
scroll to position [1465, 0]
drag, startPoint x: 309, startPoint y: 647, endPoint x: 277, endPoint y: 586, distance: 68.9
type textarea "connectOptions.proxy = options.proxy.proxyUrl ? { server: options.proxy.proxyUr…"
type textarea "if (options.proxy) {"
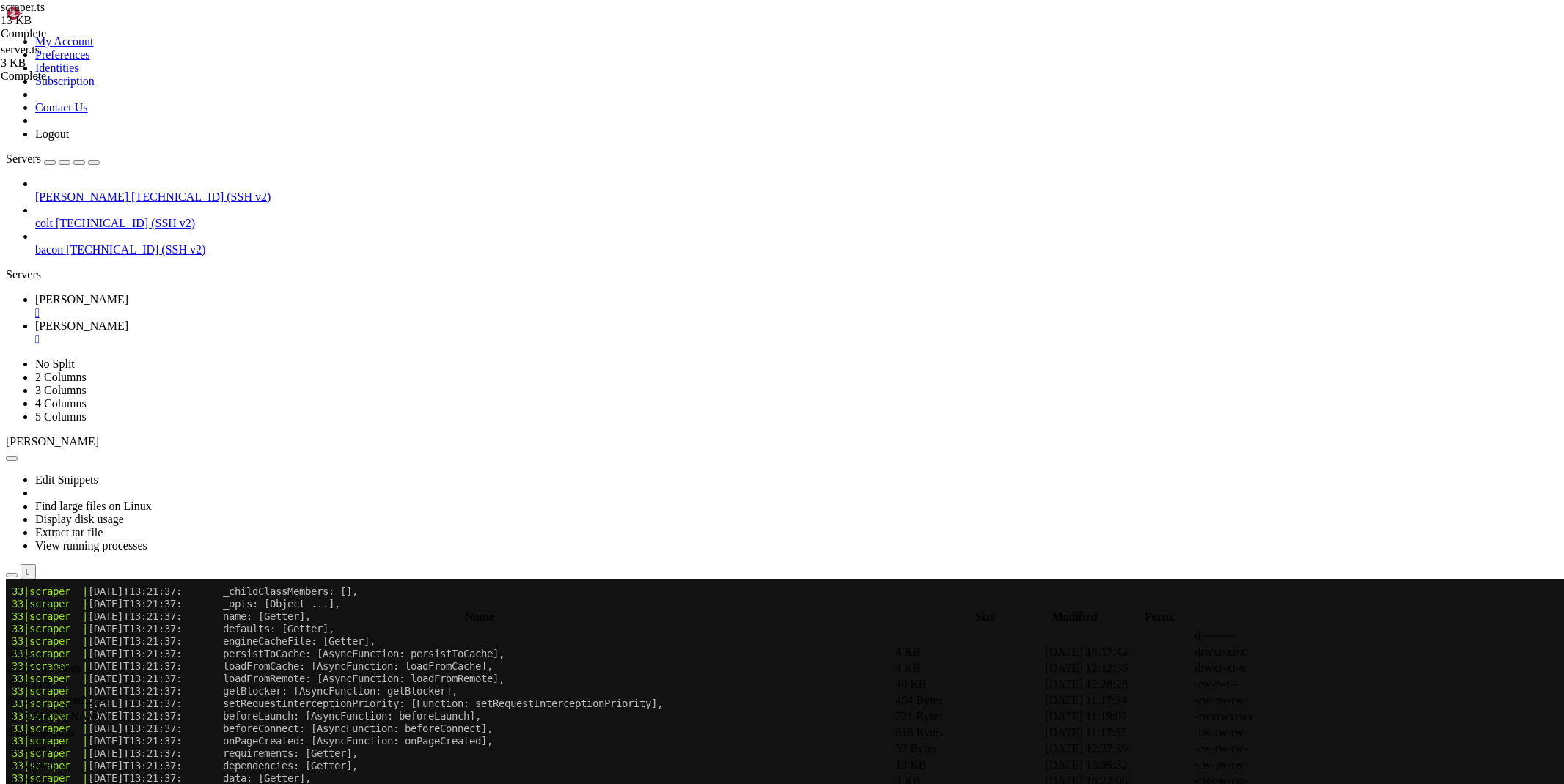
paste textarea "}"
drag, startPoint x: 255, startPoint y: 679, endPoint x: 181, endPoint y: 594, distance: 112.7
click at [181, 594] on div "My Account Preferences Identities Subscription Contact Us Logout Servers [PERSO…" at bounding box center [781, 701] width 1552 height 1391
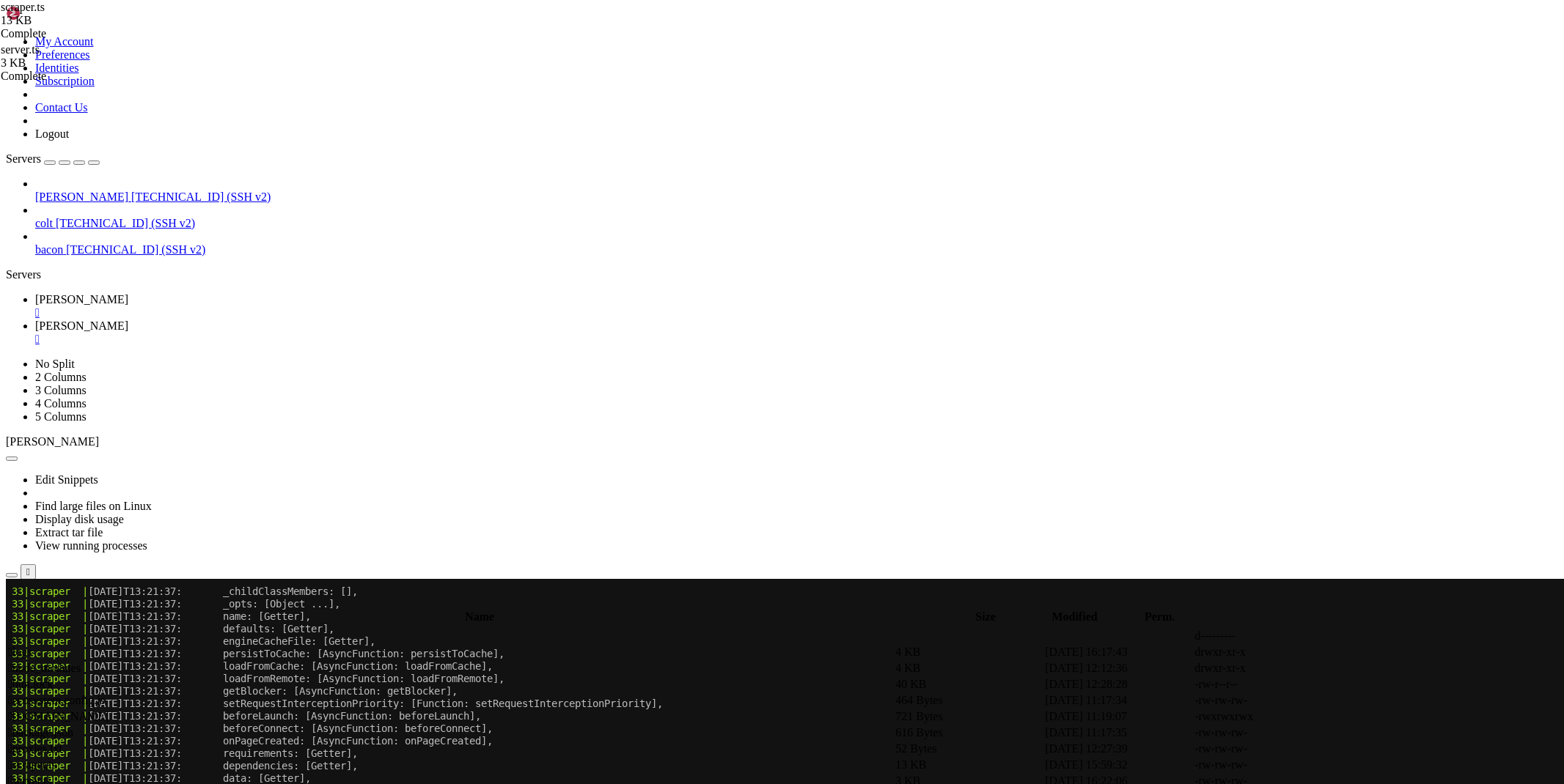
scroll to position [1612, 0]
type textarea "port: options.proxy.port,"
drag, startPoint x: 211, startPoint y: 24, endPoint x: 231, endPoint y: 75, distance: 54.8
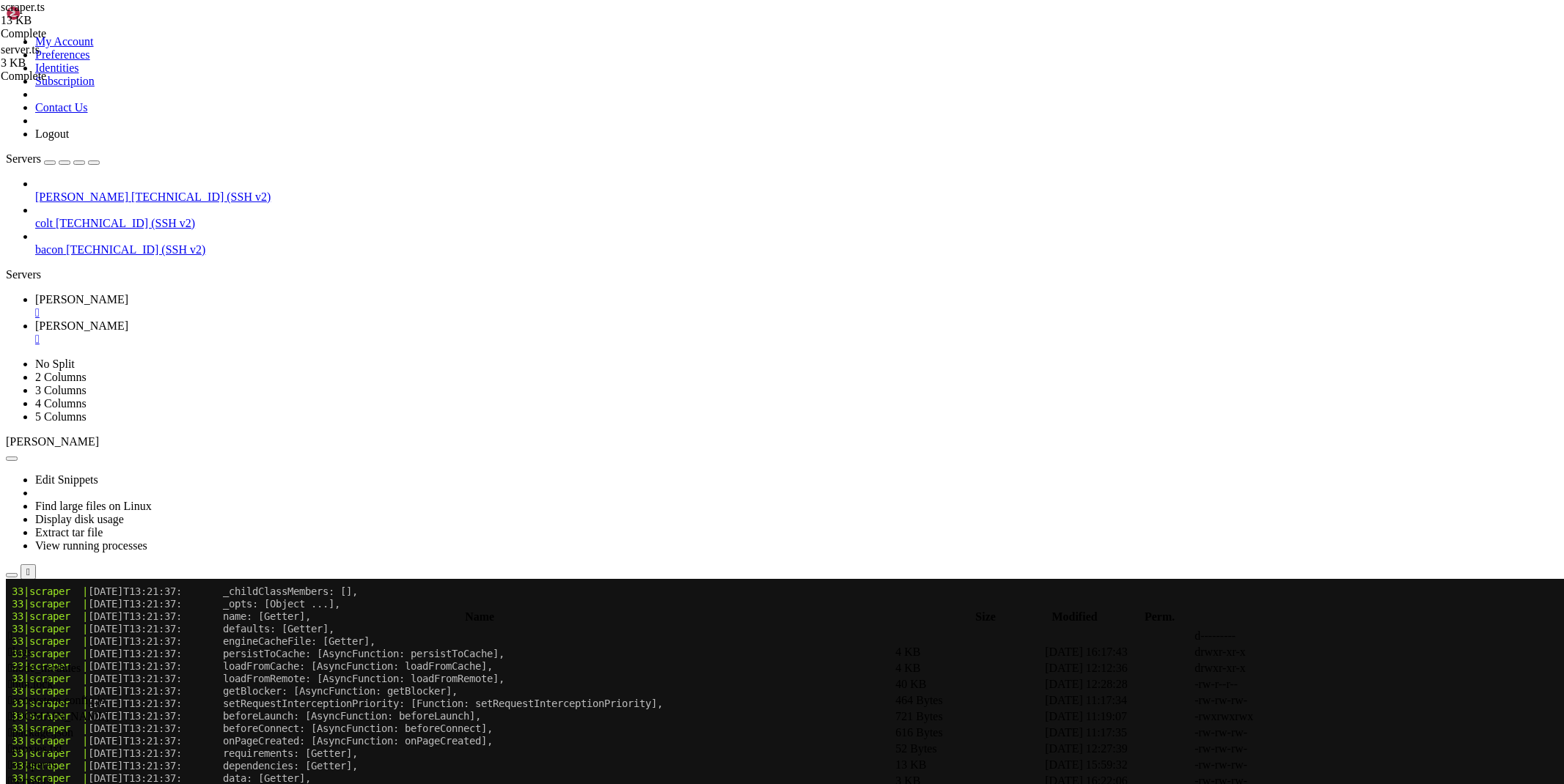
click at [211, 293] on link "[PERSON_NAME] " at bounding box center [797, 306] width 1523 height 26
click at [128, 319] on span "[PERSON_NAME]" at bounding box center [81, 325] width 93 height 12
click at [1344, 765] on link at bounding box center [1344, 765] width 0 height 0
